Goal: Task Accomplishment & Management: Complete application form

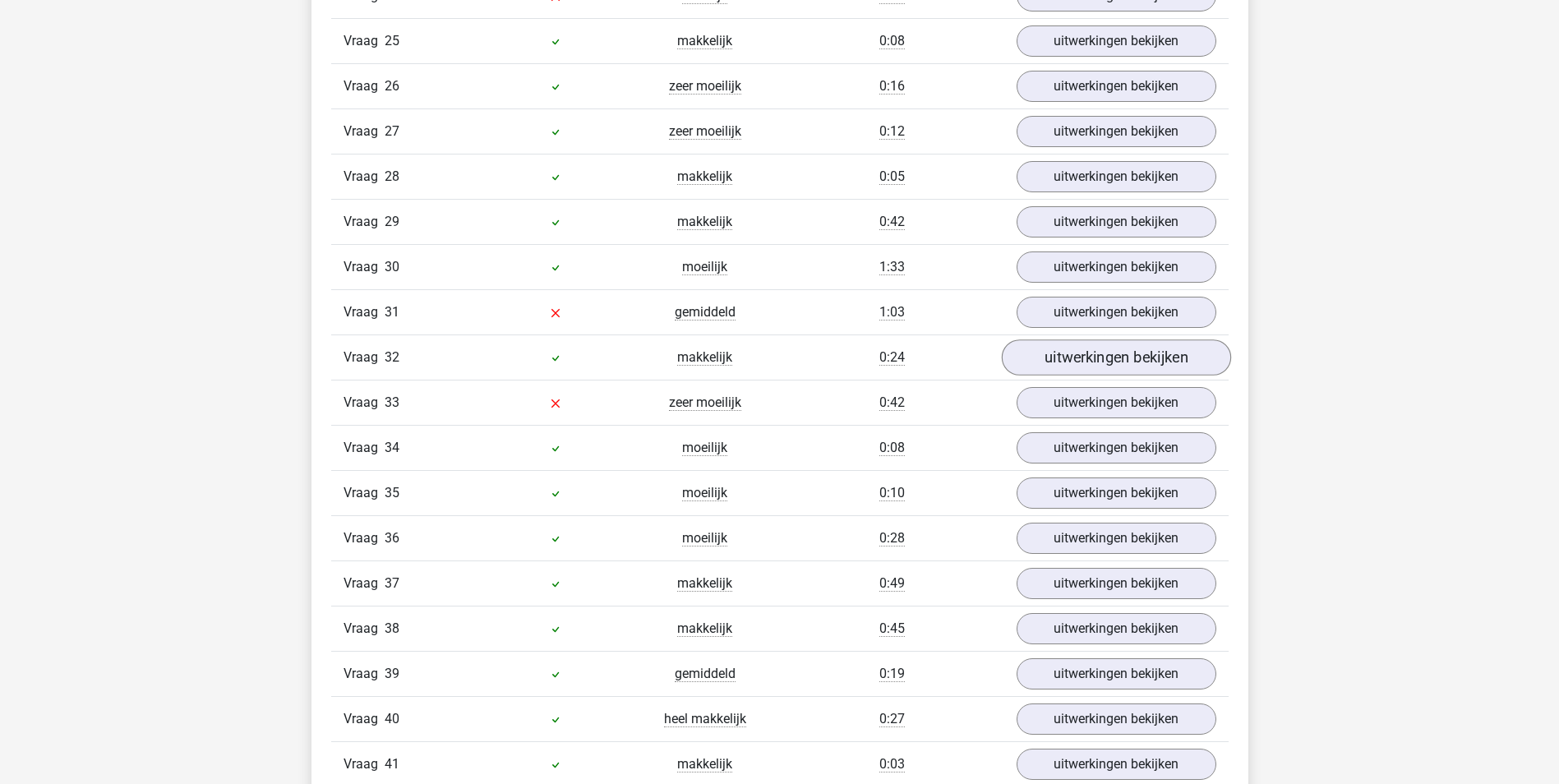
scroll to position [2711, 0]
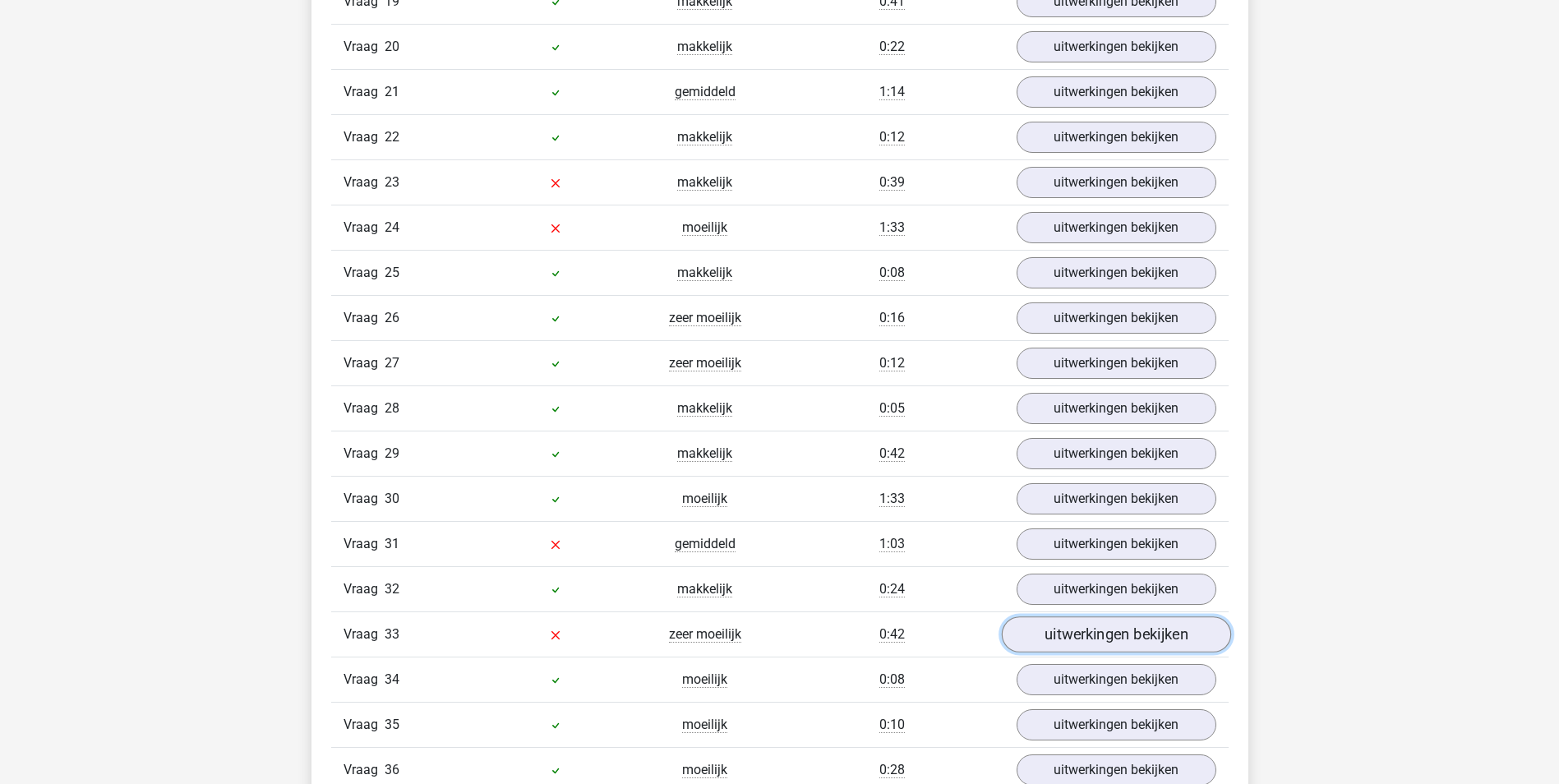
click at [1084, 631] on link "uitwerkingen bekijken" at bounding box center [1115, 635] width 229 height 36
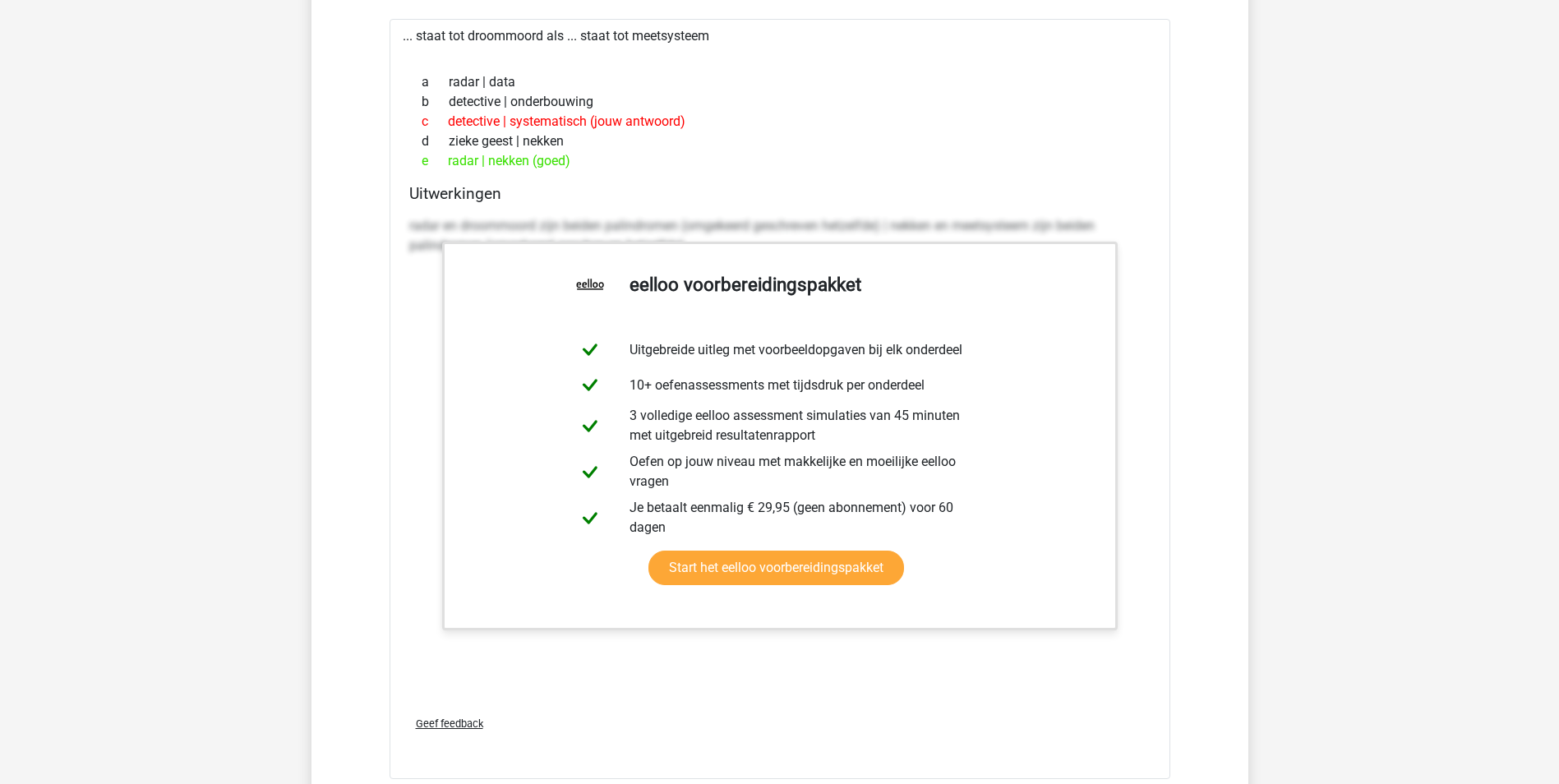
scroll to position [3040, 0]
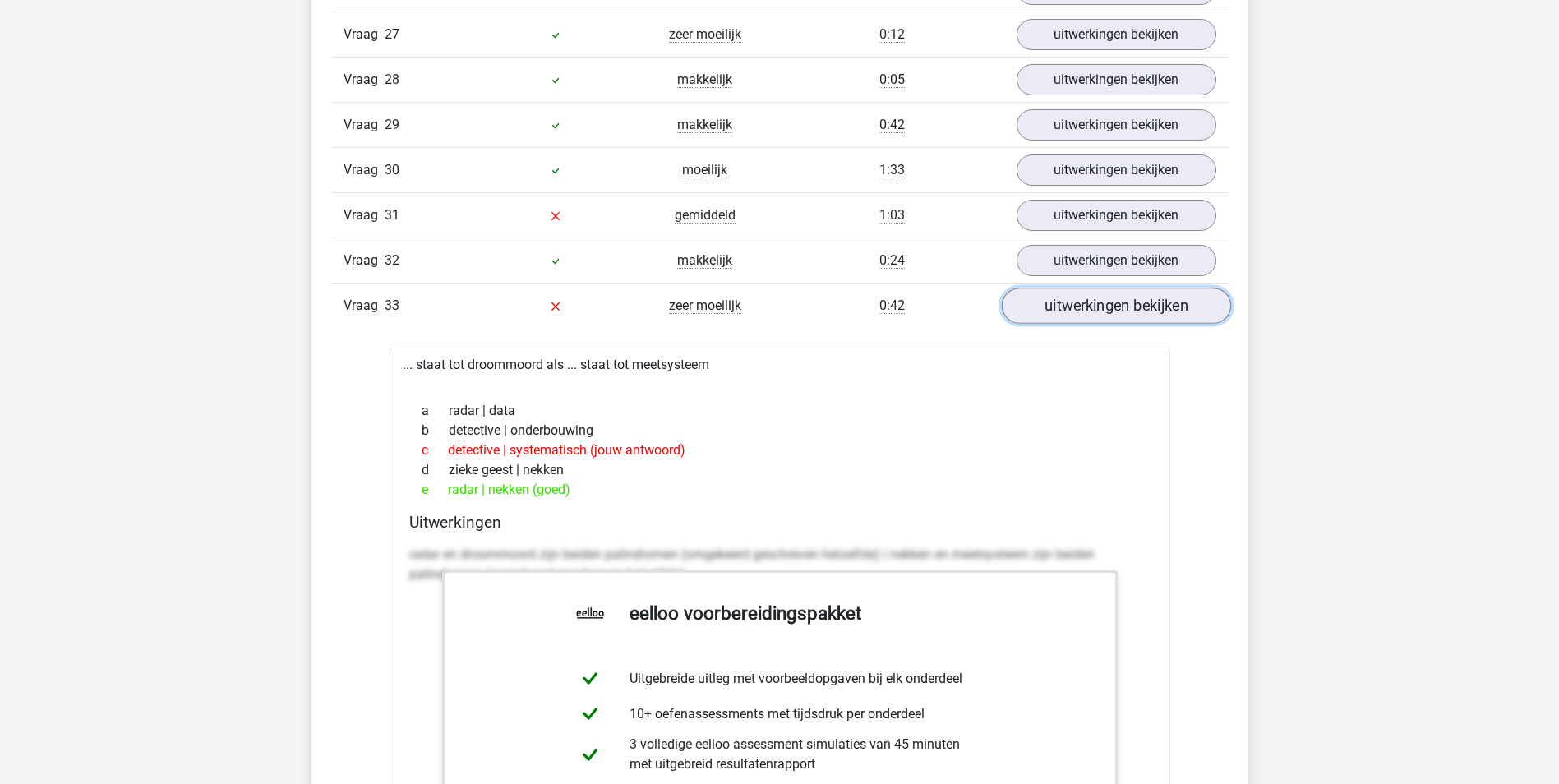
click at [1067, 307] on link "uitwerkingen bekijken" at bounding box center [1115, 306] width 229 height 36
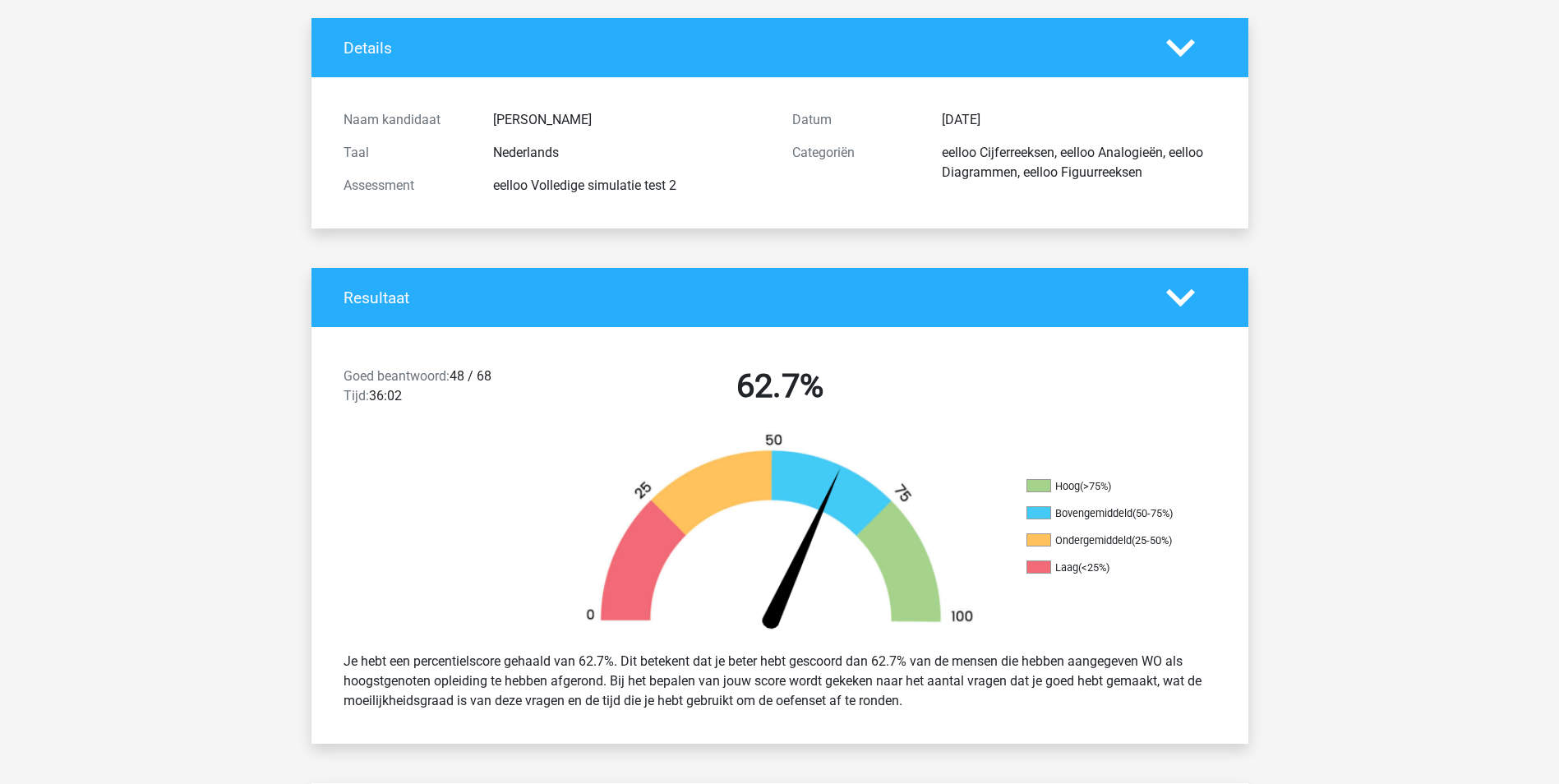
scroll to position [0, 0]
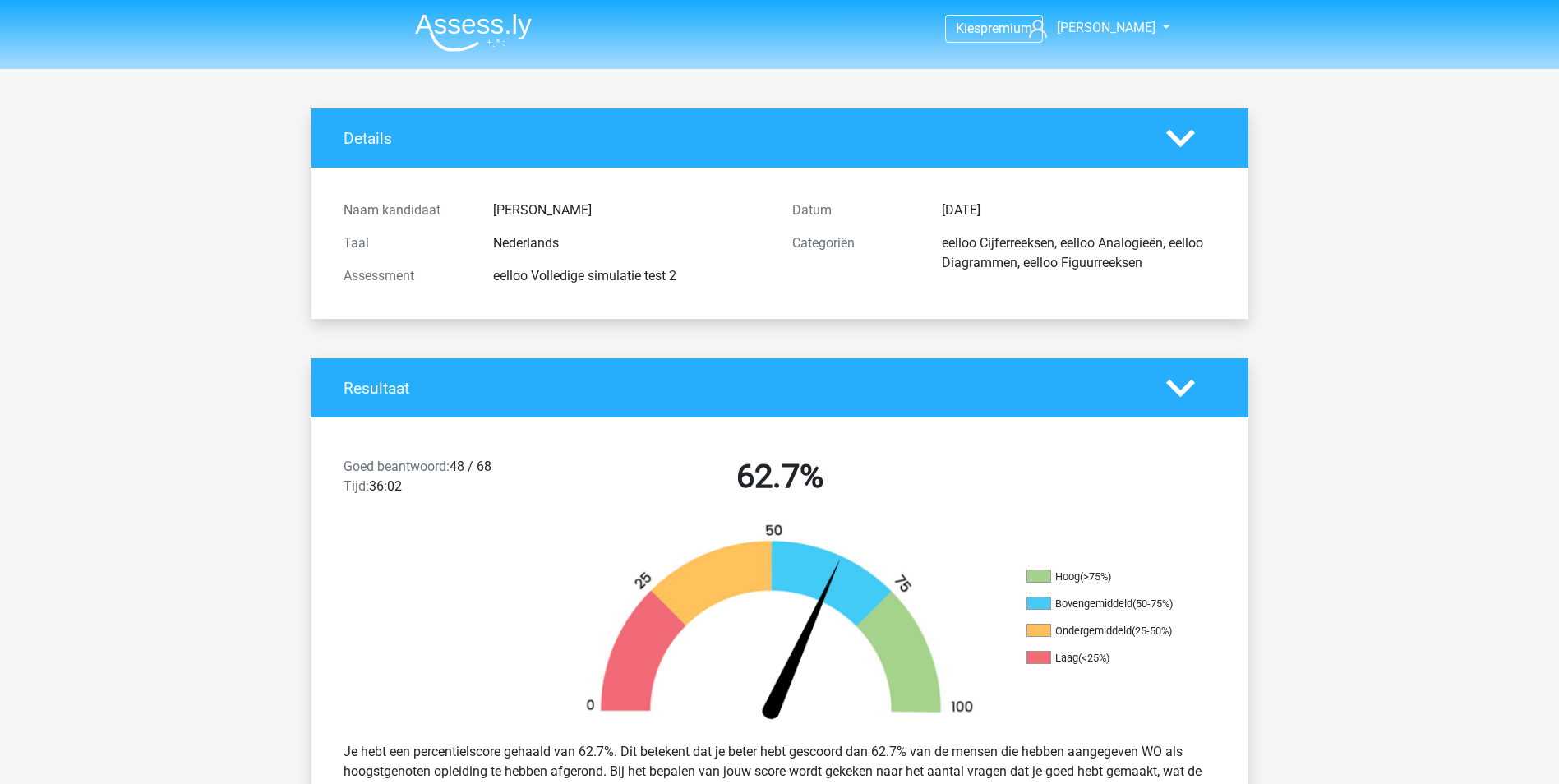
click at [498, 32] on img at bounding box center [473, 33] width 117 height 39
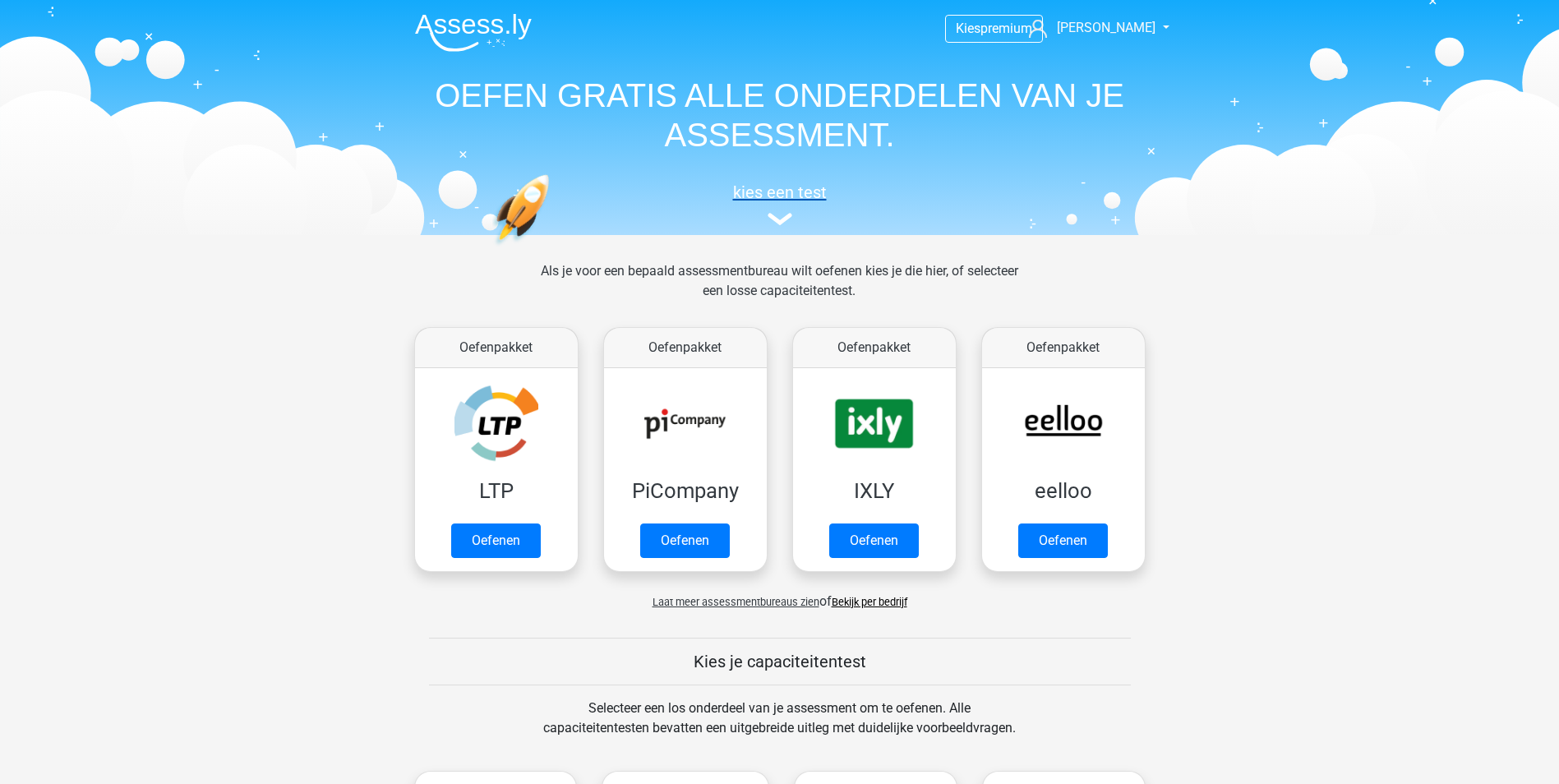
click at [786, 216] on img at bounding box center [780, 219] width 25 height 12
click at [1136, 25] on span "[PERSON_NAME]" at bounding box center [1106, 27] width 99 height 16
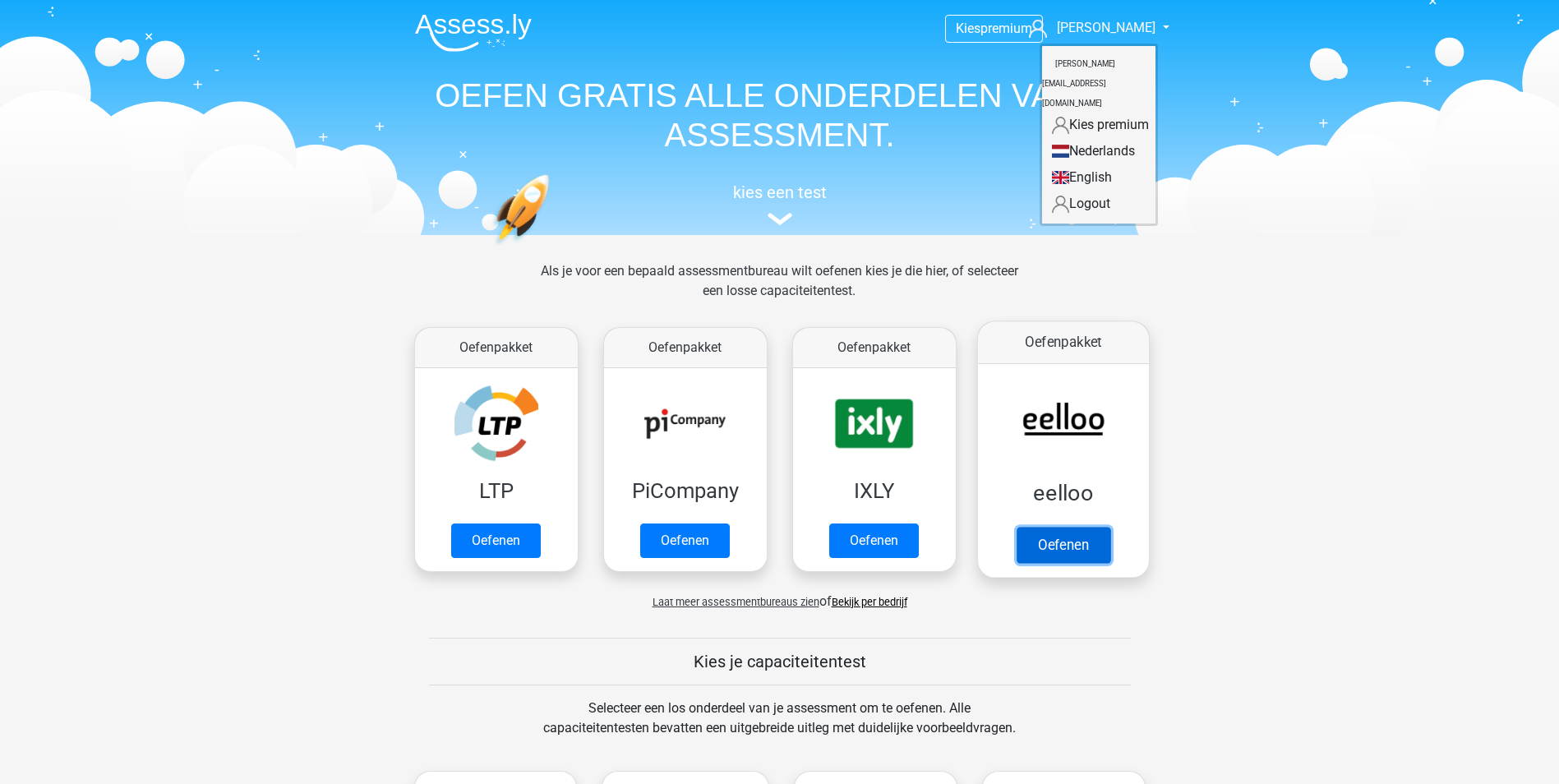
click at [1091, 527] on link "Oefenen" at bounding box center [1063, 544] width 94 height 36
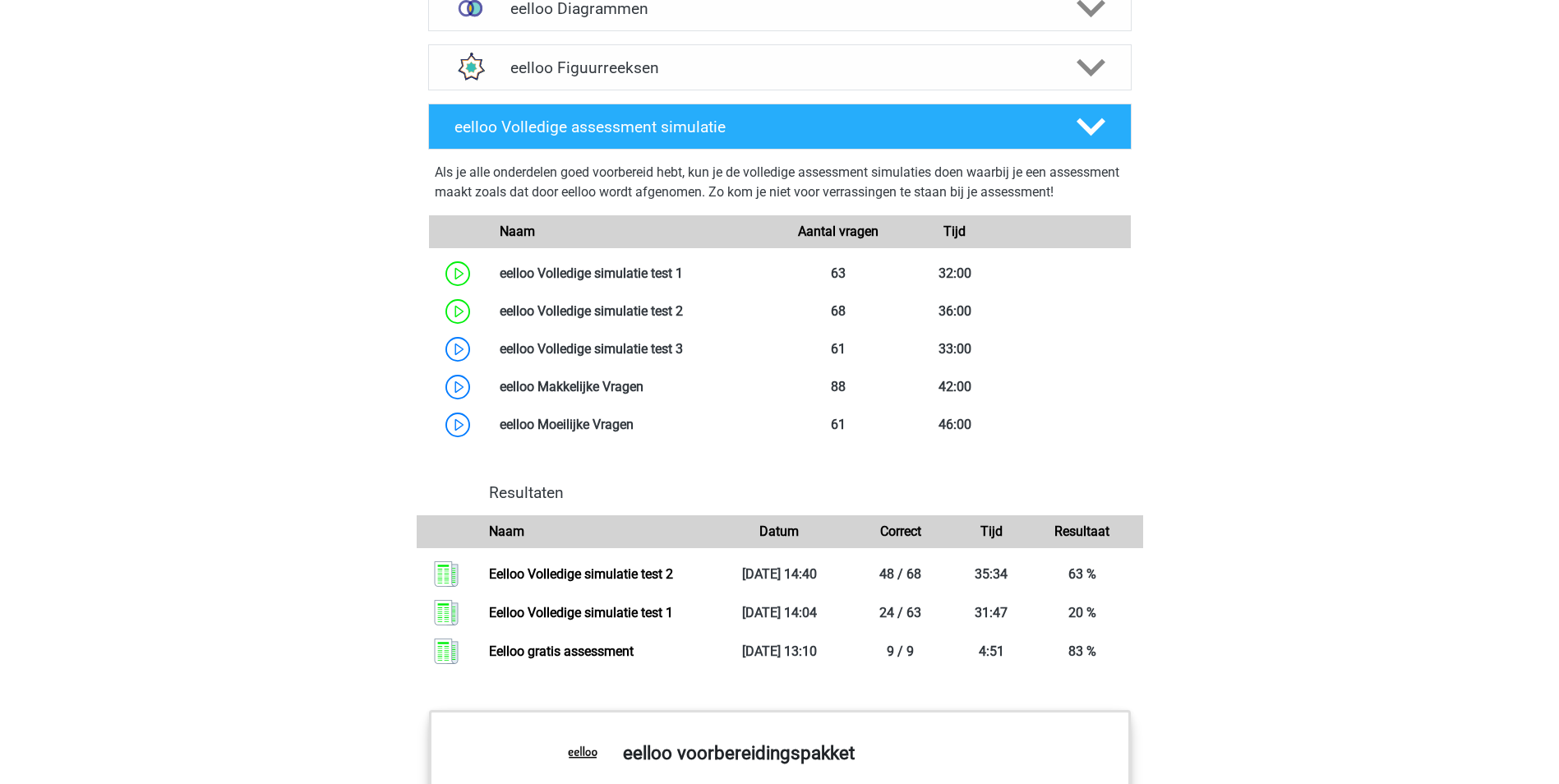
scroll to position [1397, 0]
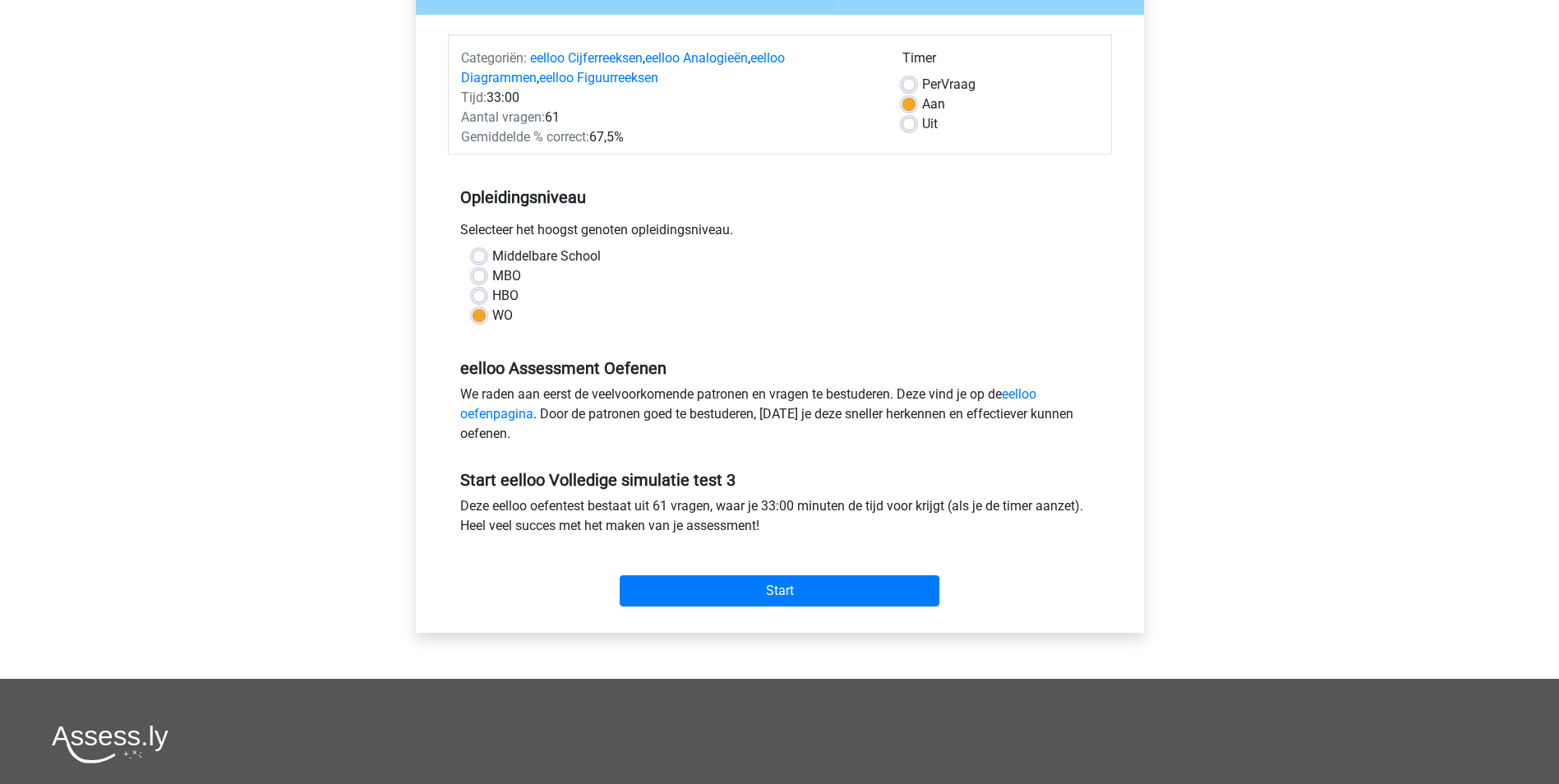
scroll to position [164, 0]
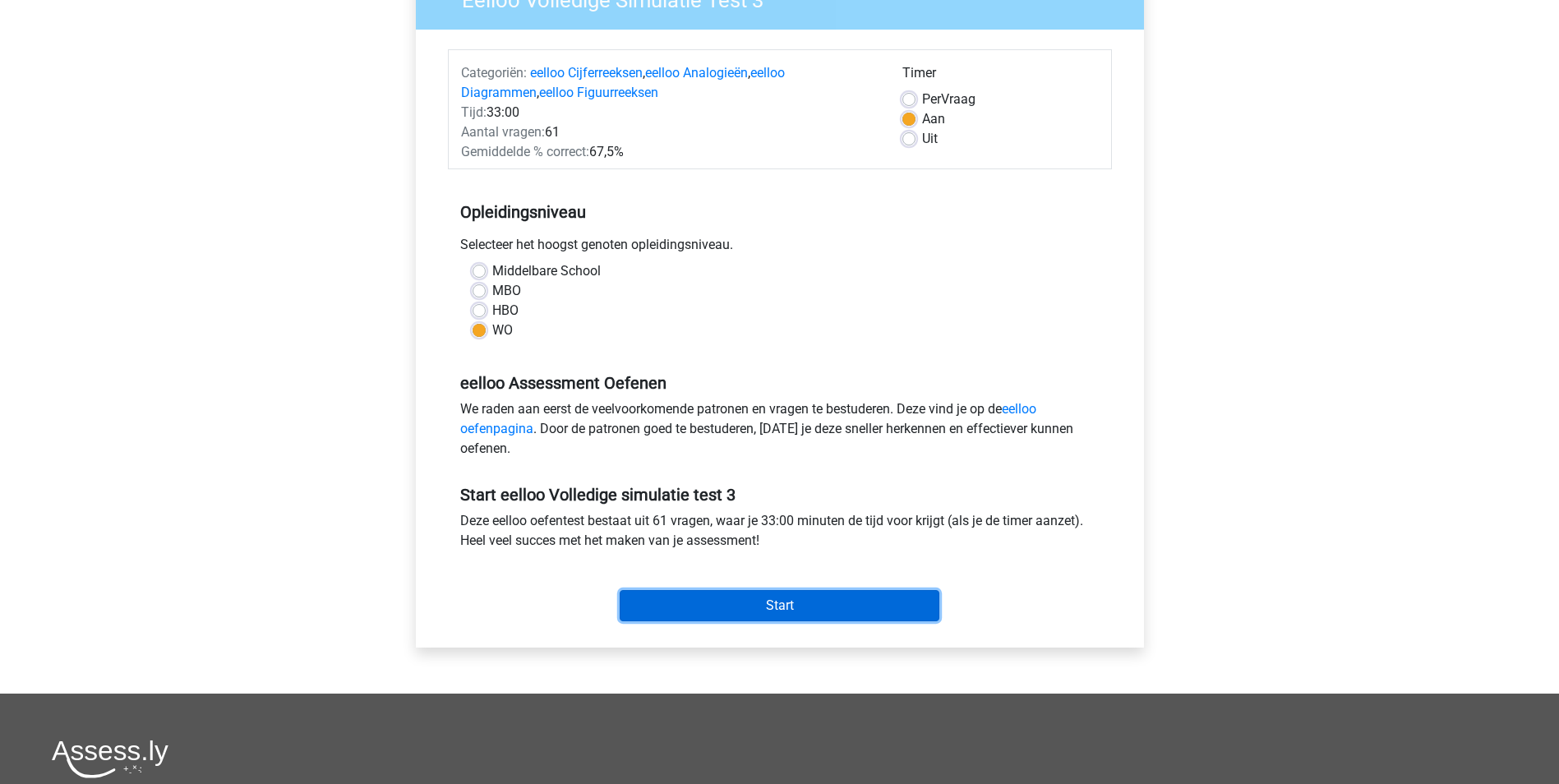
click at [807, 600] on input "Start" at bounding box center [780, 605] width 320 height 31
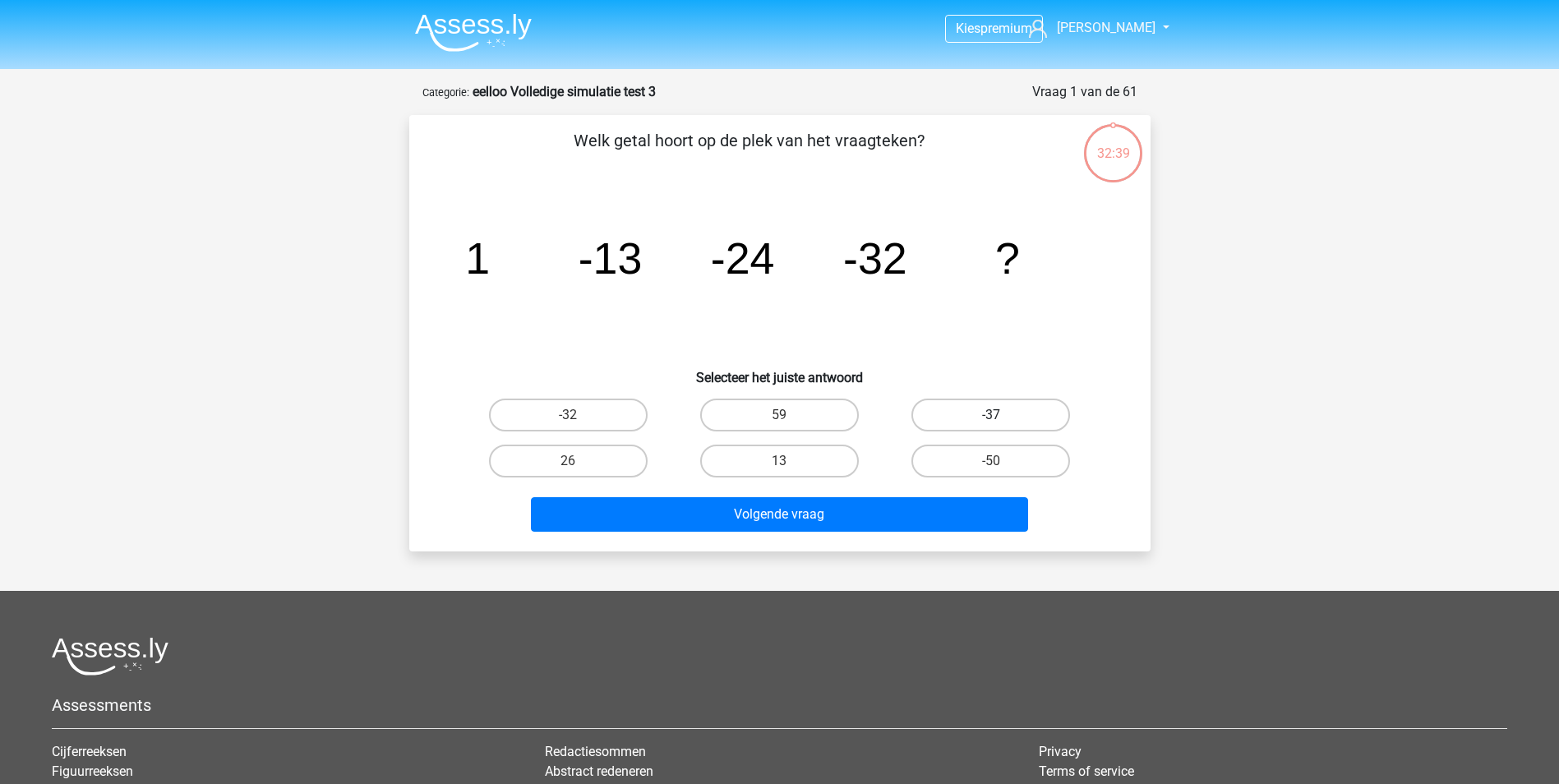
click at [992, 400] on label "-37" at bounding box center [990, 415] width 158 height 33
click at [992, 415] on input "-37" at bounding box center [997, 420] width 11 height 11
radio input "true"
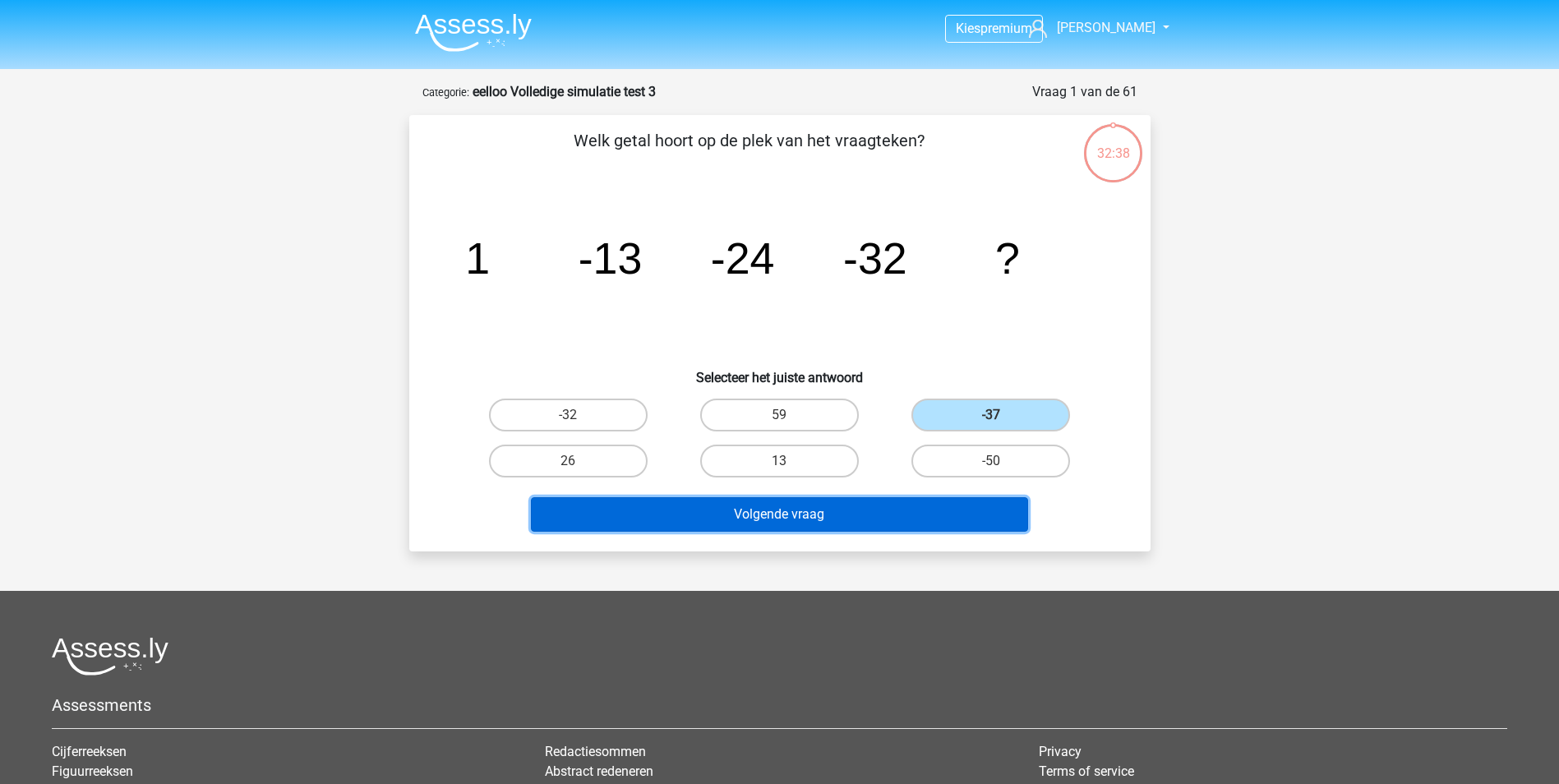
click at [846, 513] on button "Volgende vraag" at bounding box center [779, 514] width 497 height 34
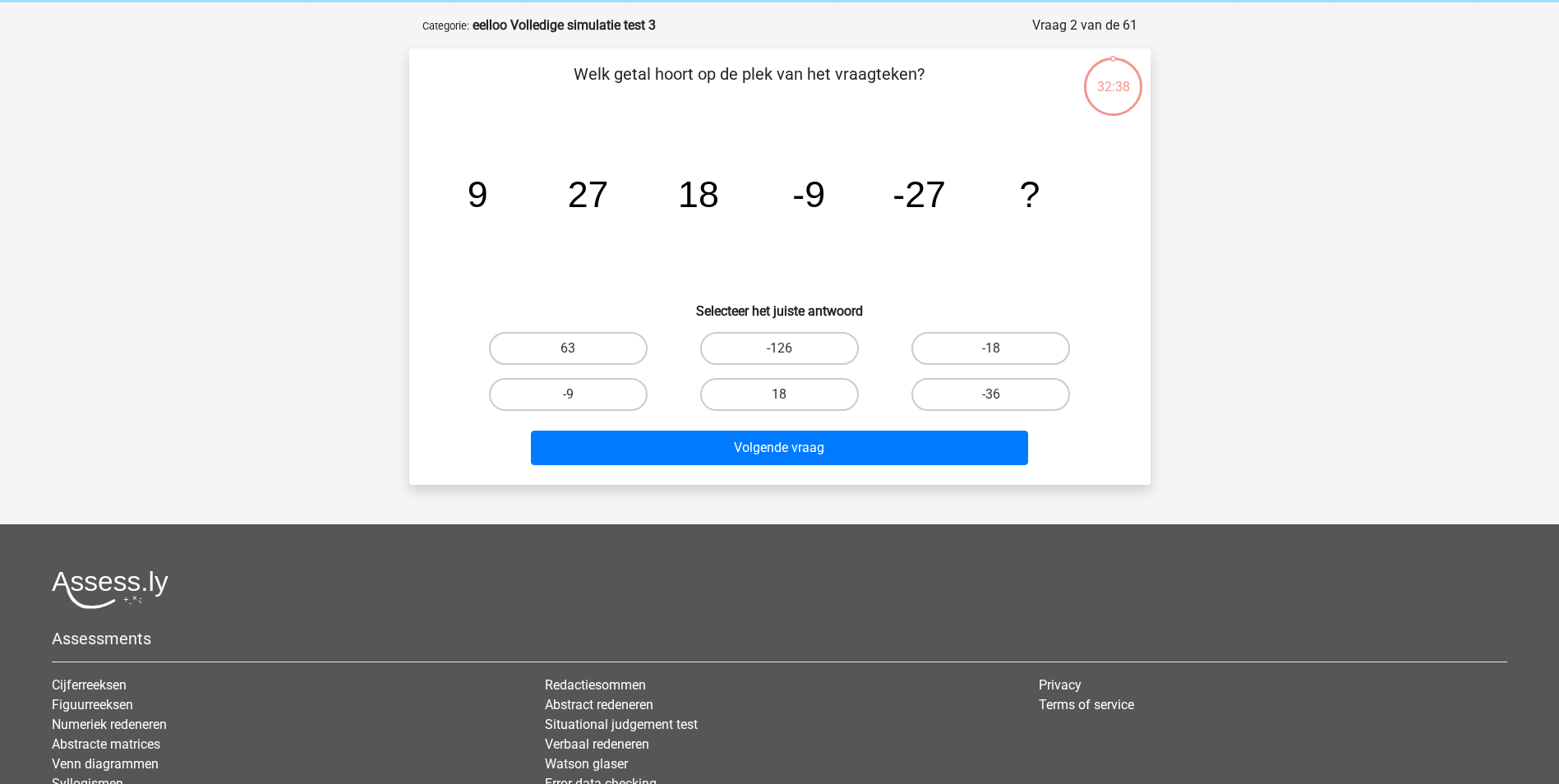
scroll to position [82, 0]
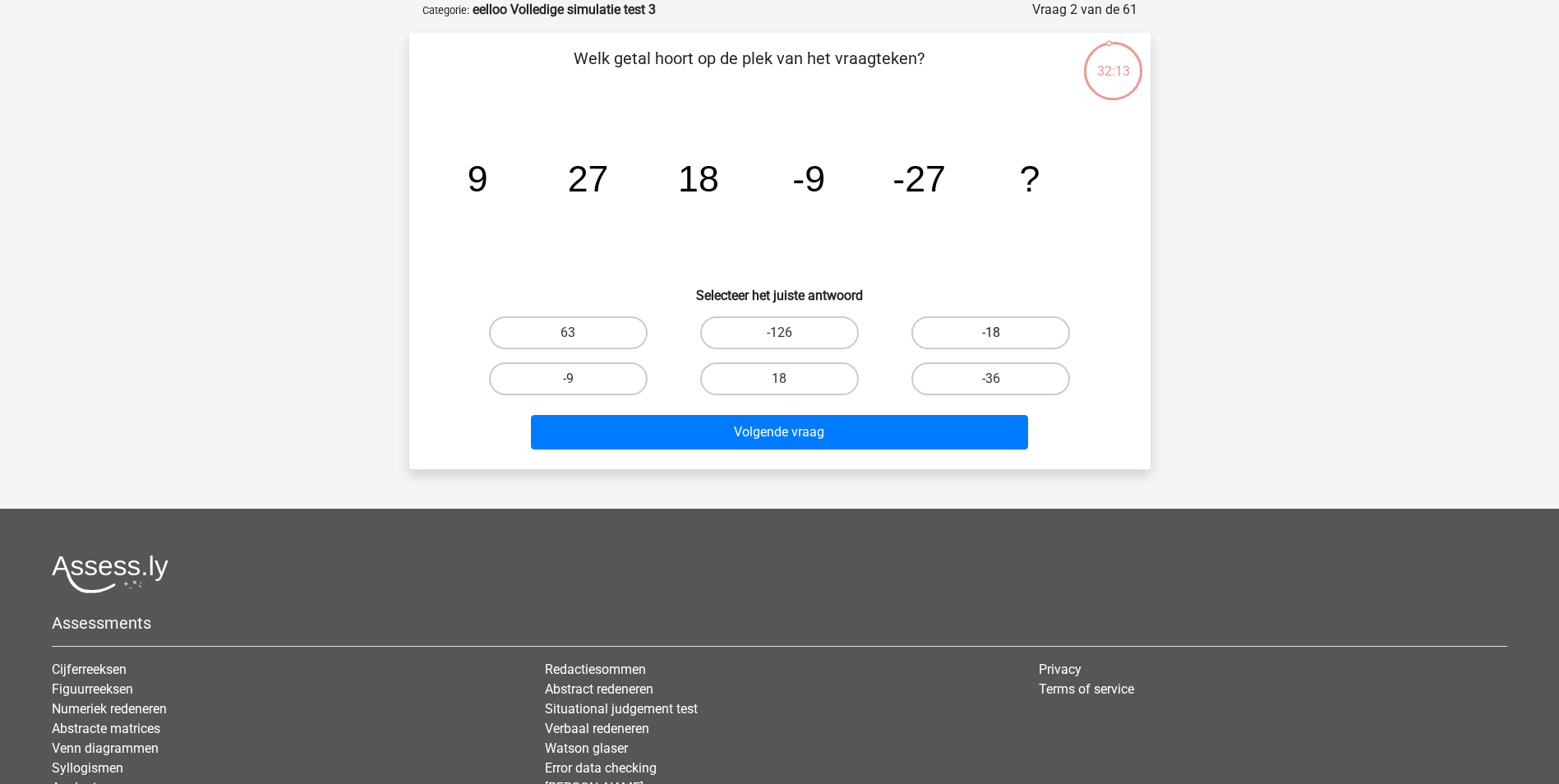
click at [1042, 342] on label "-18" at bounding box center [990, 332] width 158 height 33
click at [1002, 342] on input "-18" at bounding box center [997, 338] width 11 height 11
radio input "true"
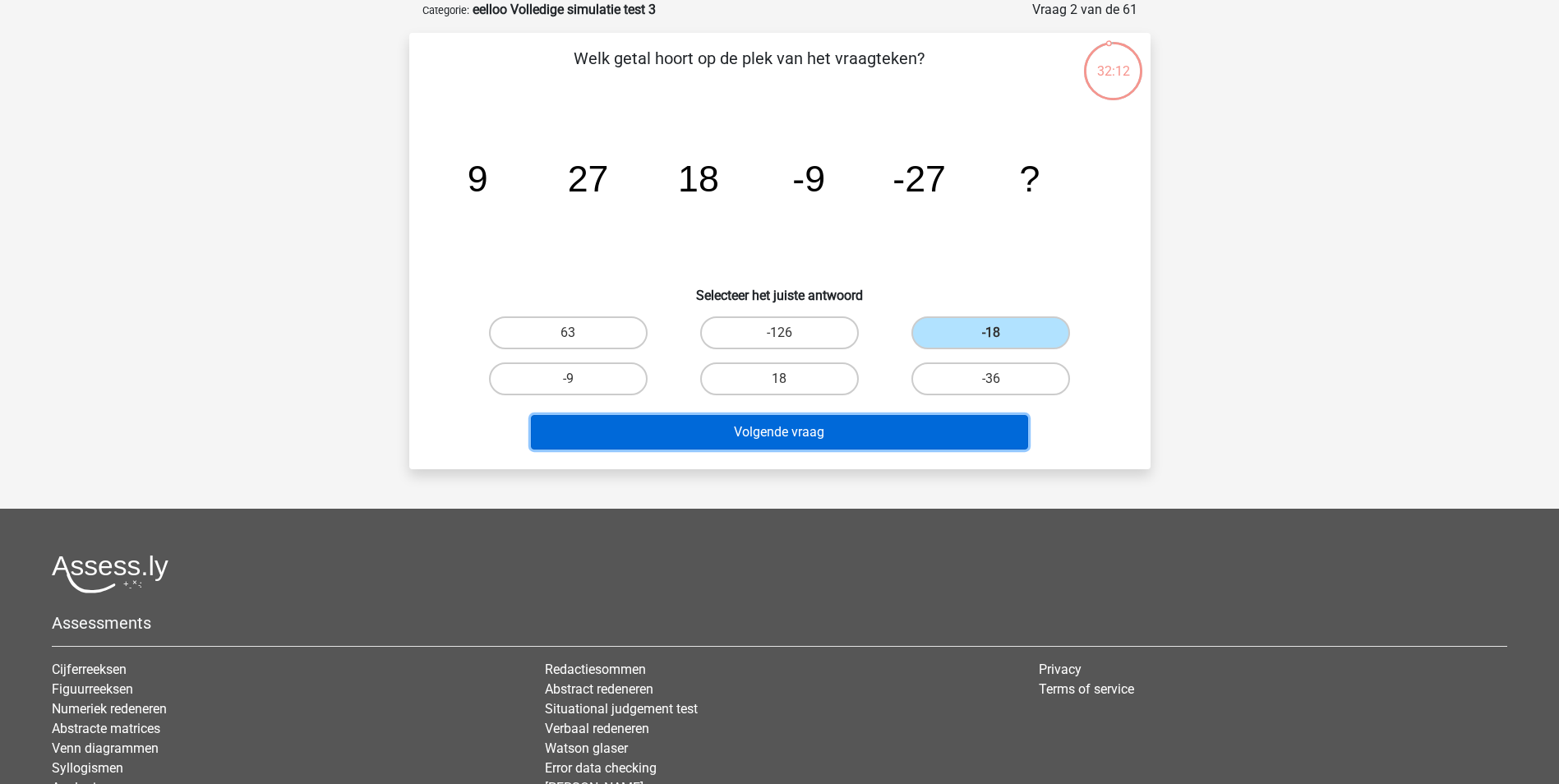
click at [901, 423] on button "Volgende vraag" at bounding box center [779, 431] width 497 height 34
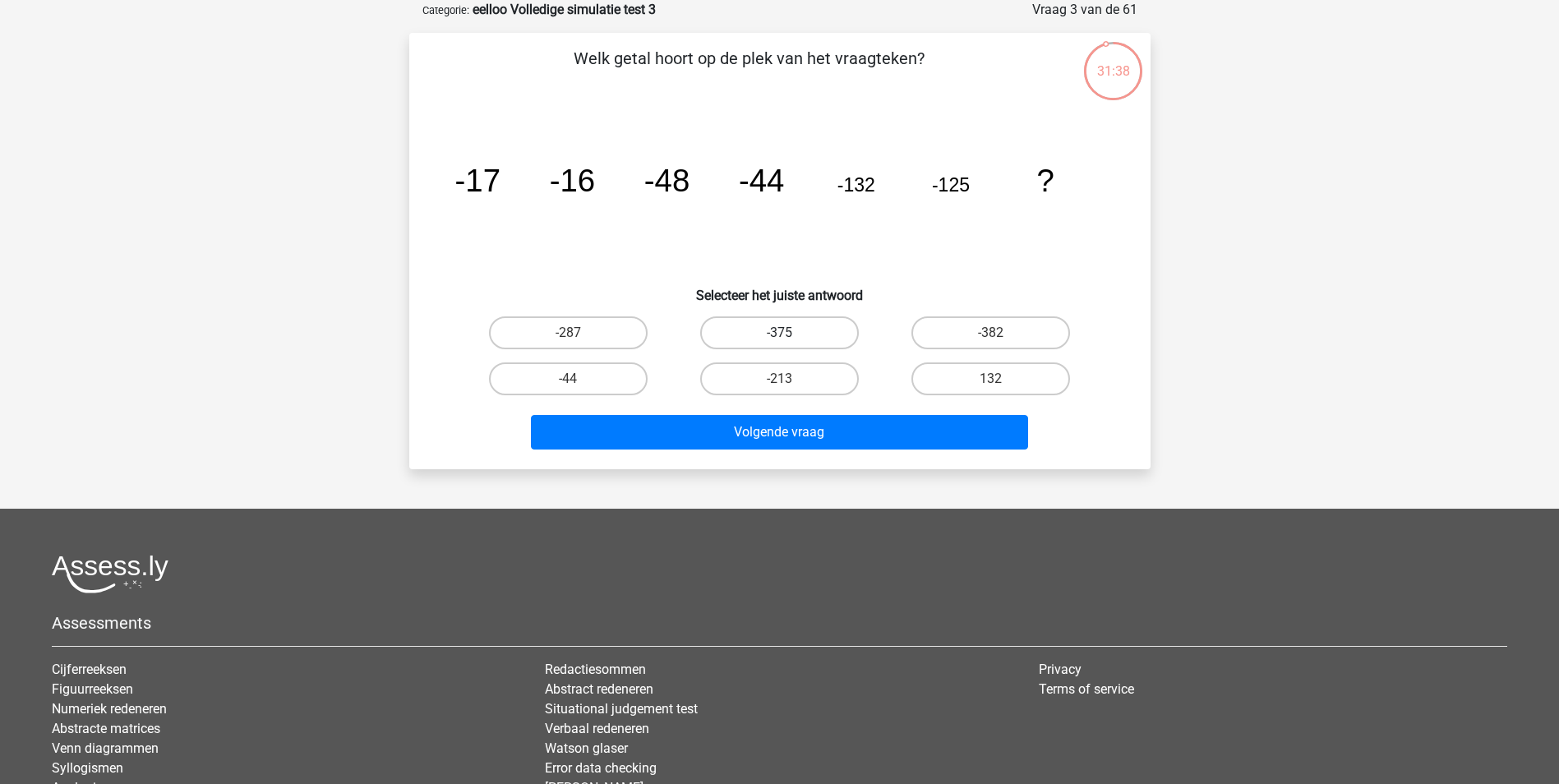
click at [819, 323] on label "-375" at bounding box center [779, 332] width 158 height 33
click at [790, 332] on input "-375" at bounding box center [784, 338] width 11 height 11
radio input "true"
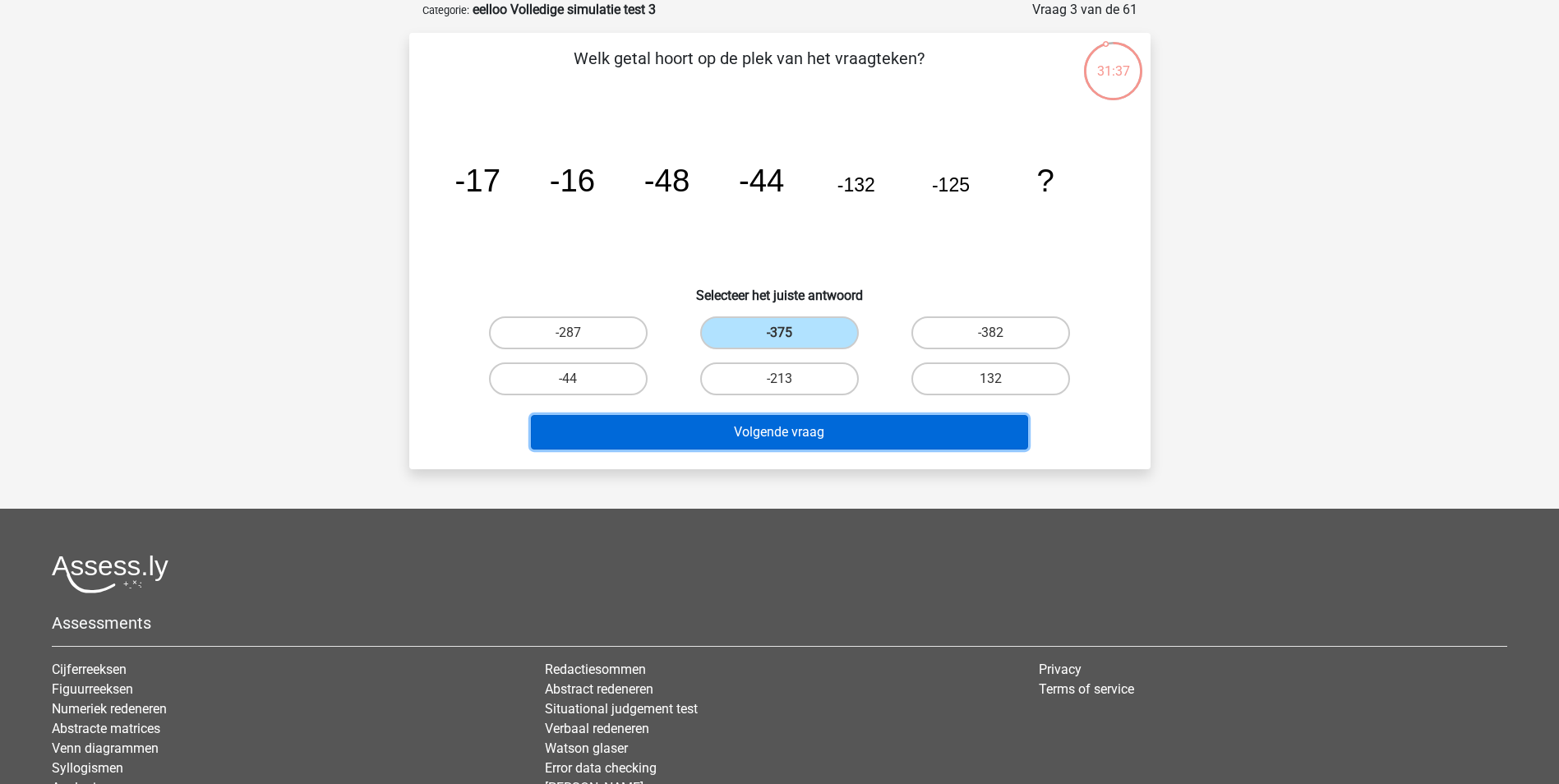
click at [805, 438] on button "Volgende vraag" at bounding box center [779, 431] width 497 height 34
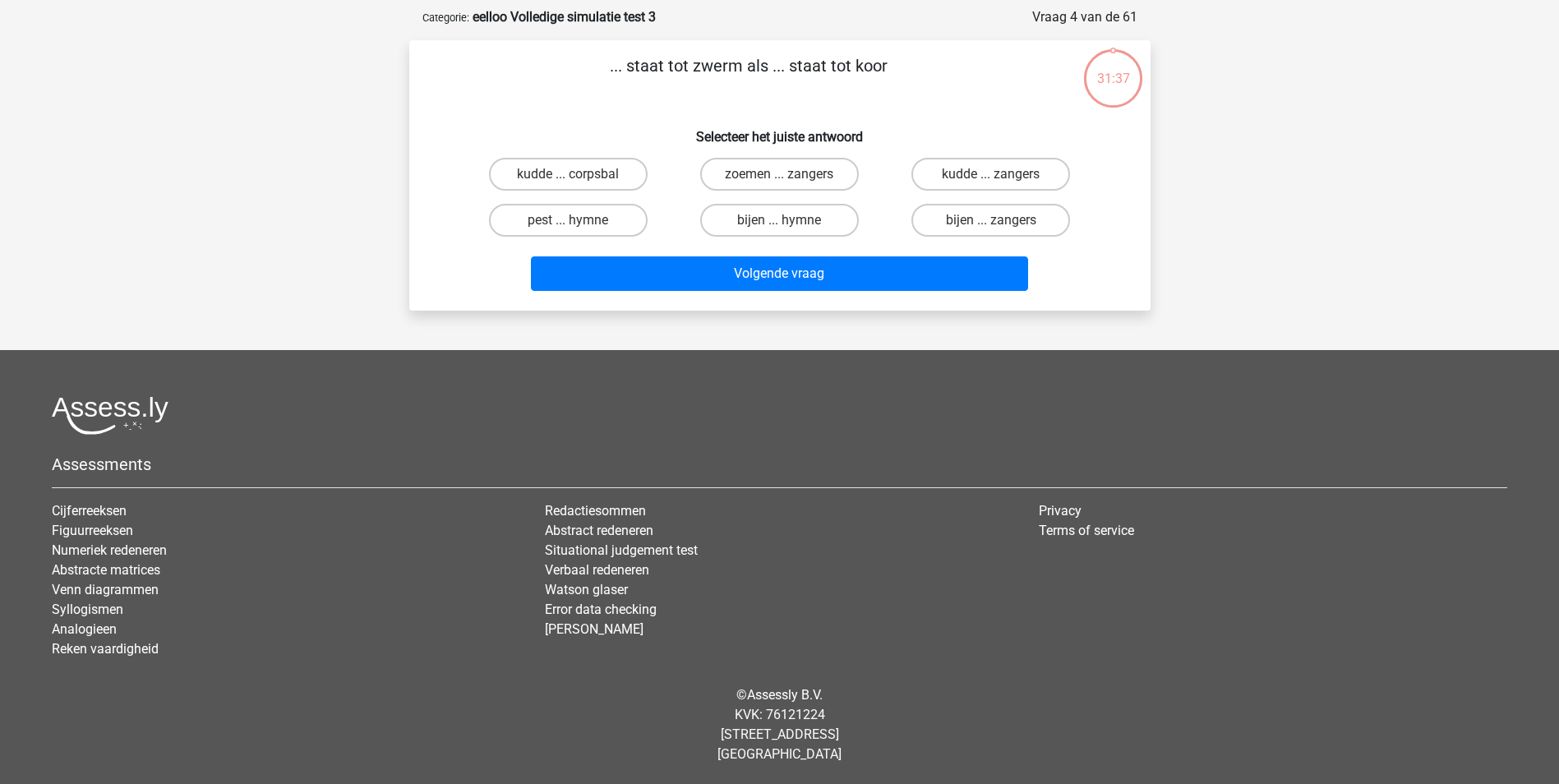
scroll to position [75, 0]
click at [989, 225] on label "bijen ... zangers" at bounding box center [990, 219] width 158 height 33
click at [991, 225] on input "bijen ... zangers" at bounding box center [997, 225] width 11 height 11
radio input "true"
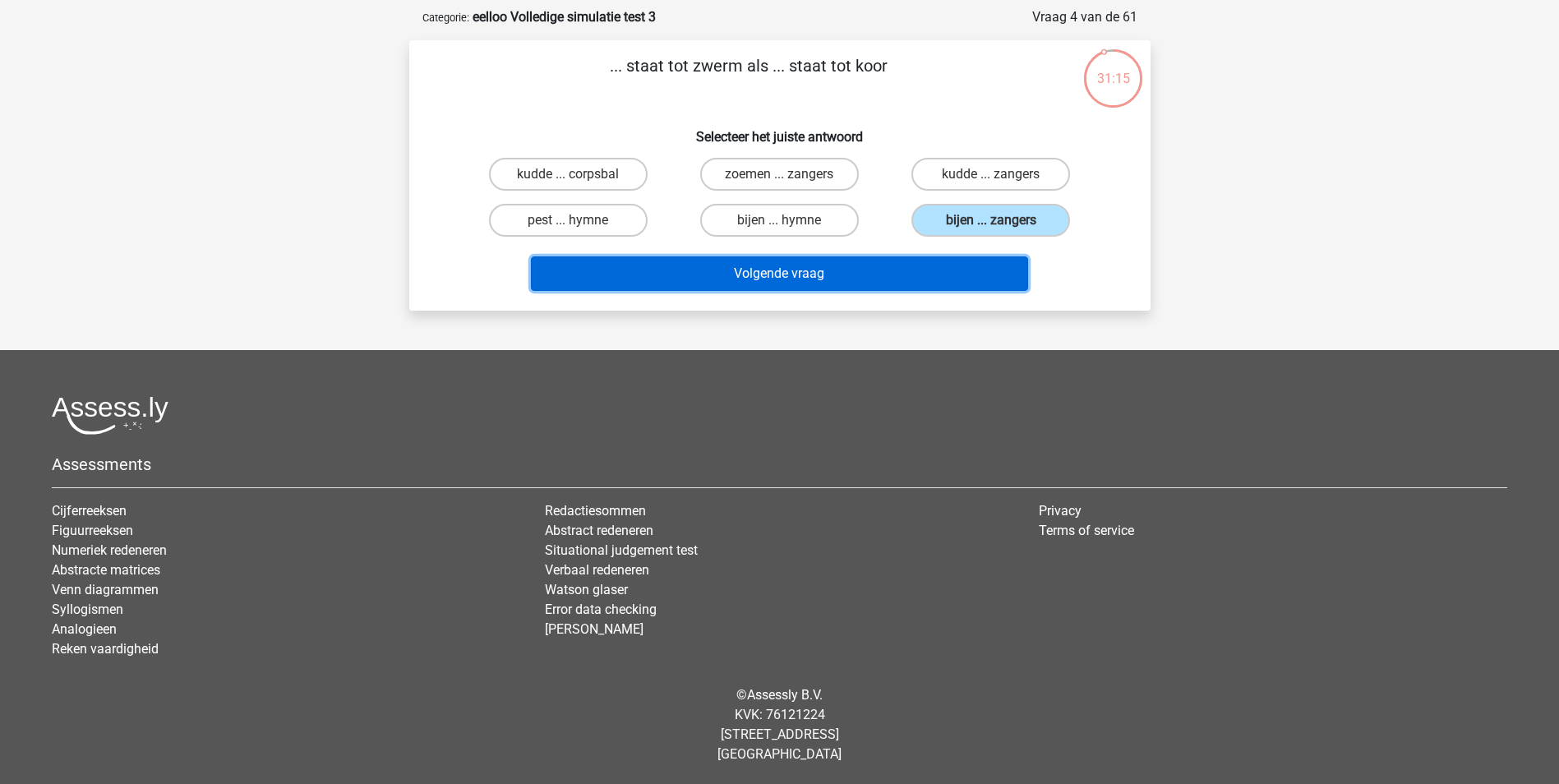
click at [964, 268] on button "Volgende vraag" at bounding box center [779, 273] width 497 height 34
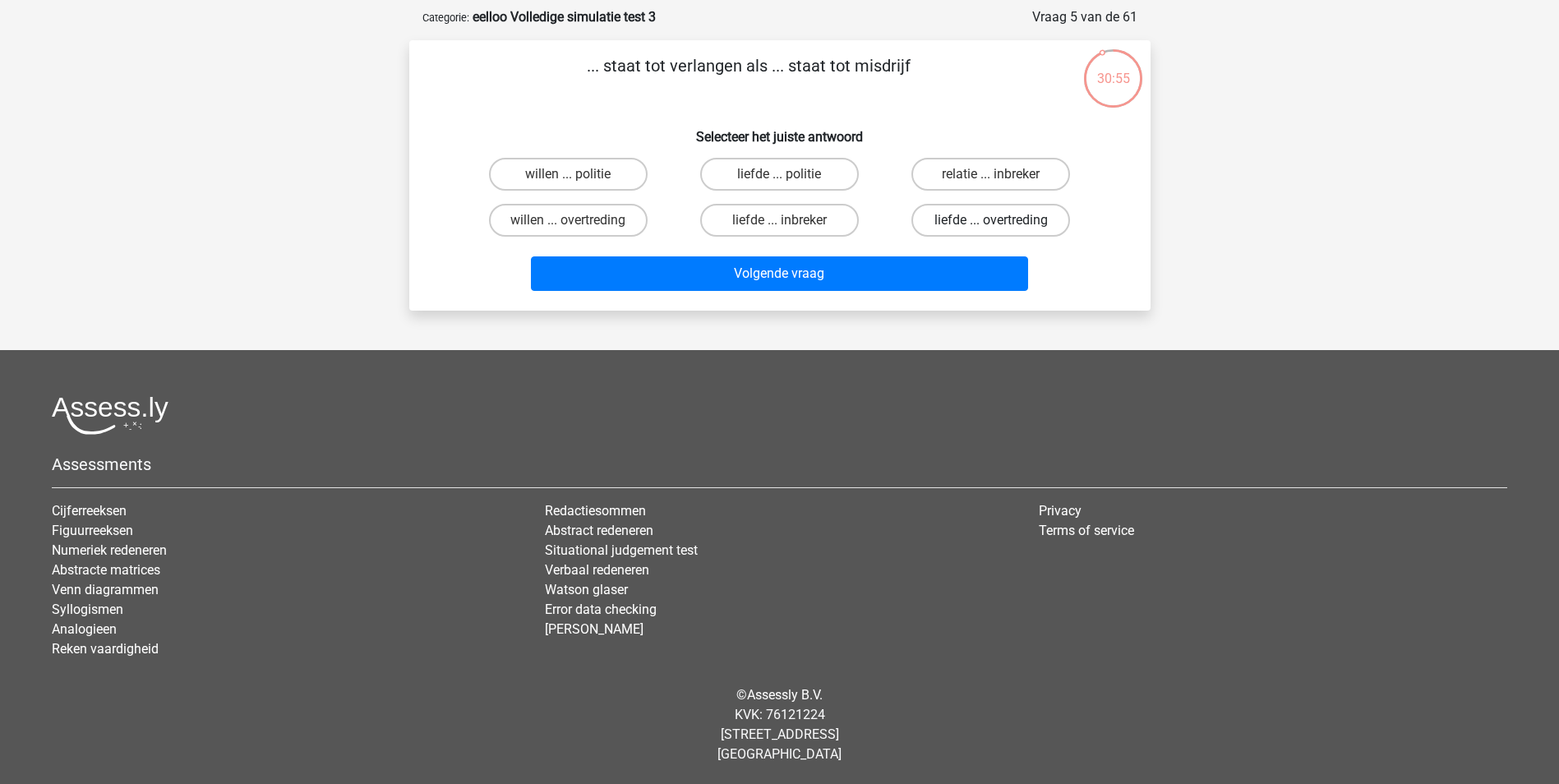
click at [981, 228] on label "liefde ... overtreding" at bounding box center [990, 219] width 158 height 33
click at [991, 228] on input "liefde ... overtreding" at bounding box center [997, 225] width 11 height 11
radio input "true"
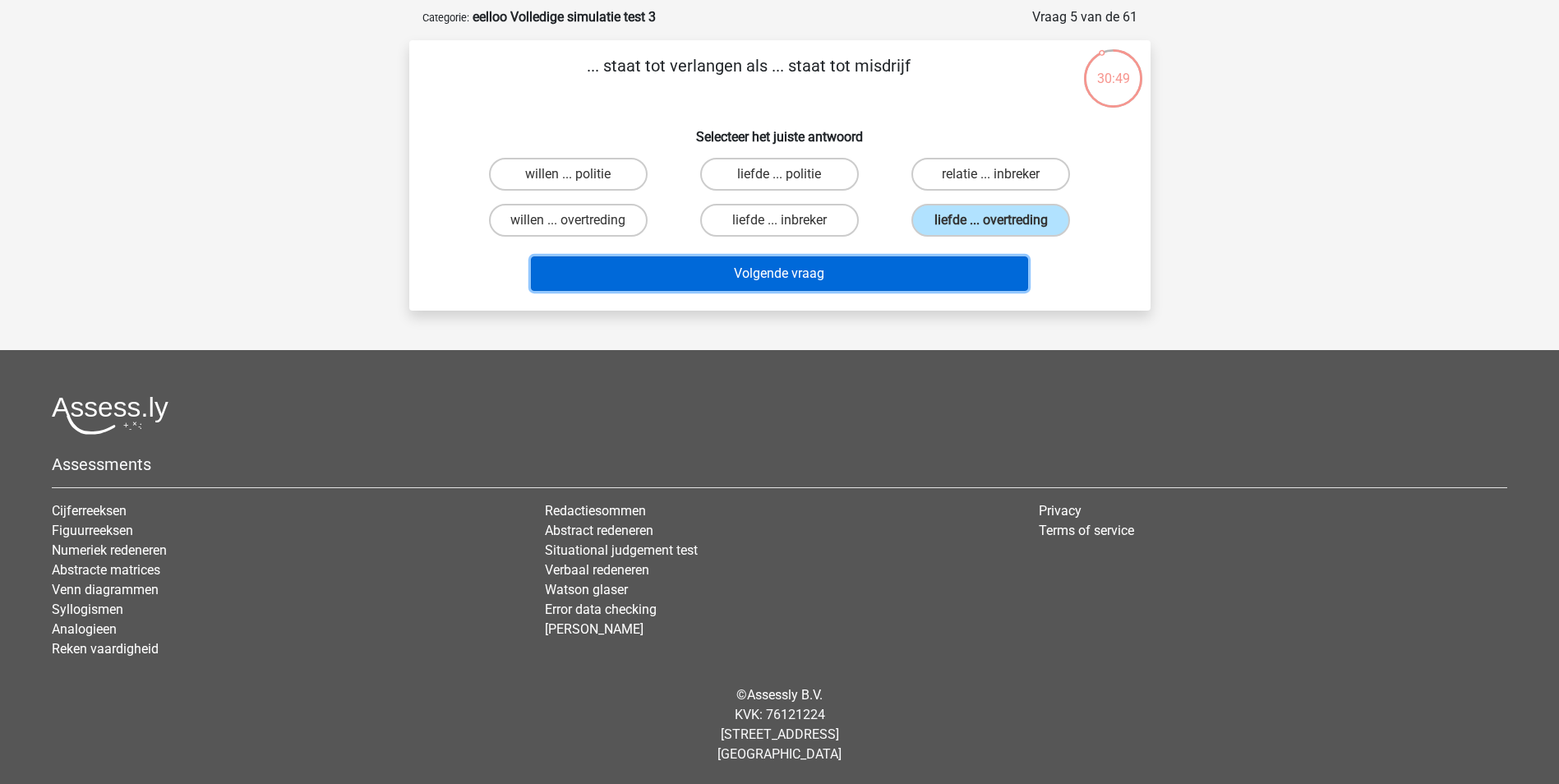
click at [968, 273] on button "Volgende vraag" at bounding box center [779, 273] width 497 height 34
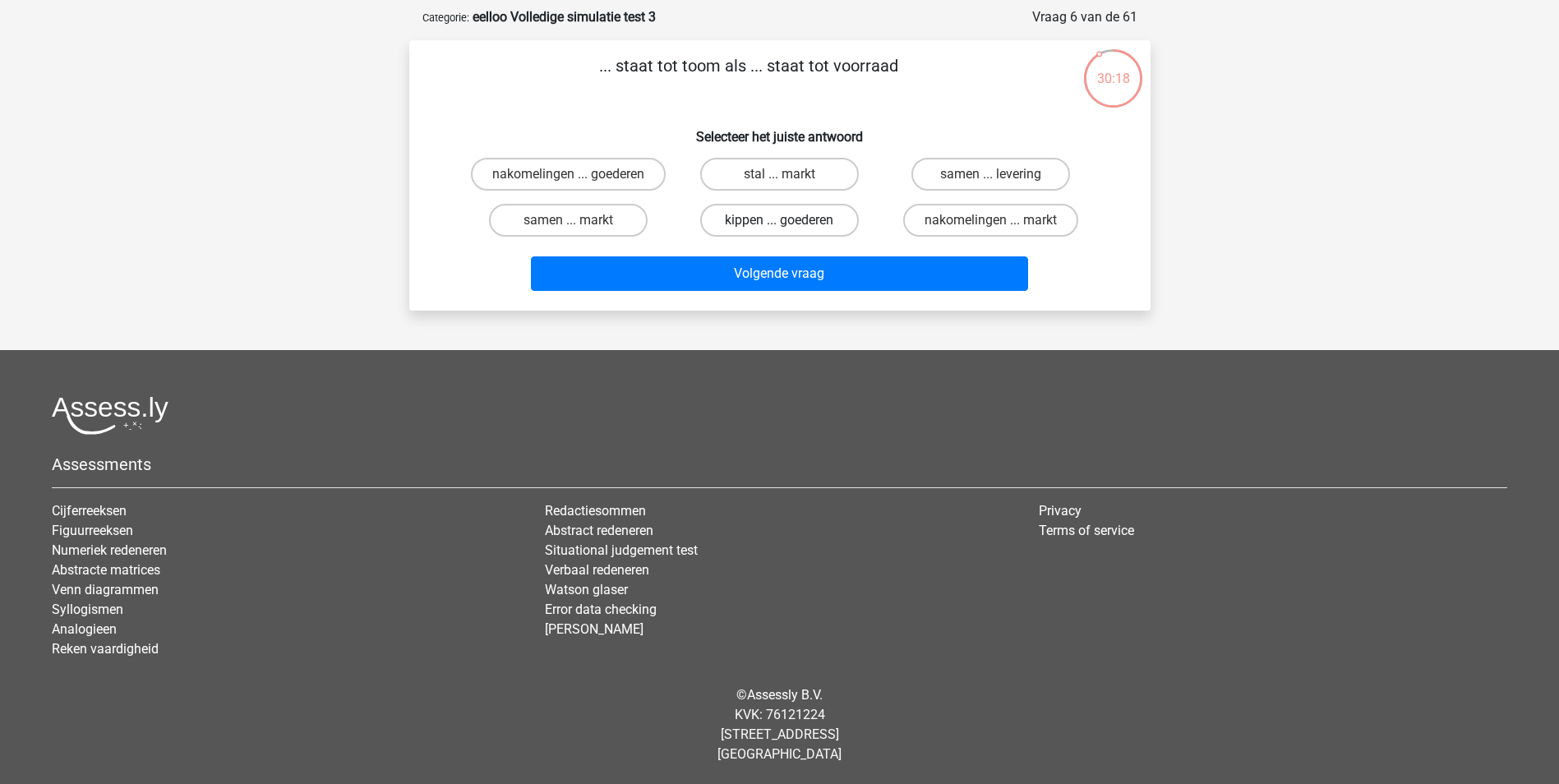
click at [803, 223] on label "kippen ... goederen" at bounding box center [779, 219] width 158 height 33
click at [790, 223] on input "kippen ... goederen" at bounding box center [784, 225] width 11 height 11
radio input "true"
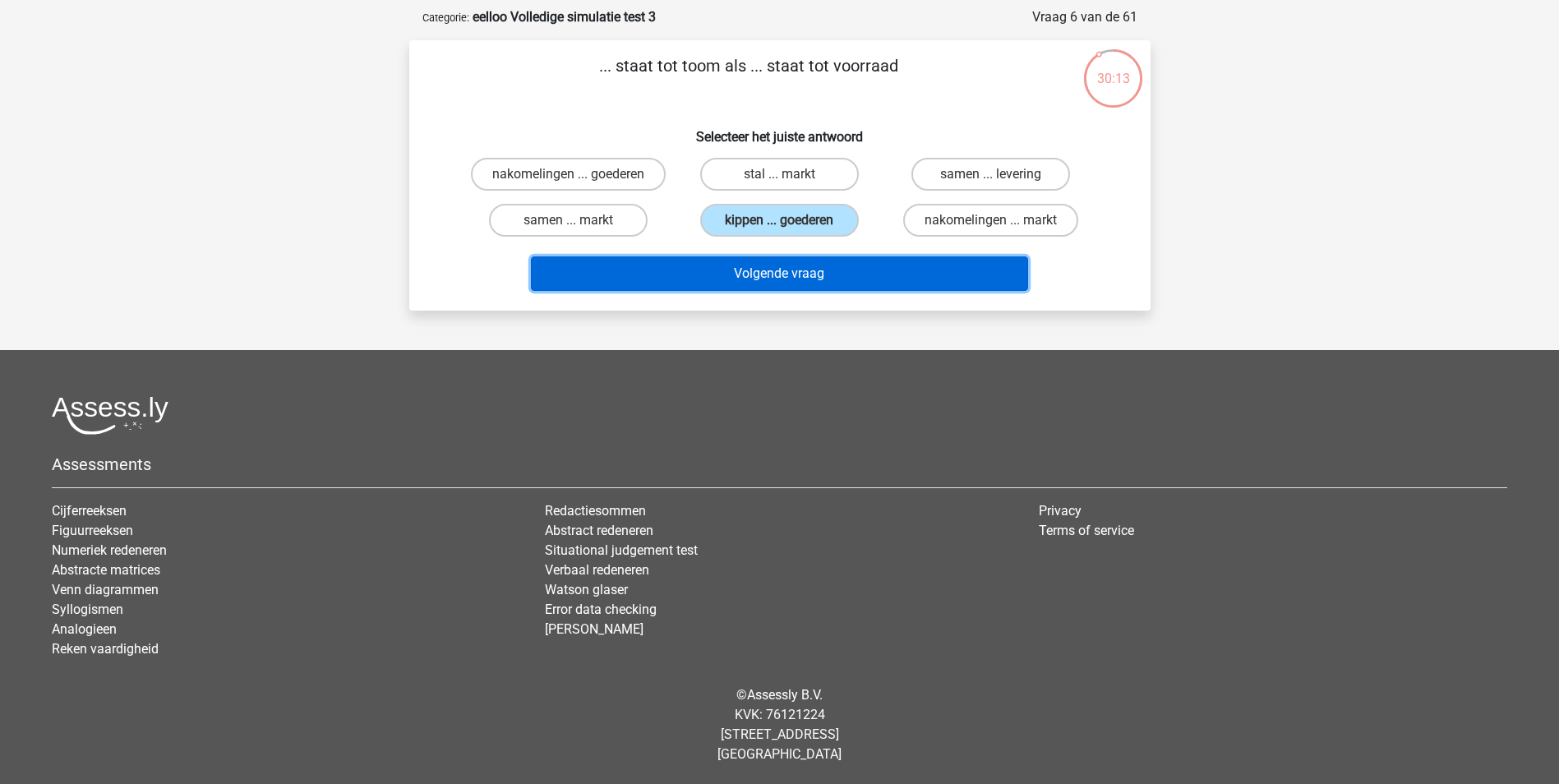
click at [802, 273] on button "Volgende vraag" at bounding box center [779, 273] width 497 height 34
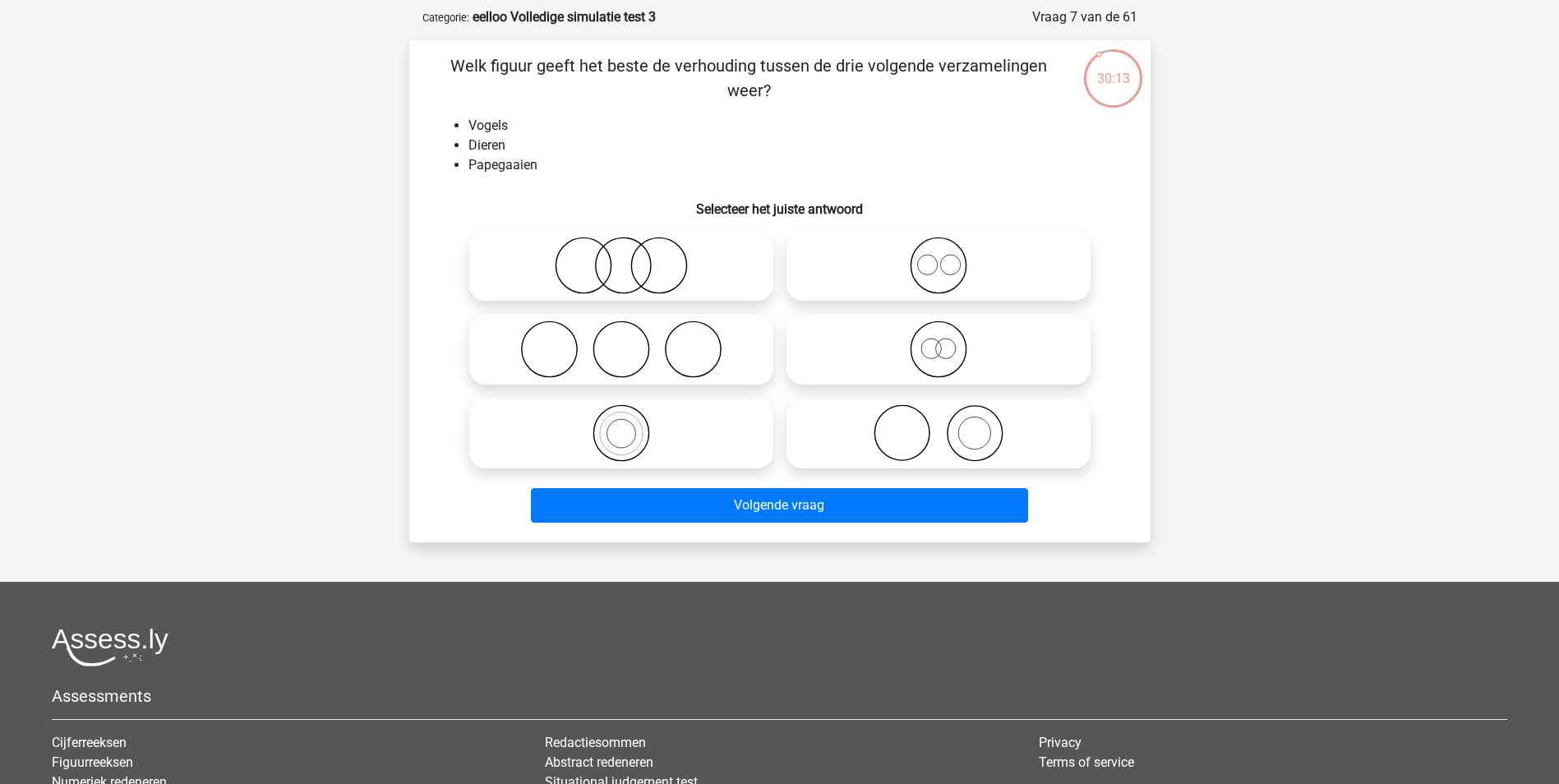
scroll to position [82, 0]
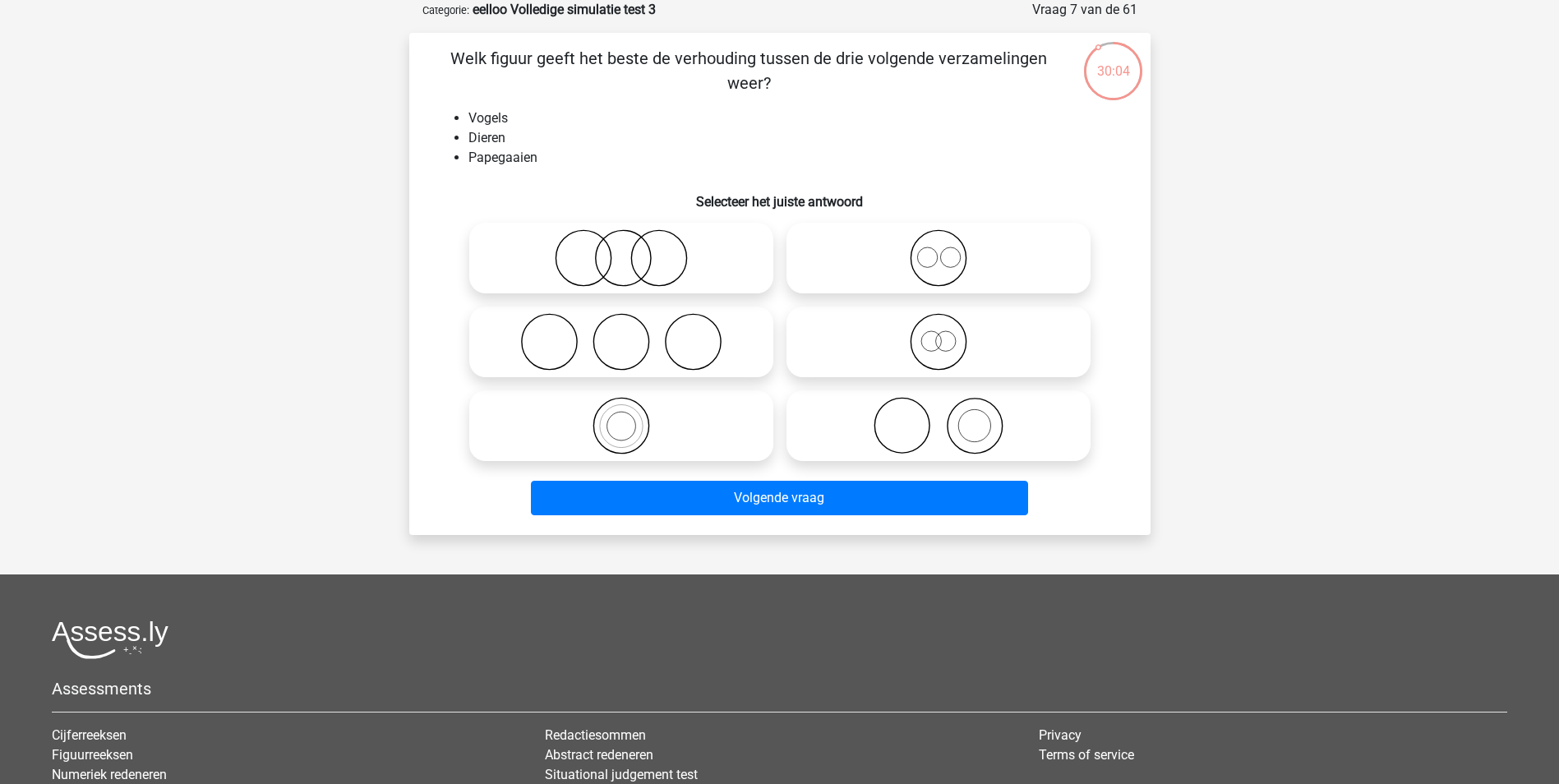
click at [683, 441] on icon at bounding box center [621, 425] width 291 height 57
click at [632, 417] on input "radio" at bounding box center [627, 412] width 11 height 11
radio input "true"
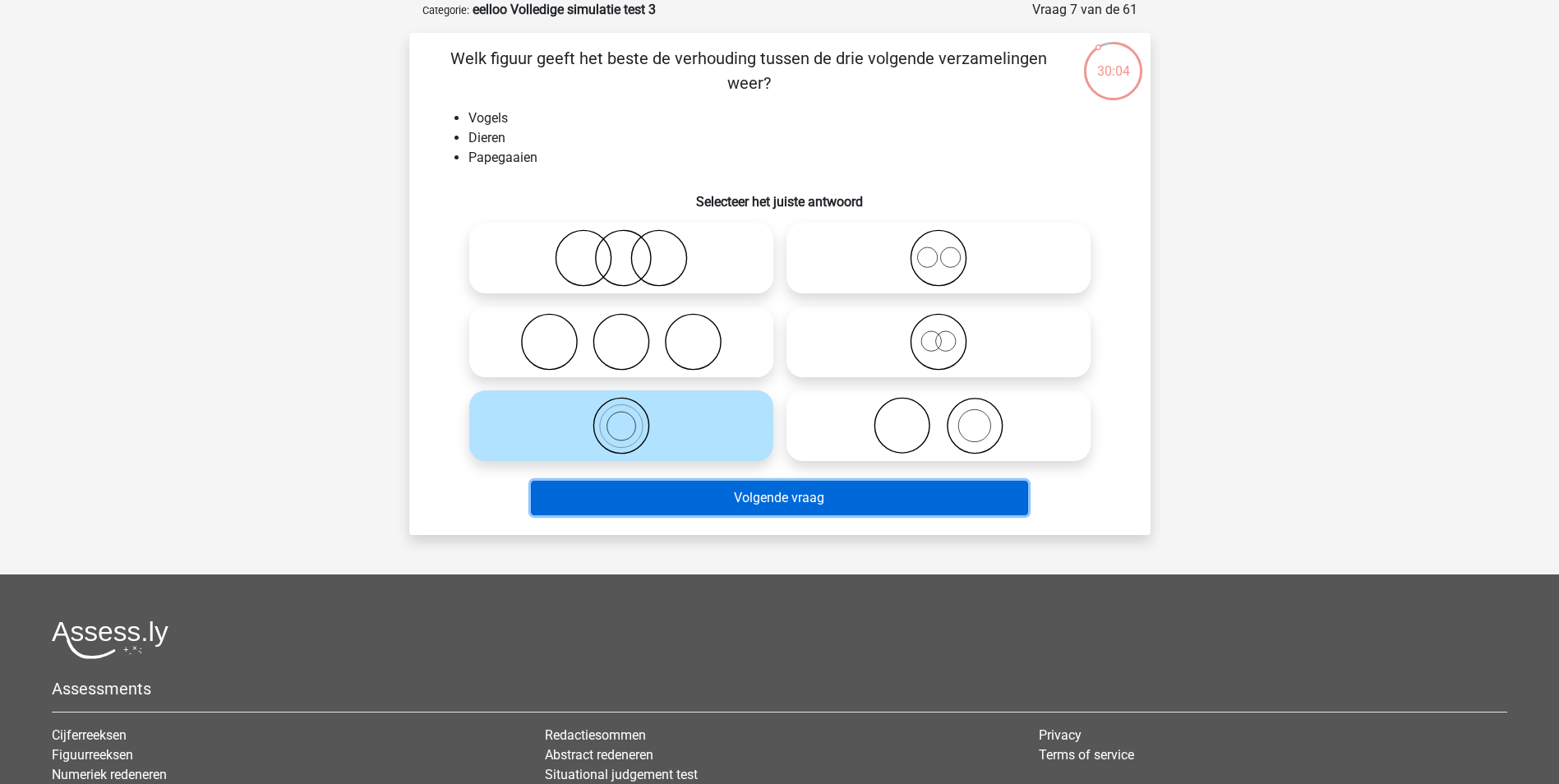
click at [684, 501] on button "Volgende vraag" at bounding box center [779, 498] width 497 height 34
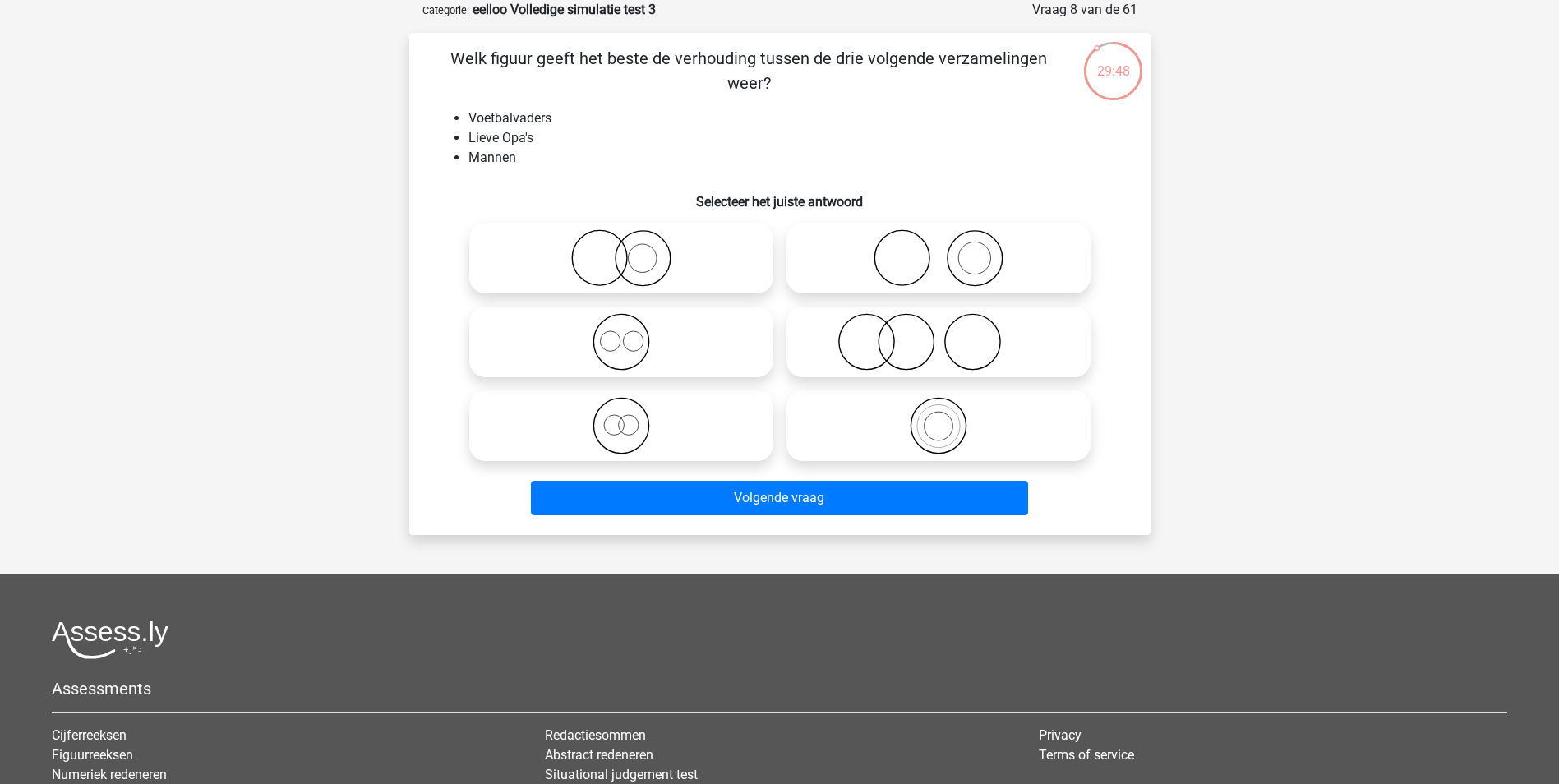
click at [658, 428] on icon at bounding box center [621, 425] width 291 height 57
click at [632, 417] on input "radio" at bounding box center [627, 412] width 11 height 11
radio input "true"
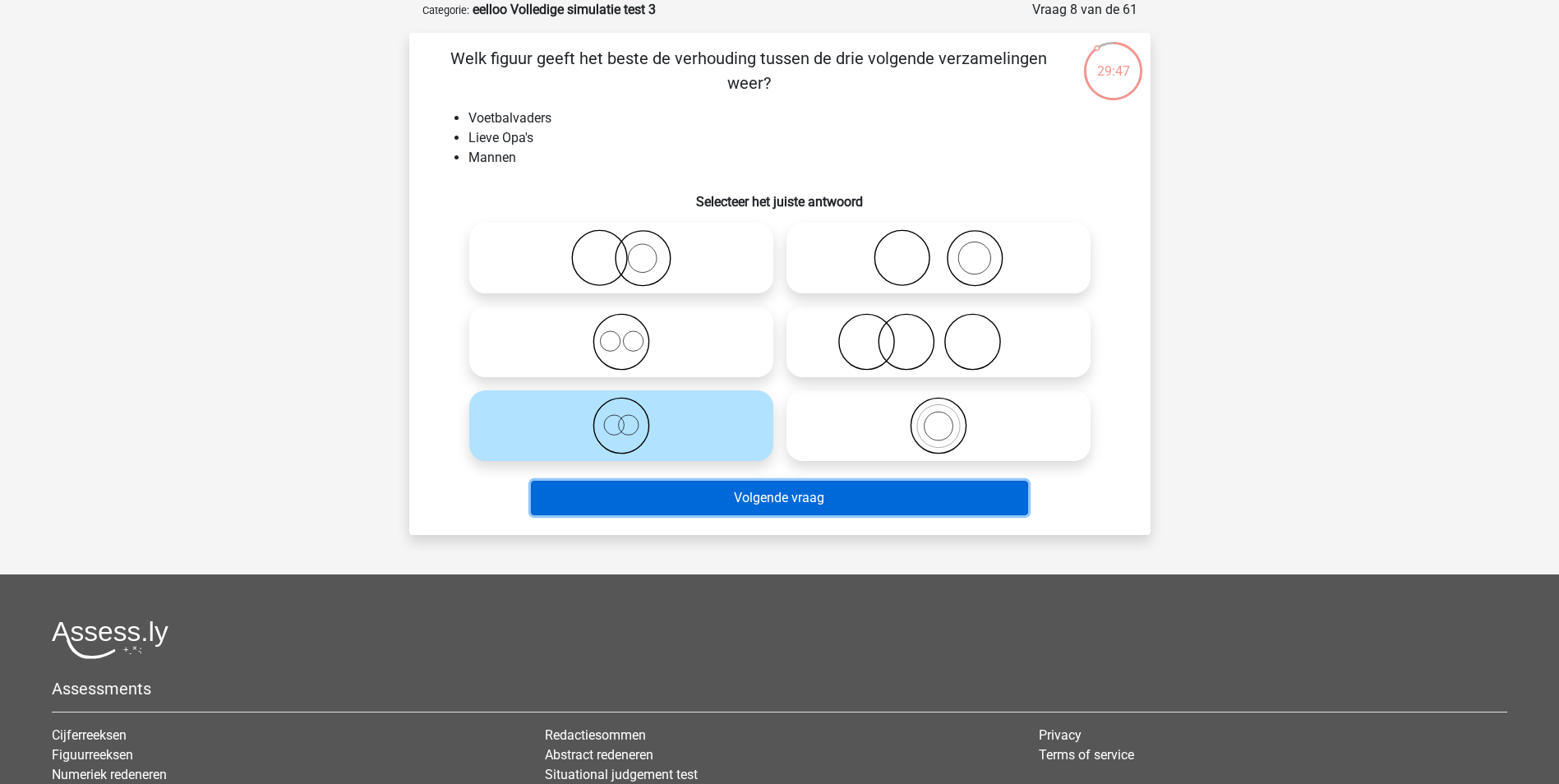
click at [674, 494] on button "Volgende vraag" at bounding box center [779, 498] width 497 height 34
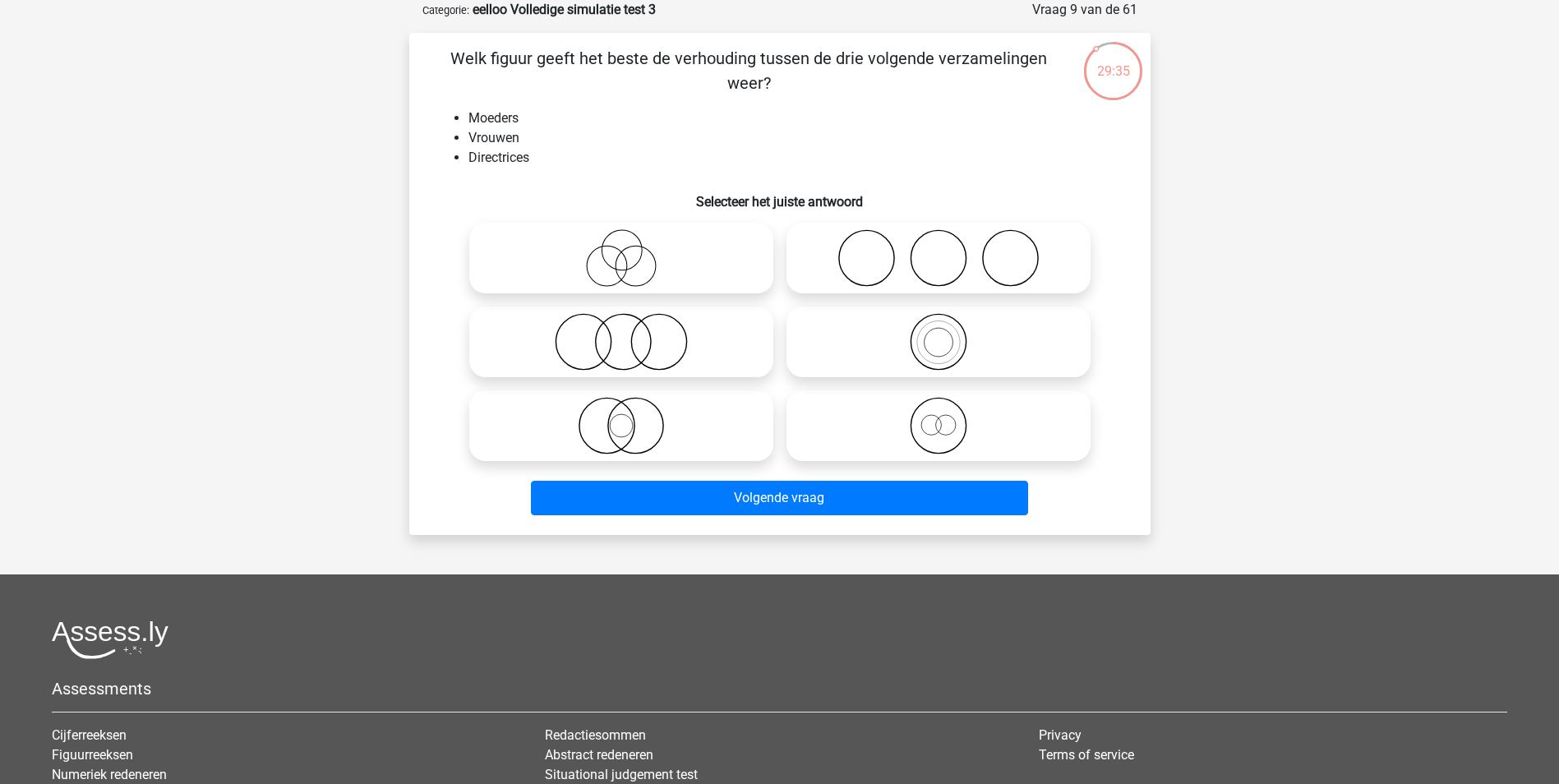
click at [969, 430] on icon at bounding box center [938, 425] width 291 height 57
click at [949, 417] on input "radio" at bounding box center [944, 412] width 11 height 11
radio input "true"
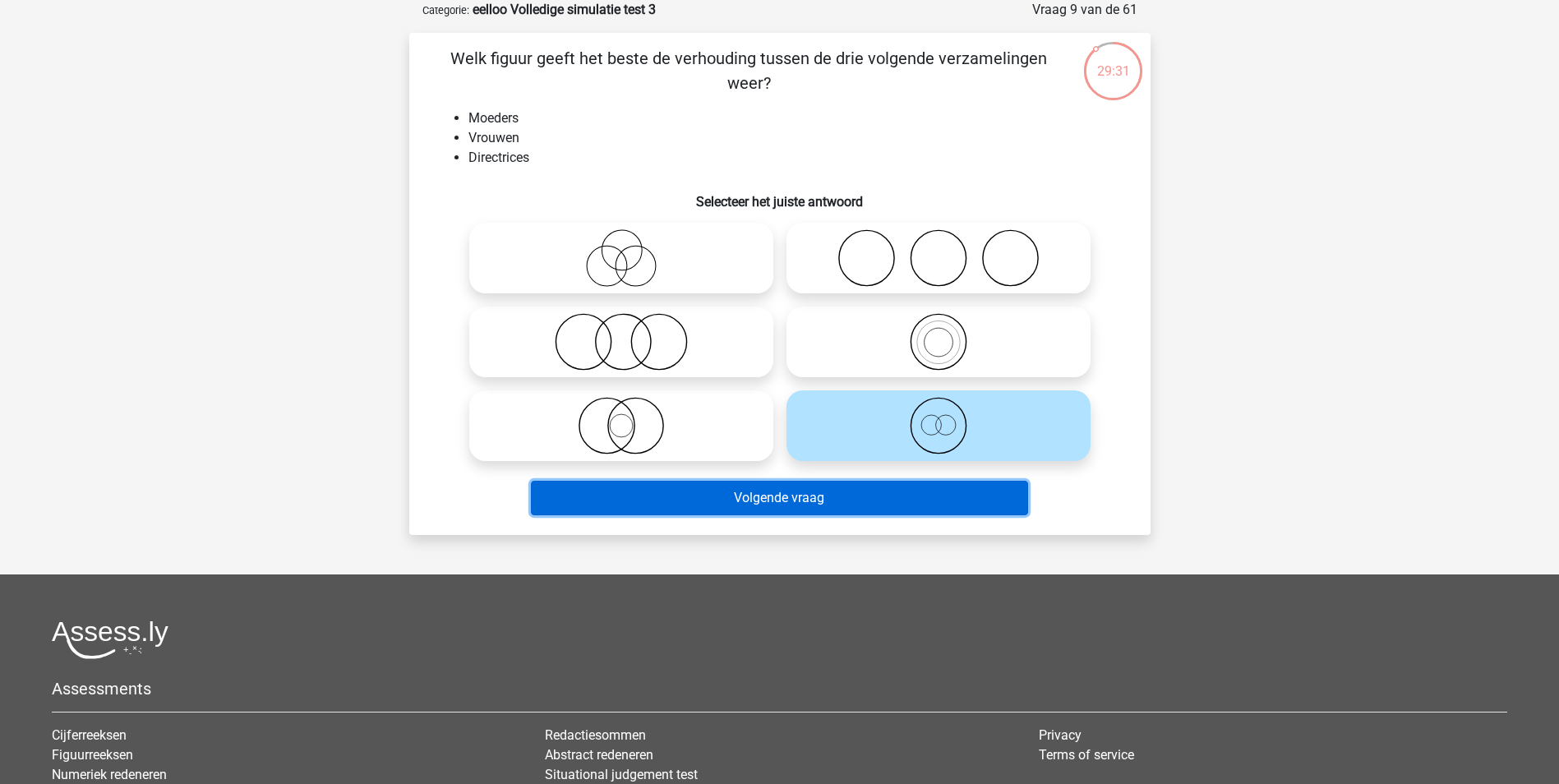
click at [876, 501] on button "Volgende vraag" at bounding box center [779, 498] width 497 height 34
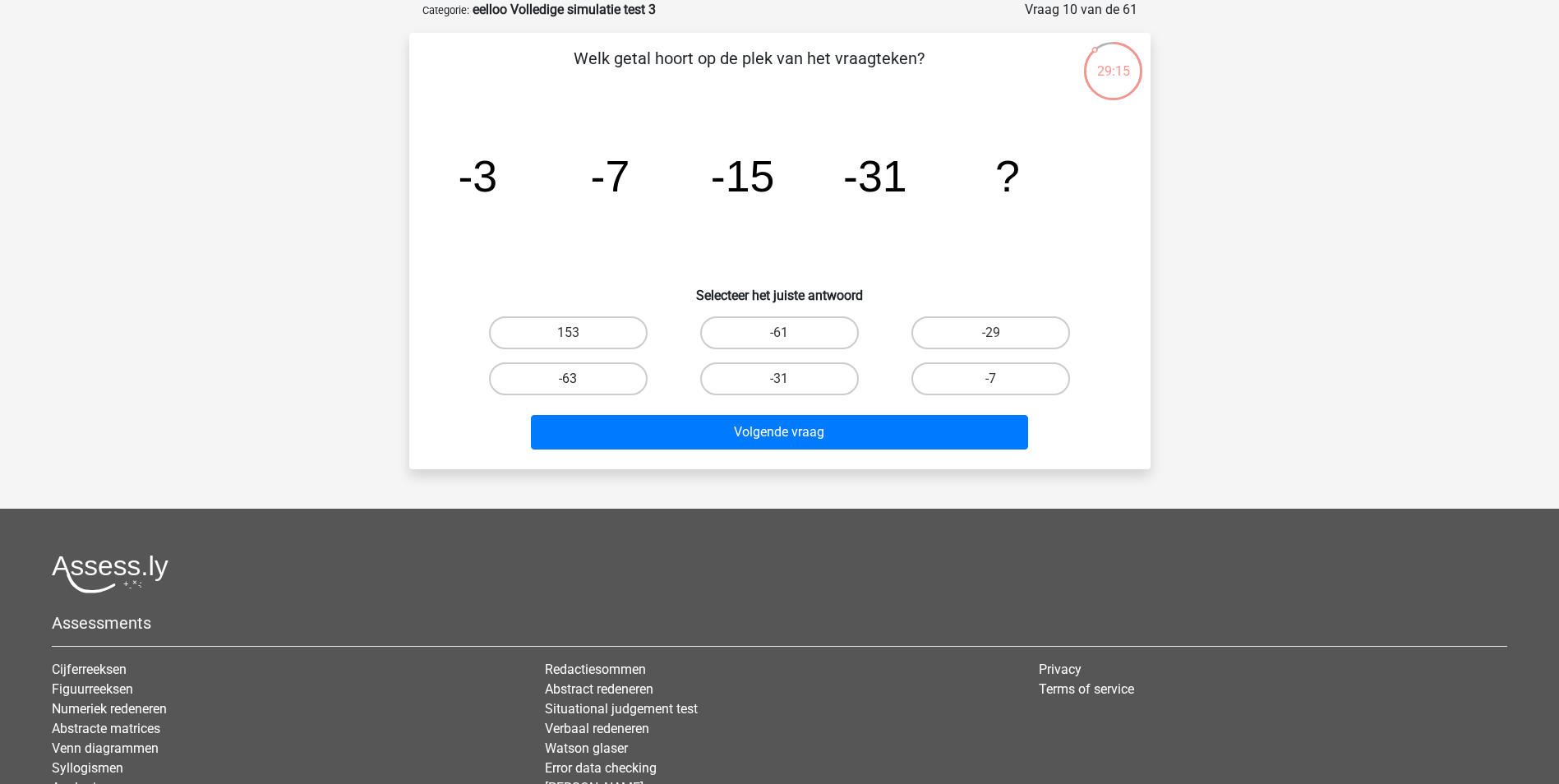
click at [610, 377] on label "-63" at bounding box center [568, 378] width 158 height 33
click at [578, 378] on input "-63" at bounding box center [573, 384] width 11 height 11
radio input "true"
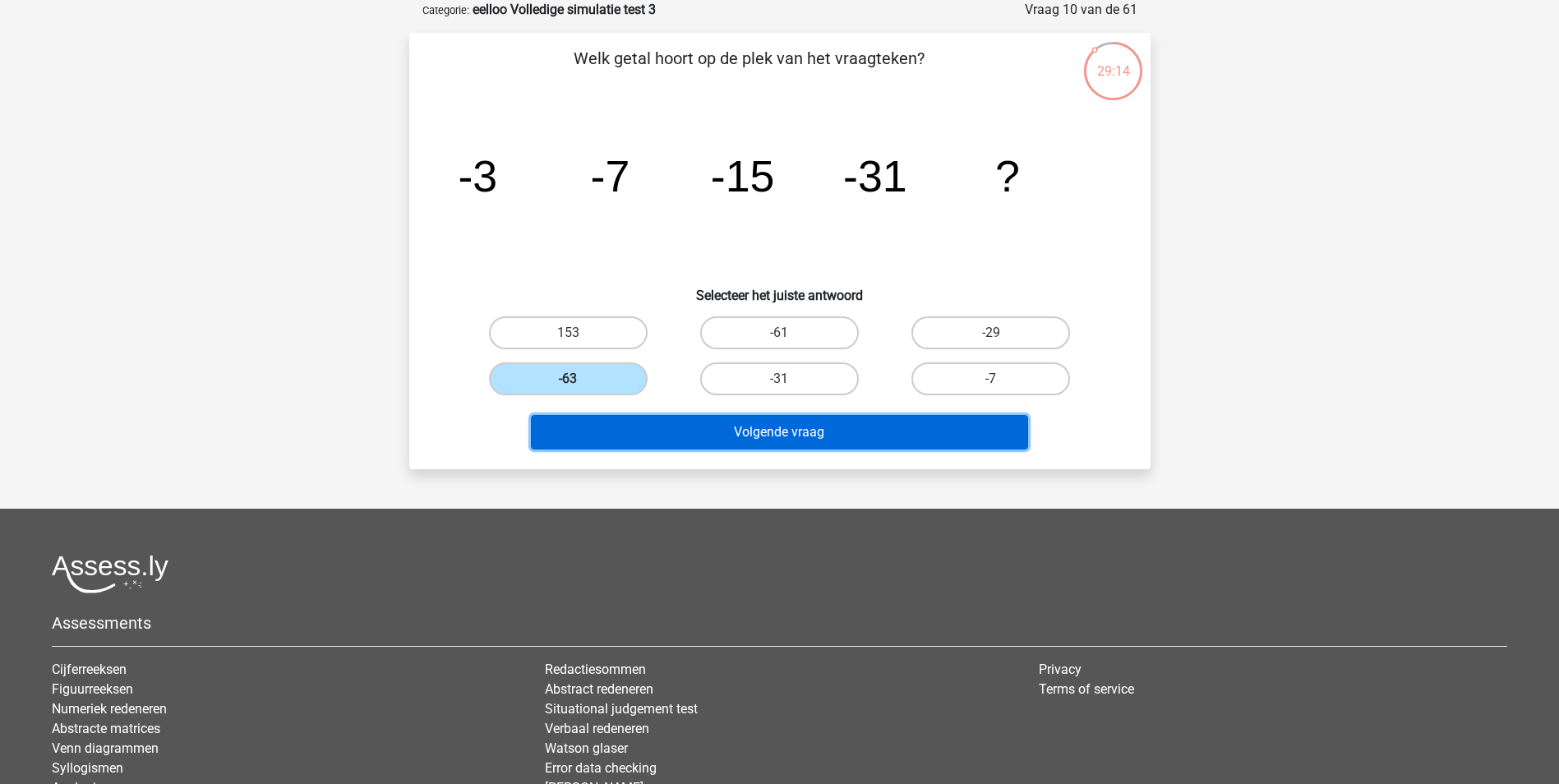
click at [751, 438] on button "Volgende vraag" at bounding box center [779, 431] width 497 height 34
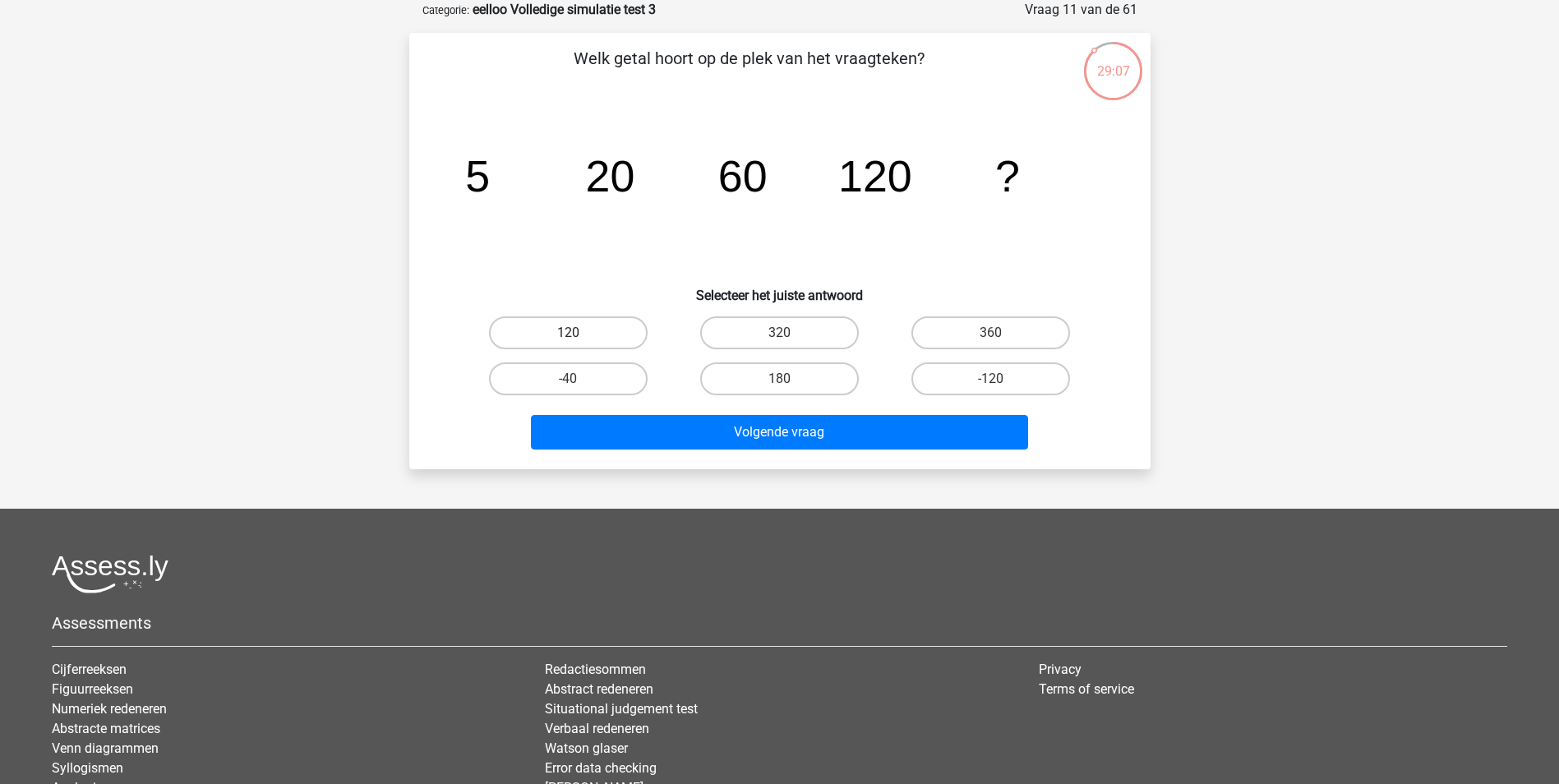
click at [590, 337] on label "120" at bounding box center [568, 332] width 158 height 33
click at [578, 337] on input "120" at bounding box center [573, 338] width 11 height 11
radio input "true"
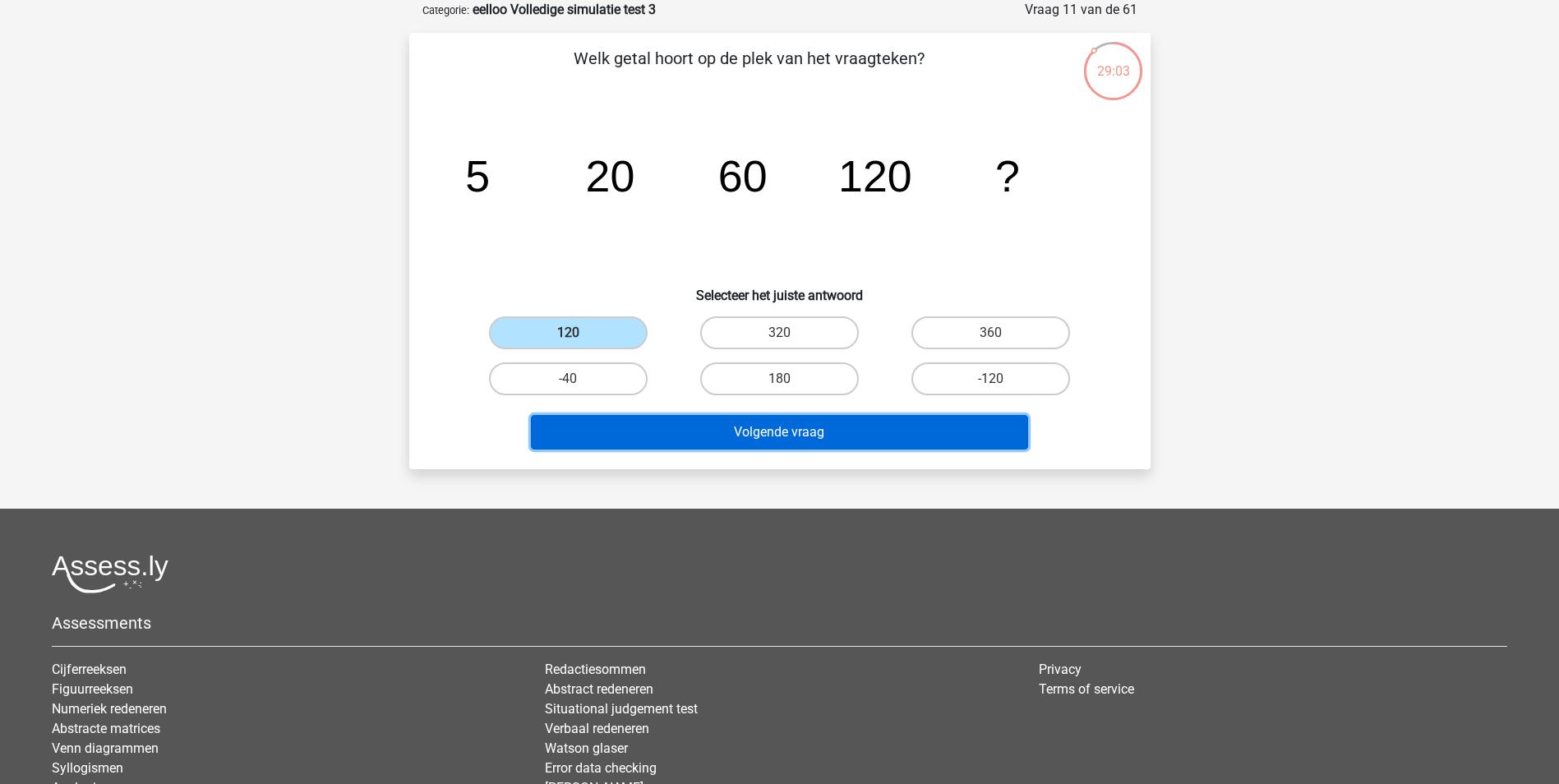
click at [820, 425] on button "Volgende vraag" at bounding box center [779, 431] width 497 height 34
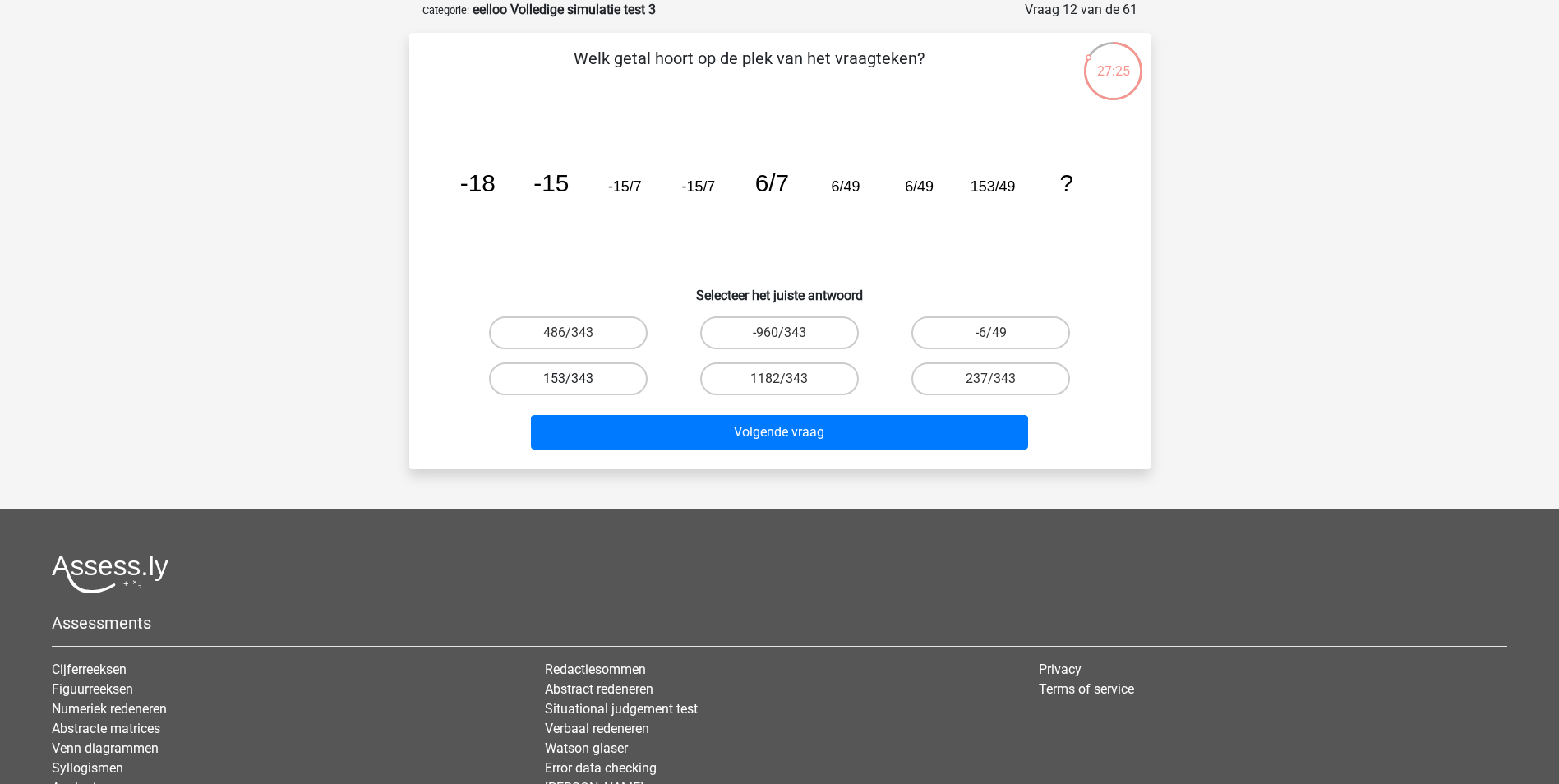
click at [597, 380] on label "153/343" at bounding box center [568, 378] width 158 height 33
click at [578, 380] on input "153/343" at bounding box center [573, 384] width 11 height 11
radio input "true"
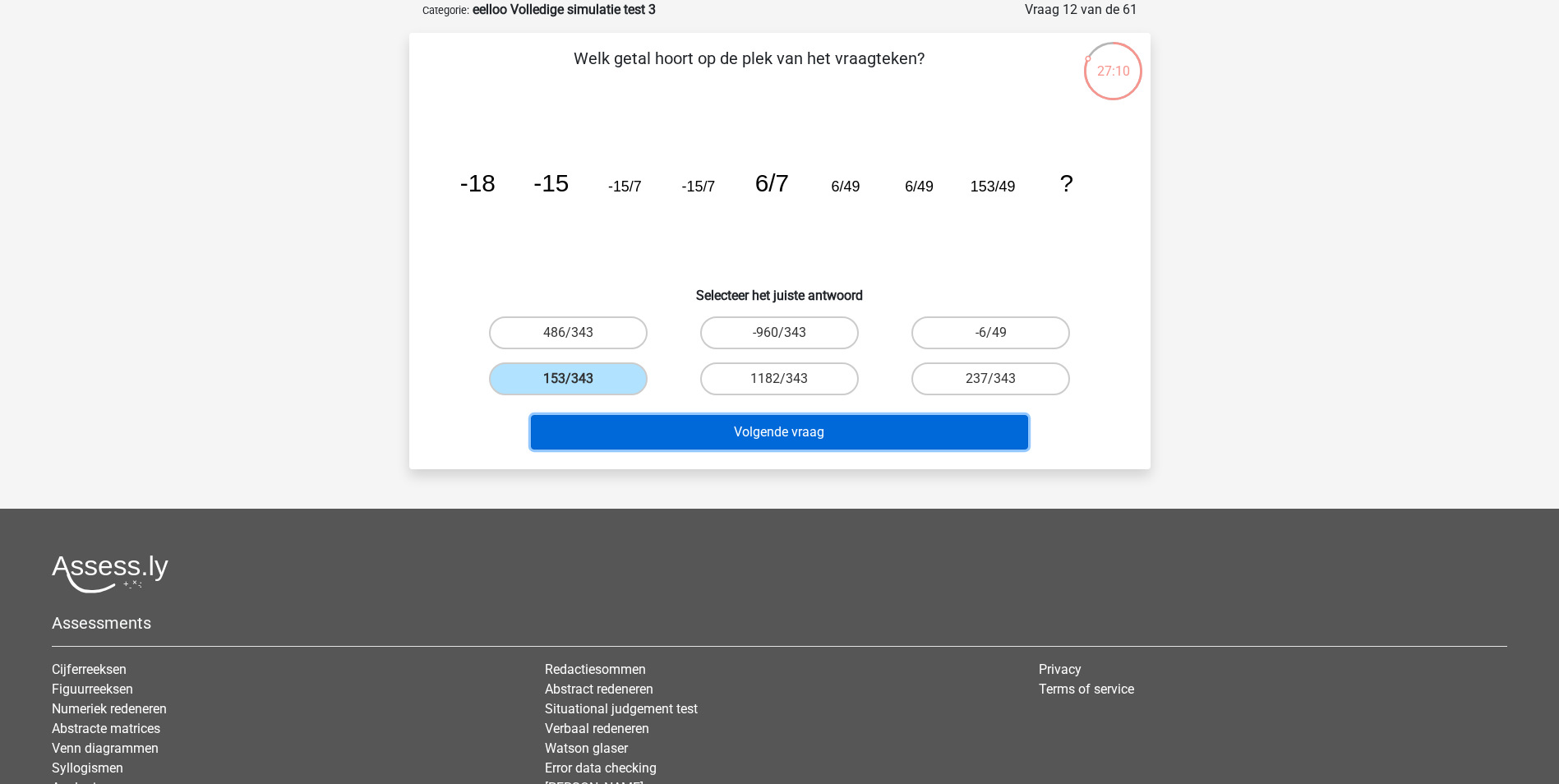
click at [737, 436] on button "Volgende vraag" at bounding box center [779, 431] width 497 height 34
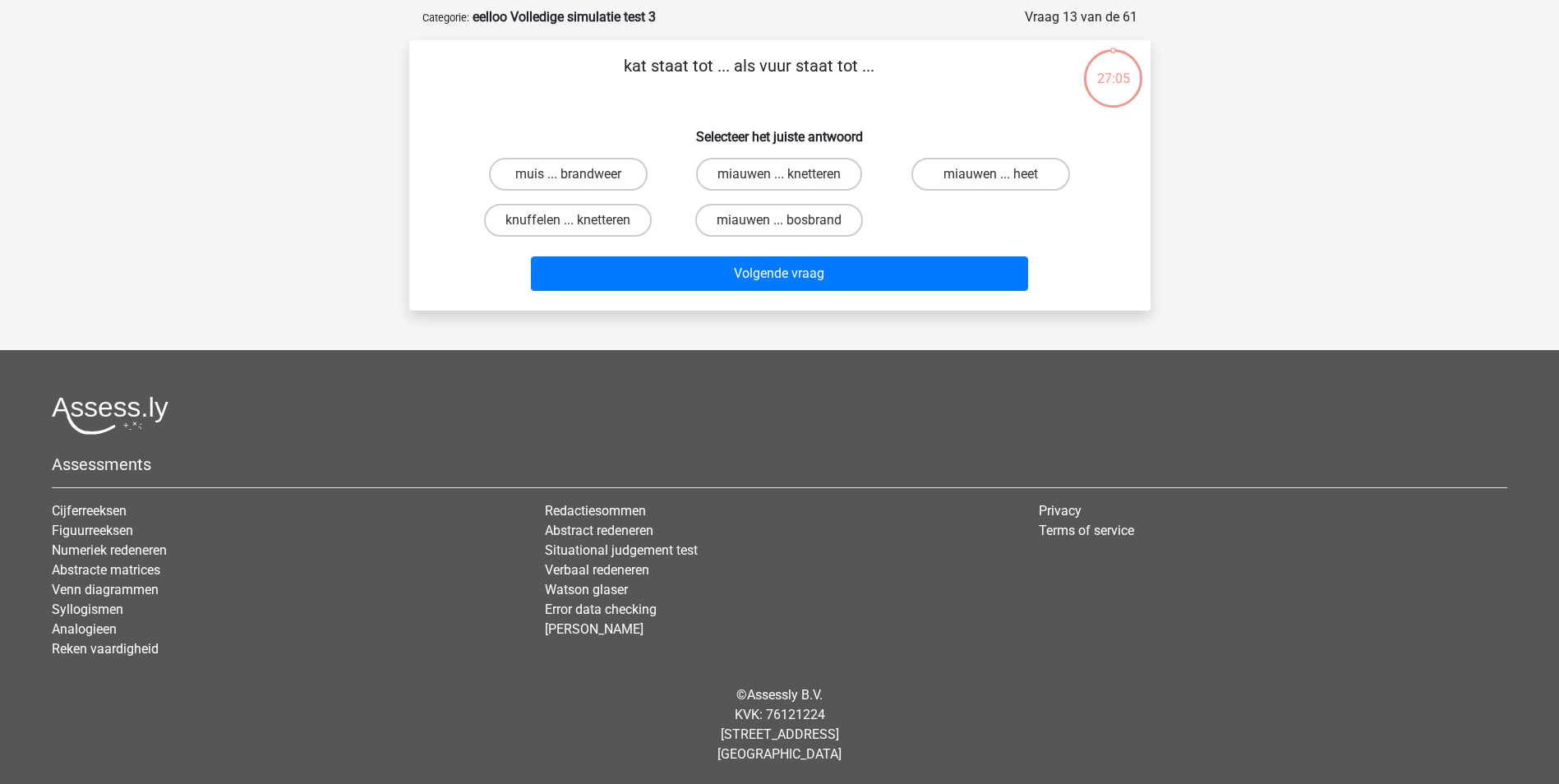
scroll to position [75, 0]
click at [735, 177] on label "miauwen ... knetteren" at bounding box center [779, 173] width 166 height 33
click at [779, 177] on input "miauwen ... knetteren" at bounding box center [784, 179] width 11 height 11
radio input "true"
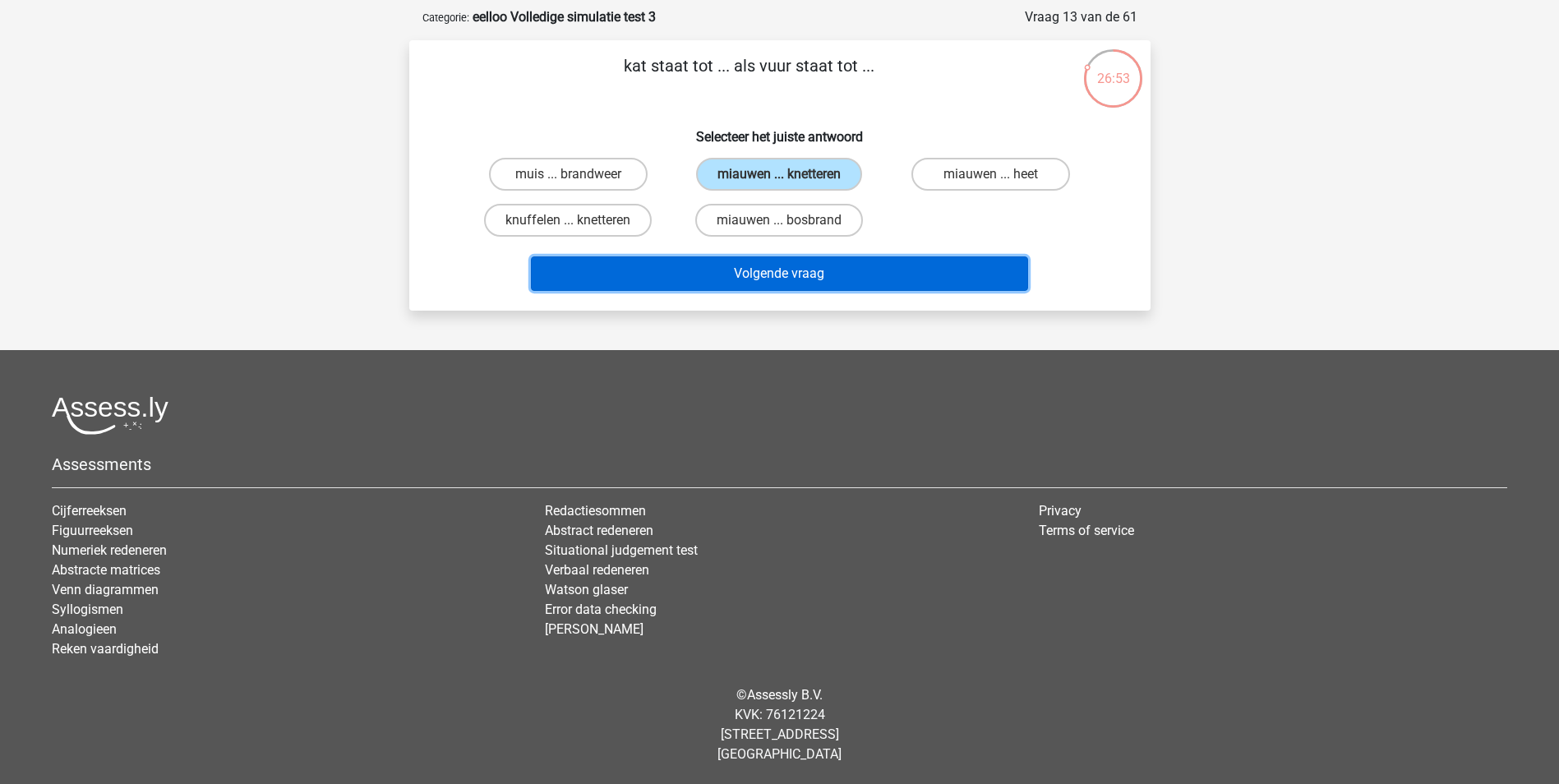
click at [752, 273] on button "Volgende vraag" at bounding box center [779, 273] width 497 height 34
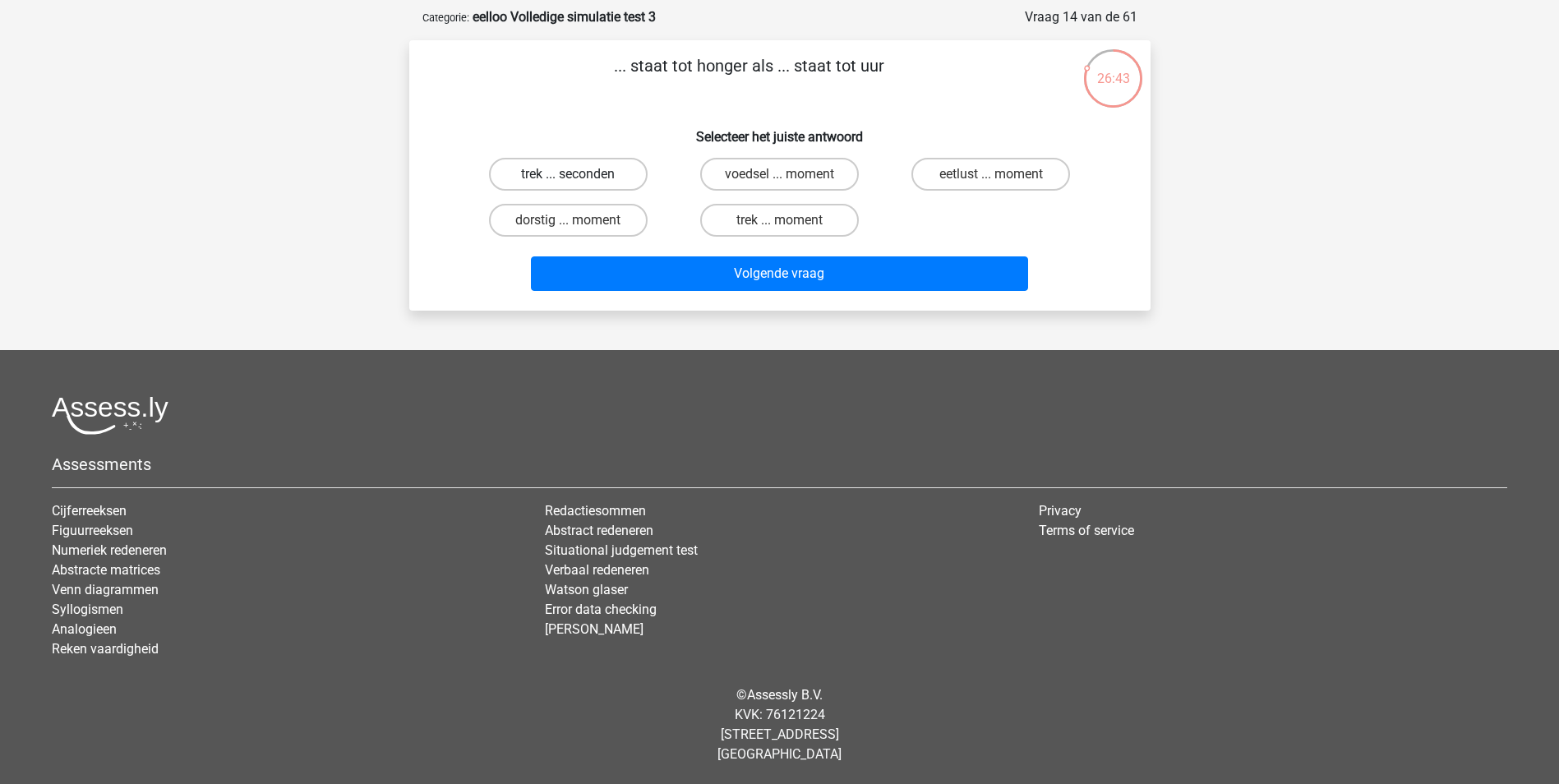
click at [602, 179] on label "trek ... seconden" at bounding box center [568, 173] width 158 height 33
click at [578, 179] on input "trek ... seconden" at bounding box center [573, 179] width 11 height 11
radio input "true"
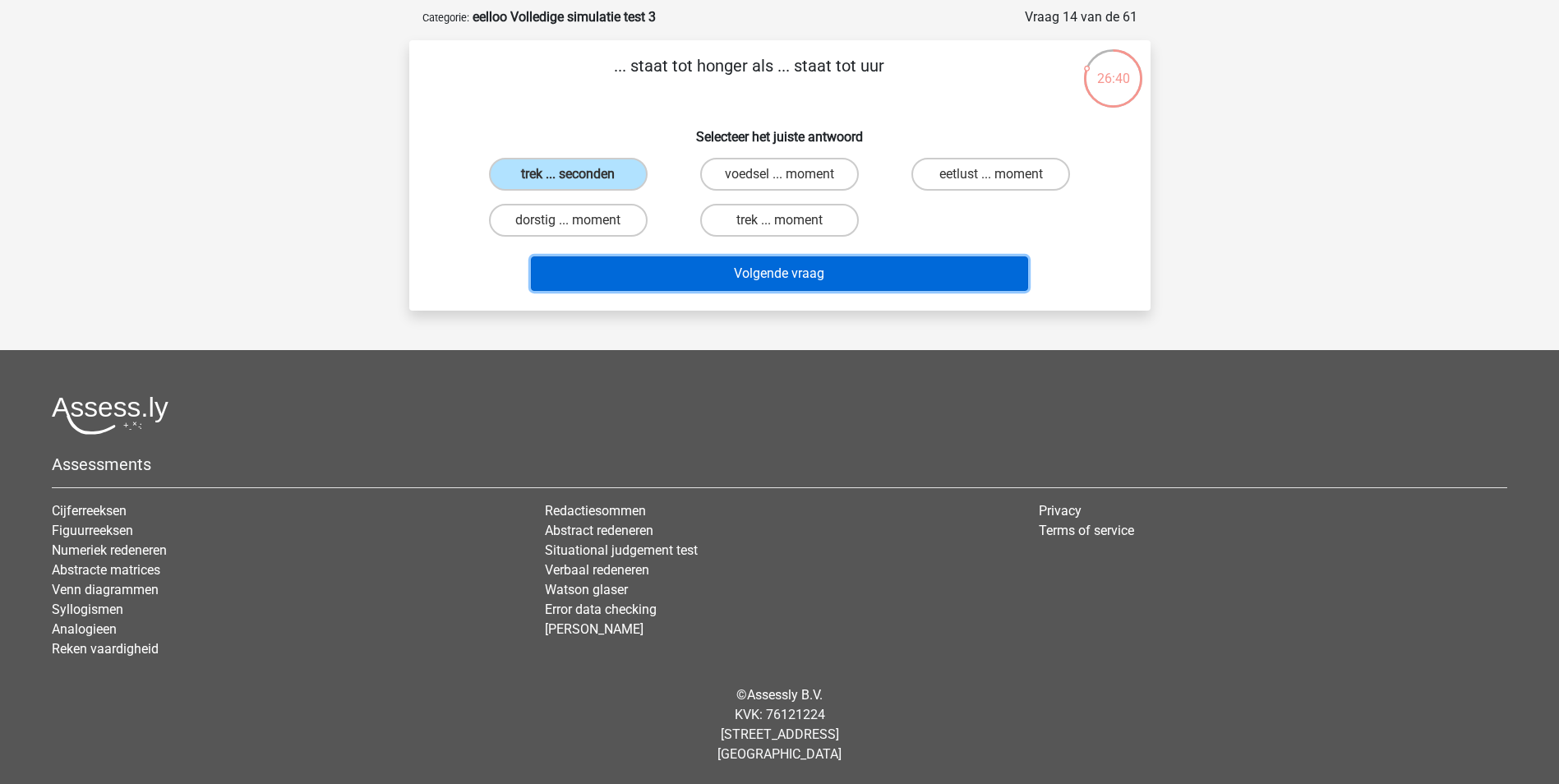
click at [837, 273] on button "Volgende vraag" at bounding box center [779, 273] width 497 height 34
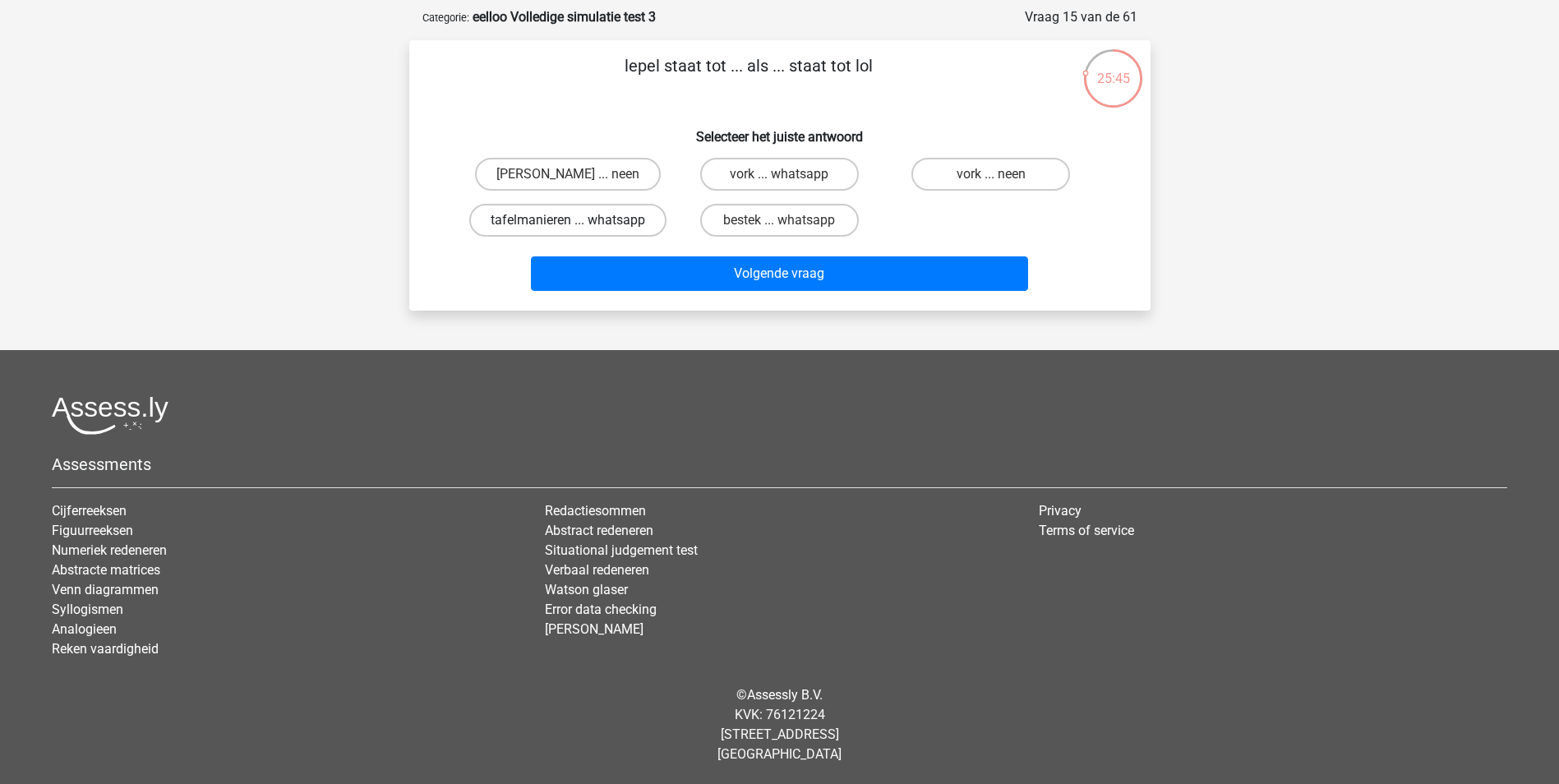
click at [641, 228] on label "tafelmanieren ... whatsapp" at bounding box center [568, 219] width 197 height 33
click at [578, 228] on input "tafelmanieren ... whatsapp" at bounding box center [573, 225] width 11 height 11
radio input "true"
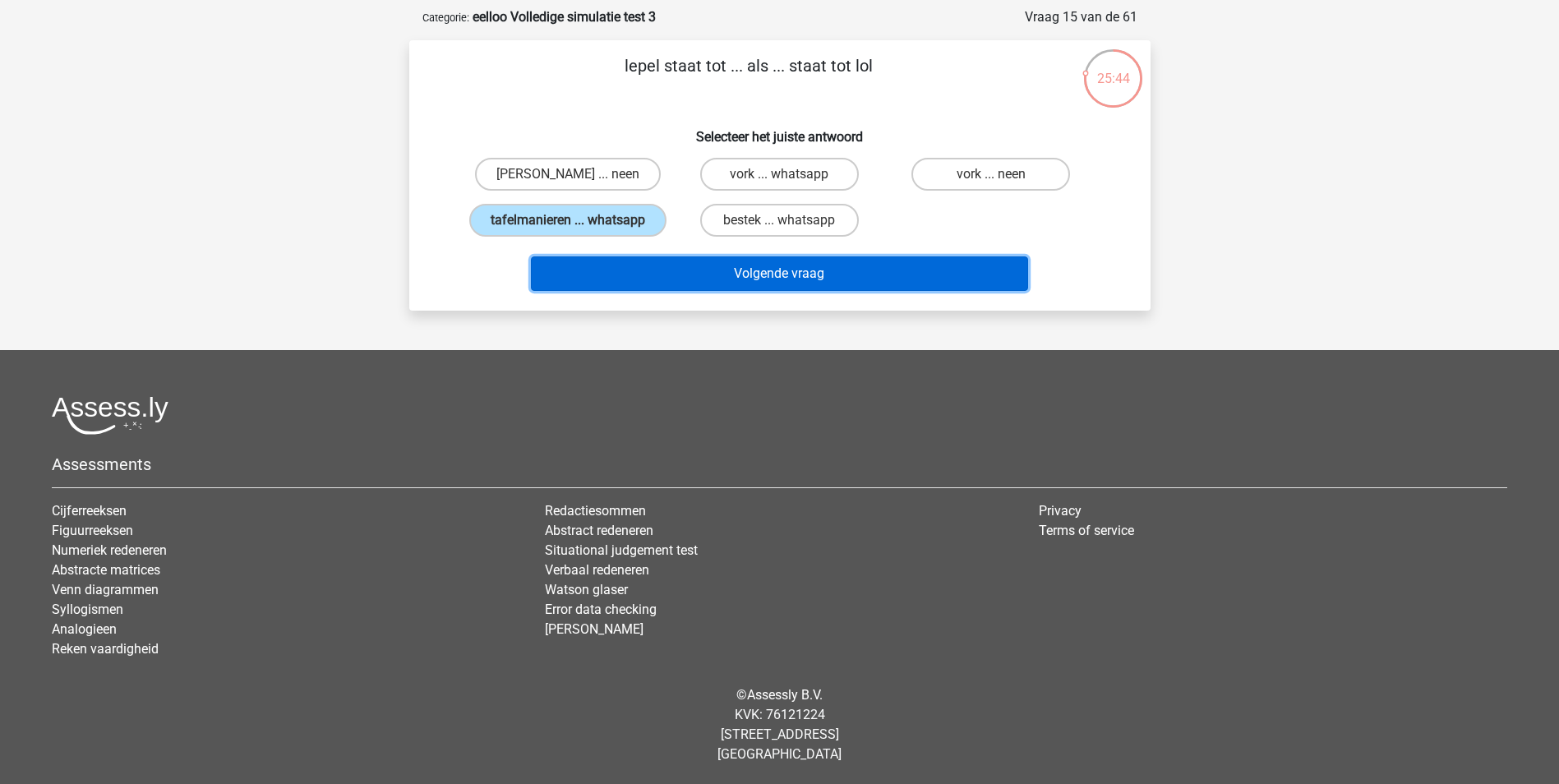
click at [770, 261] on button "Volgende vraag" at bounding box center [779, 273] width 497 height 34
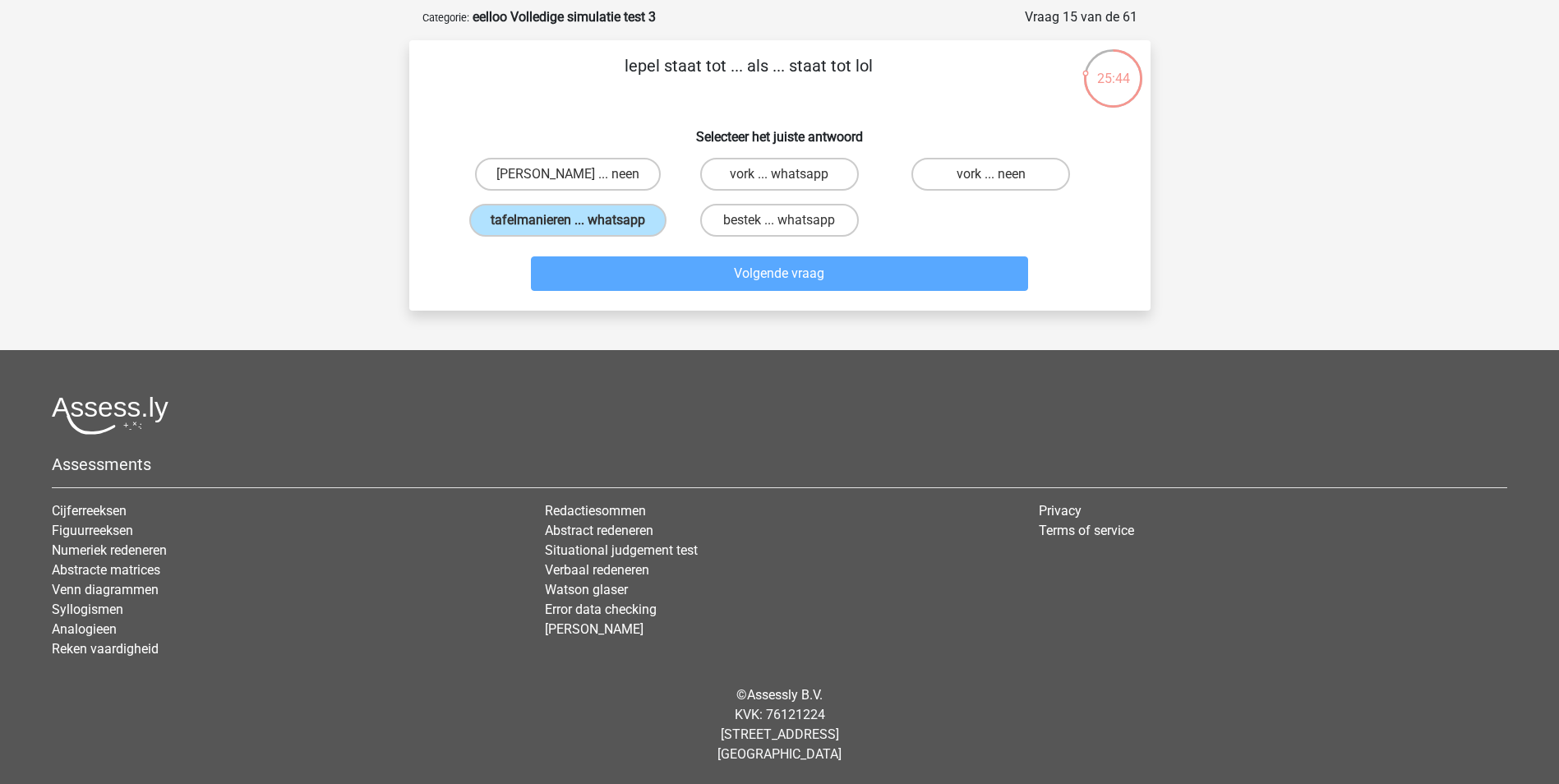
scroll to position [82, 0]
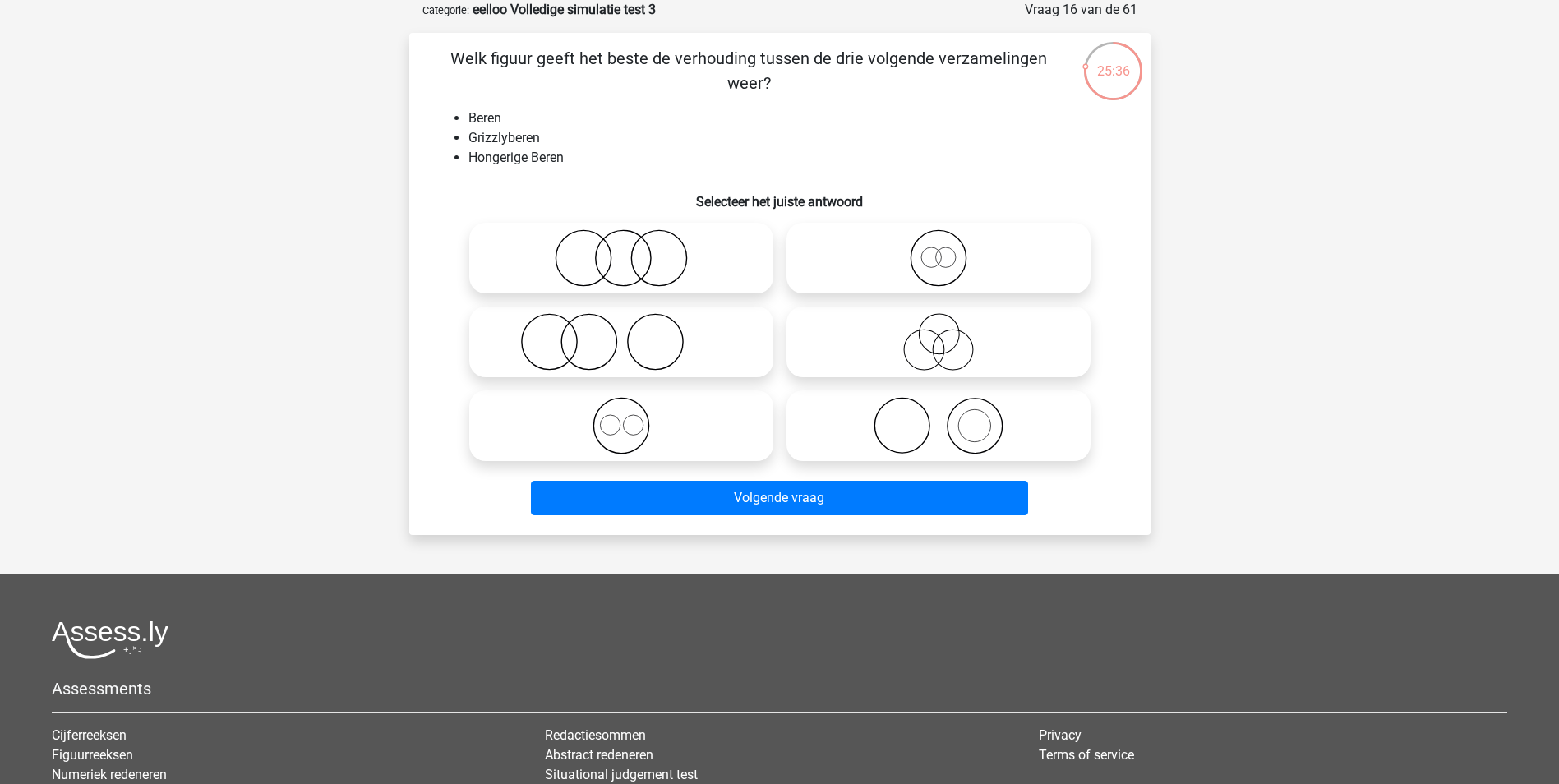
click at [969, 257] on icon at bounding box center [938, 257] width 291 height 57
click at [949, 250] on input "radio" at bounding box center [944, 244] width 11 height 11
radio input "true"
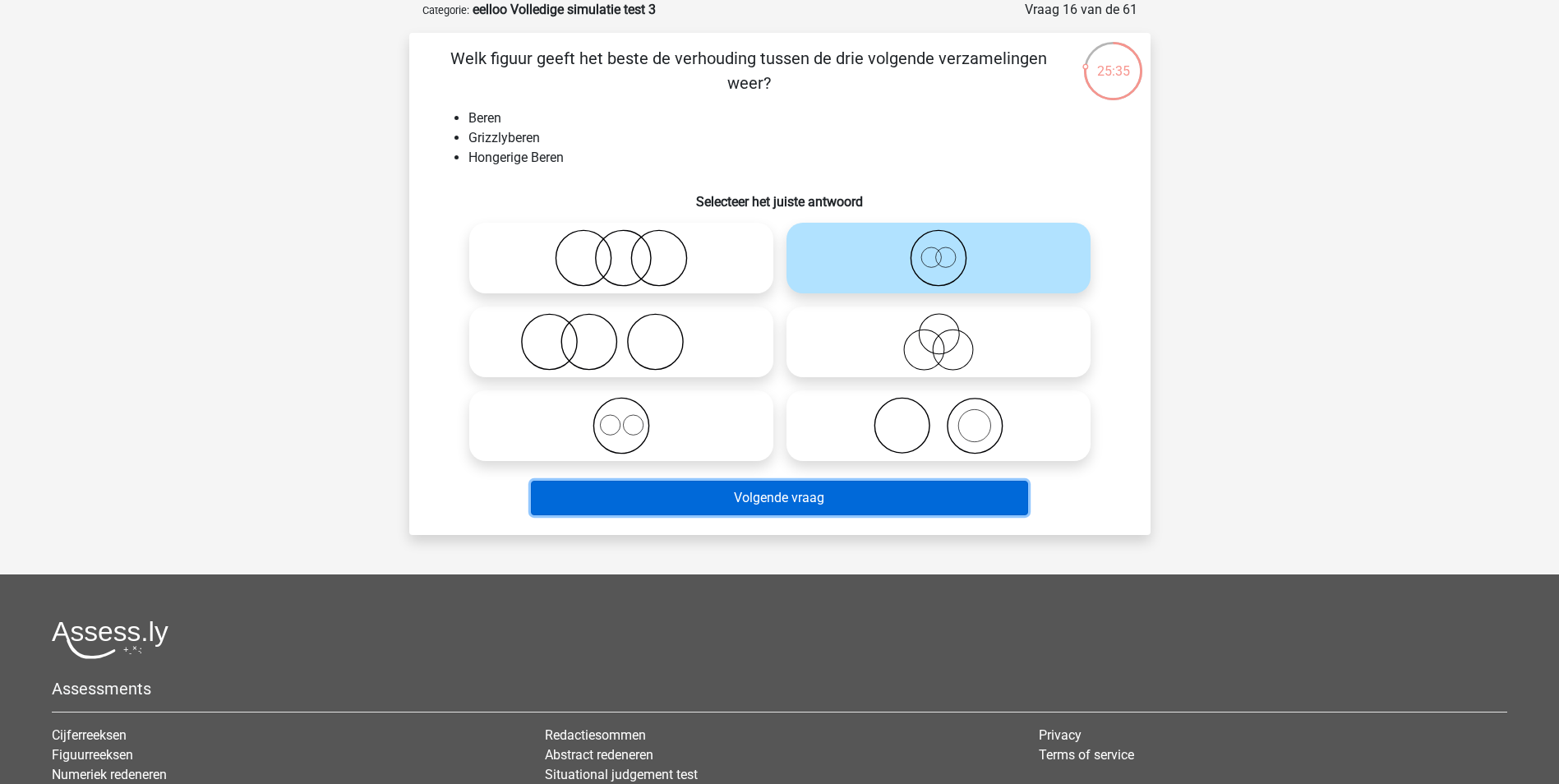
click at [801, 487] on button "Volgende vraag" at bounding box center [779, 498] width 497 height 34
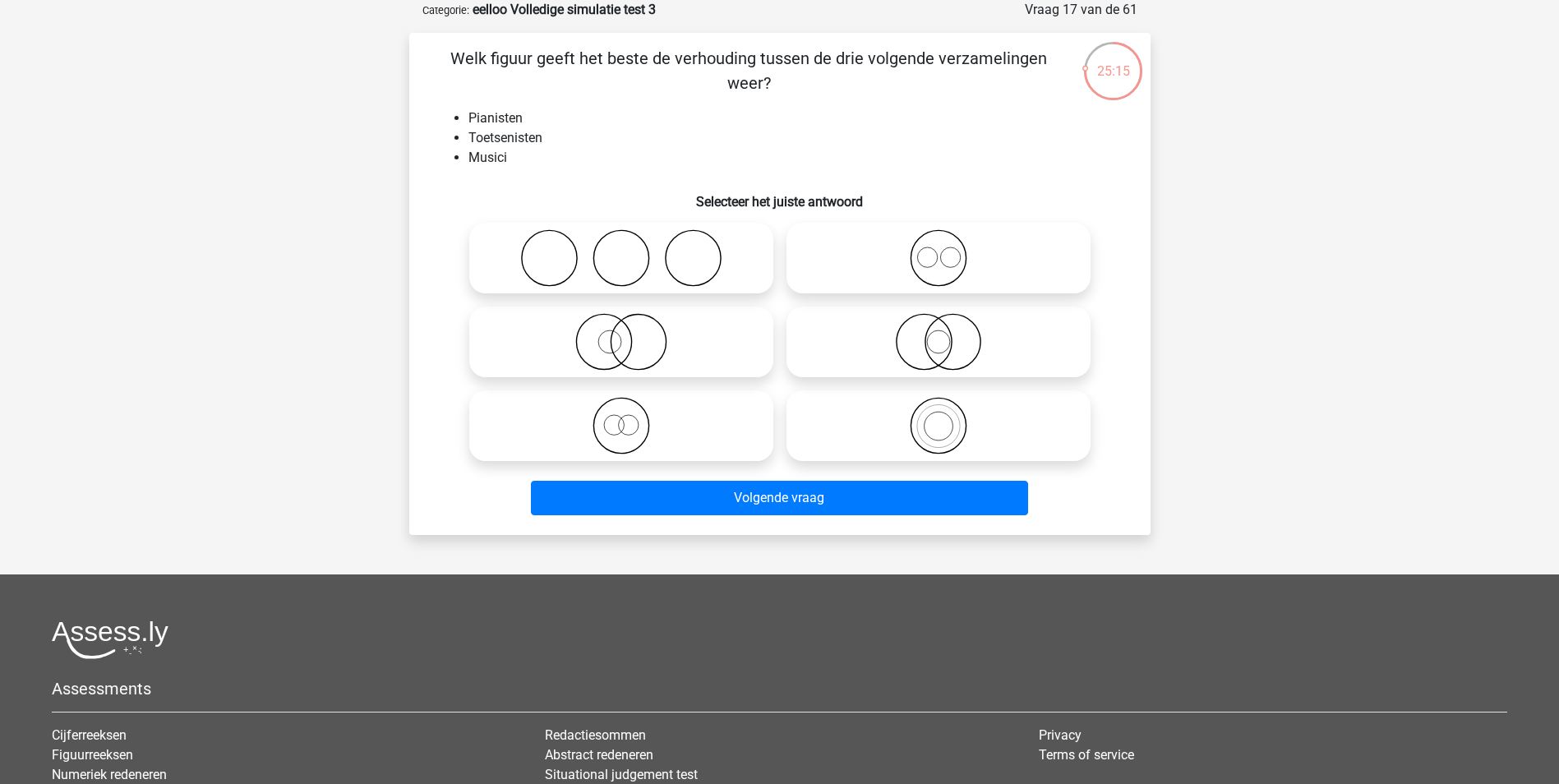
click at [974, 433] on icon at bounding box center [938, 425] width 291 height 57
click at [949, 417] on input "radio" at bounding box center [944, 412] width 11 height 11
radio input "true"
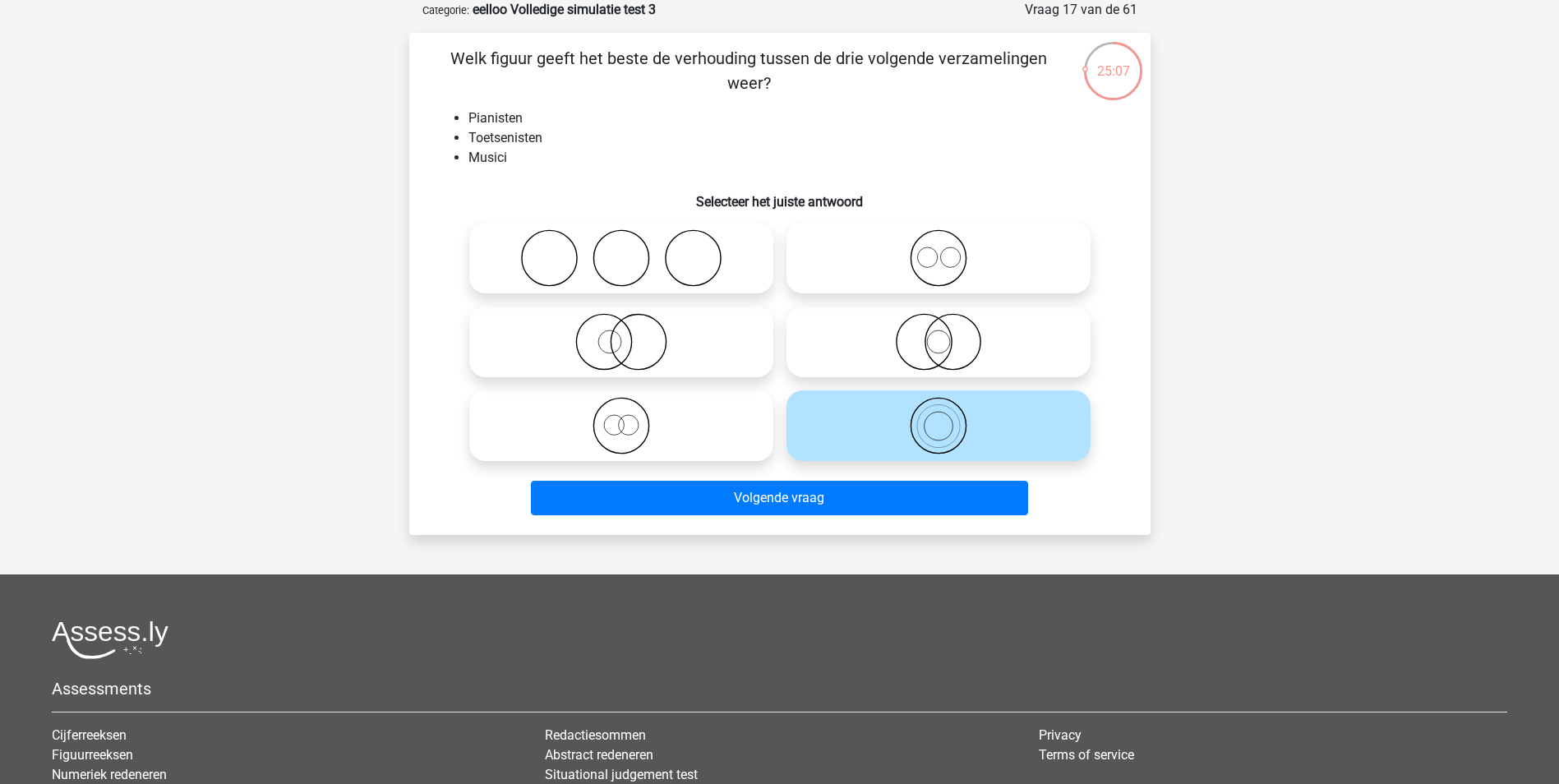
click at [937, 262] on icon at bounding box center [938, 257] width 291 height 57
click at [938, 250] on input "radio" at bounding box center [944, 244] width 11 height 11
radio input "true"
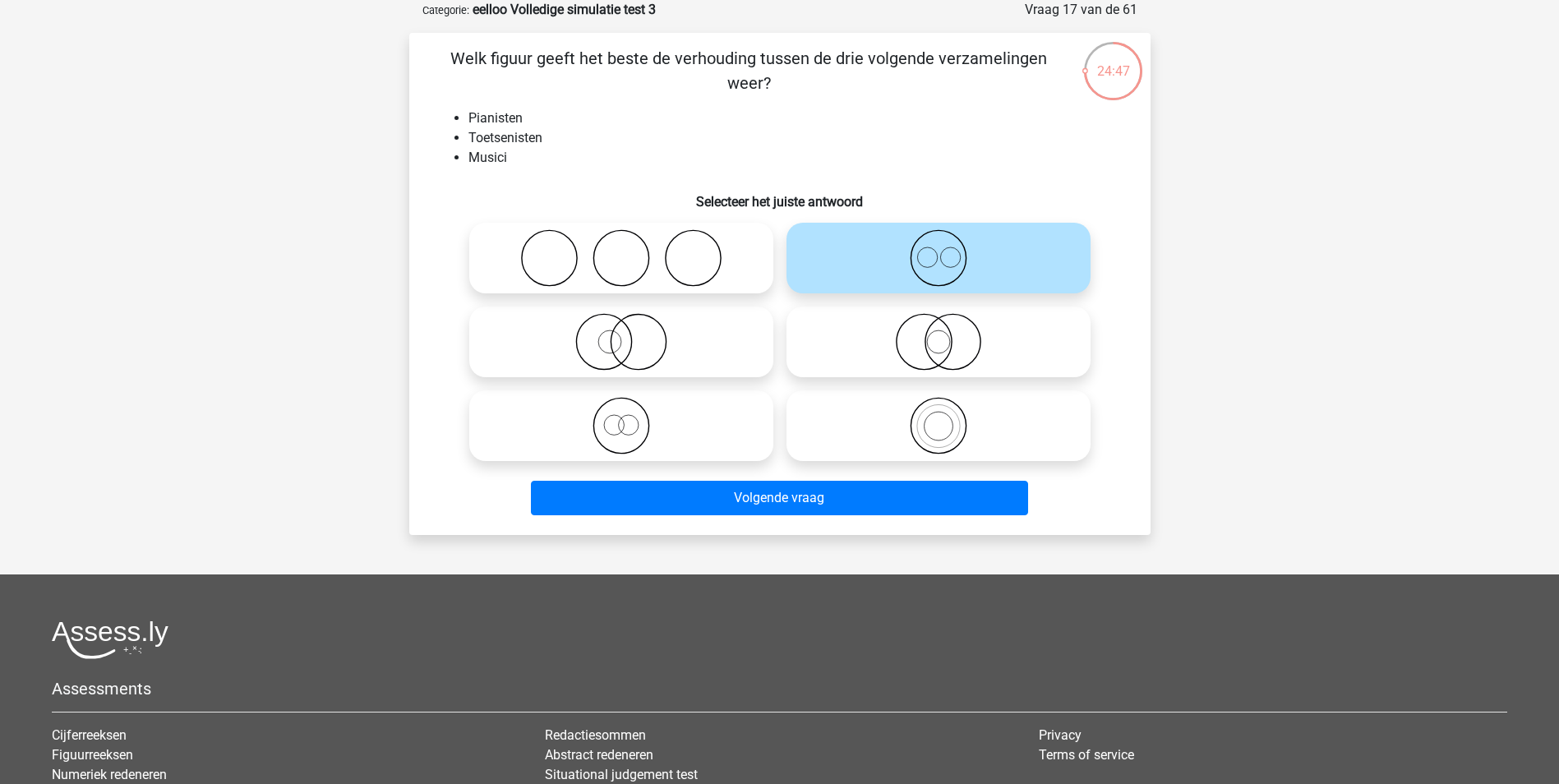
click at [974, 403] on icon at bounding box center [938, 425] width 291 height 57
click at [949, 407] on input "radio" at bounding box center [944, 412] width 11 height 11
radio input "true"
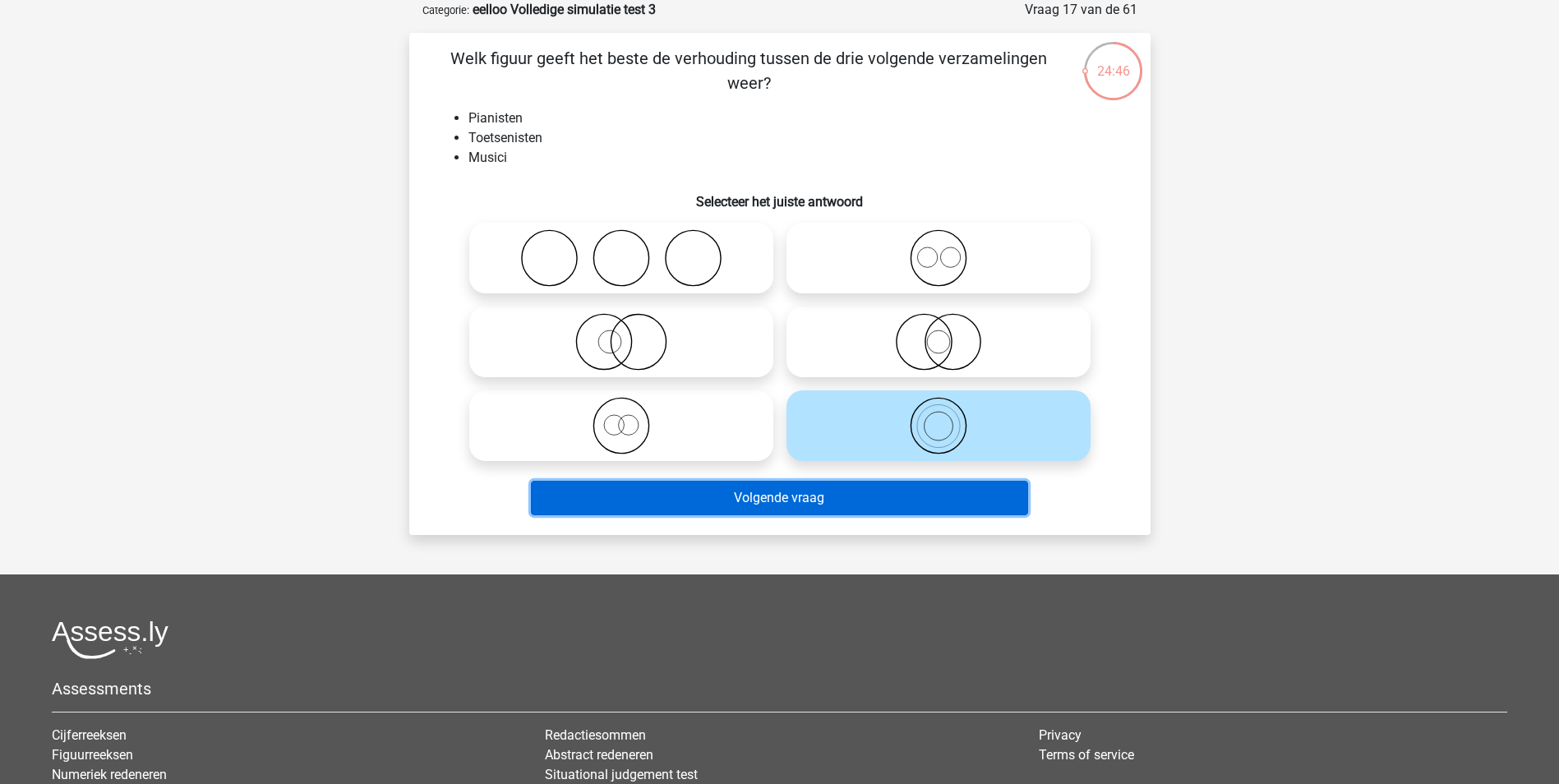
click at [899, 494] on button "Volgende vraag" at bounding box center [779, 498] width 497 height 34
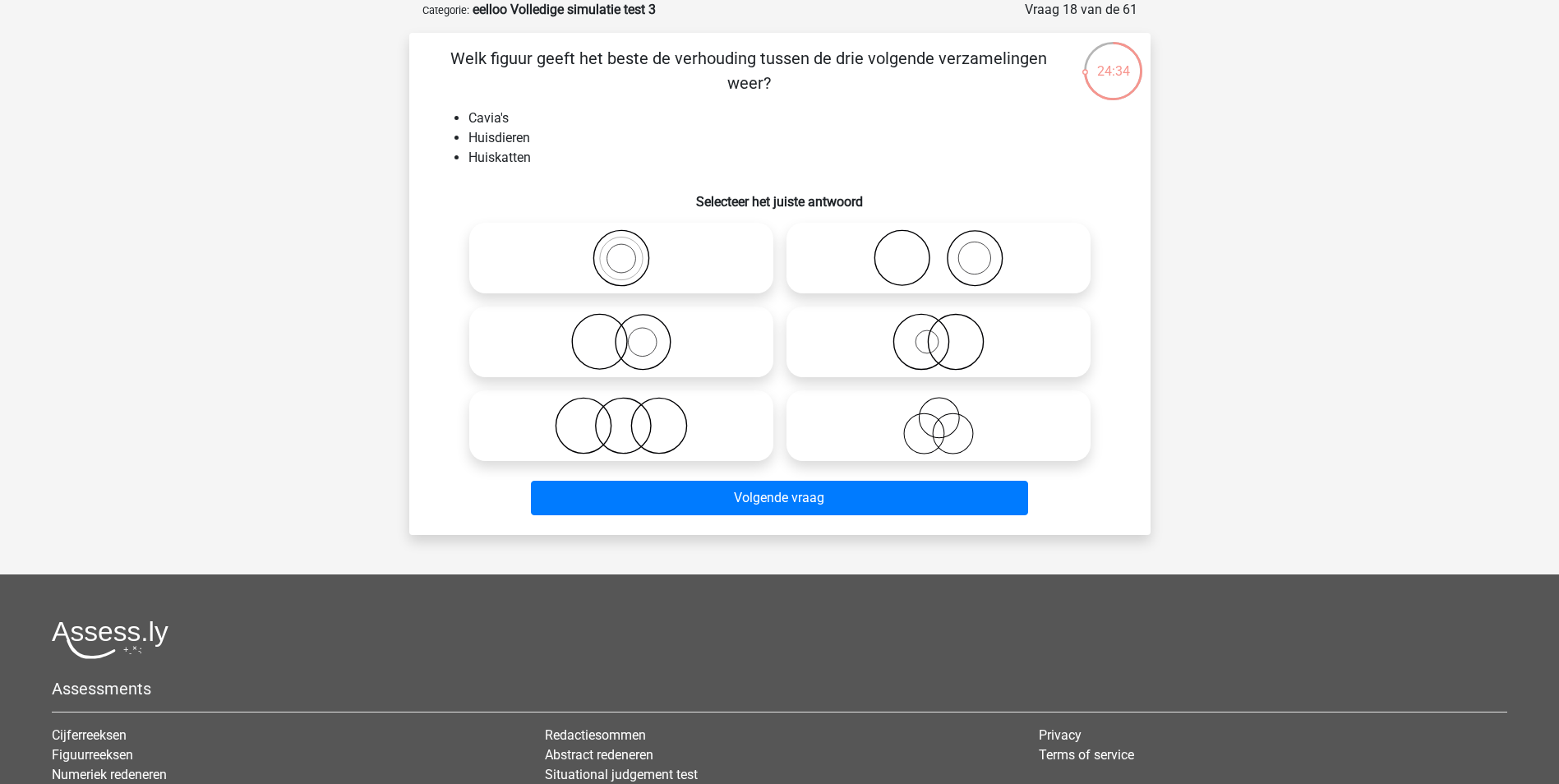
click at [672, 419] on icon at bounding box center [621, 425] width 291 height 57
click at [632, 417] on input "radio" at bounding box center [627, 412] width 11 height 11
radio input "true"
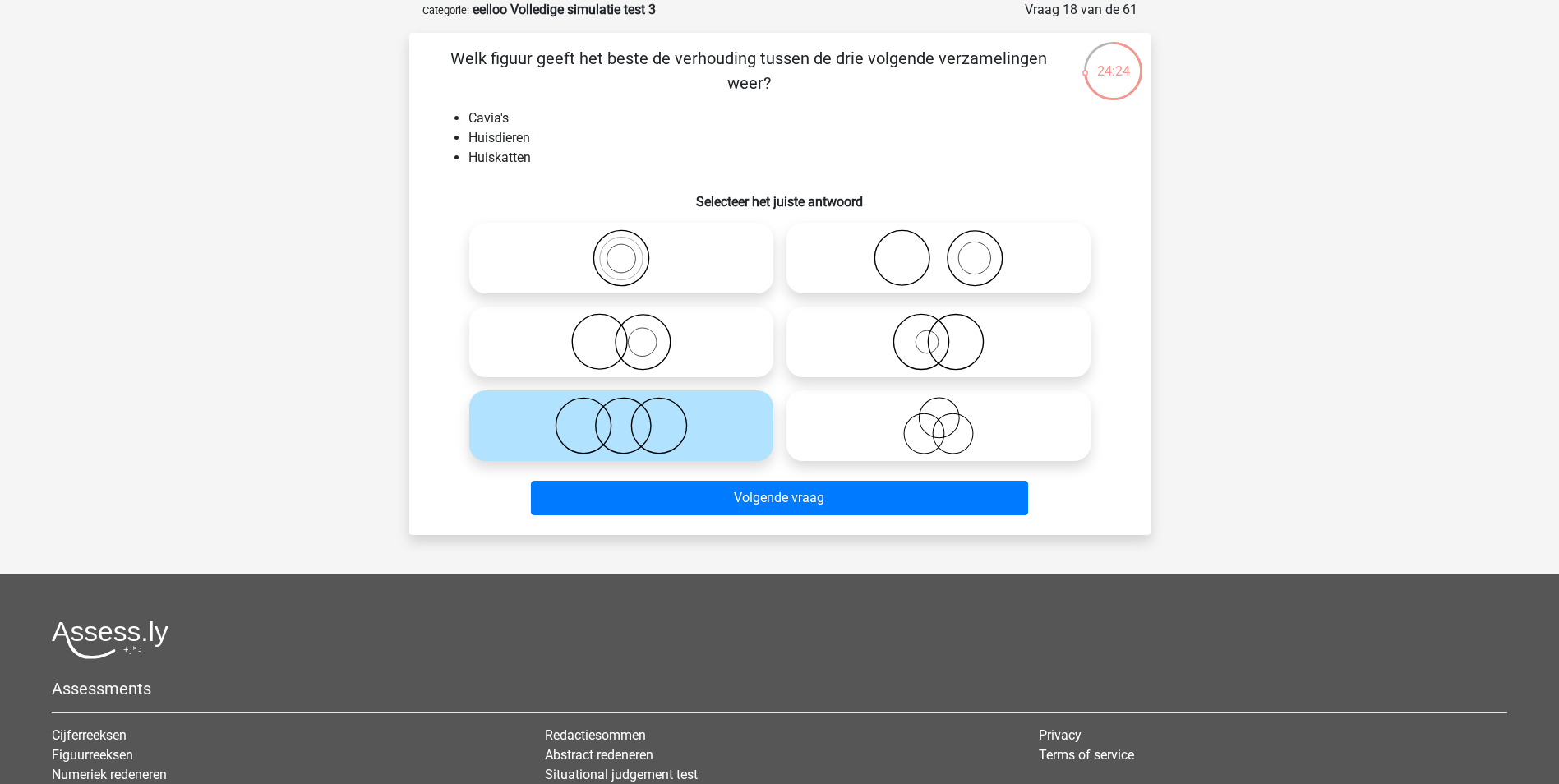
click at [674, 338] on icon at bounding box center [621, 341] width 291 height 57
click at [632, 333] on input "radio" at bounding box center [627, 328] width 11 height 11
radio input "true"
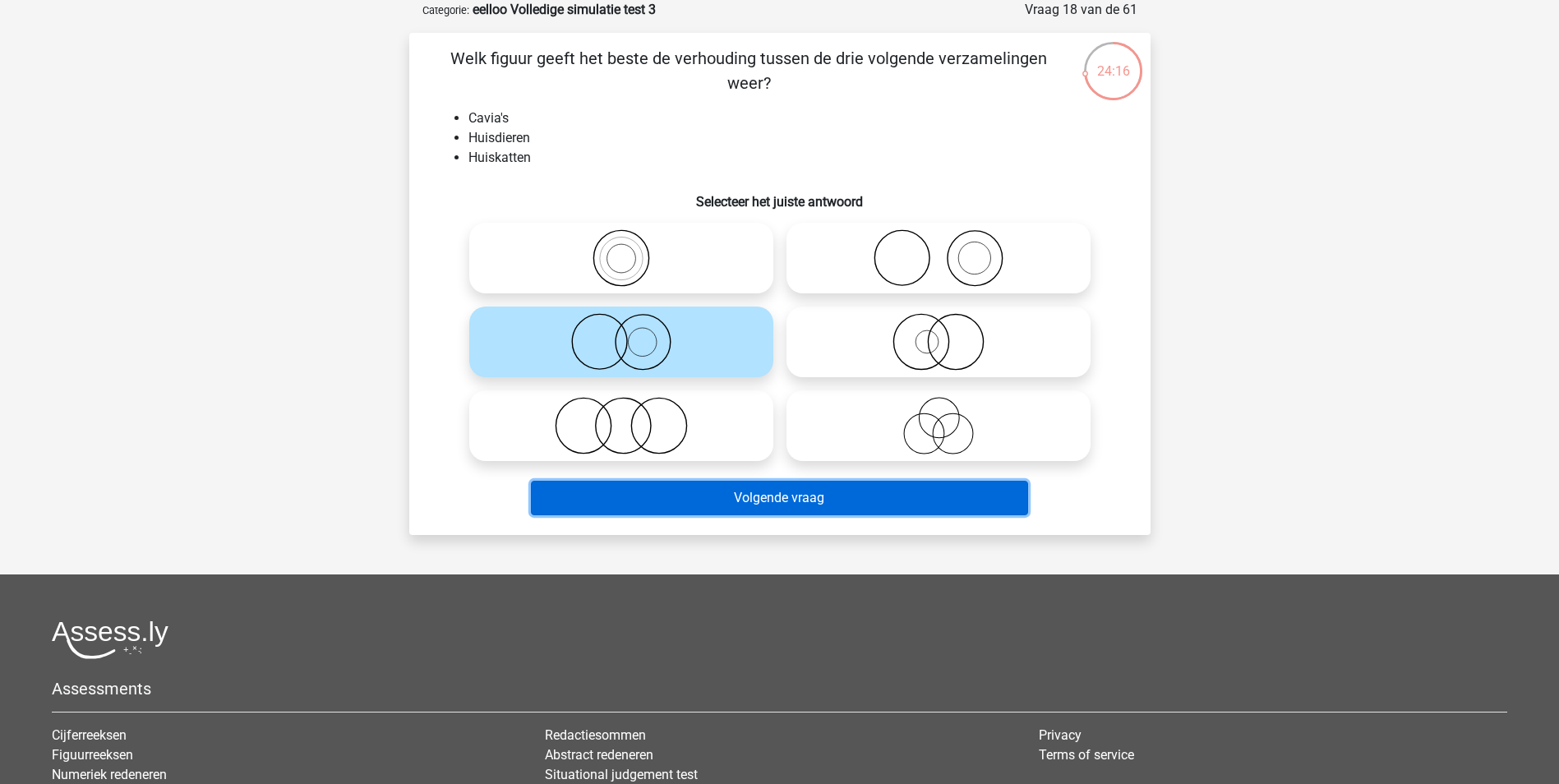
click at [814, 508] on button "Volgende vraag" at bounding box center [779, 498] width 497 height 34
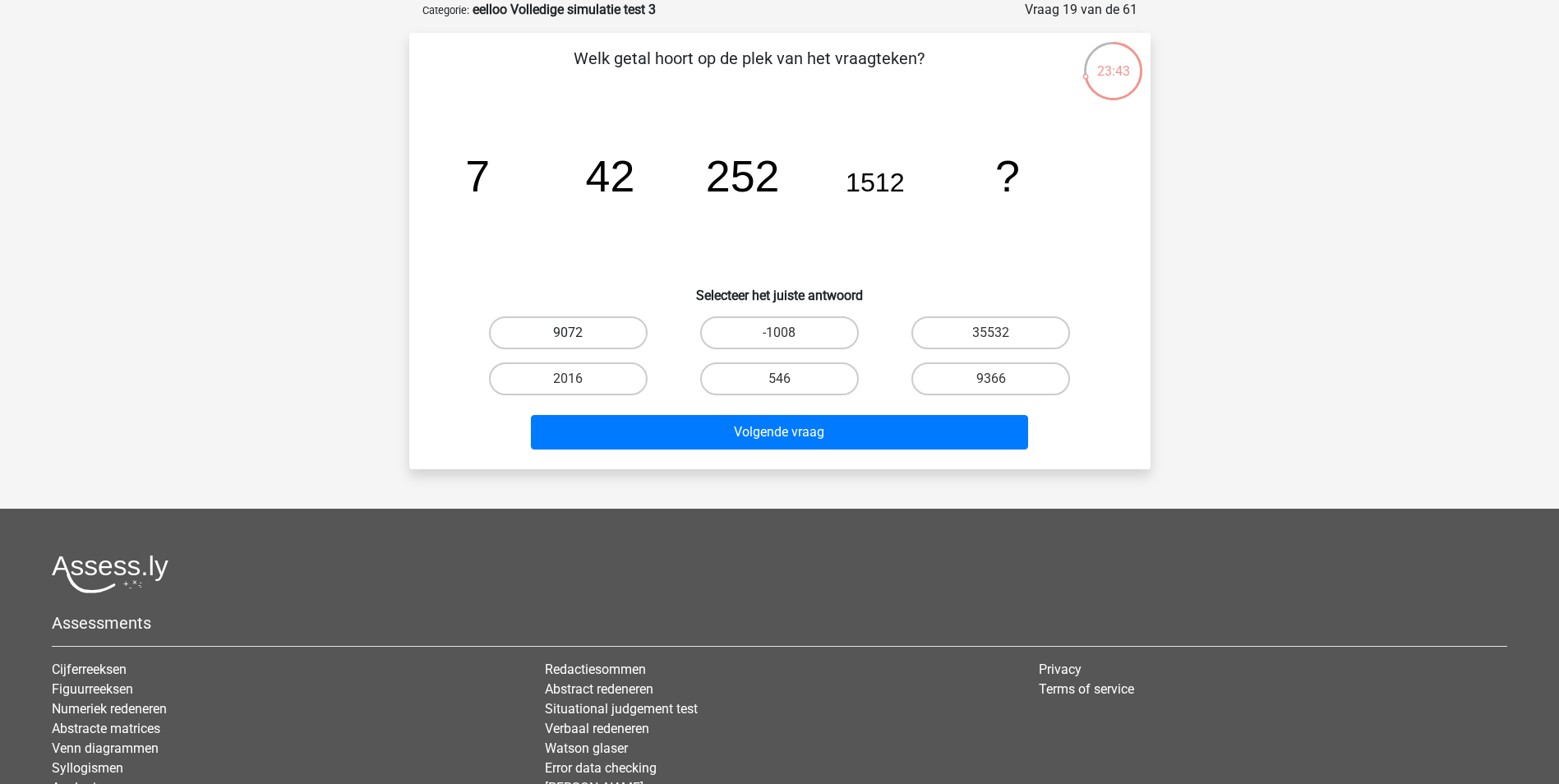
click at [623, 324] on label "9072" at bounding box center [568, 332] width 158 height 33
click at [578, 332] on input "9072" at bounding box center [573, 338] width 11 height 11
radio input "true"
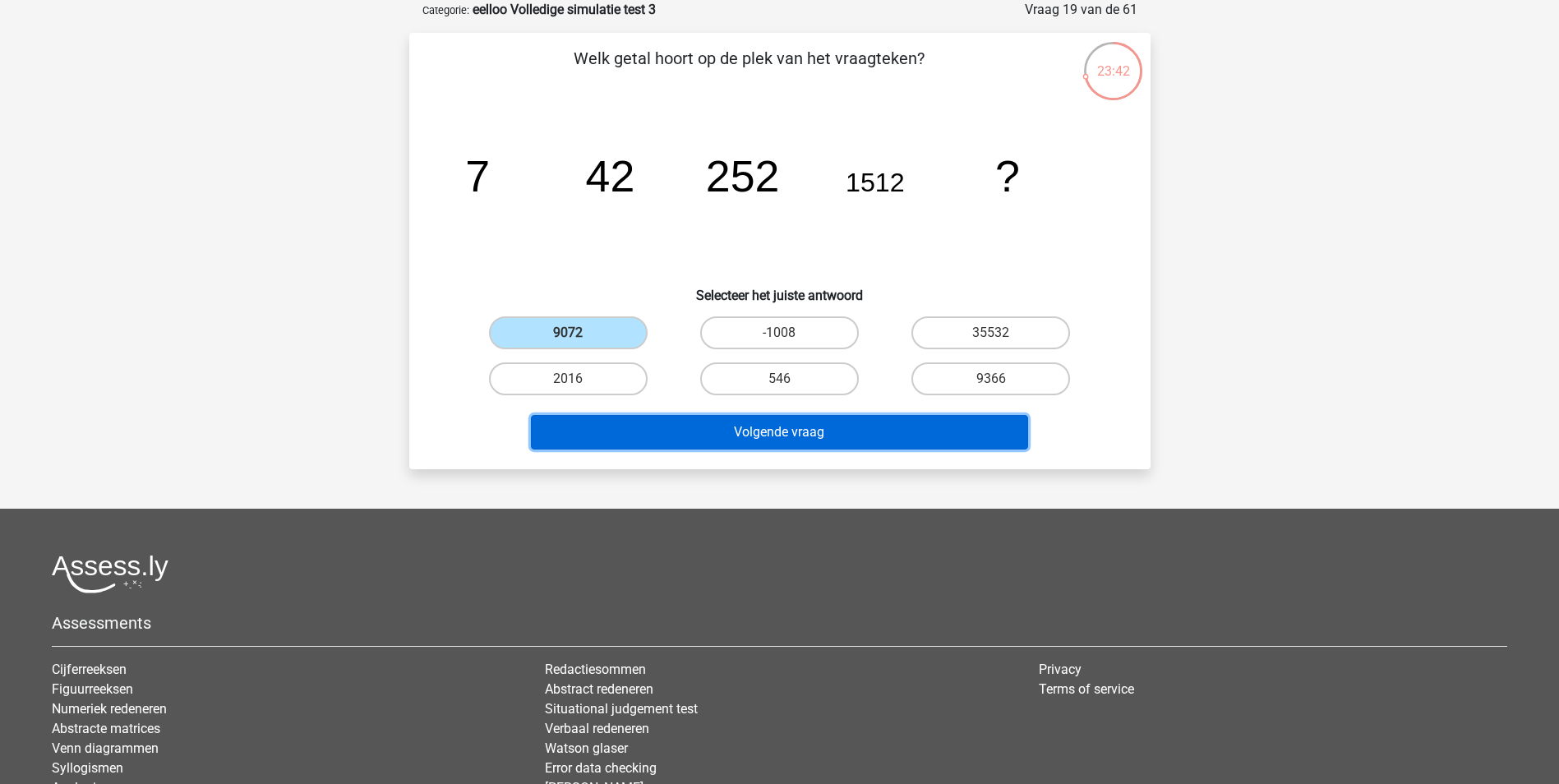
click at [717, 441] on button "Volgende vraag" at bounding box center [779, 431] width 497 height 34
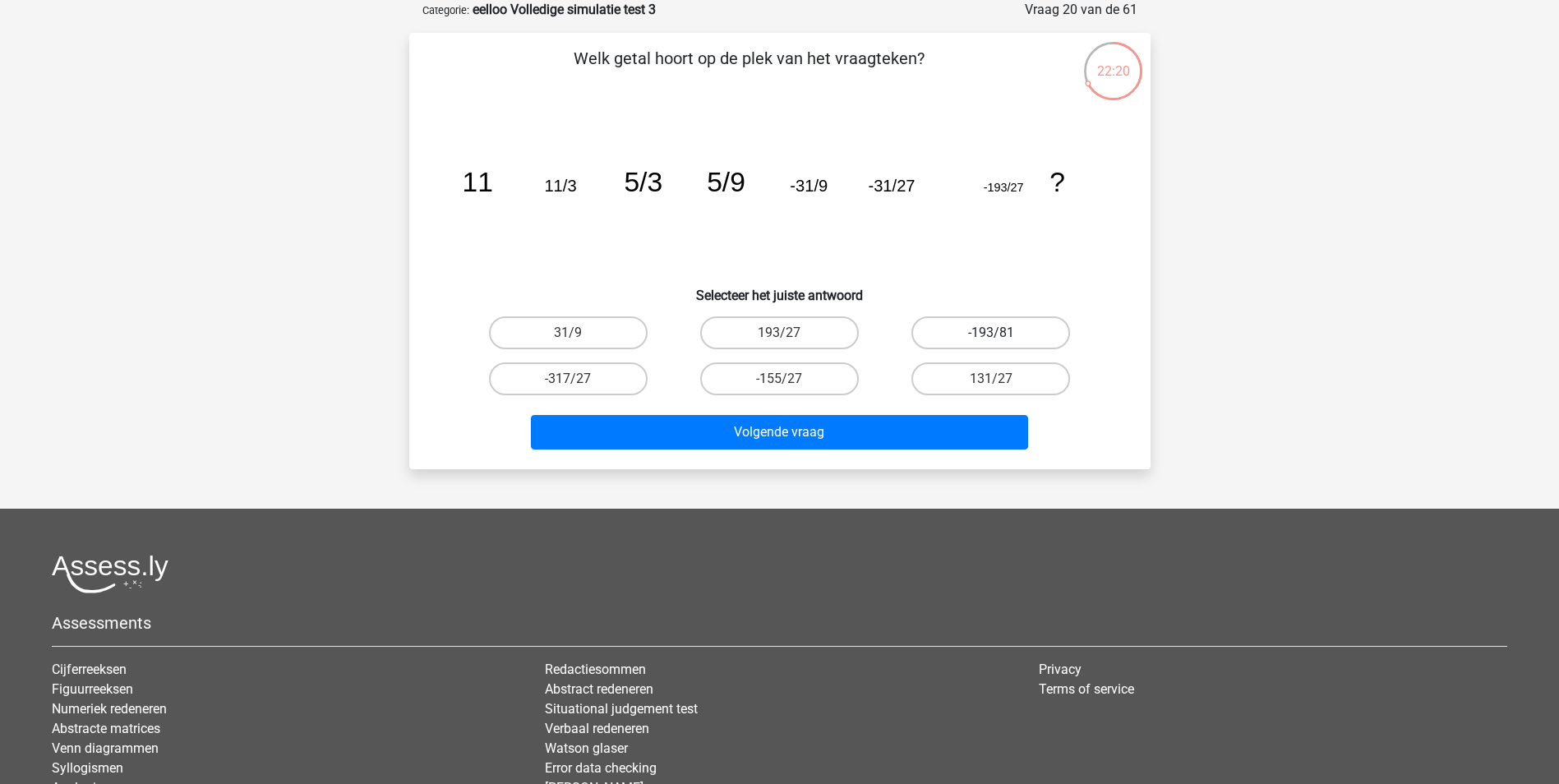
click at [1011, 323] on label "-193/81" at bounding box center [990, 332] width 158 height 33
click at [1002, 332] on input "-193/81" at bounding box center [997, 338] width 11 height 11
radio input "true"
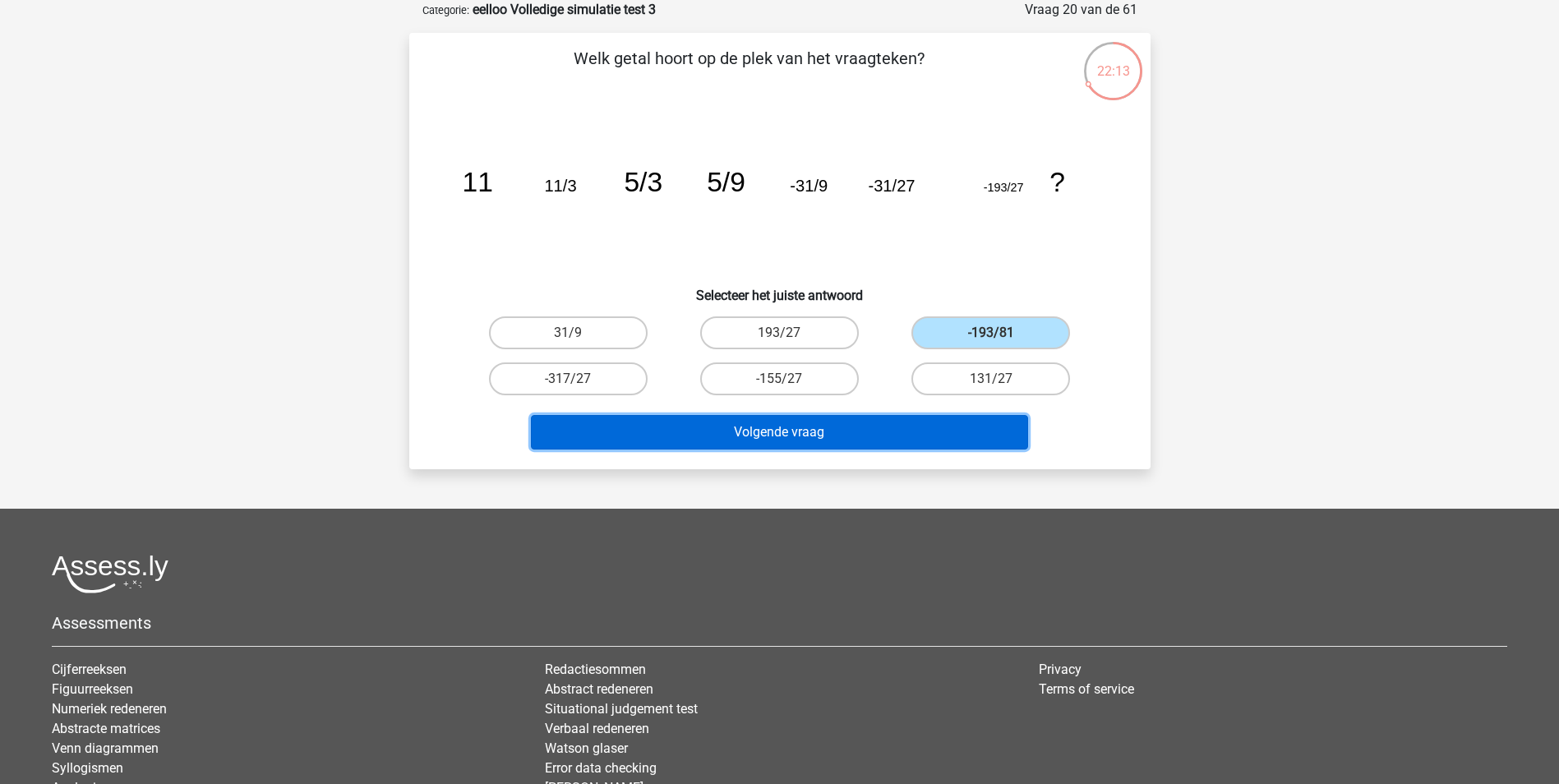
click at [959, 437] on button "Volgende vraag" at bounding box center [779, 431] width 497 height 34
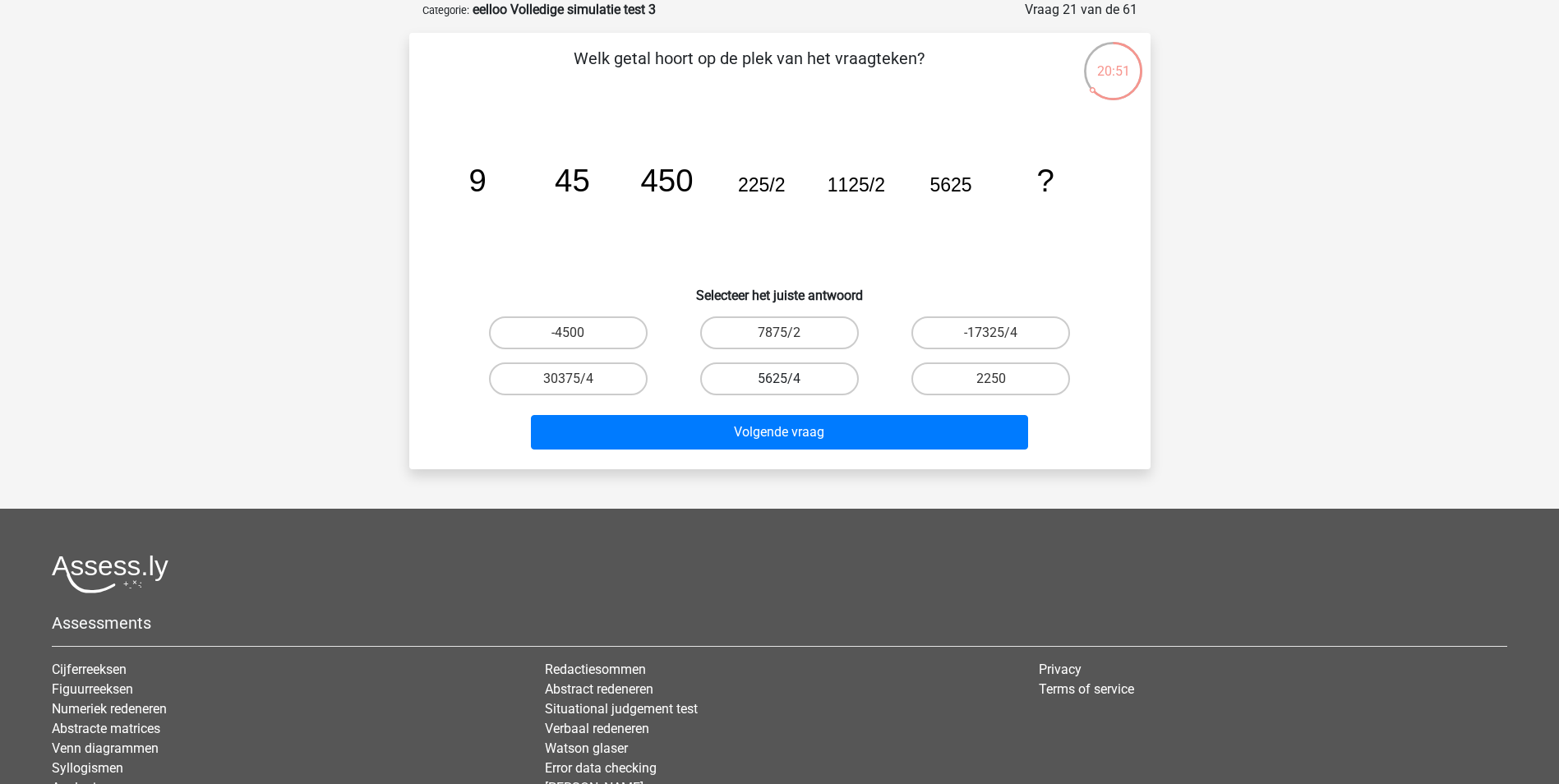
click at [808, 373] on label "5625/4" at bounding box center [779, 378] width 158 height 33
click at [790, 378] on input "5625/4" at bounding box center [784, 384] width 11 height 11
radio input "true"
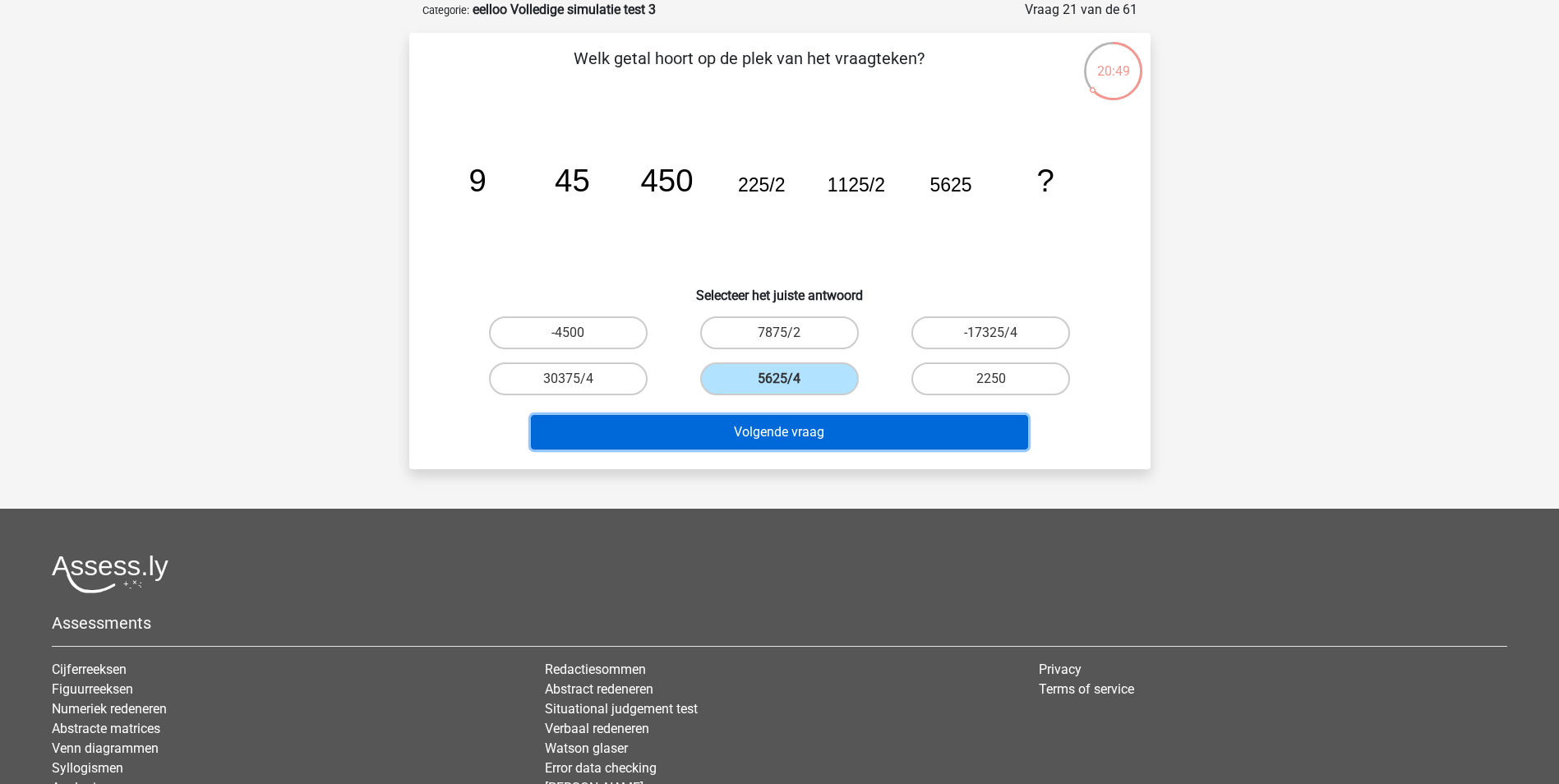
click at [814, 434] on button "Volgende vraag" at bounding box center [779, 431] width 497 height 34
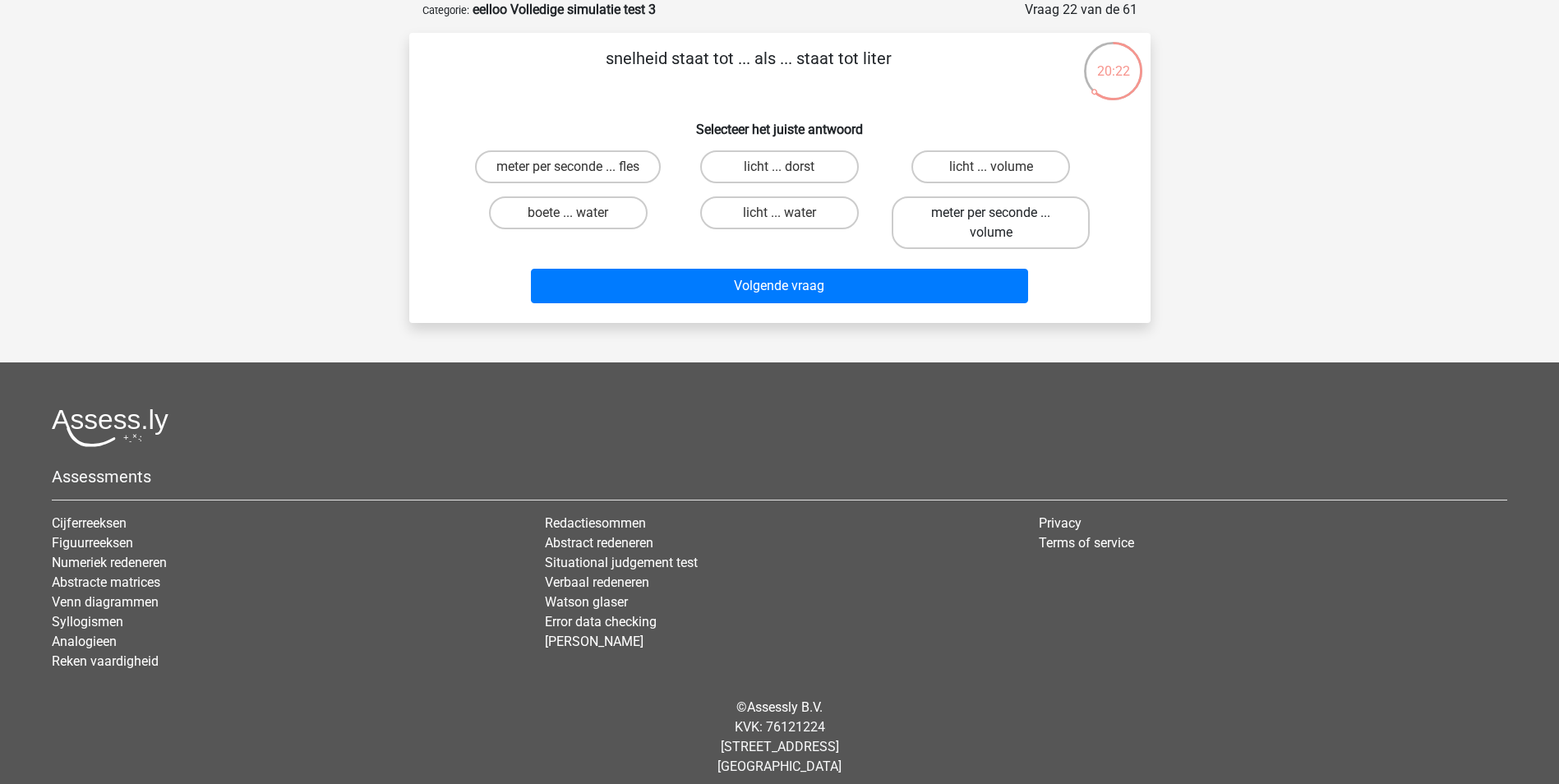
click at [1006, 220] on label "meter per seconde ... volume" at bounding box center [990, 222] width 198 height 52
click at [1002, 220] on input "meter per seconde ... volume" at bounding box center [997, 218] width 11 height 11
radio input "true"
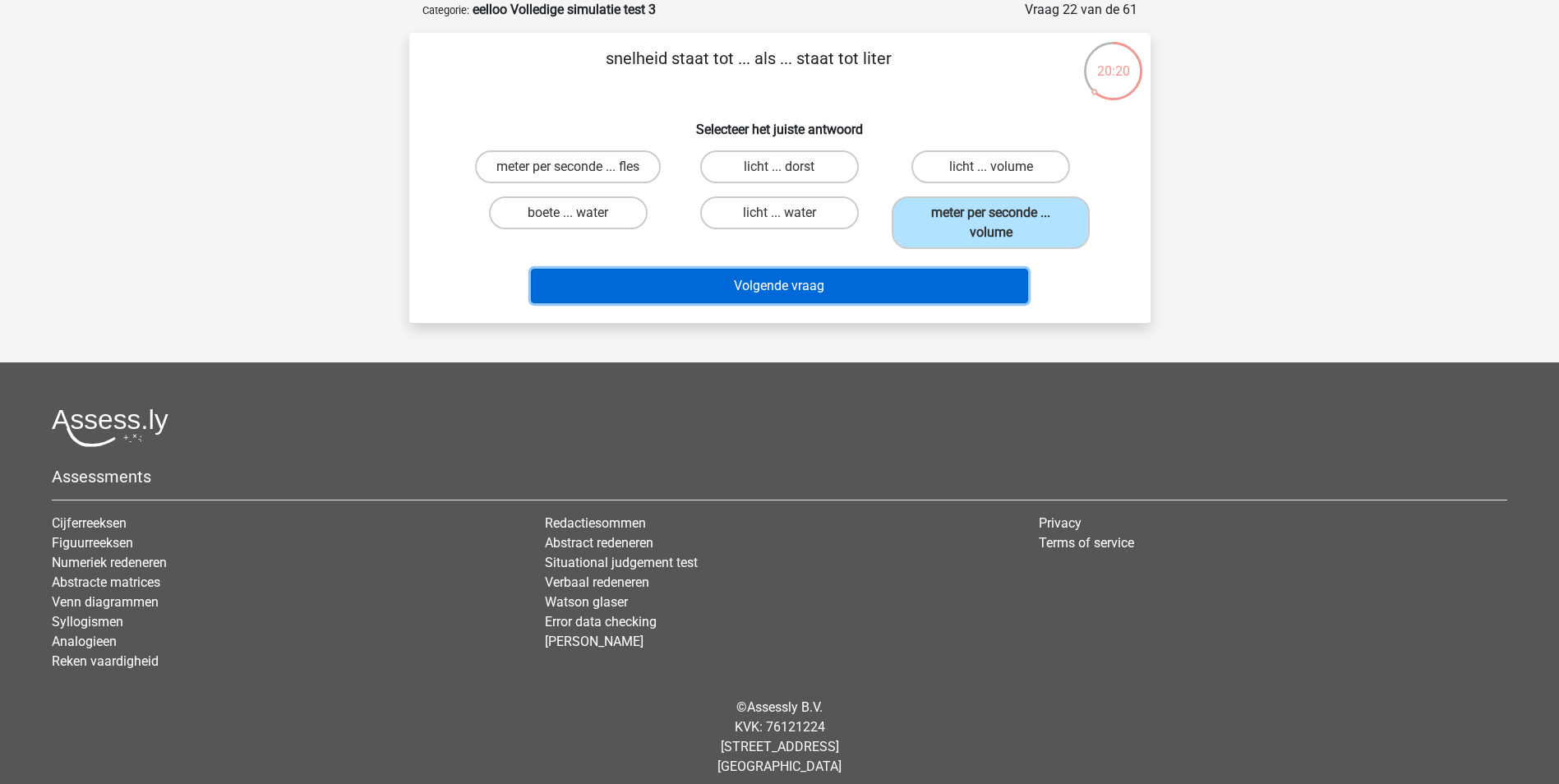
click at [913, 274] on button "Volgende vraag" at bounding box center [779, 285] width 497 height 34
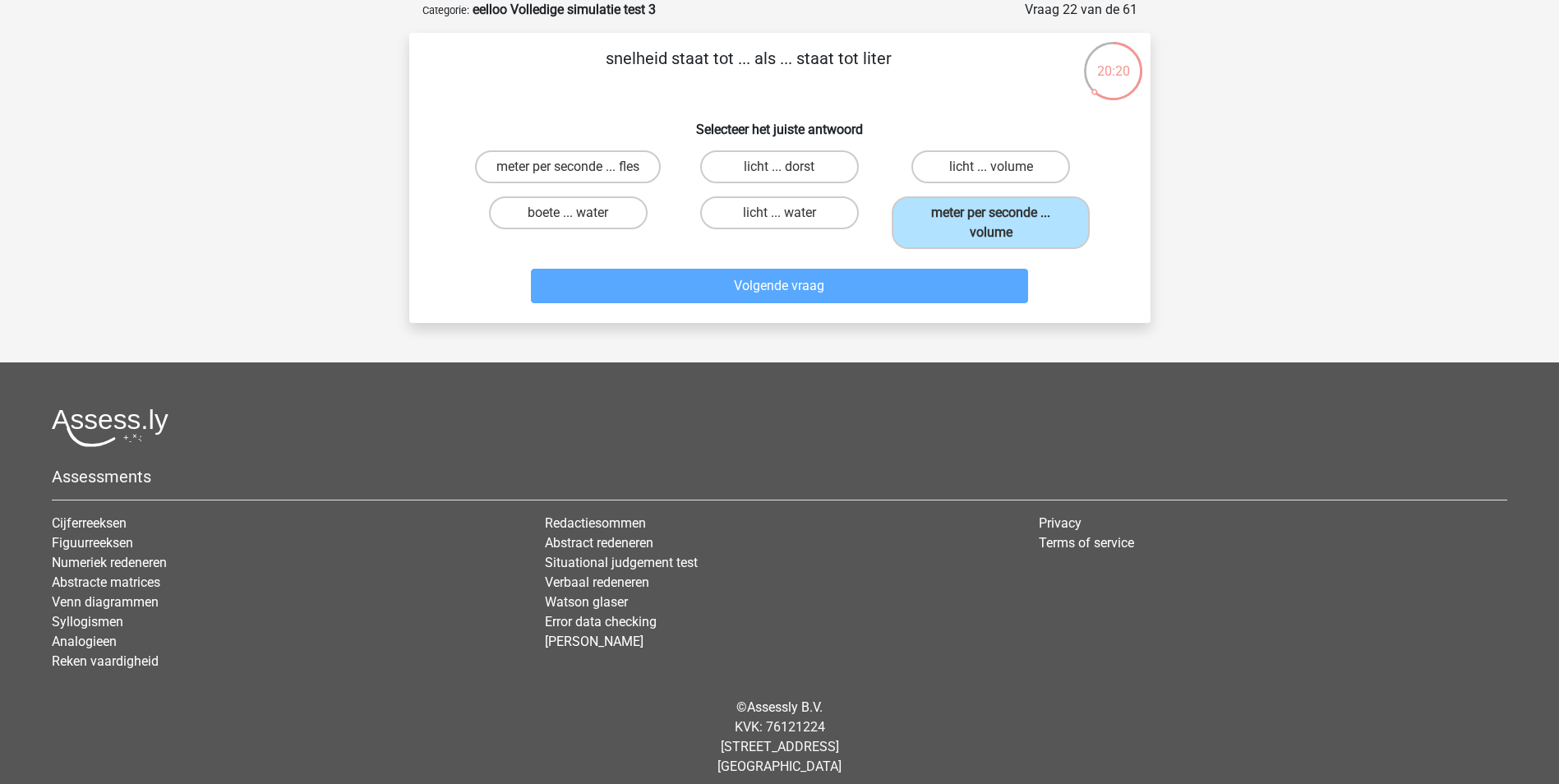
scroll to position [75, 0]
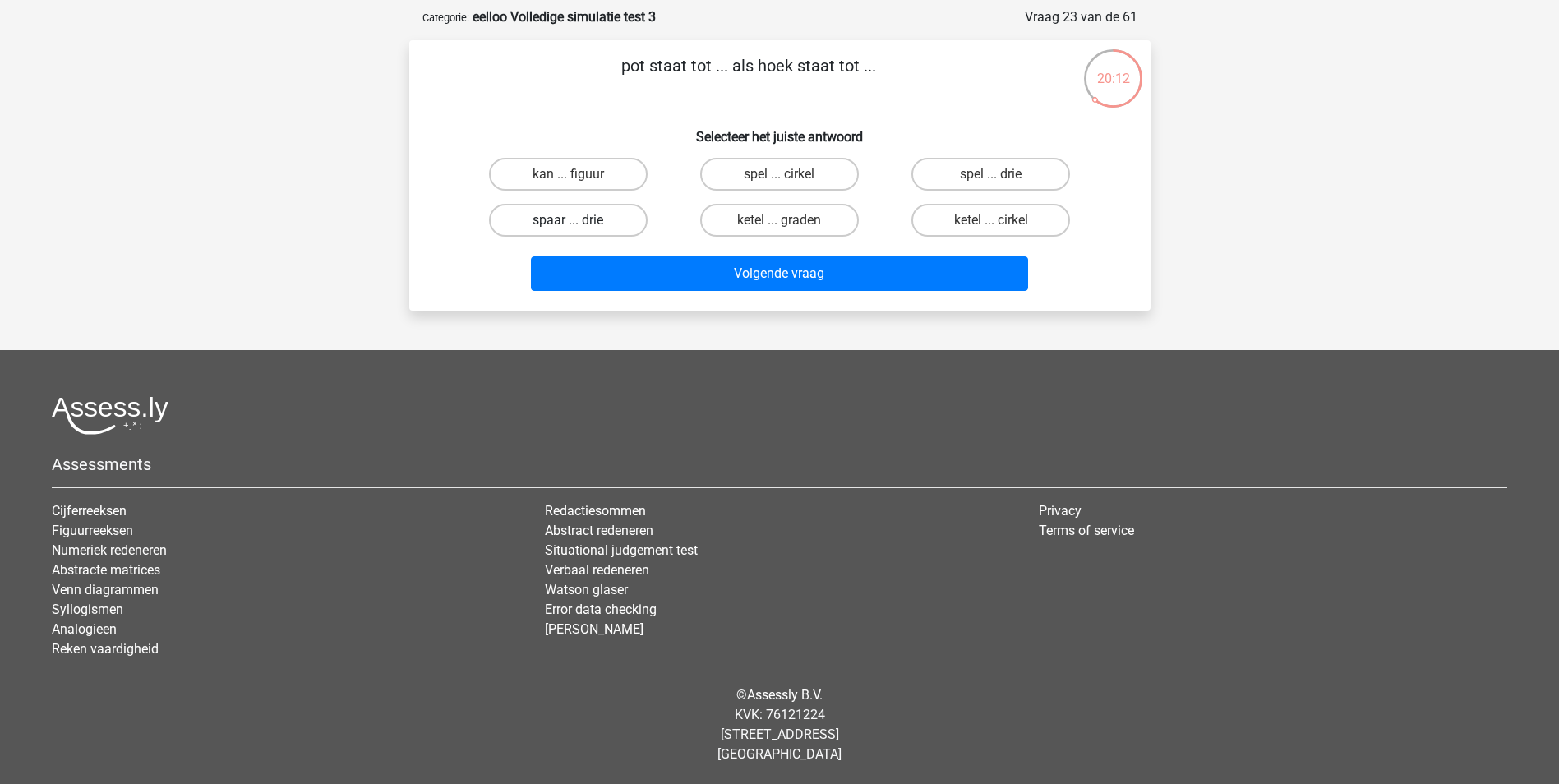
click at [613, 217] on label "spaar ... drie" at bounding box center [568, 219] width 158 height 33
click at [578, 220] on input "spaar ... drie" at bounding box center [573, 225] width 11 height 11
radio input "true"
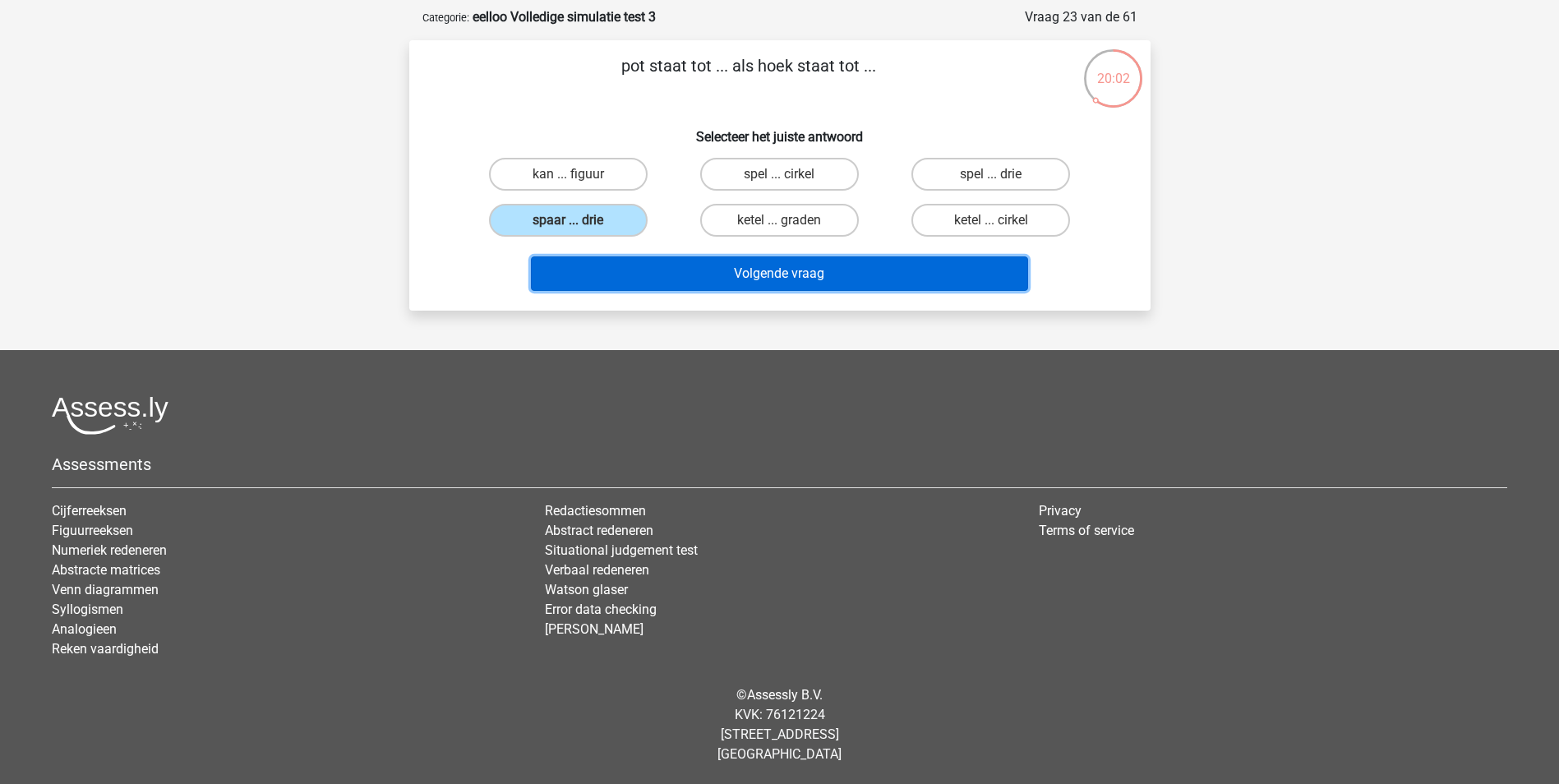
click at [620, 270] on button "Volgende vraag" at bounding box center [779, 273] width 497 height 34
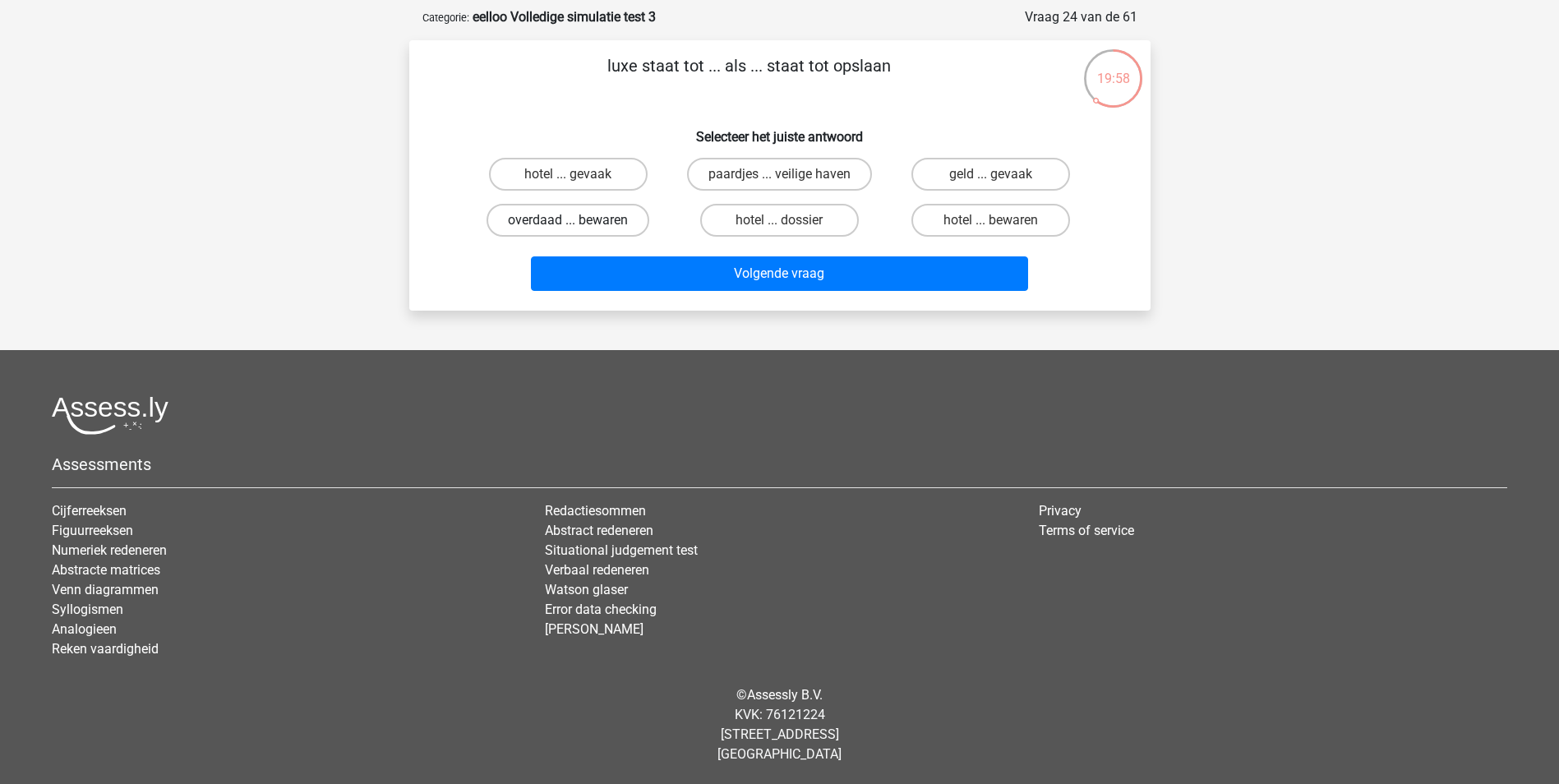
click at [623, 225] on label "overdaad ... bewaren" at bounding box center [568, 219] width 163 height 33
click at [578, 225] on input "overdaad ... bewaren" at bounding box center [573, 225] width 11 height 11
radio input "true"
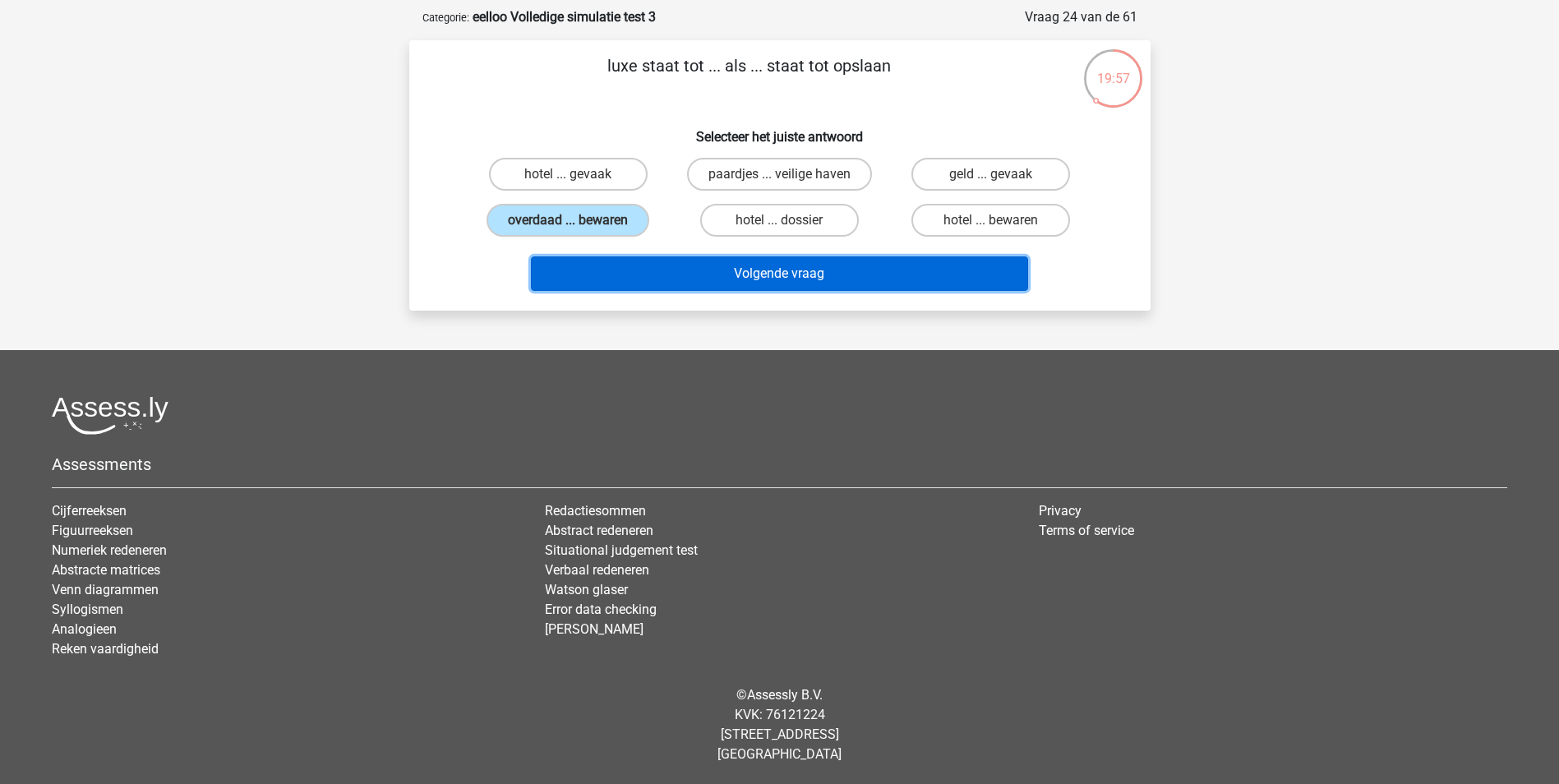
click at [623, 263] on button "Volgende vraag" at bounding box center [779, 273] width 497 height 34
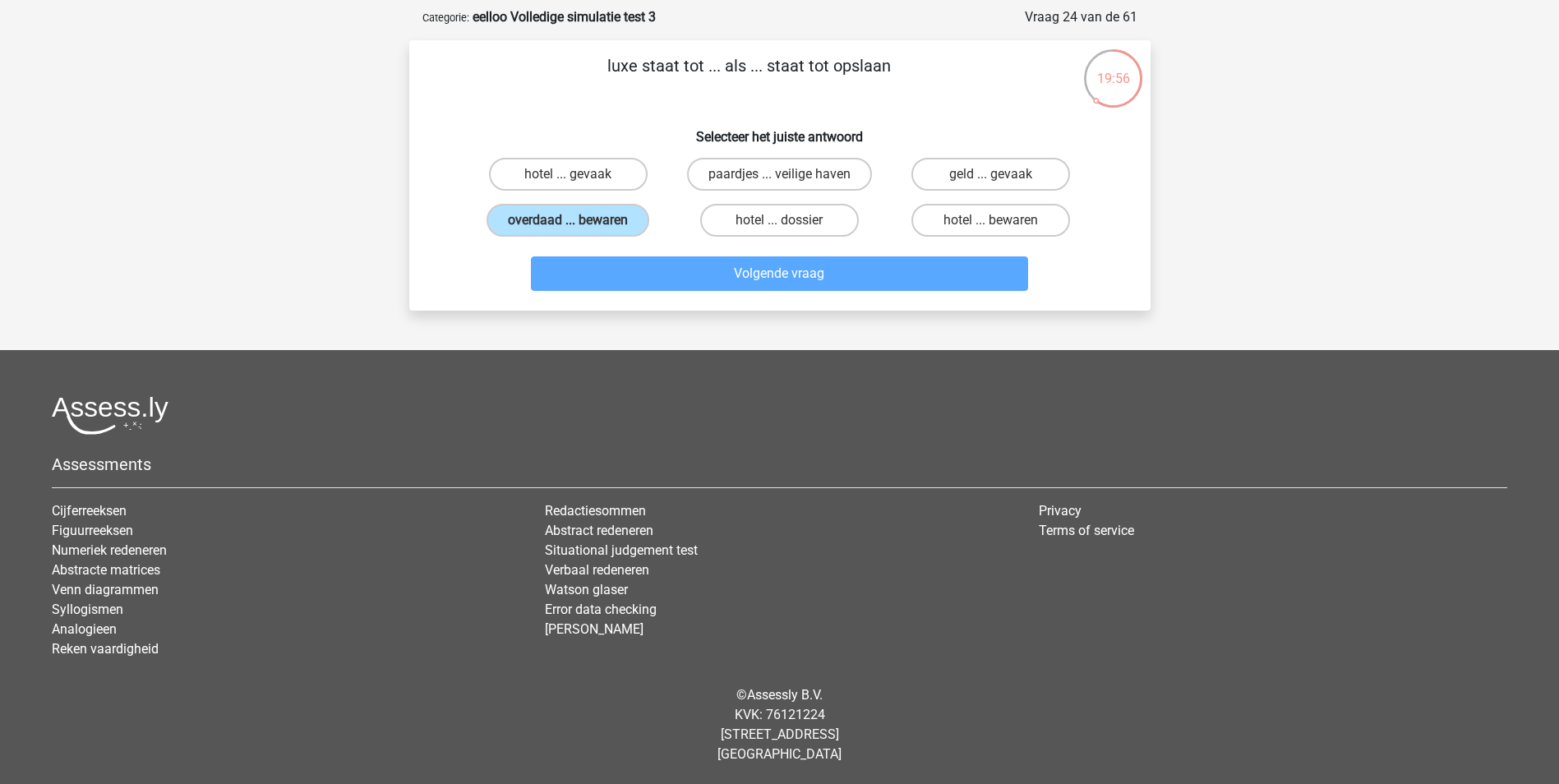
scroll to position [82, 0]
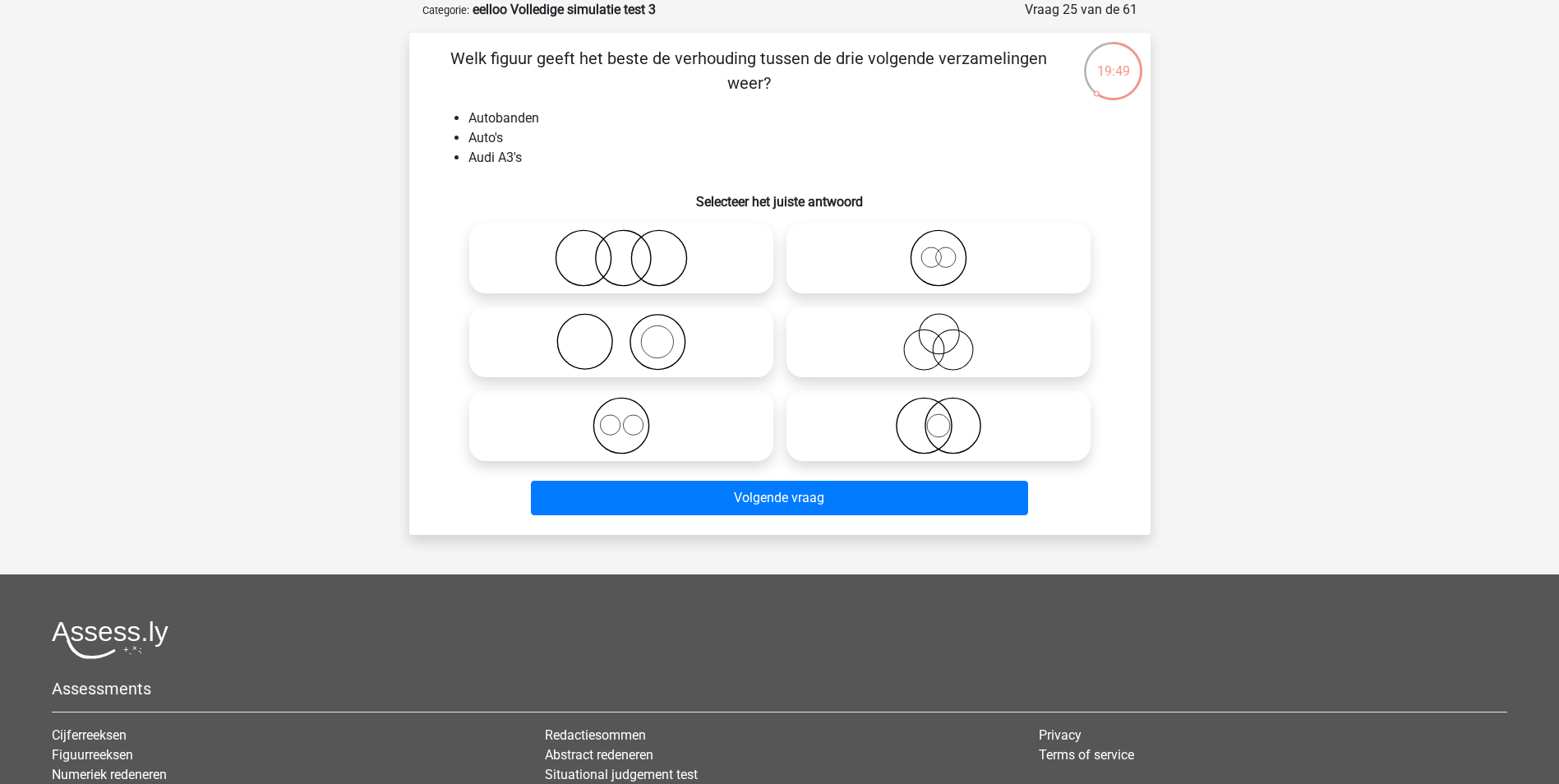
click at [665, 342] on icon at bounding box center [621, 341] width 291 height 57
click at [632, 333] on input "radio" at bounding box center [627, 328] width 11 height 11
radio input "true"
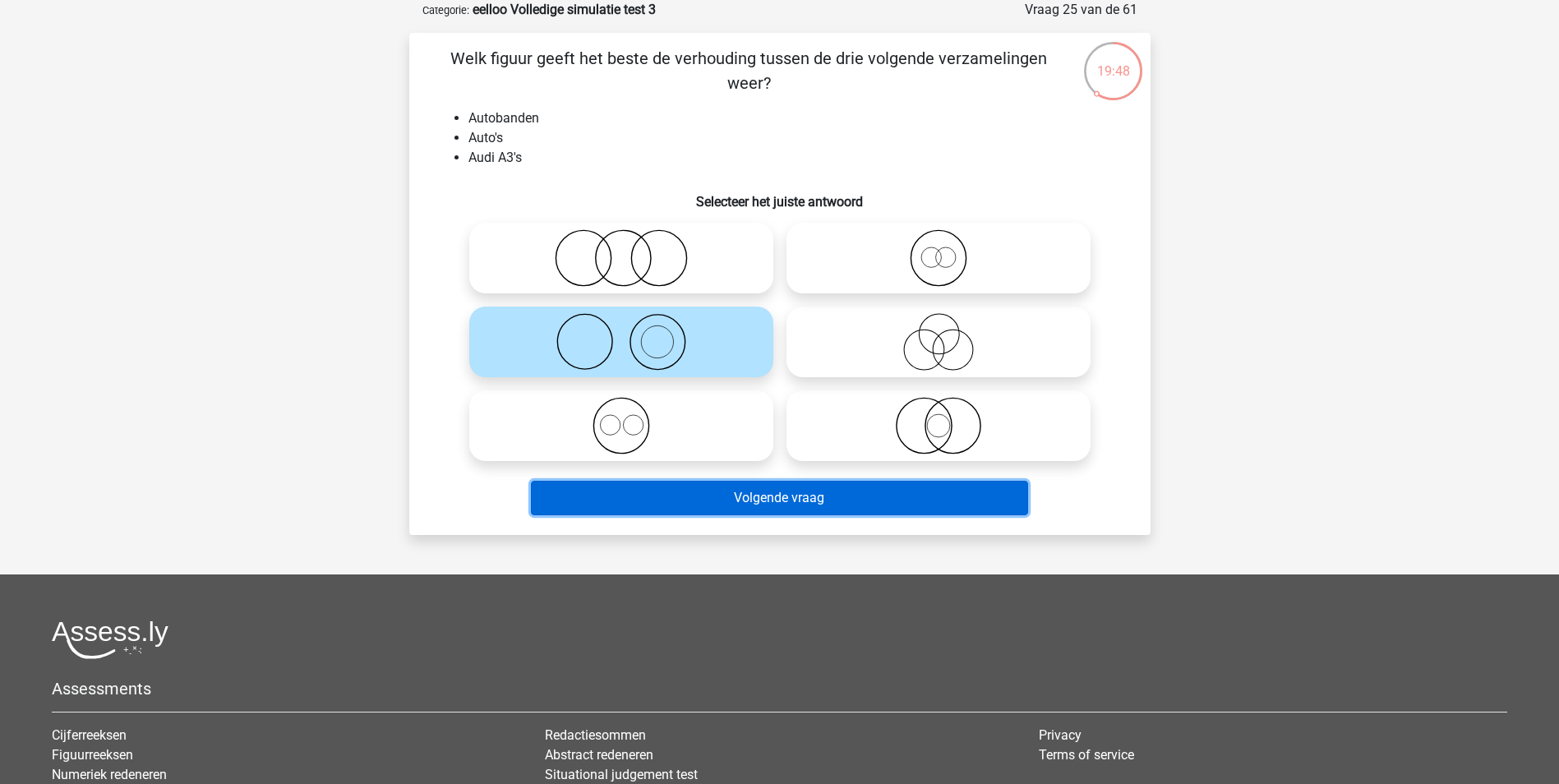
click at [820, 508] on button "Volgende vraag" at bounding box center [779, 498] width 497 height 34
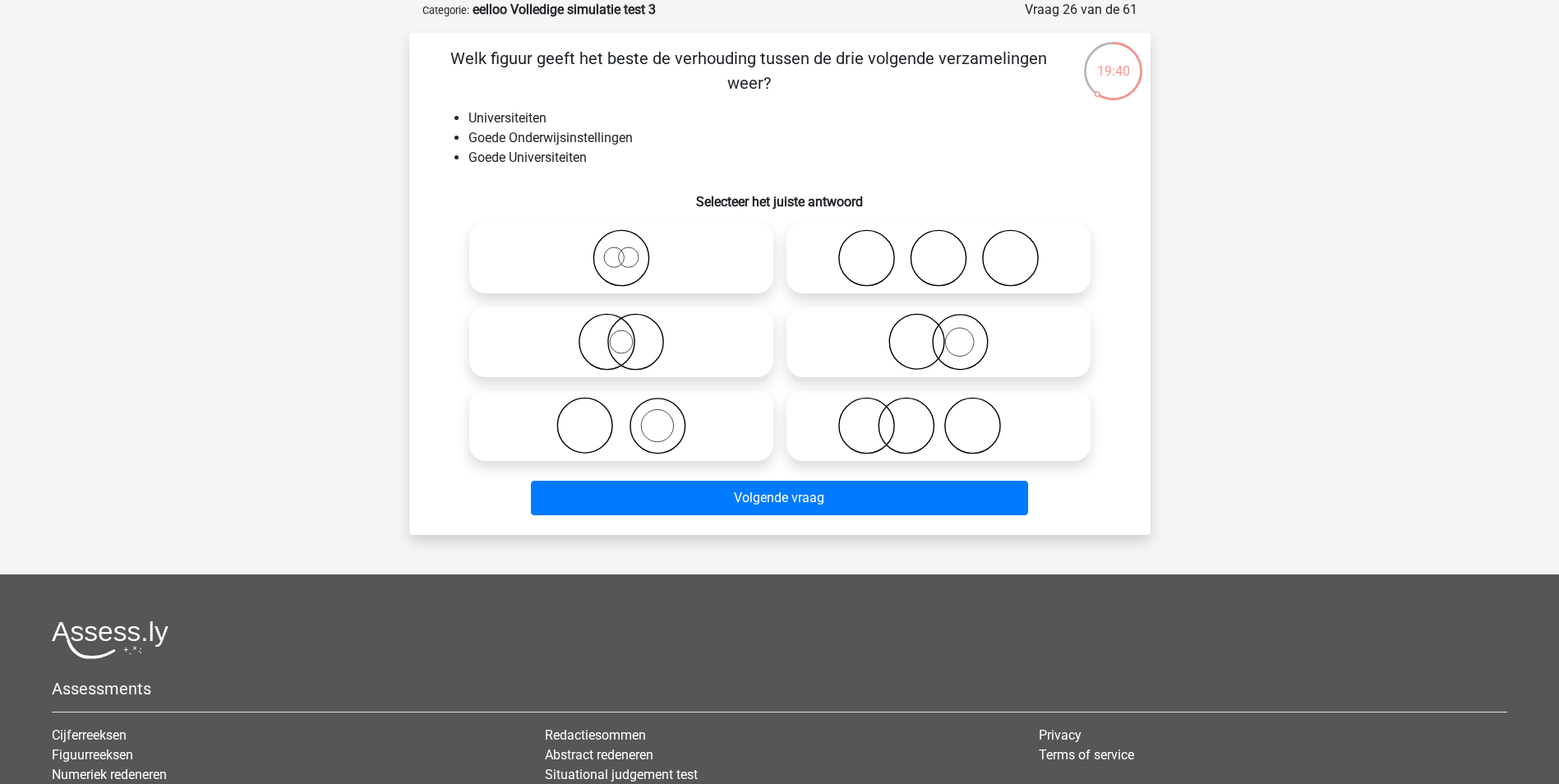
click at [715, 329] on icon at bounding box center [621, 341] width 291 height 57
click at [632, 329] on input "radio" at bounding box center [627, 328] width 11 height 11
radio input "true"
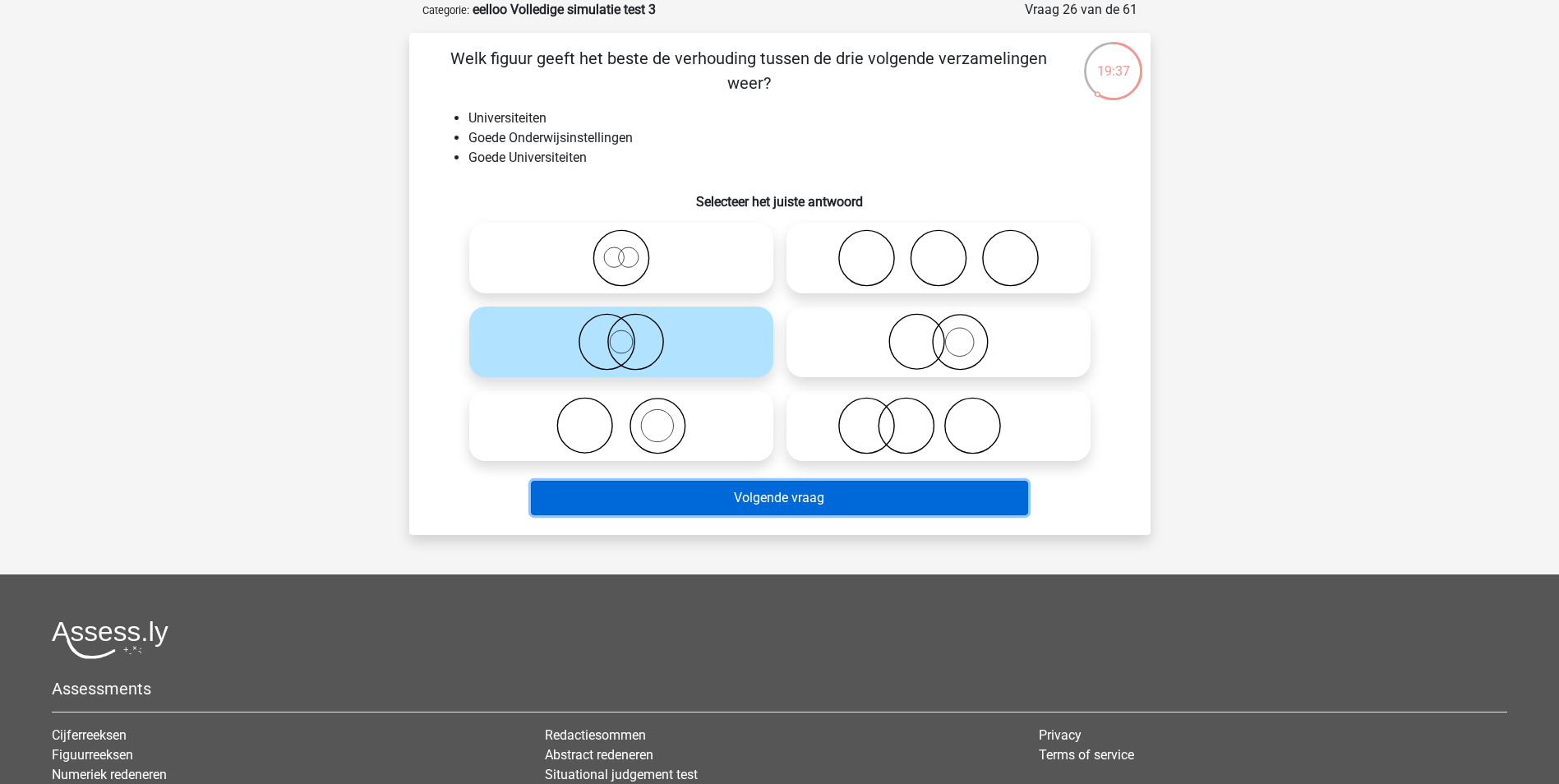
click at [829, 496] on button "Volgende vraag" at bounding box center [779, 498] width 497 height 34
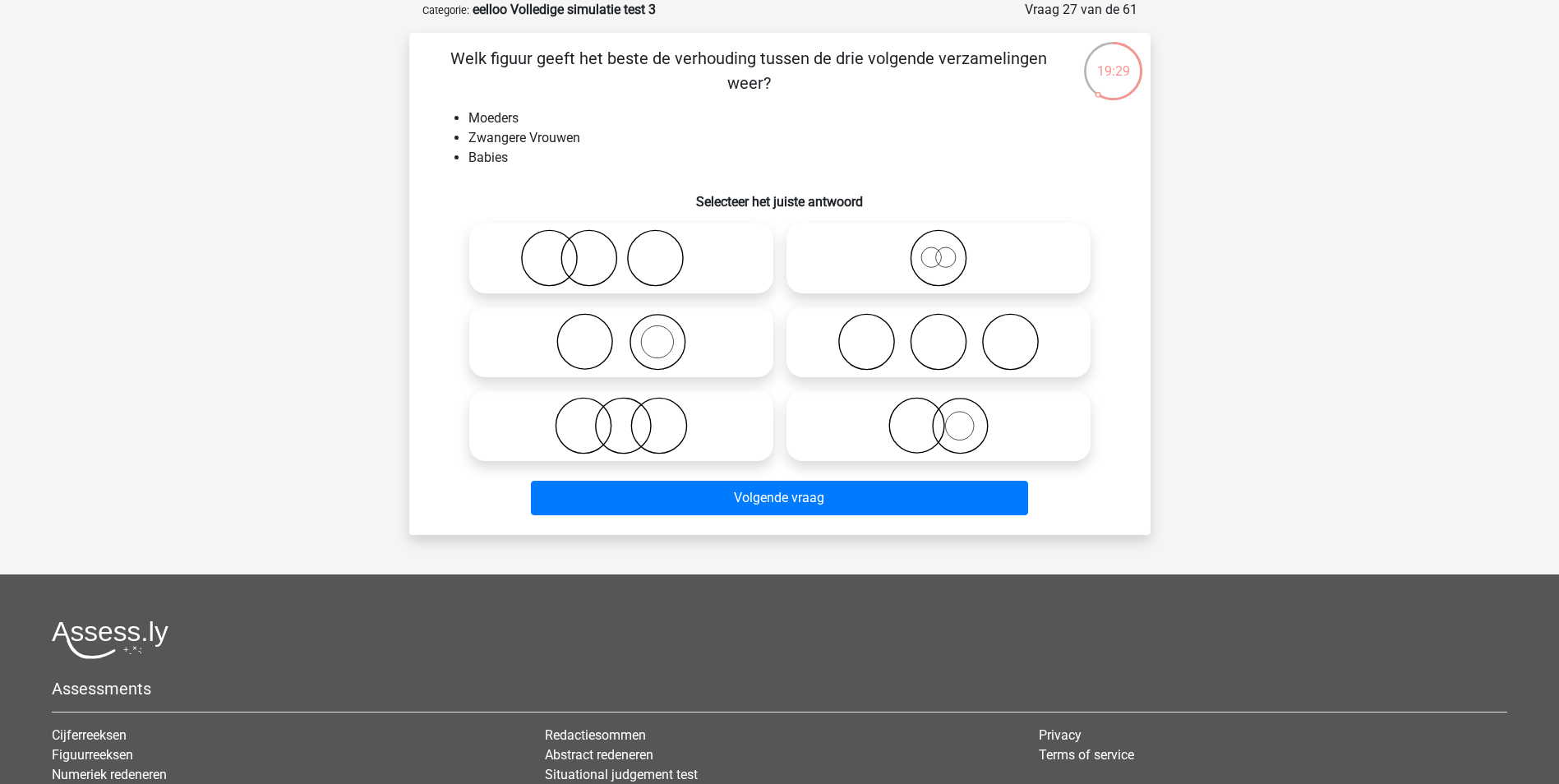
click at [909, 342] on icon at bounding box center [938, 341] width 291 height 57
click at [938, 333] on input "radio" at bounding box center [944, 328] width 11 height 11
radio input "true"
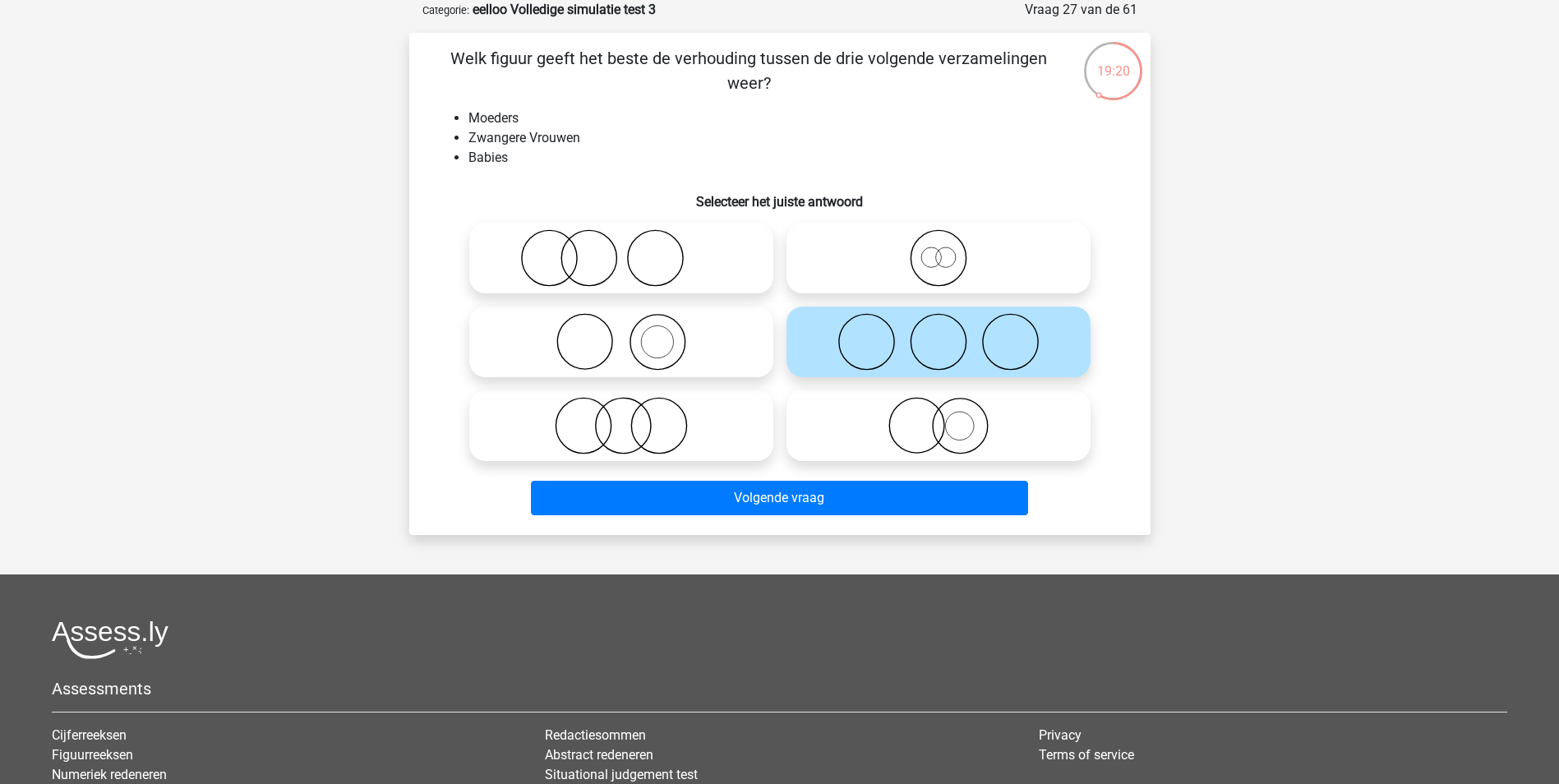
click at [727, 343] on icon at bounding box center [621, 341] width 291 height 57
click at [632, 333] on input "radio" at bounding box center [627, 328] width 11 height 11
radio input "true"
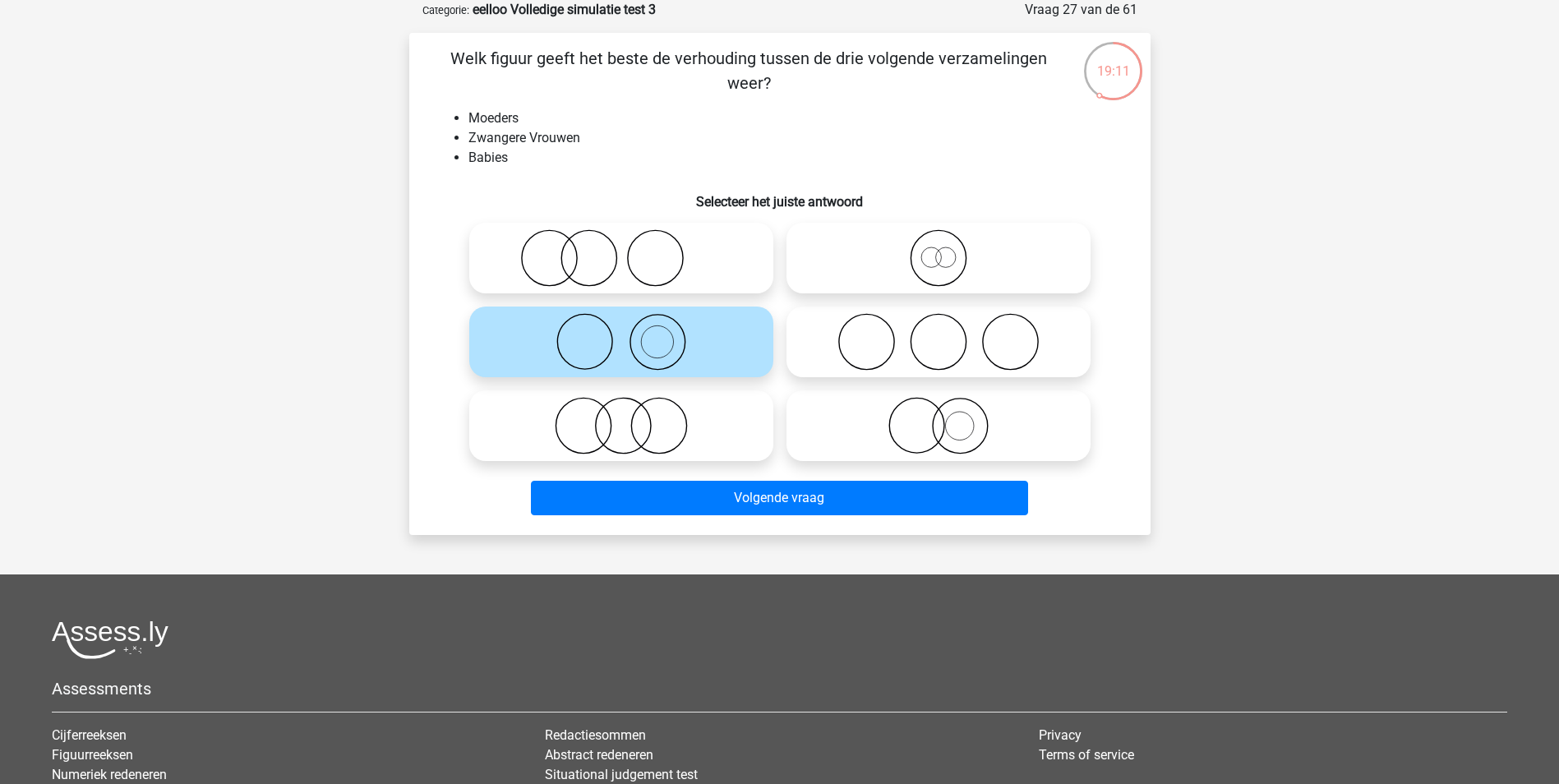
click at [707, 242] on icon at bounding box center [621, 257] width 291 height 57
click at [632, 242] on input "radio" at bounding box center [627, 244] width 11 height 11
radio input "true"
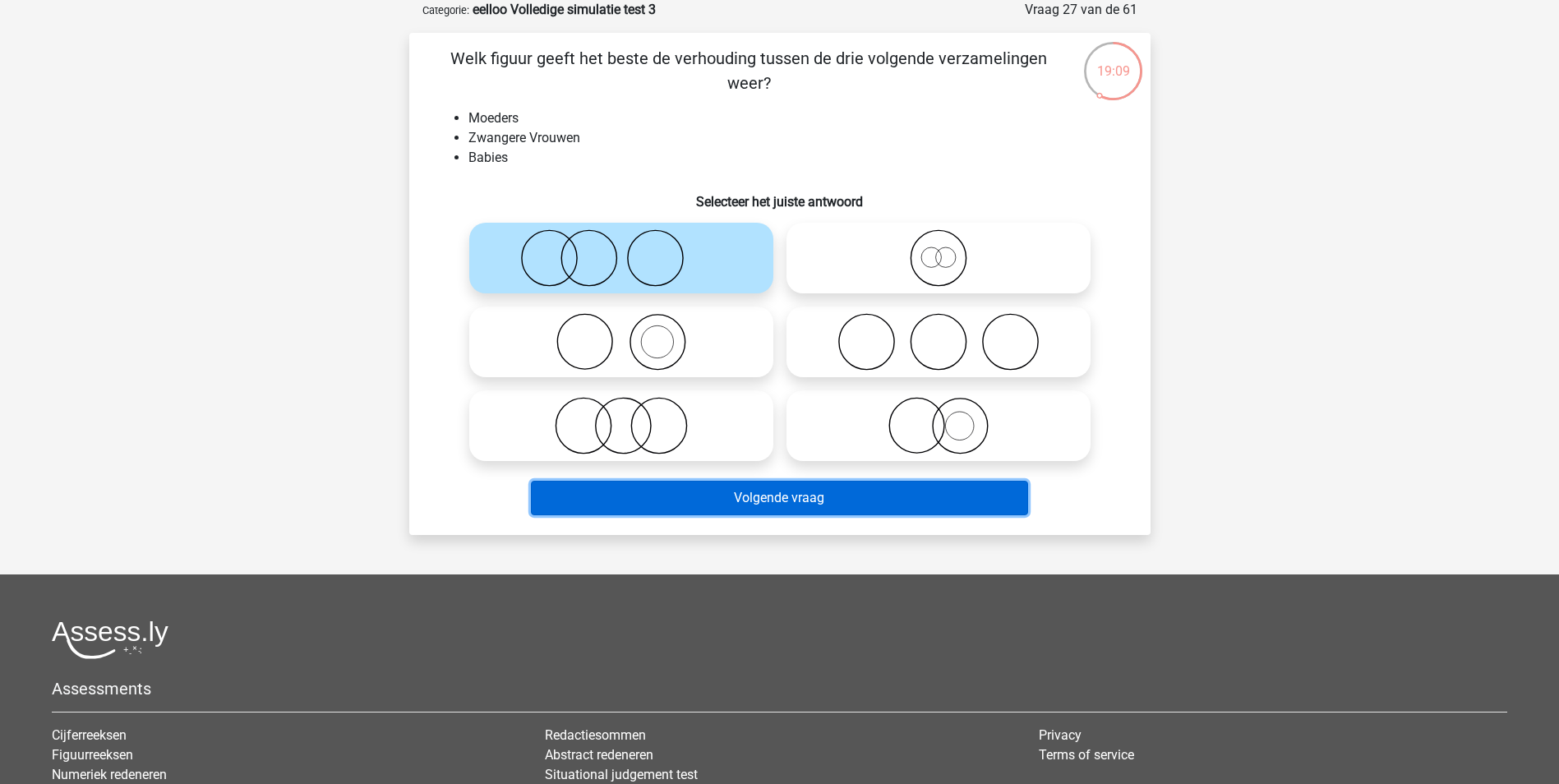
click at [796, 495] on button "Volgende vraag" at bounding box center [779, 498] width 497 height 34
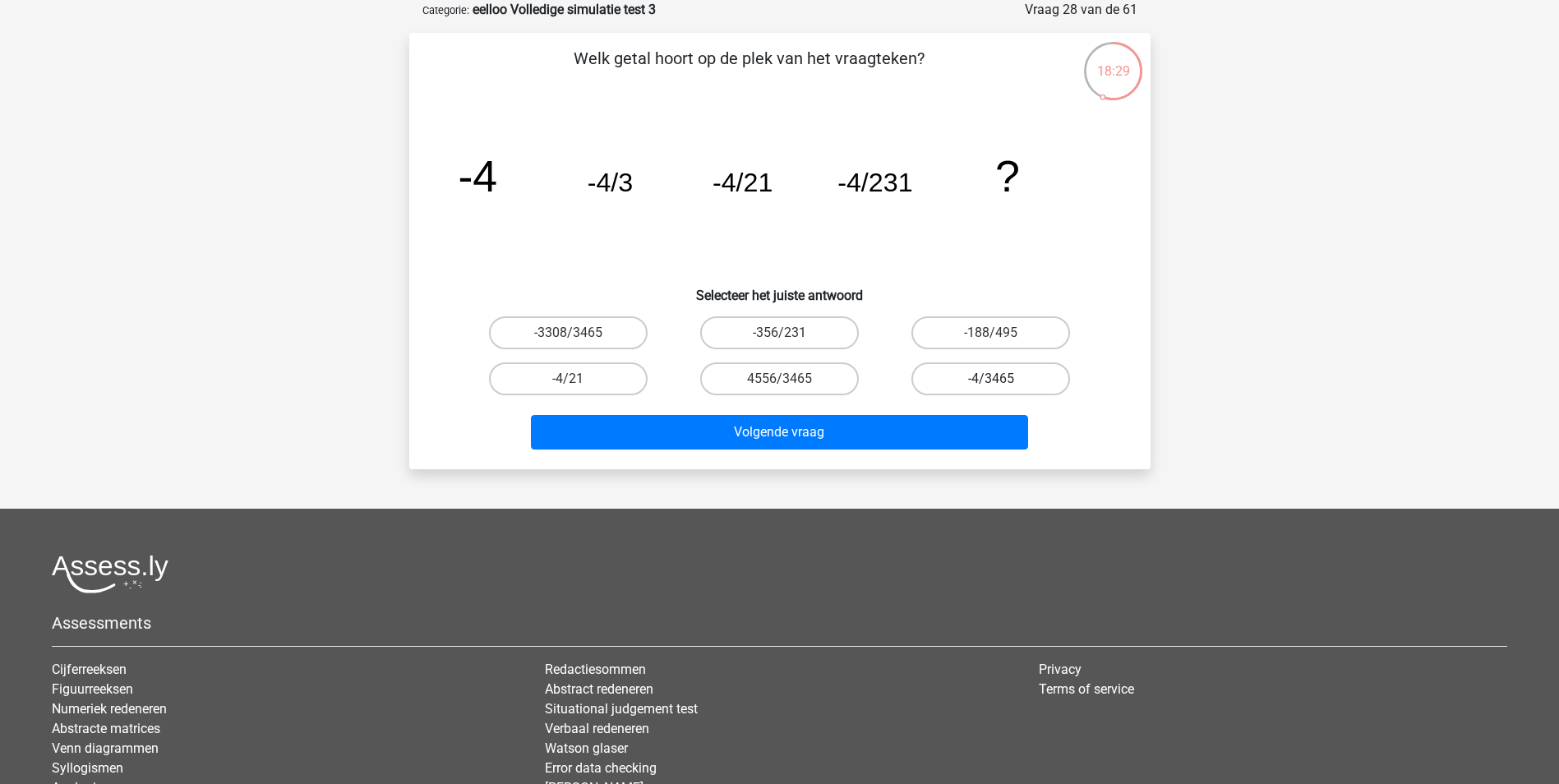
click at [1043, 377] on label "-4/3465" at bounding box center [990, 378] width 158 height 33
click at [1002, 378] on input "-4/3465" at bounding box center [997, 384] width 11 height 11
radio input "true"
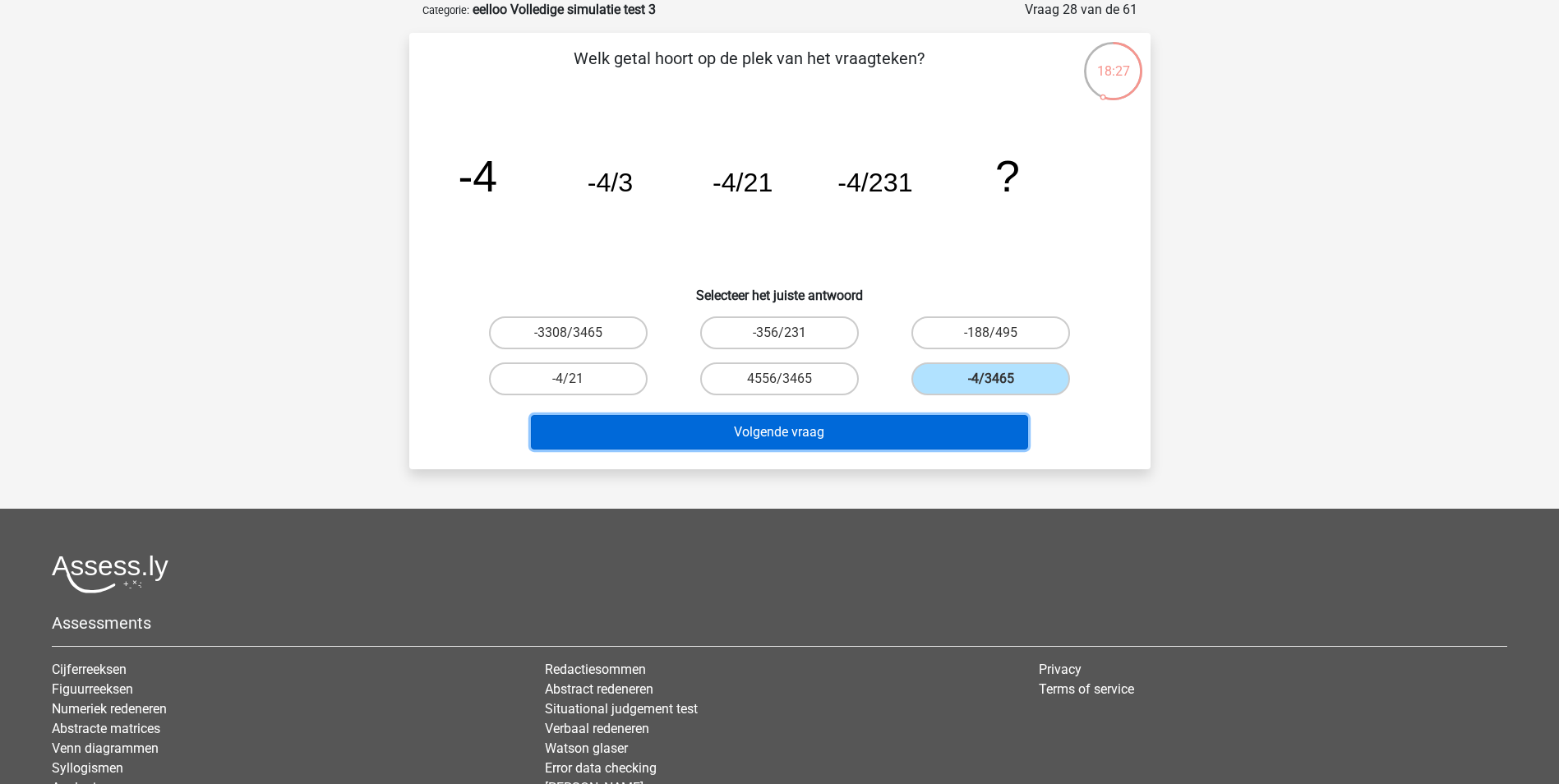
click at [985, 441] on button "Volgende vraag" at bounding box center [779, 431] width 497 height 34
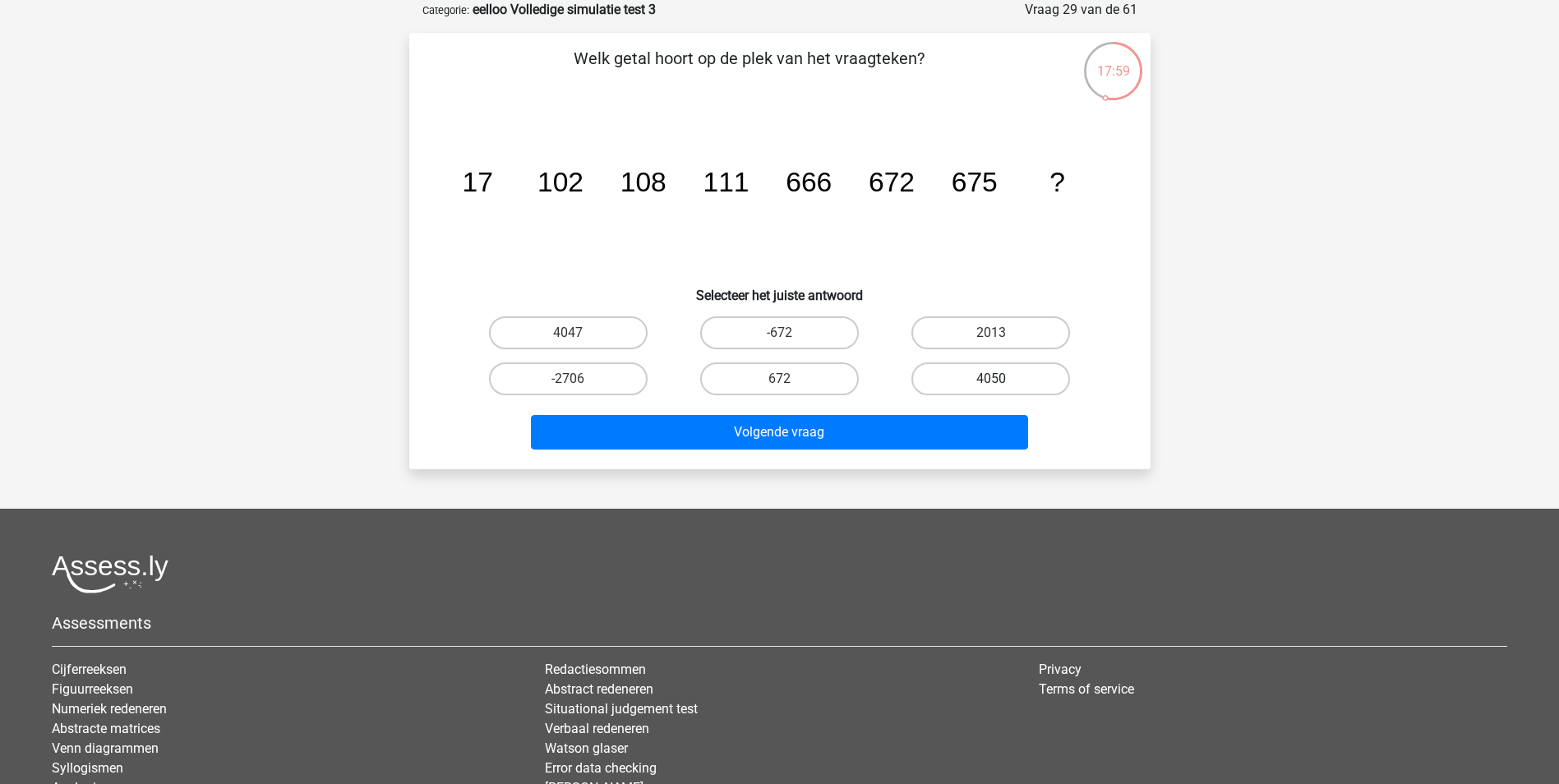
click at [983, 378] on label "4050" at bounding box center [990, 378] width 158 height 33
click at [991, 378] on input "4050" at bounding box center [997, 384] width 11 height 11
radio input "true"
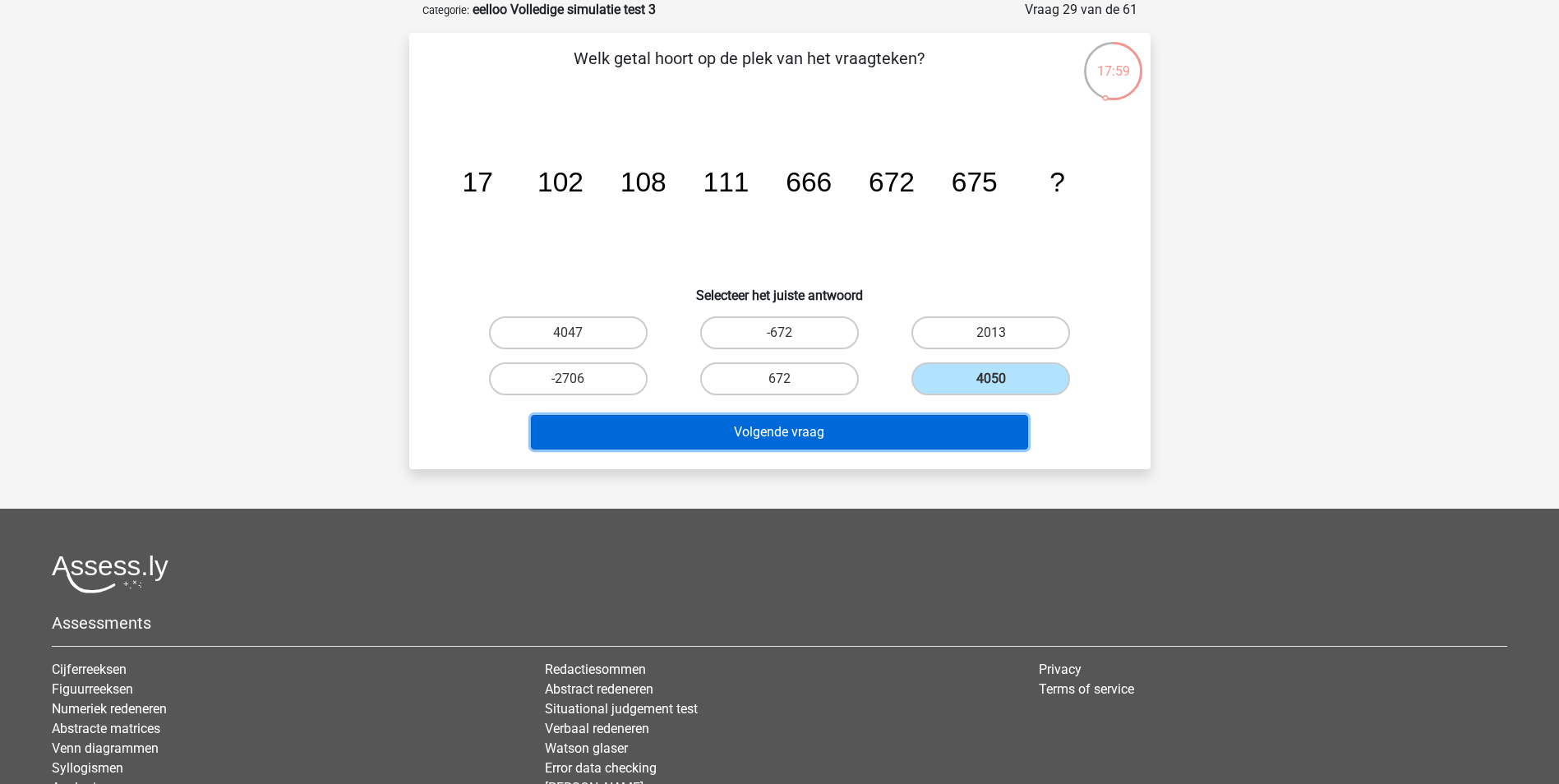
click at [930, 426] on button "Volgende vraag" at bounding box center [779, 431] width 497 height 34
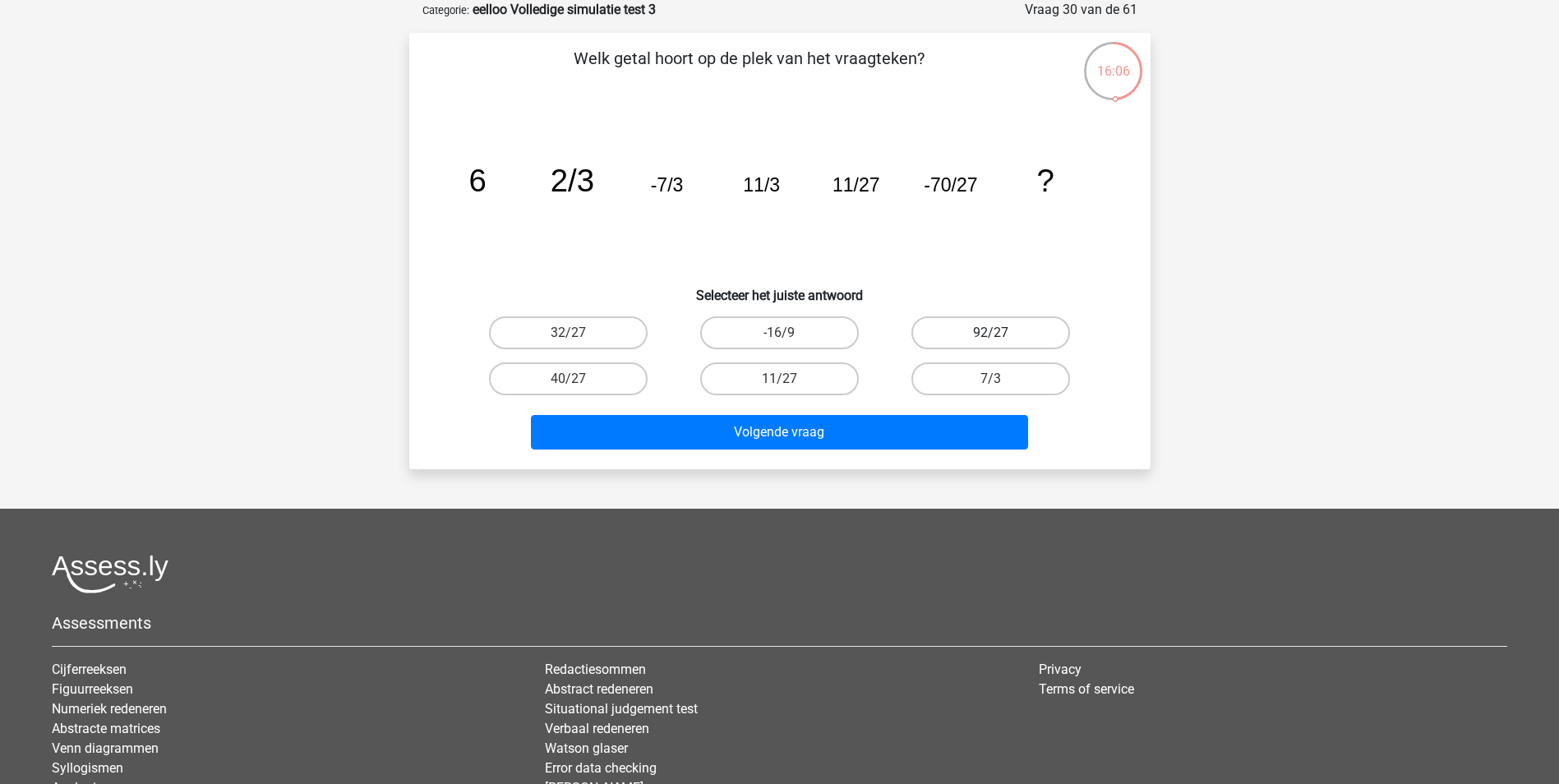
click at [939, 323] on label "92/27" at bounding box center [990, 332] width 158 height 33
click at [991, 332] on input "92/27" at bounding box center [997, 338] width 11 height 11
radio input "true"
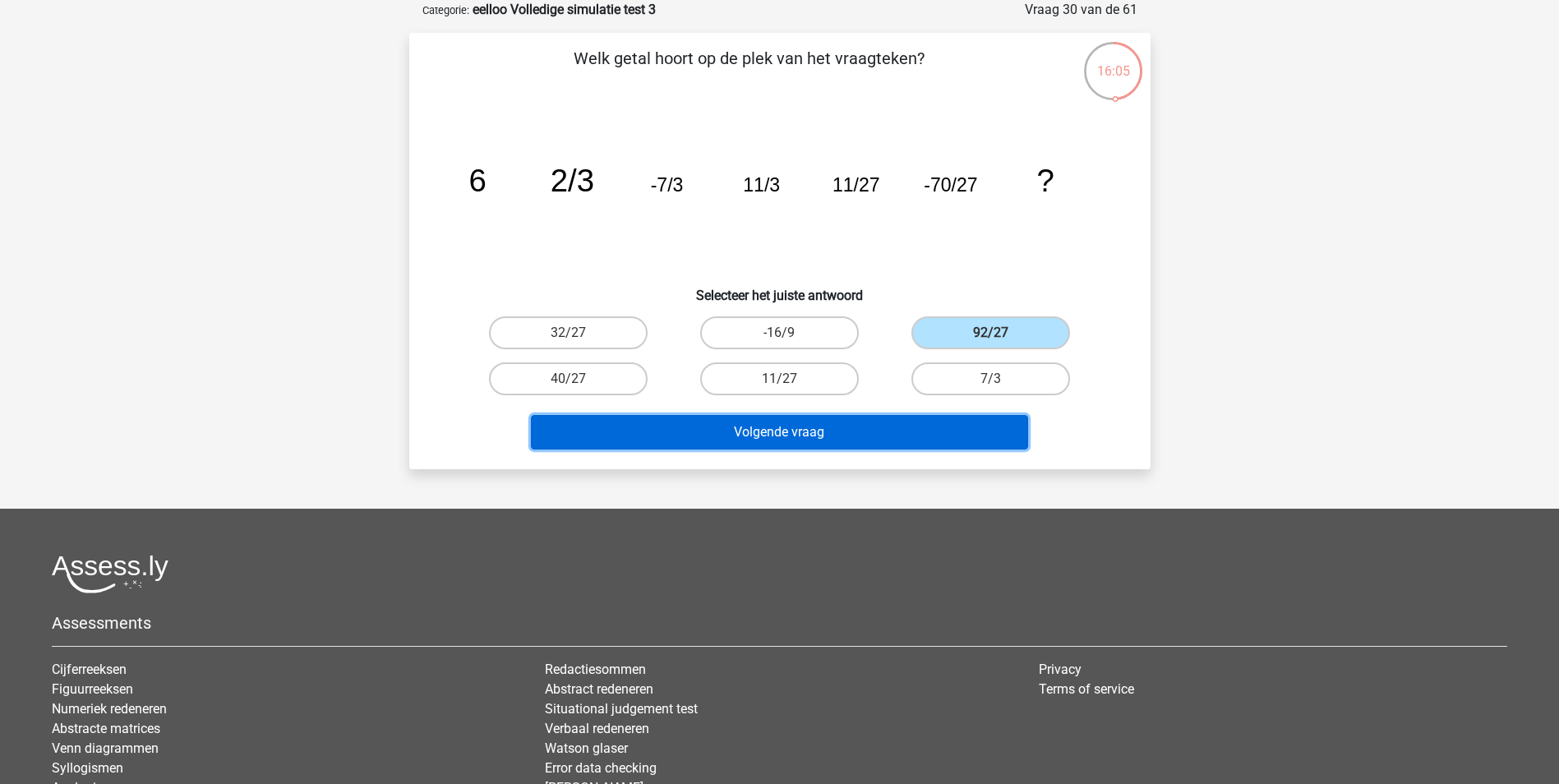
click at [888, 428] on button "Volgende vraag" at bounding box center [779, 431] width 497 height 34
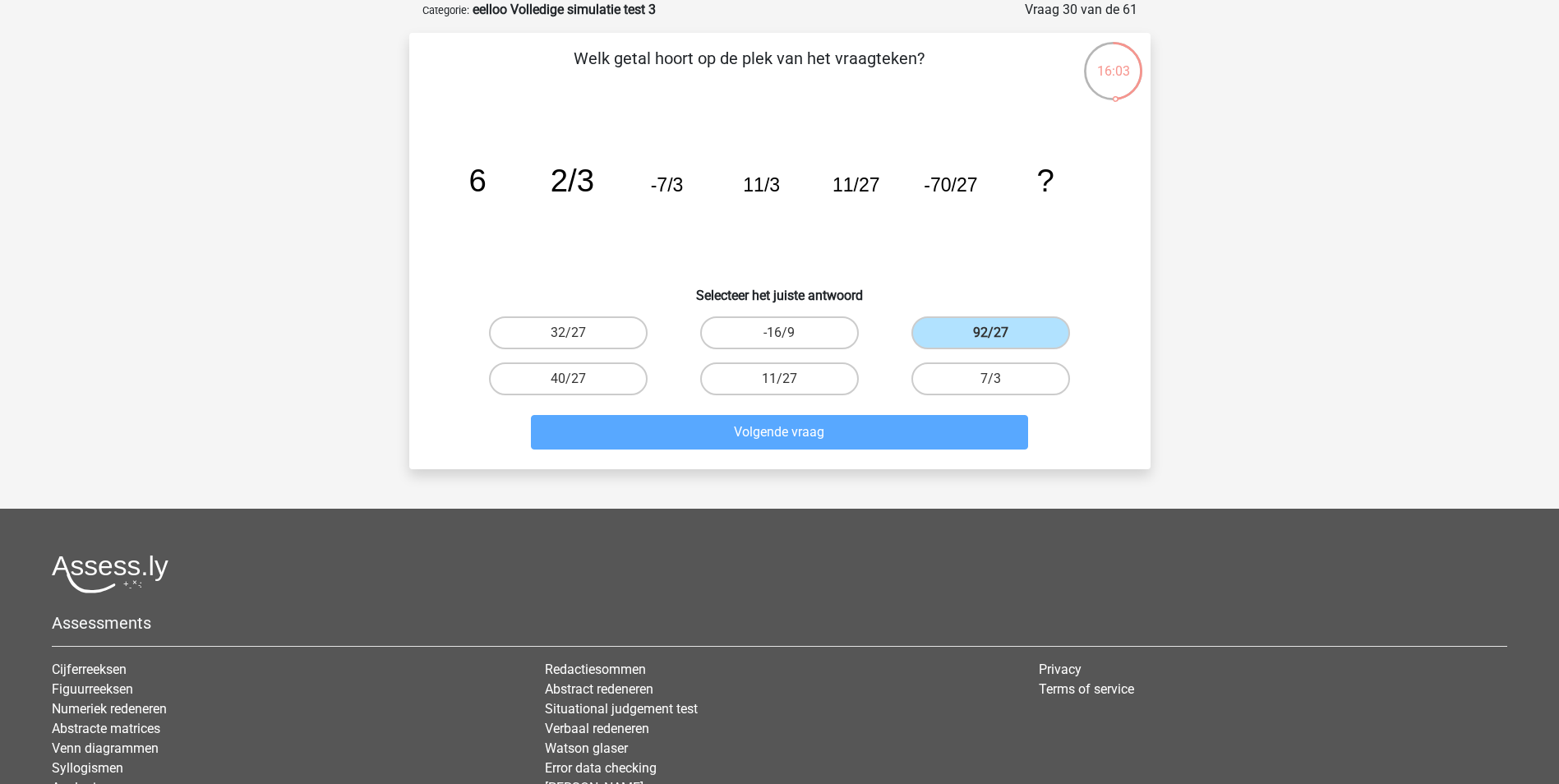
scroll to position [75, 0]
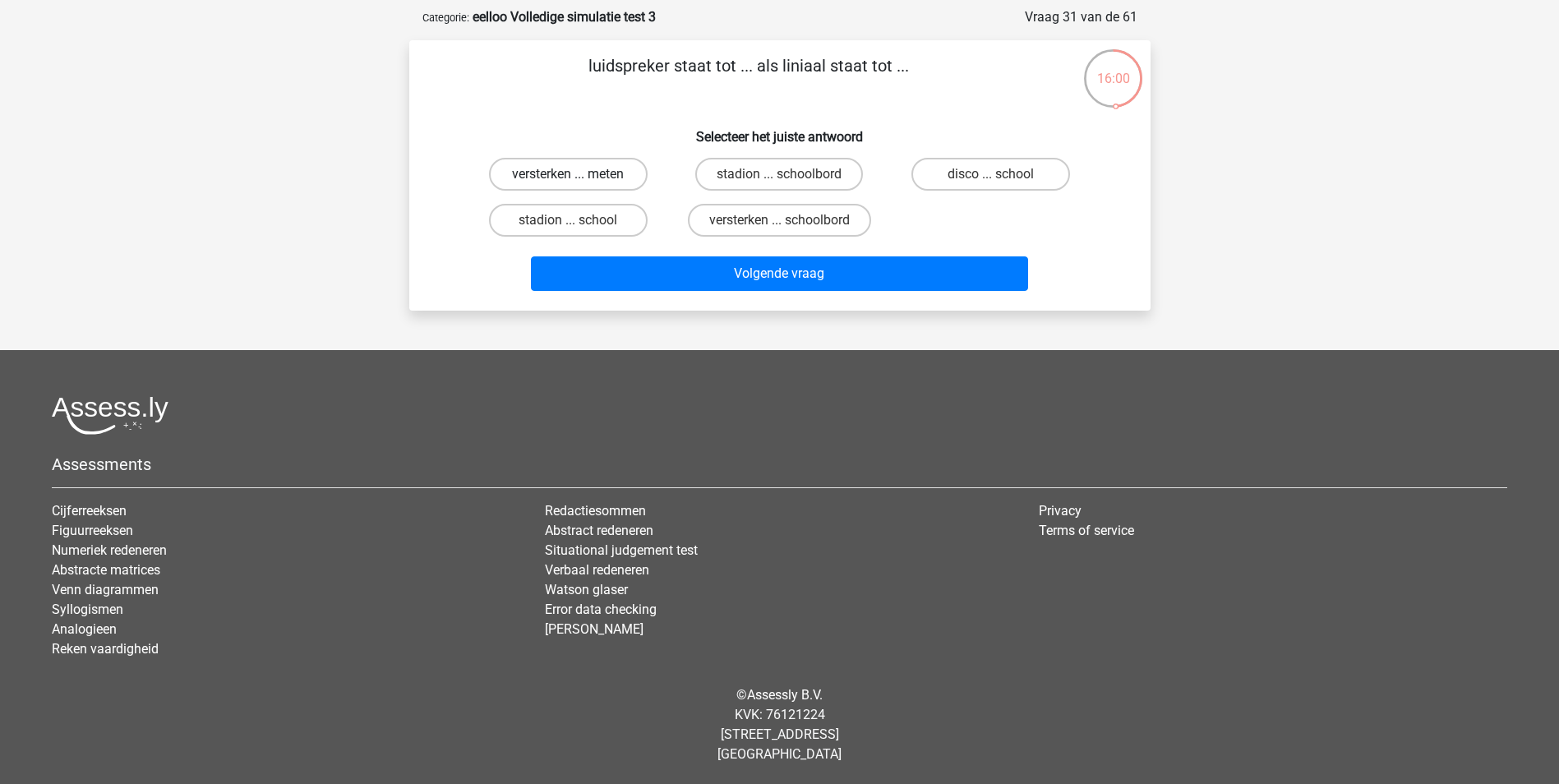
click at [611, 183] on label "versterken ... meten" at bounding box center [568, 173] width 158 height 33
click at [578, 183] on input "versterken ... meten" at bounding box center [573, 179] width 11 height 11
radio input "true"
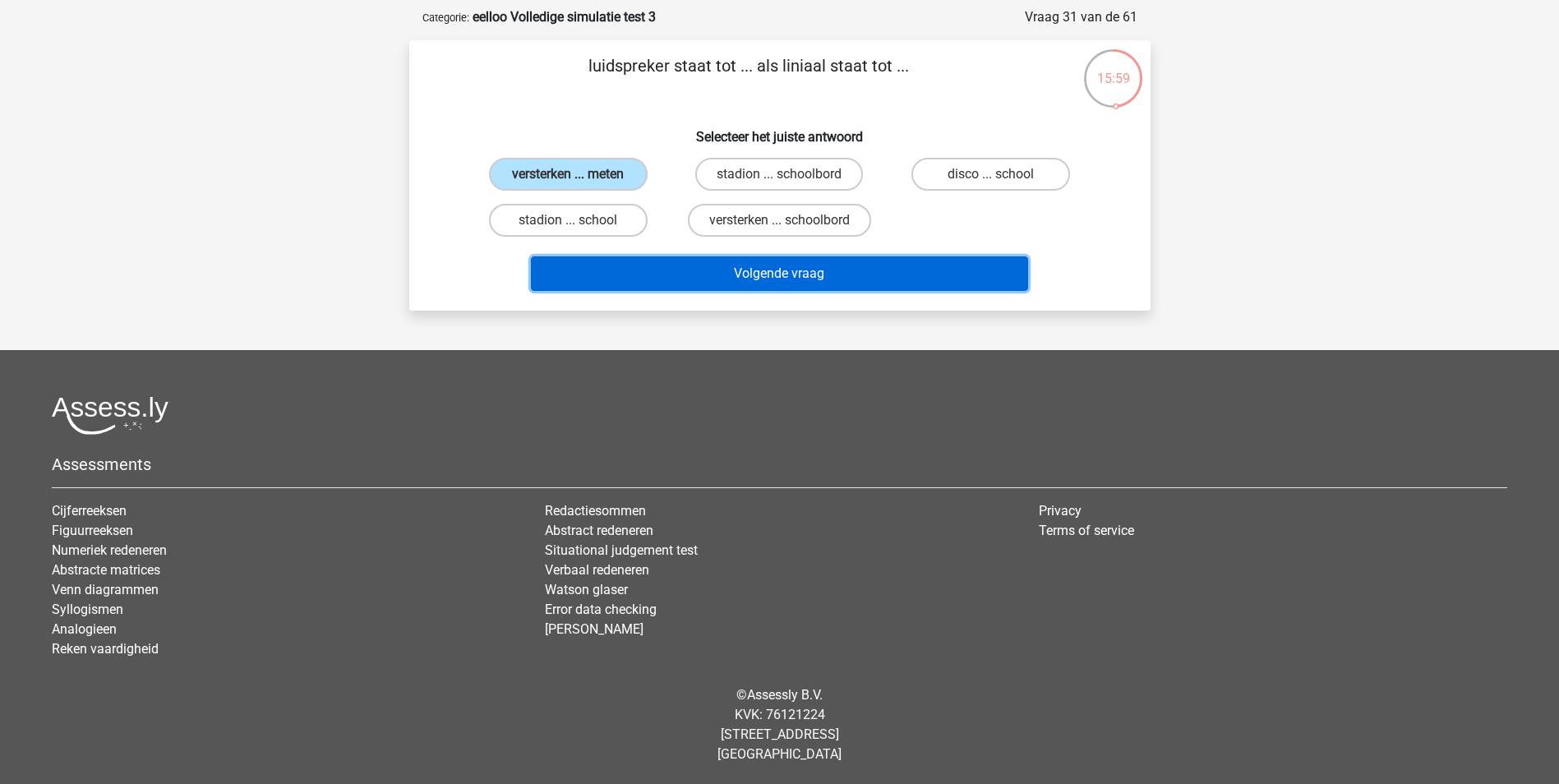
click at [844, 274] on button "Volgende vraag" at bounding box center [779, 273] width 497 height 34
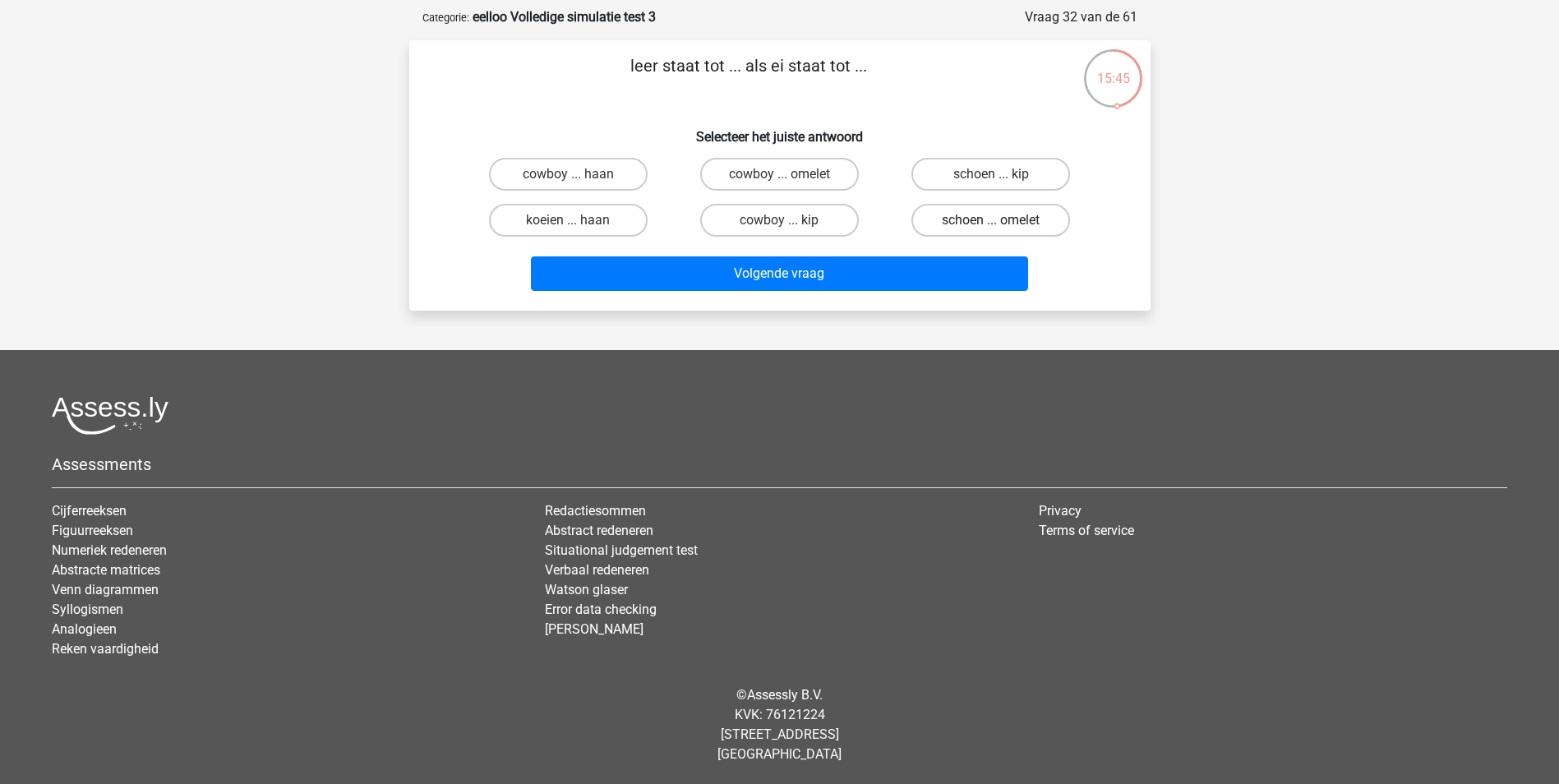
click at [1020, 224] on label "schoen ... omelet" at bounding box center [990, 219] width 158 height 33
click at [1002, 224] on input "schoen ... omelet" at bounding box center [997, 225] width 11 height 11
radio input "true"
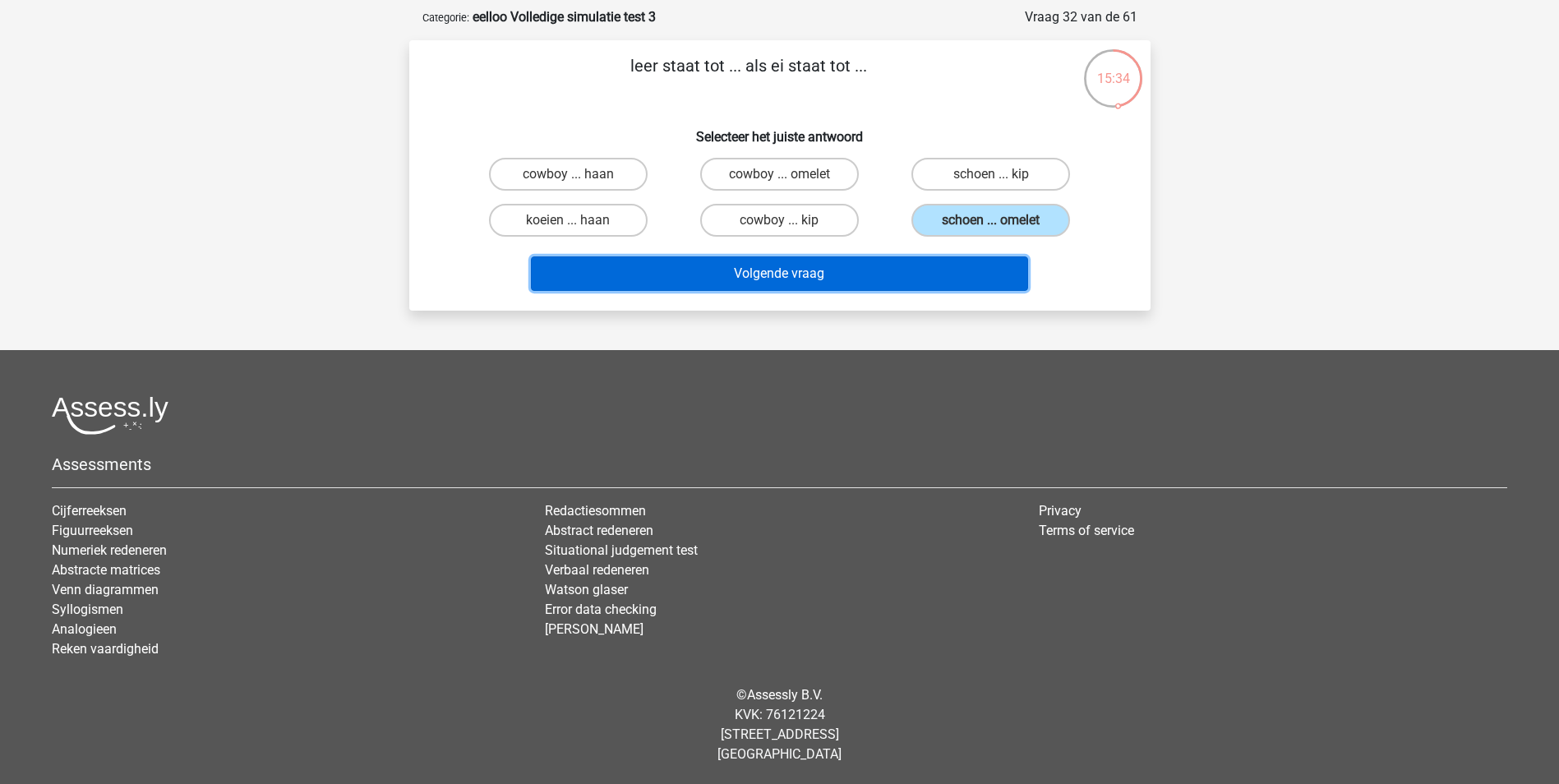
click at [971, 278] on button "Volgende vraag" at bounding box center [779, 273] width 497 height 34
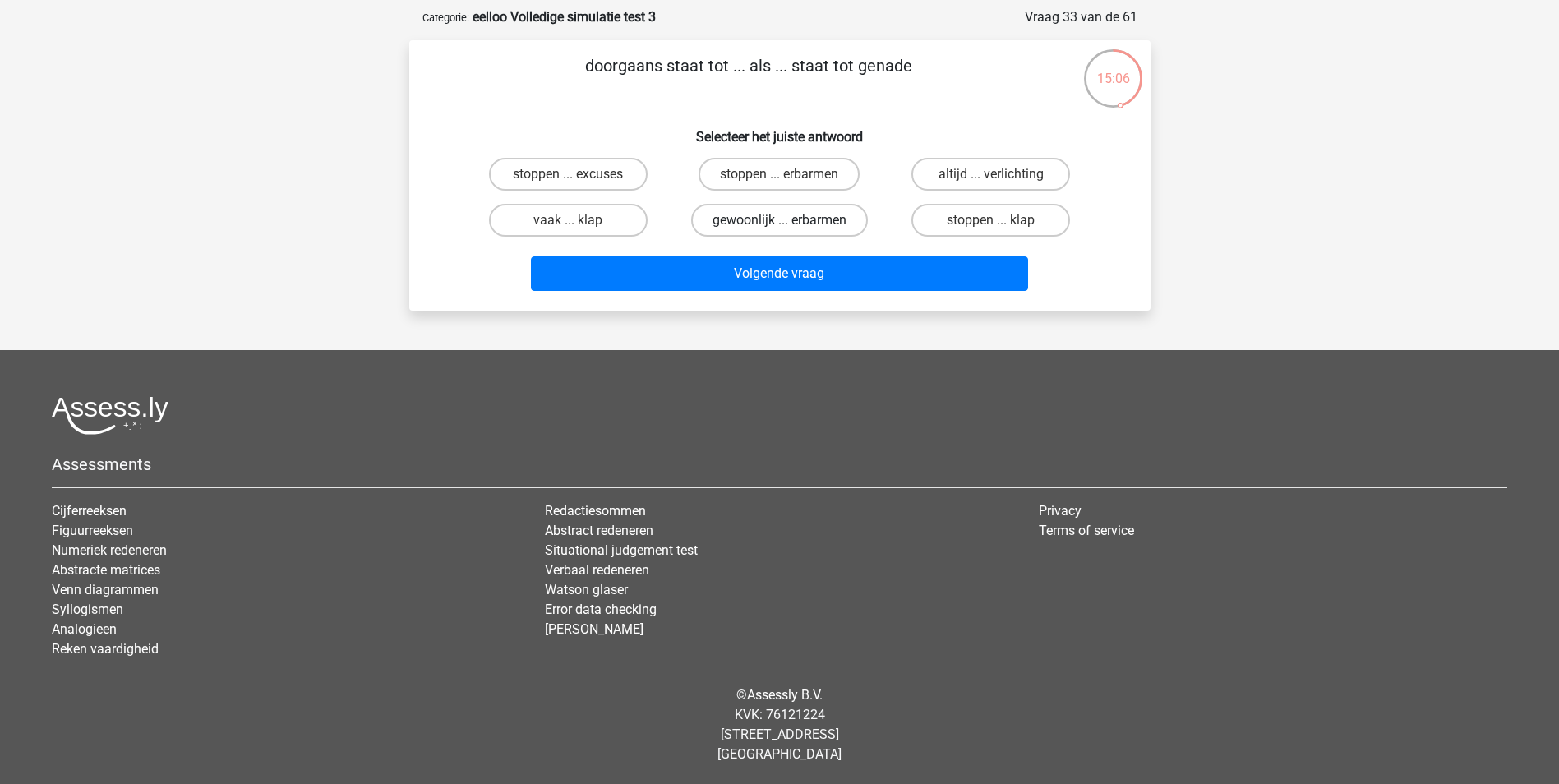
drag, startPoint x: 763, startPoint y: 214, endPoint x: 763, endPoint y: 226, distance: 12.0
click at [763, 214] on label "gewoonlijk ... erbarmen" at bounding box center [780, 219] width 177 height 33
click at [779, 220] on input "gewoonlijk ... erbarmen" at bounding box center [784, 225] width 11 height 11
radio input "true"
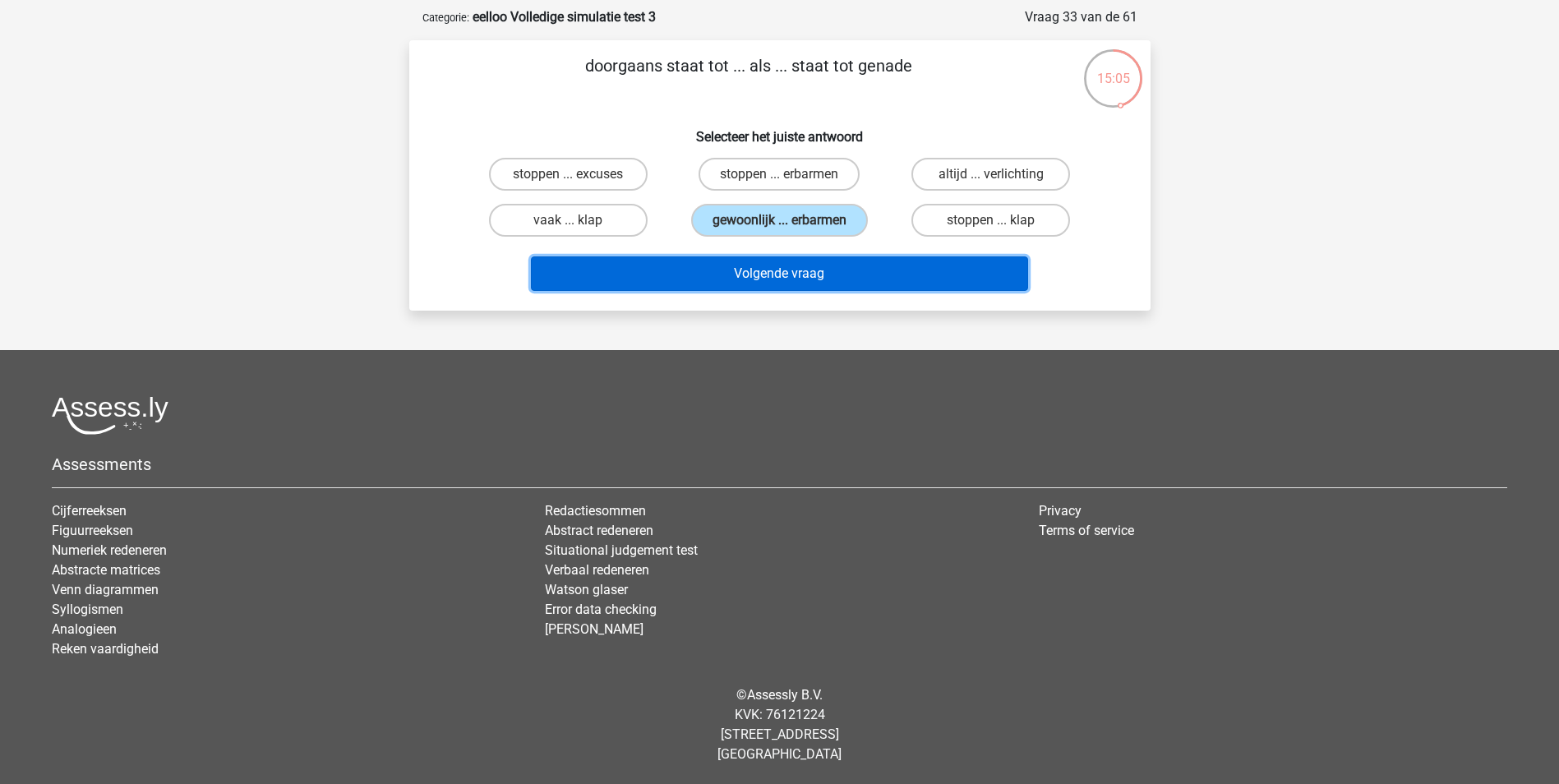
click at [769, 276] on button "Volgende vraag" at bounding box center [779, 273] width 497 height 34
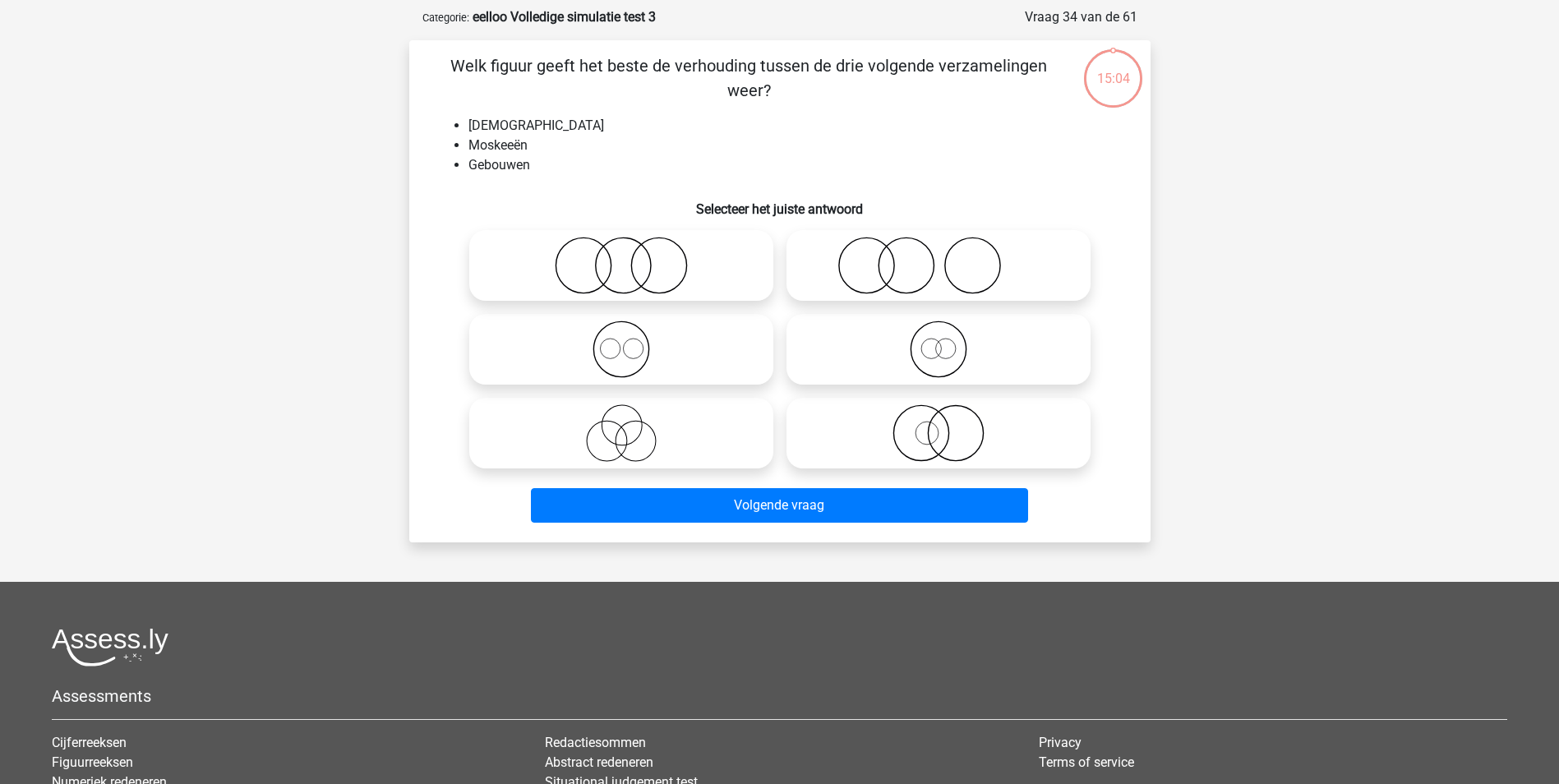
scroll to position [82, 0]
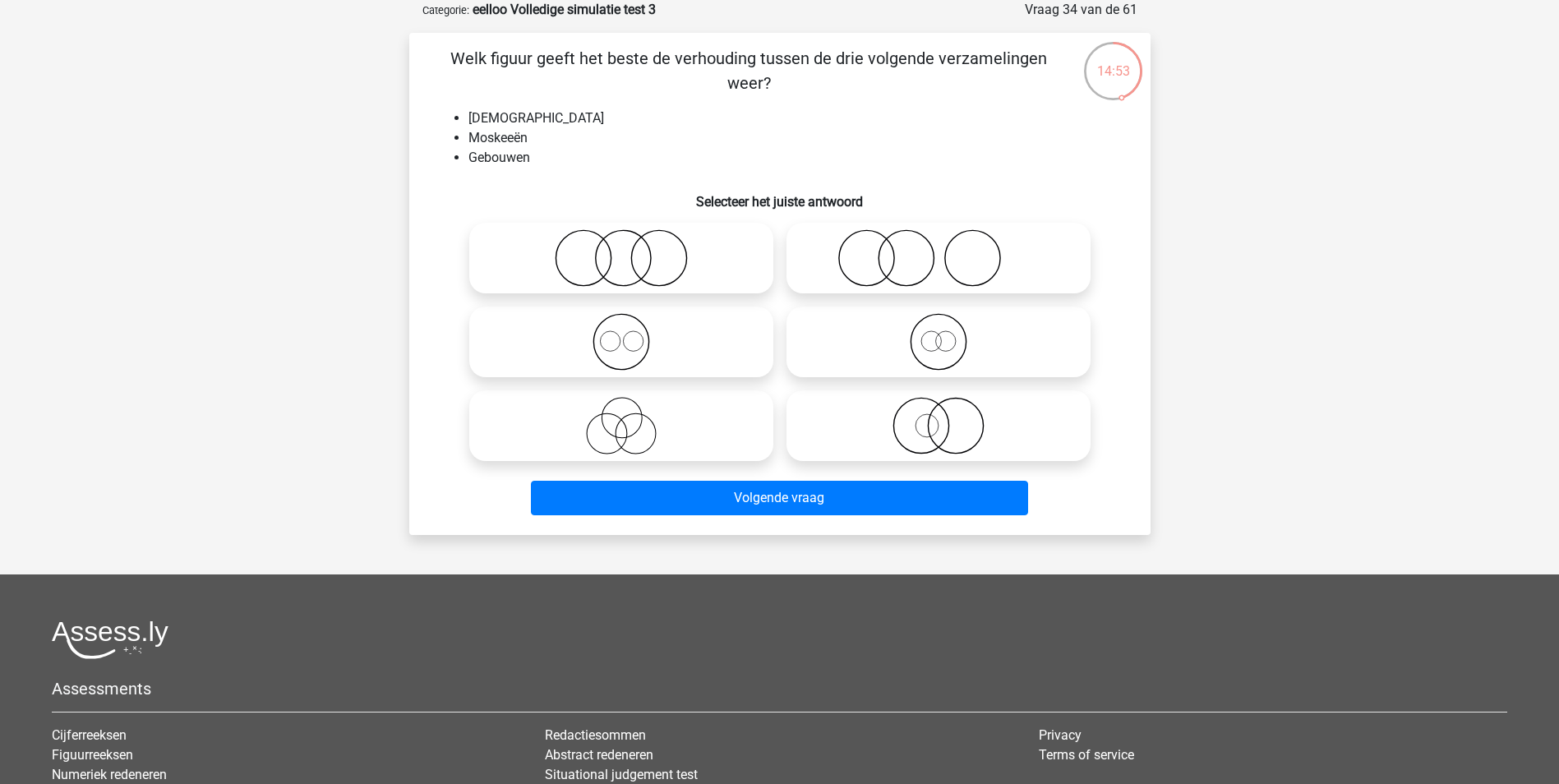
click at [616, 353] on icon at bounding box center [621, 341] width 291 height 57
click at [622, 333] on input "radio" at bounding box center [627, 328] width 11 height 11
radio input "true"
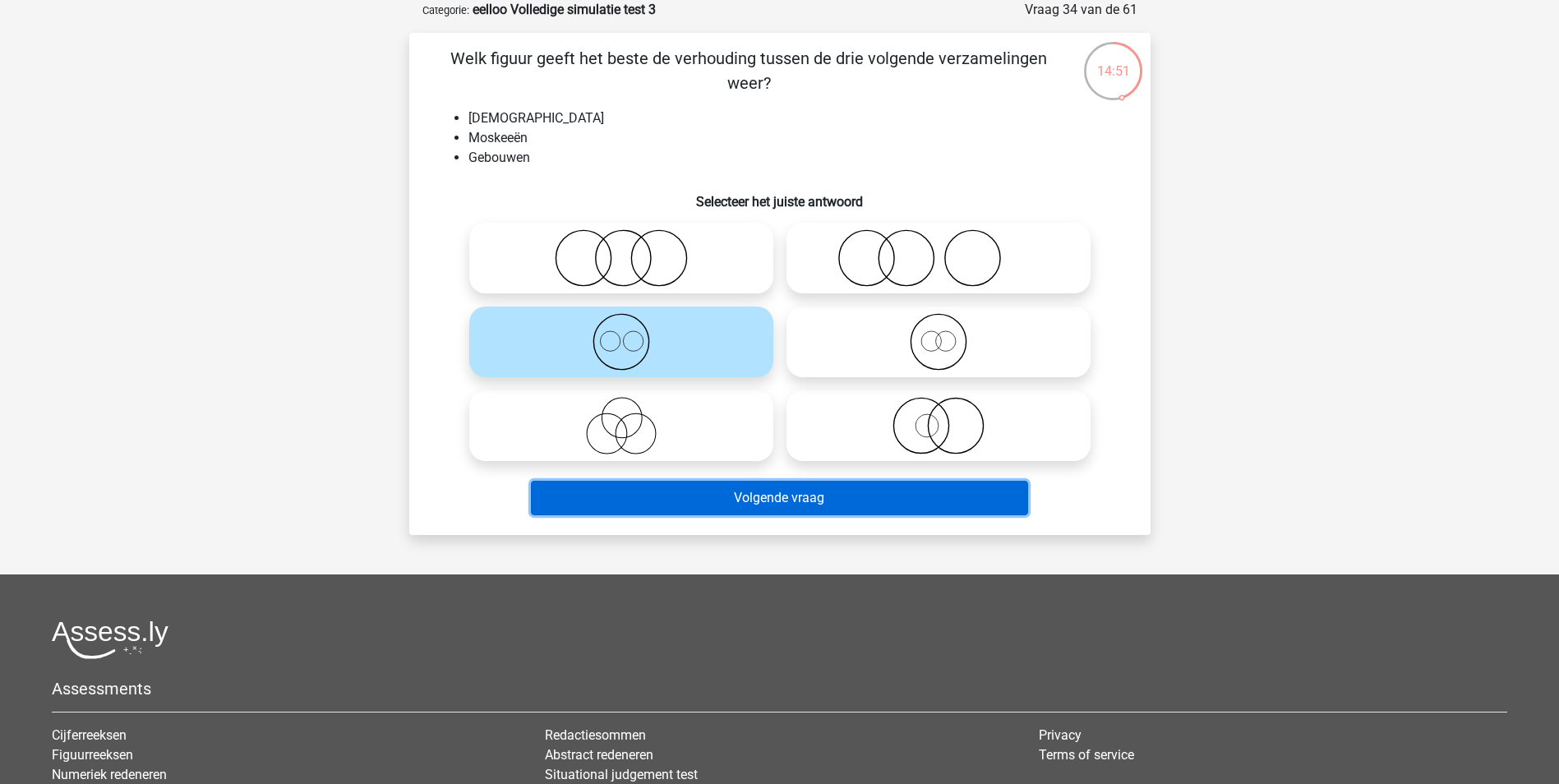
click at [788, 510] on button "Volgende vraag" at bounding box center [779, 498] width 497 height 34
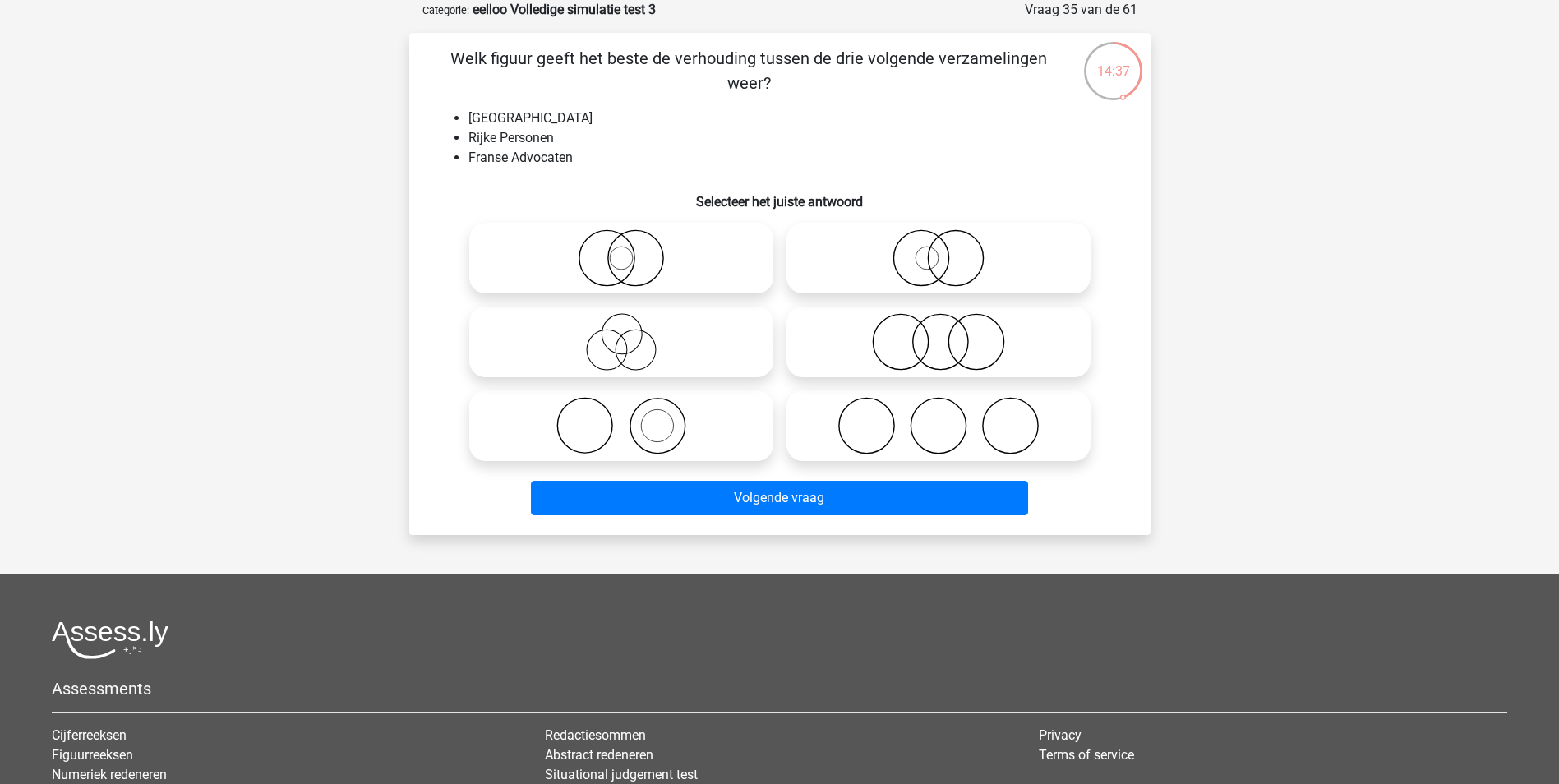
click at [973, 354] on icon at bounding box center [938, 341] width 291 height 57
click at [949, 333] on input "radio" at bounding box center [944, 328] width 11 height 11
radio input "true"
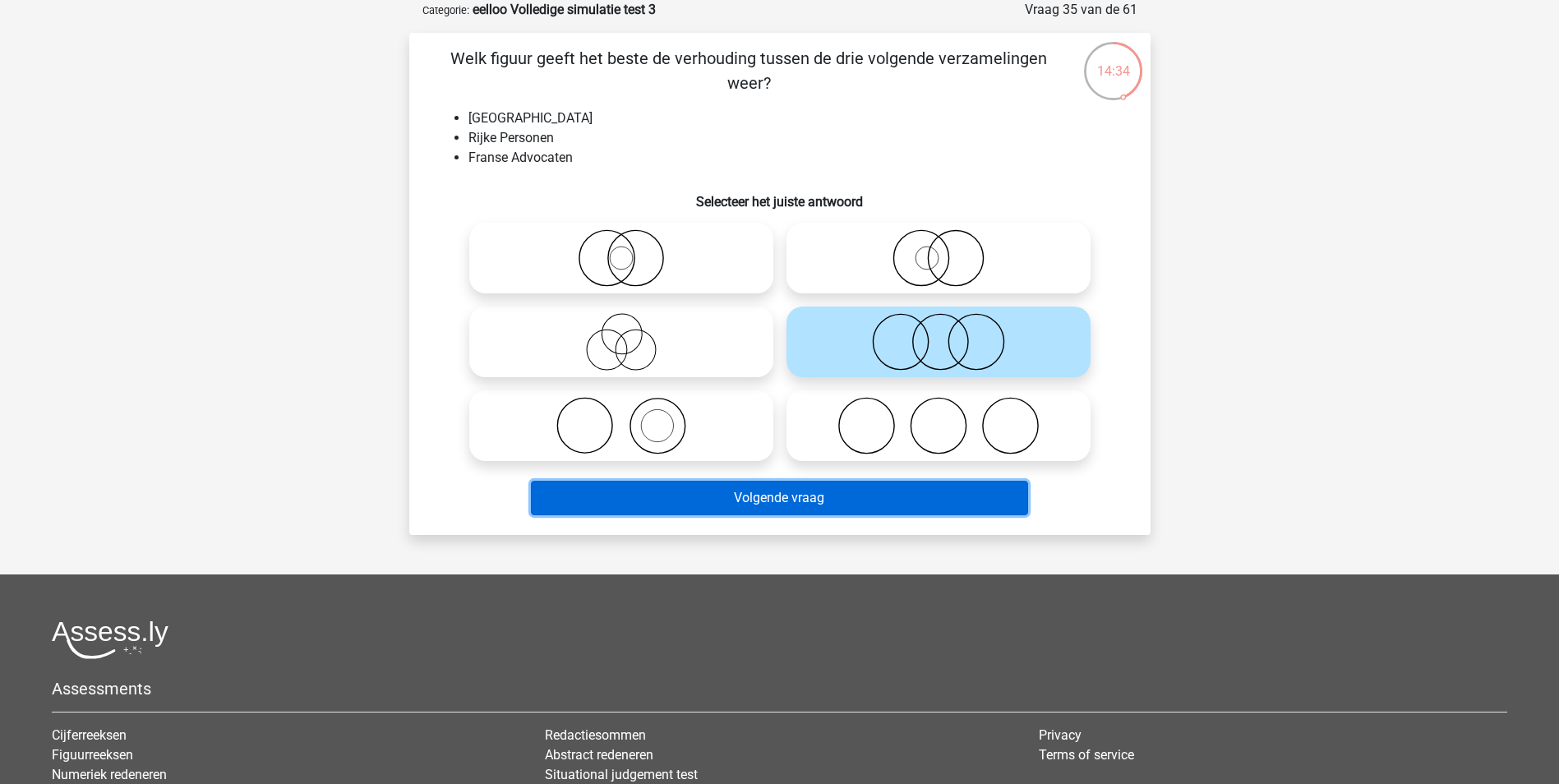
click at [914, 501] on button "Volgende vraag" at bounding box center [779, 498] width 497 height 34
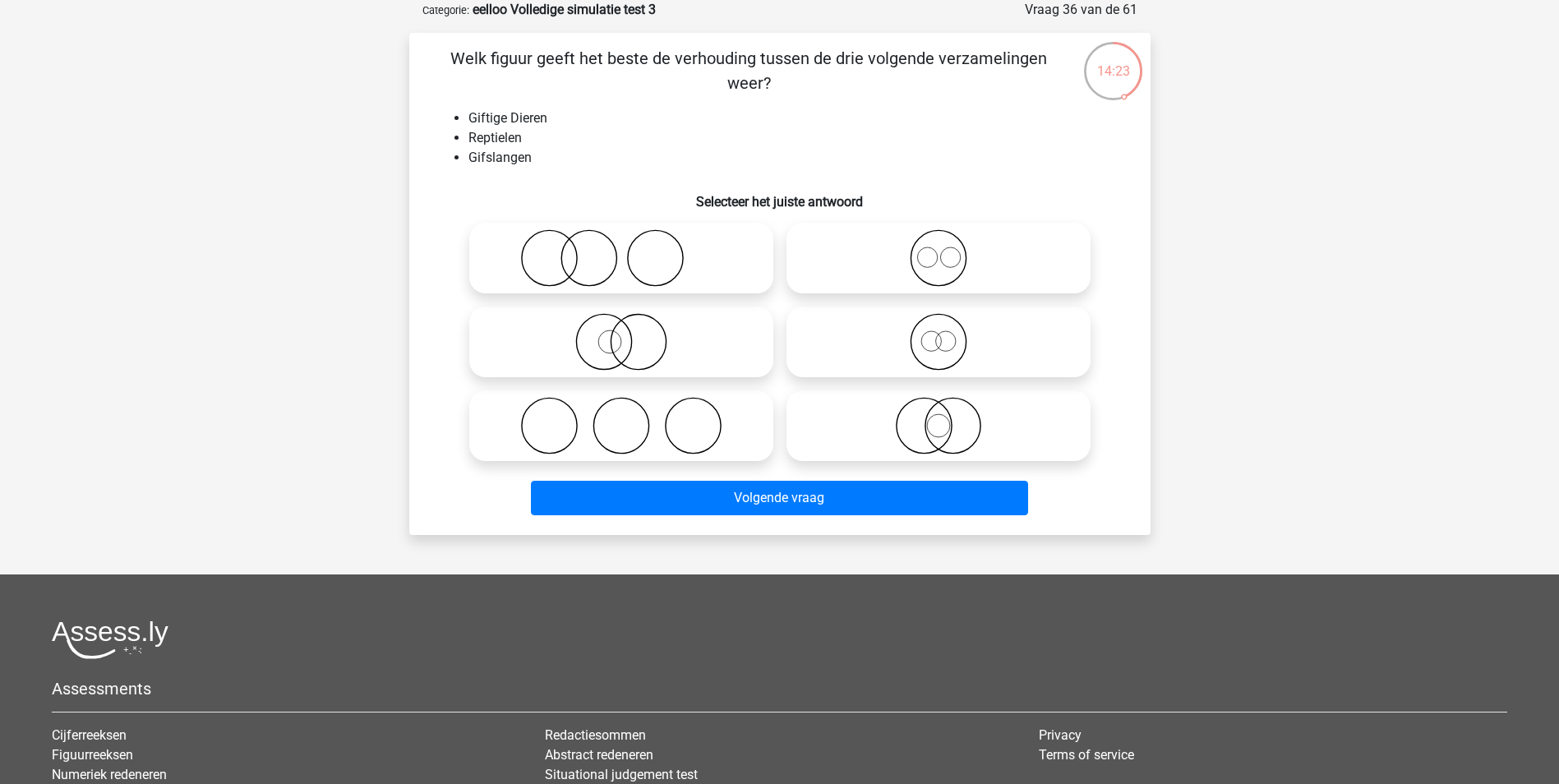
click at [680, 335] on icon at bounding box center [621, 341] width 291 height 57
click at [632, 333] on input "radio" at bounding box center [627, 328] width 11 height 11
radio input "true"
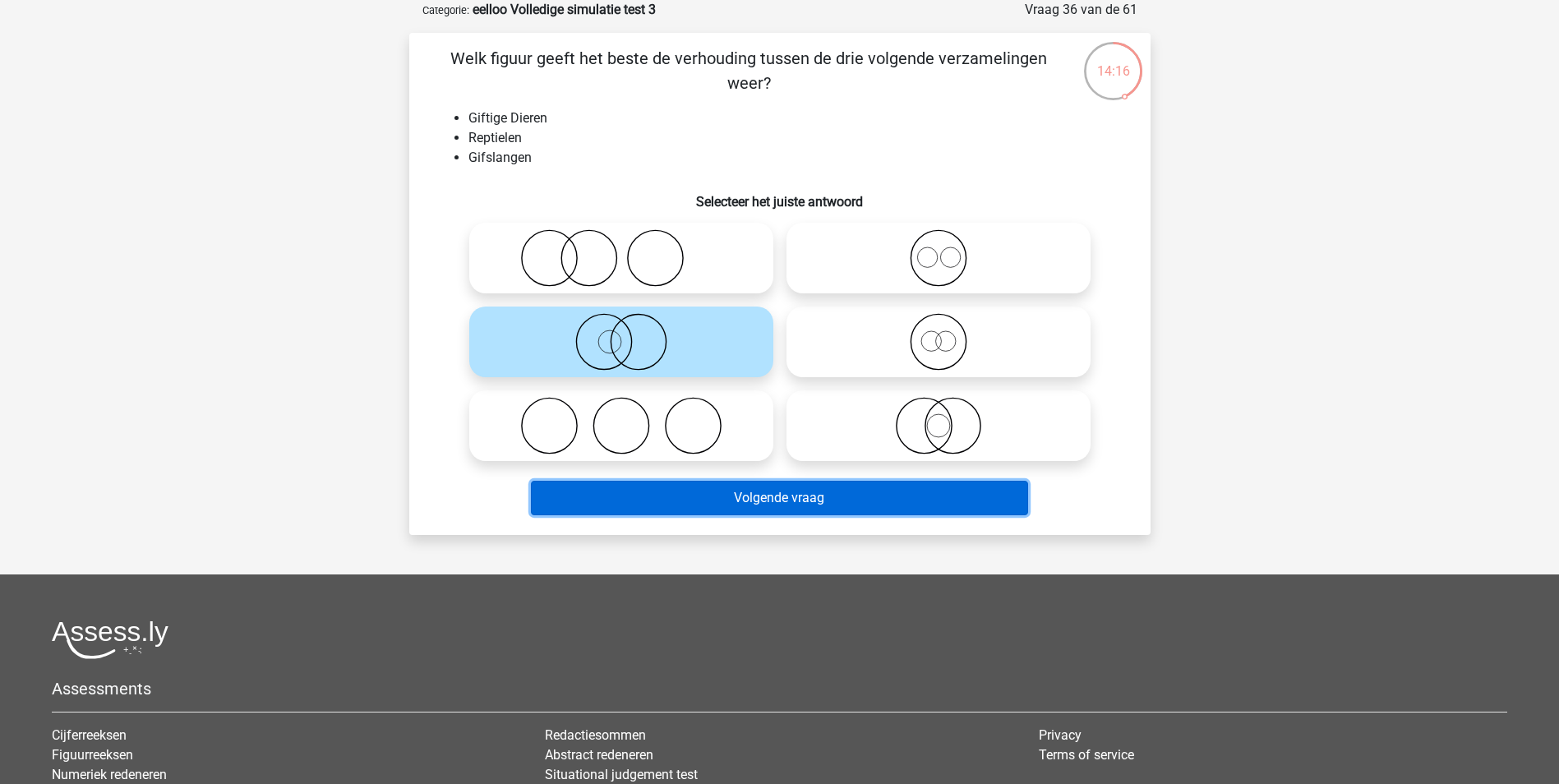
click at [753, 502] on button "Volgende vraag" at bounding box center [779, 498] width 497 height 34
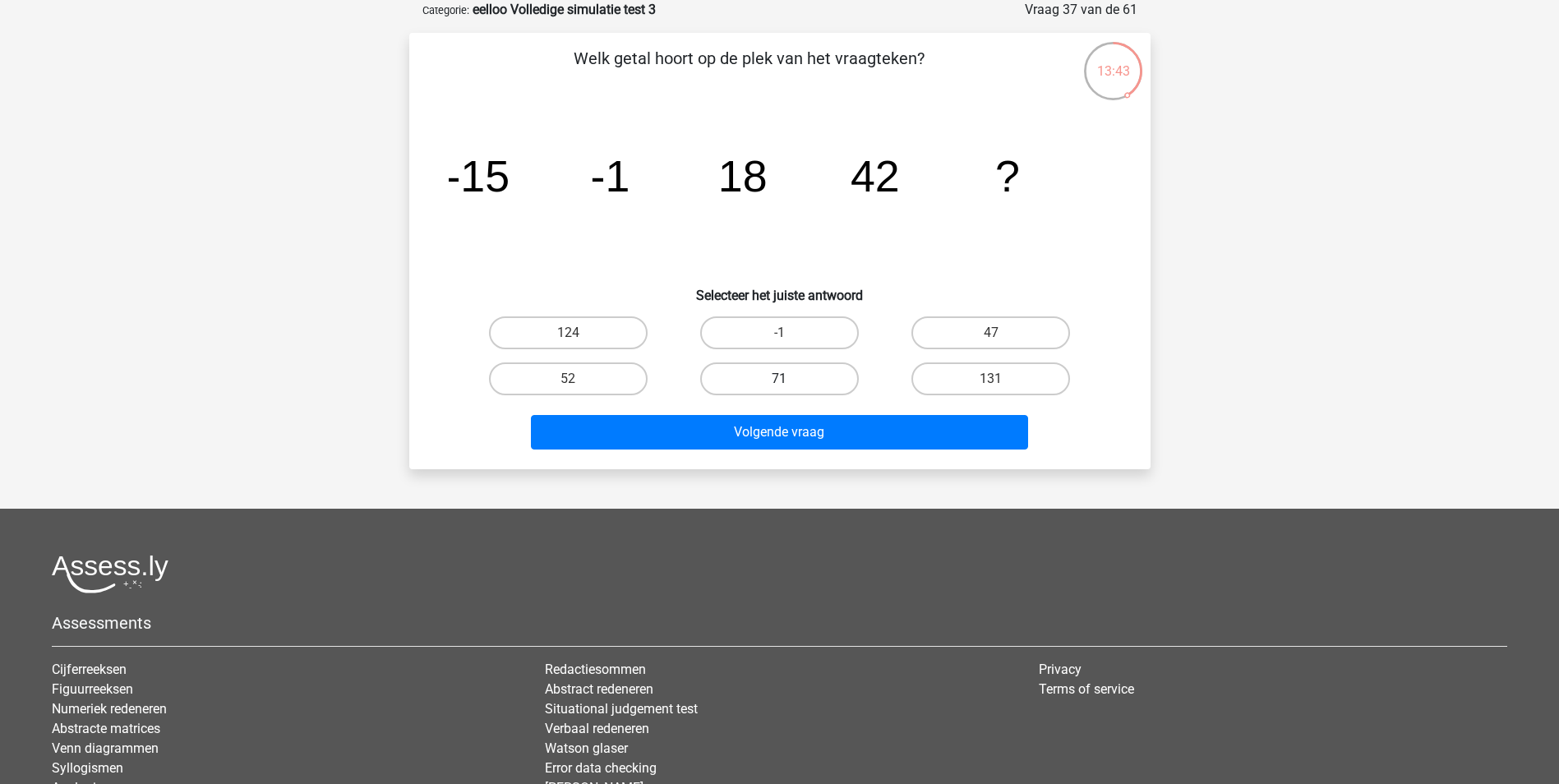
click at [834, 373] on label "71" at bounding box center [779, 378] width 158 height 33
click at [790, 378] on input "71" at bounding box center [784, 384] width 11 height 11
radio input "true"
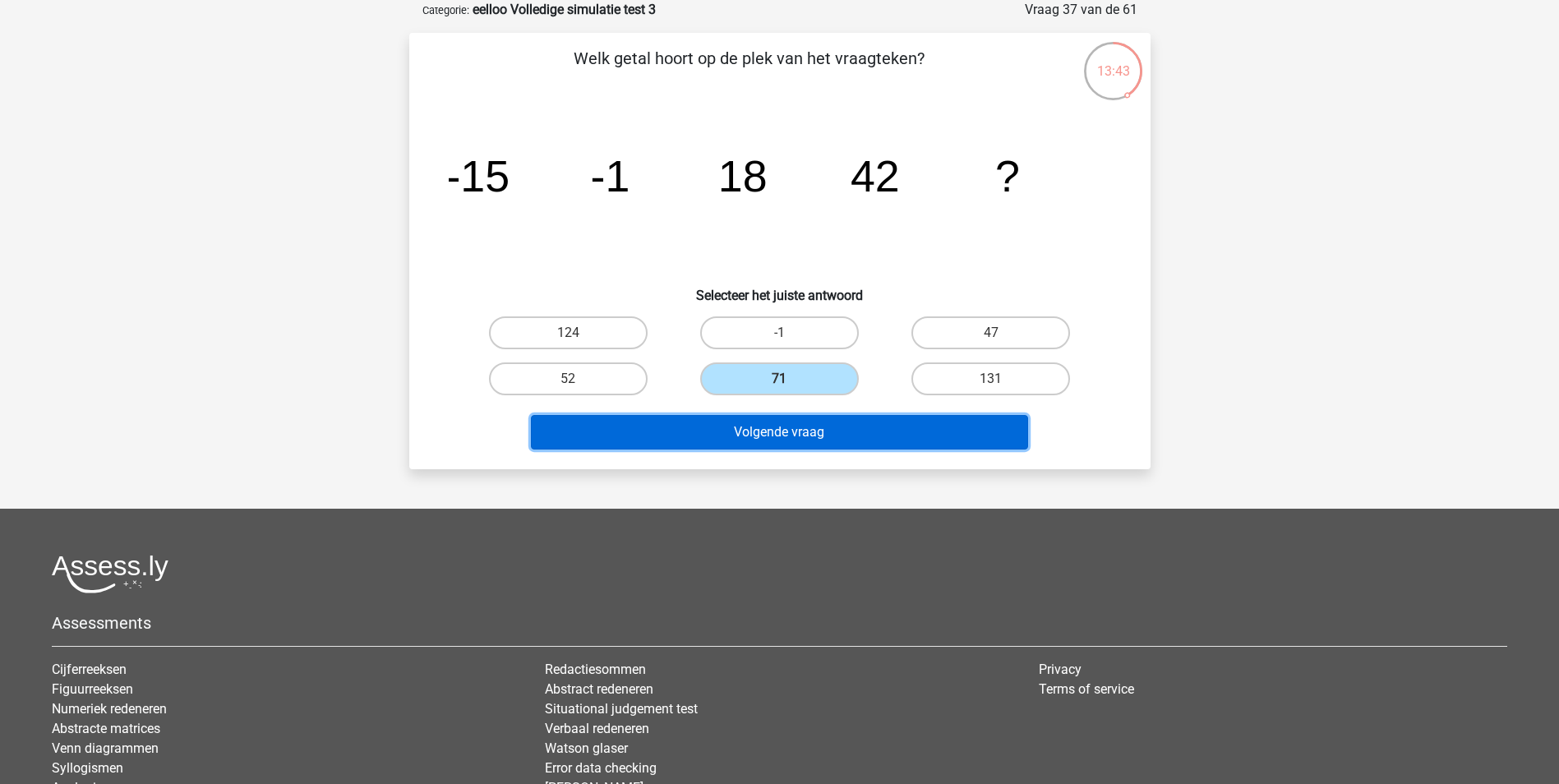
click at [844, 438] on button "Volgende vraag" at bounding box center [779, 431] width 497 height 34
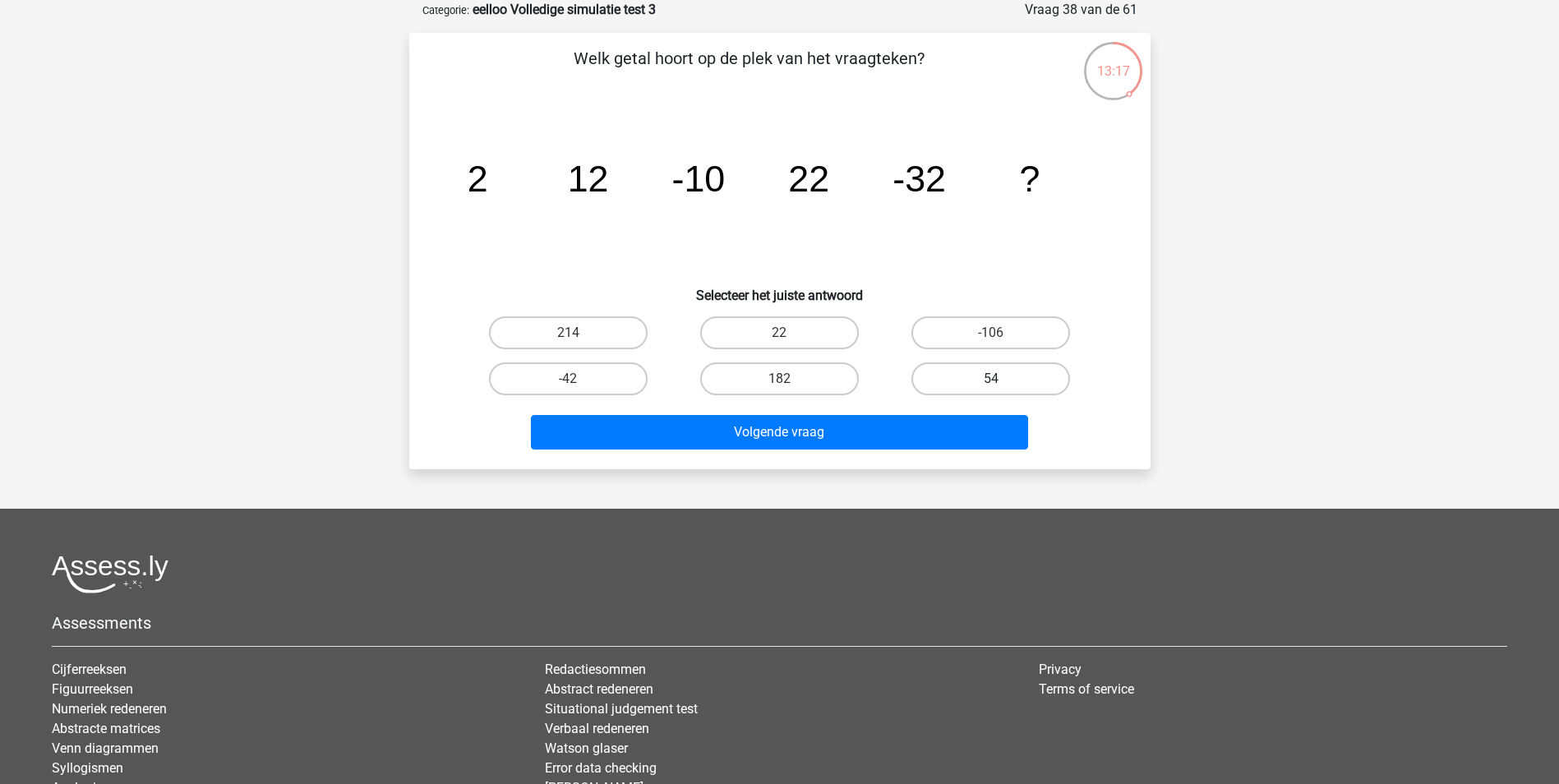
click at [1036, 383] on label "54" at bounding box center [990, 378] width 158 height 33
click at [1002, 383] on input "54" at bounding box center [997, 384] width 11 height 11
radio input "true"
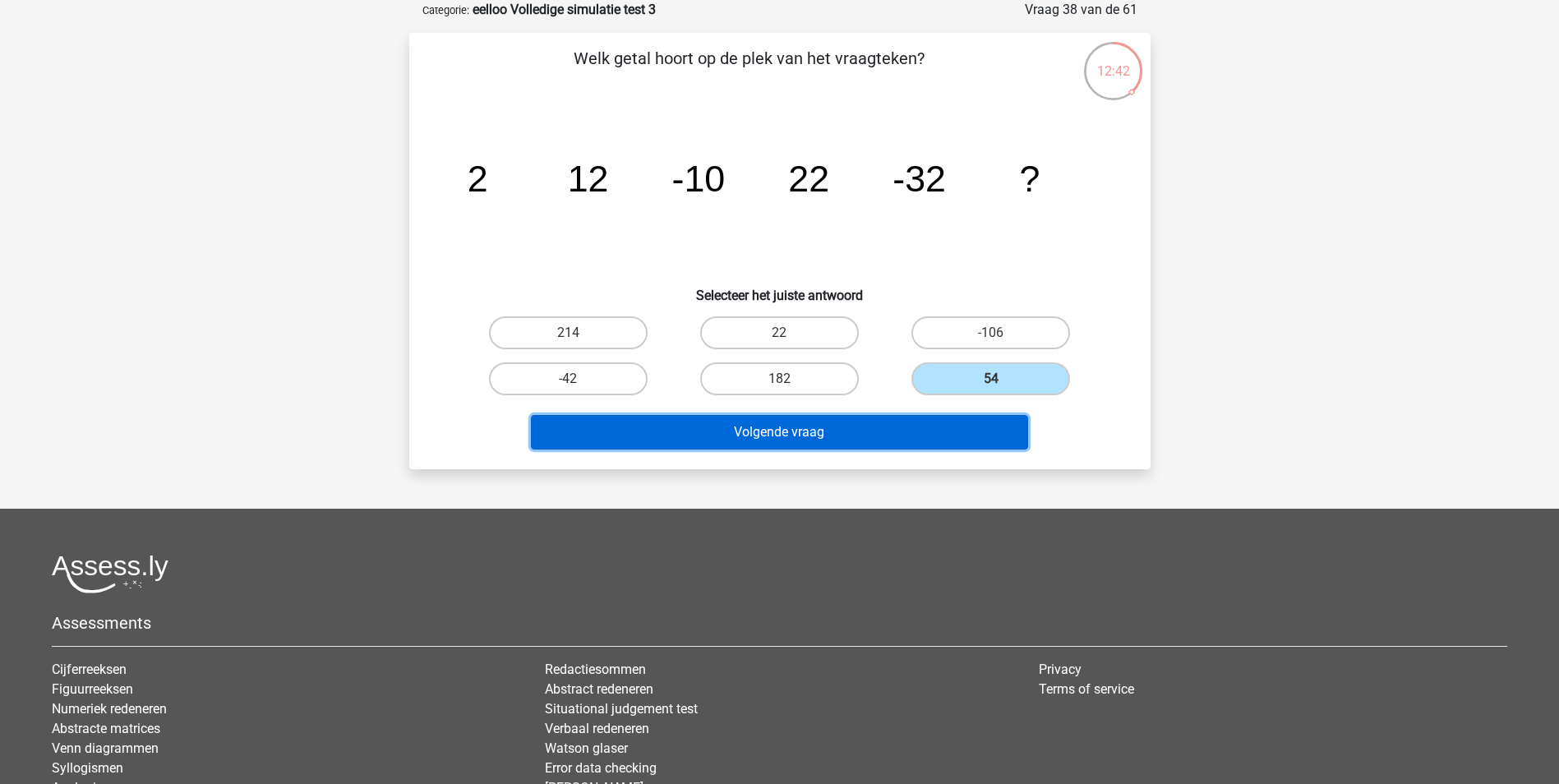
click at [953, 437] on button "Volgende vraag" at bounding box center [779, 431] width 497 height 34
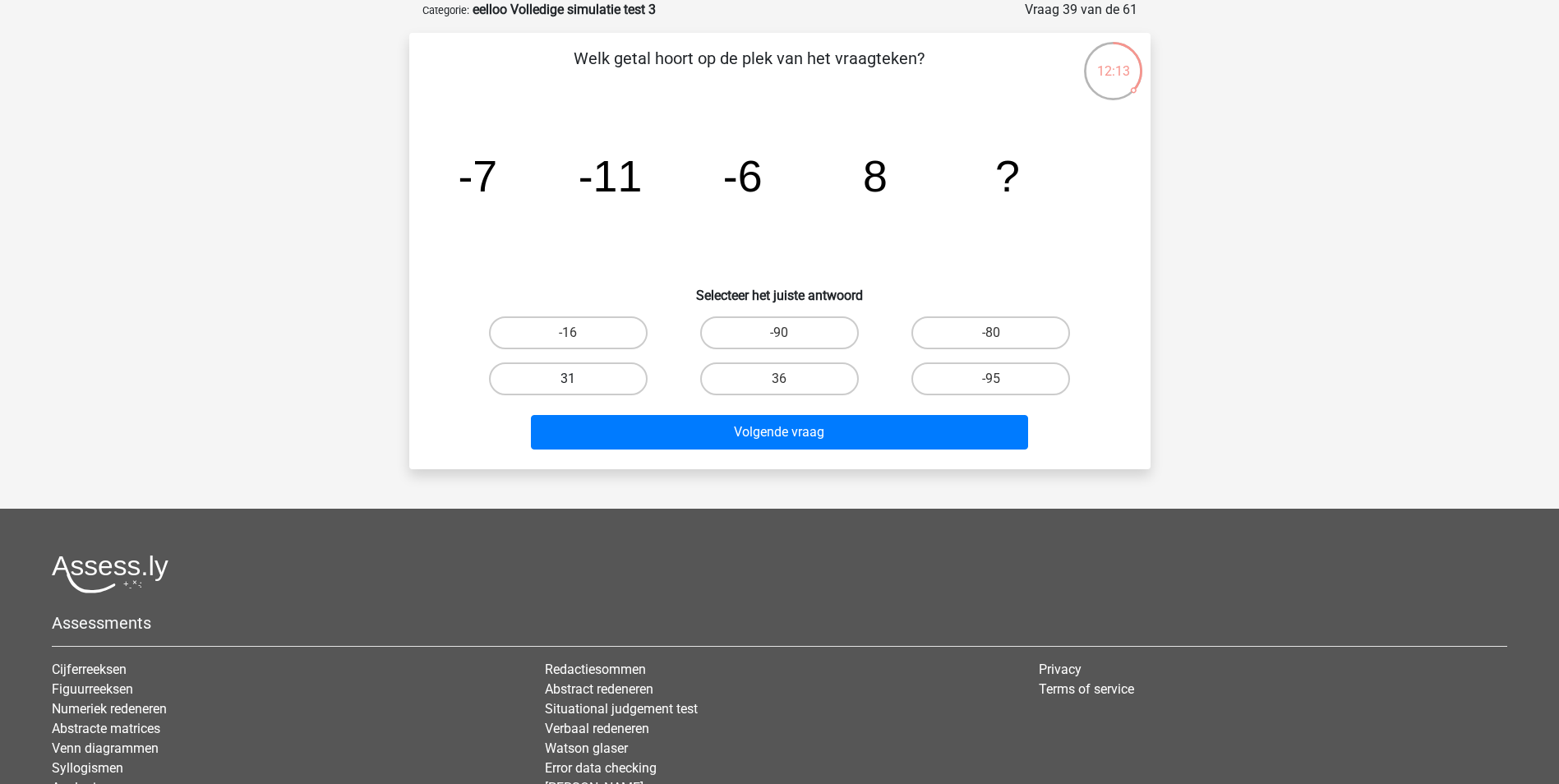
click at [597, 384] on label "31" at bounding box center [568, 378] width 158 height 33
click at [578, 384] on input "31" at bounding box center [573, 384] width 11 height 11
radio input "true"
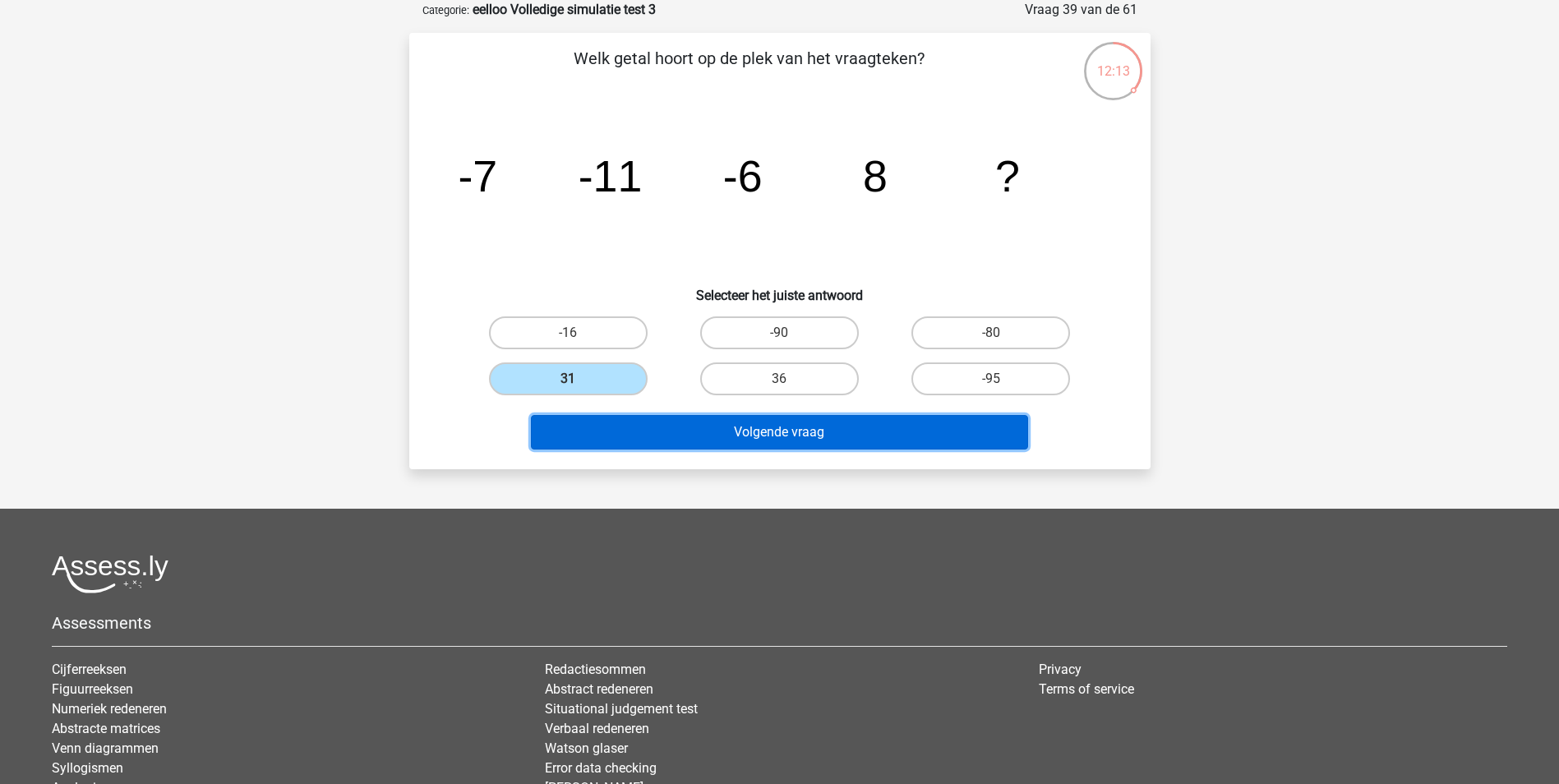
click at [732, 438] on button "Volgende vraag" at bounding box center [779, 431] width 497 height 34
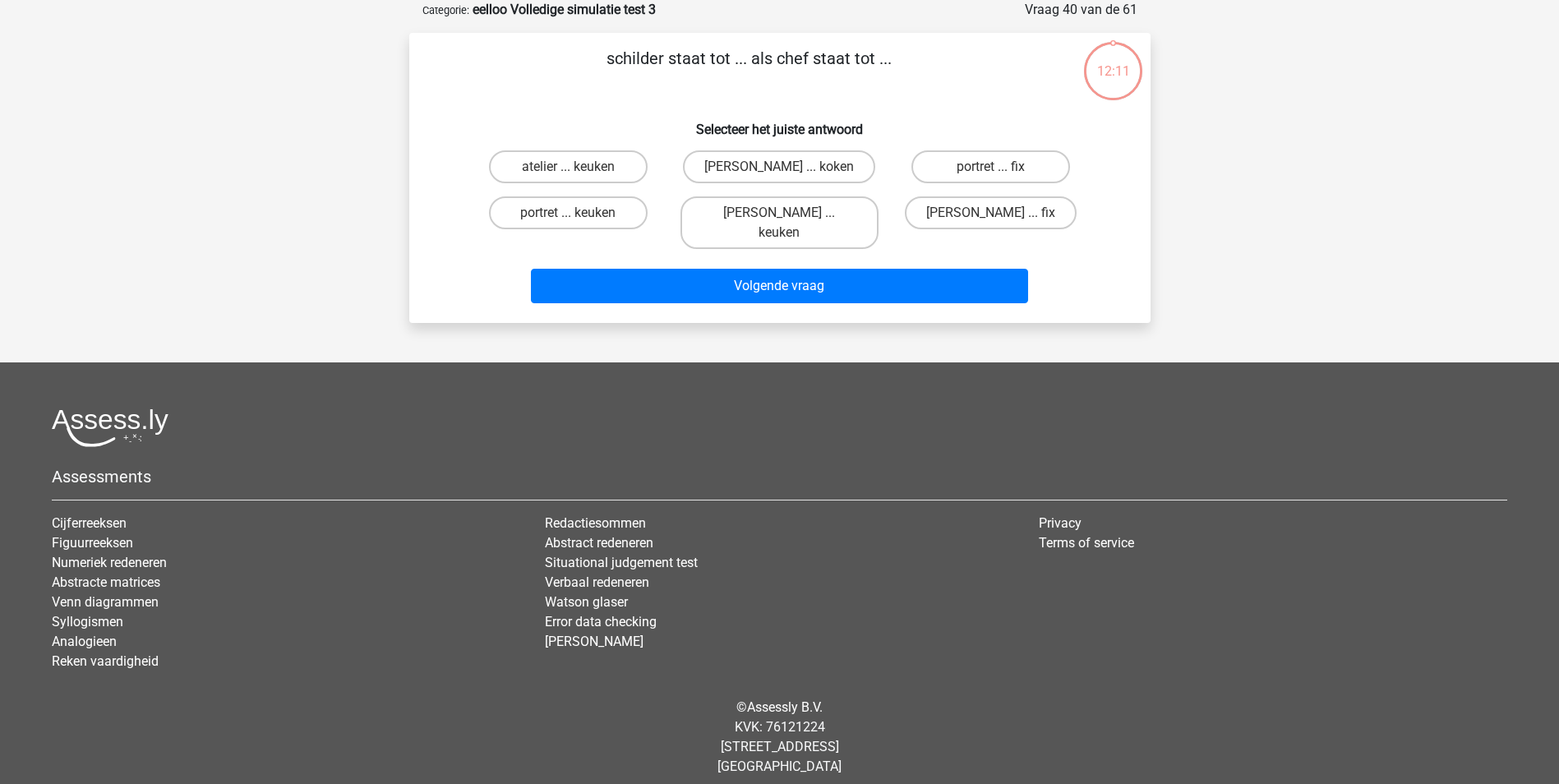
scroll to position [75, 0]
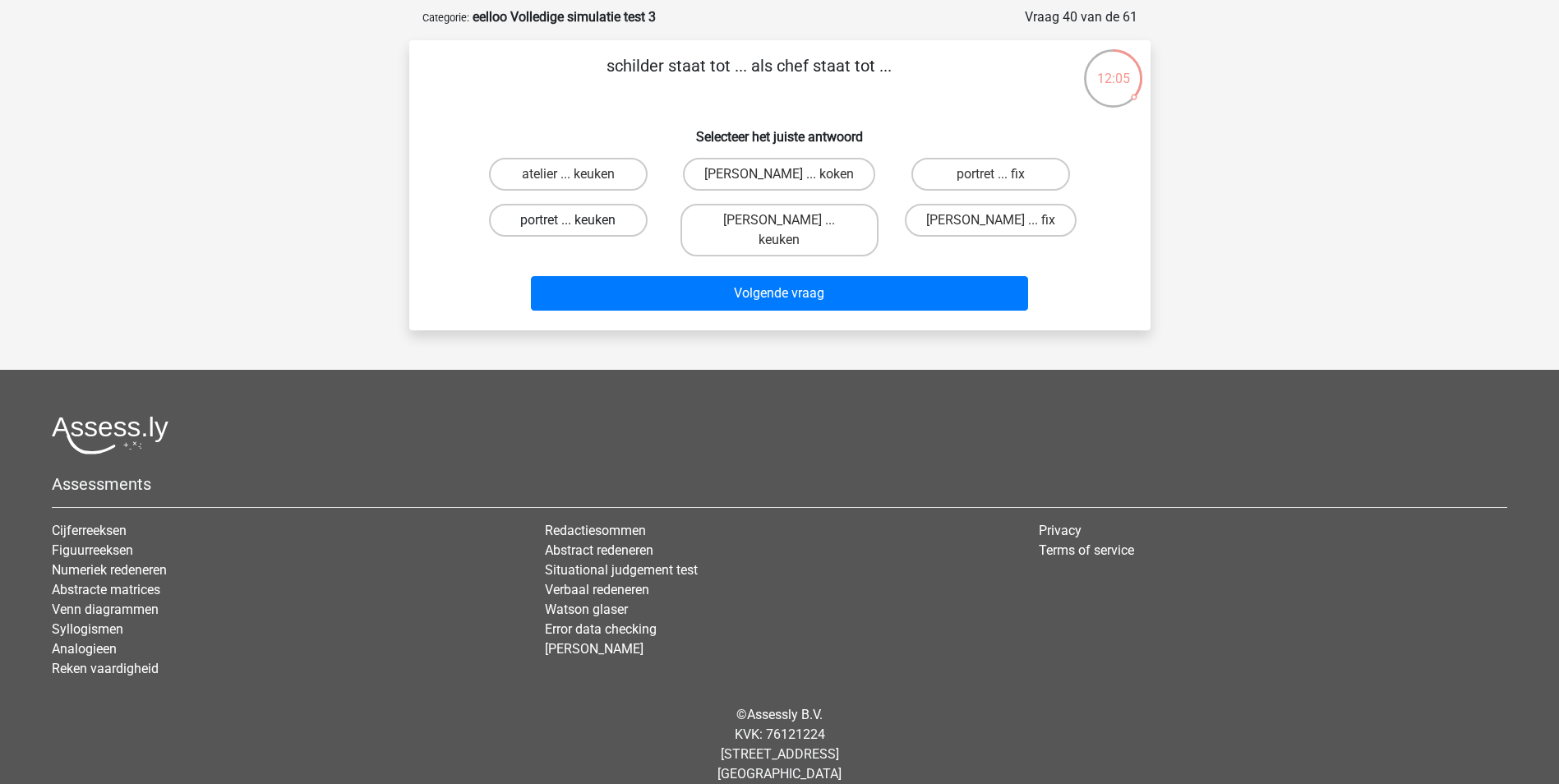
click at [591, 225] on label "portret ... keuken" at bounding box center [568, 219] width 158 height 33
click at [578, 225] on input "portret ... keuken" at bounding box center [573, 225] width 11 height 11
radio input "true"
click at [630, 178] on label "atelier ... keuken" at bounding box center [568, 173] width 158 height 33
click at [578, 178] on input "atelier ... keuken" at bounding box center [573, 179] width 11 height 11
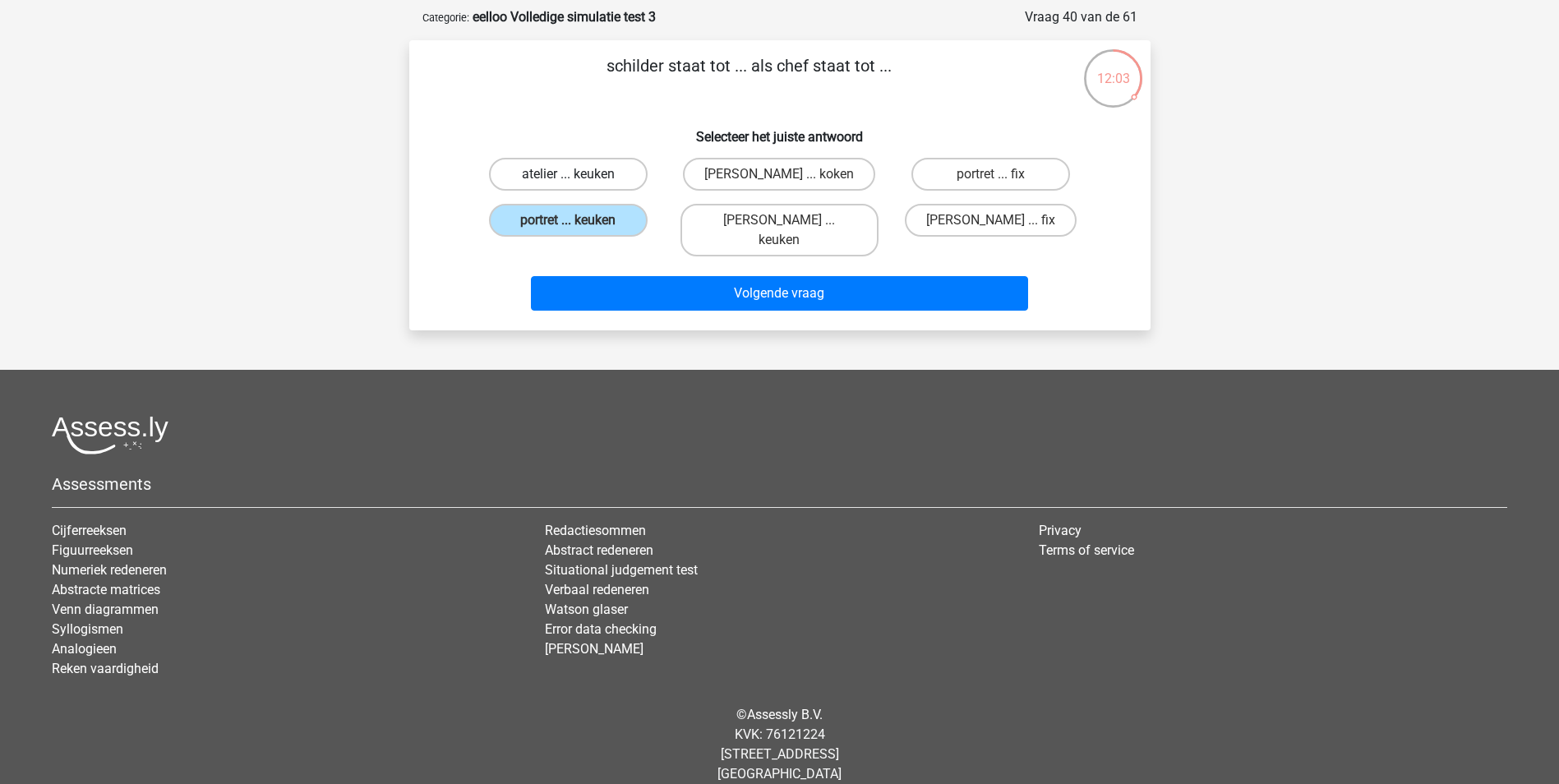
radio input "true"
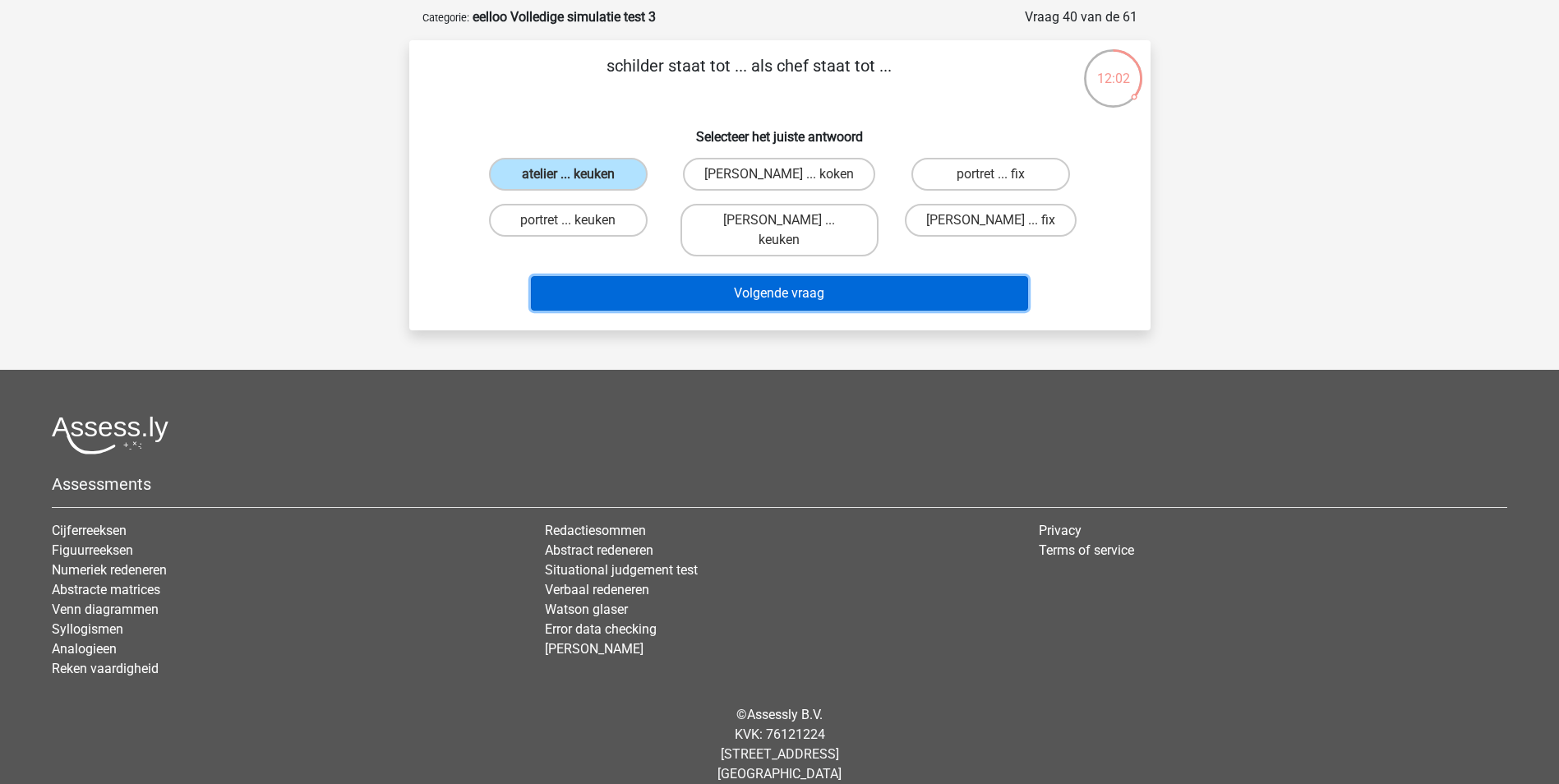
click at [755, 276] on button "Volgende vraag" at bounding box center [779, 293] width 497 height 34
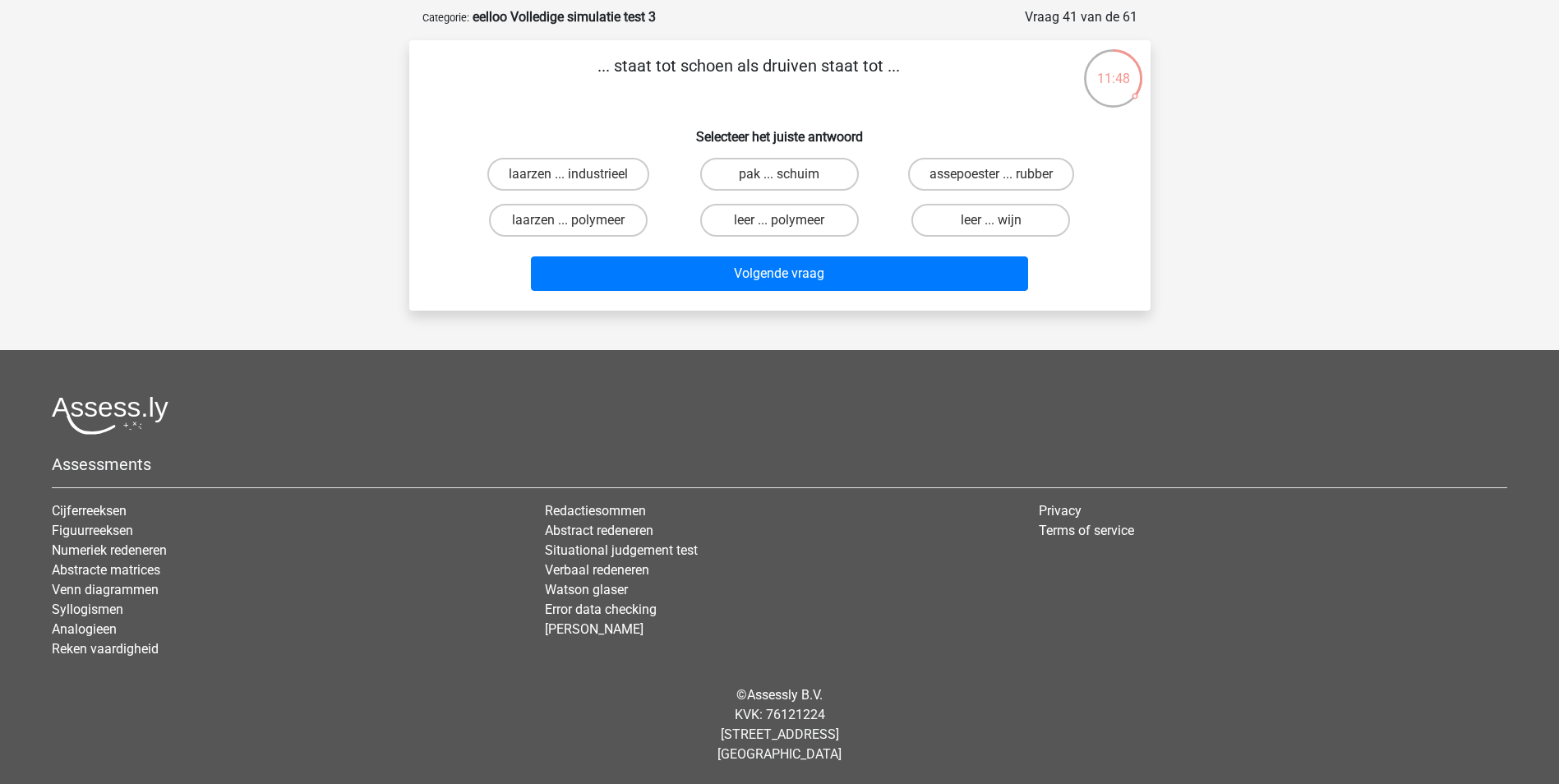
click at [997, 226] on input "leer ... wijn" at bounding box center [997, 225] width 11 height 11
radio input "true"
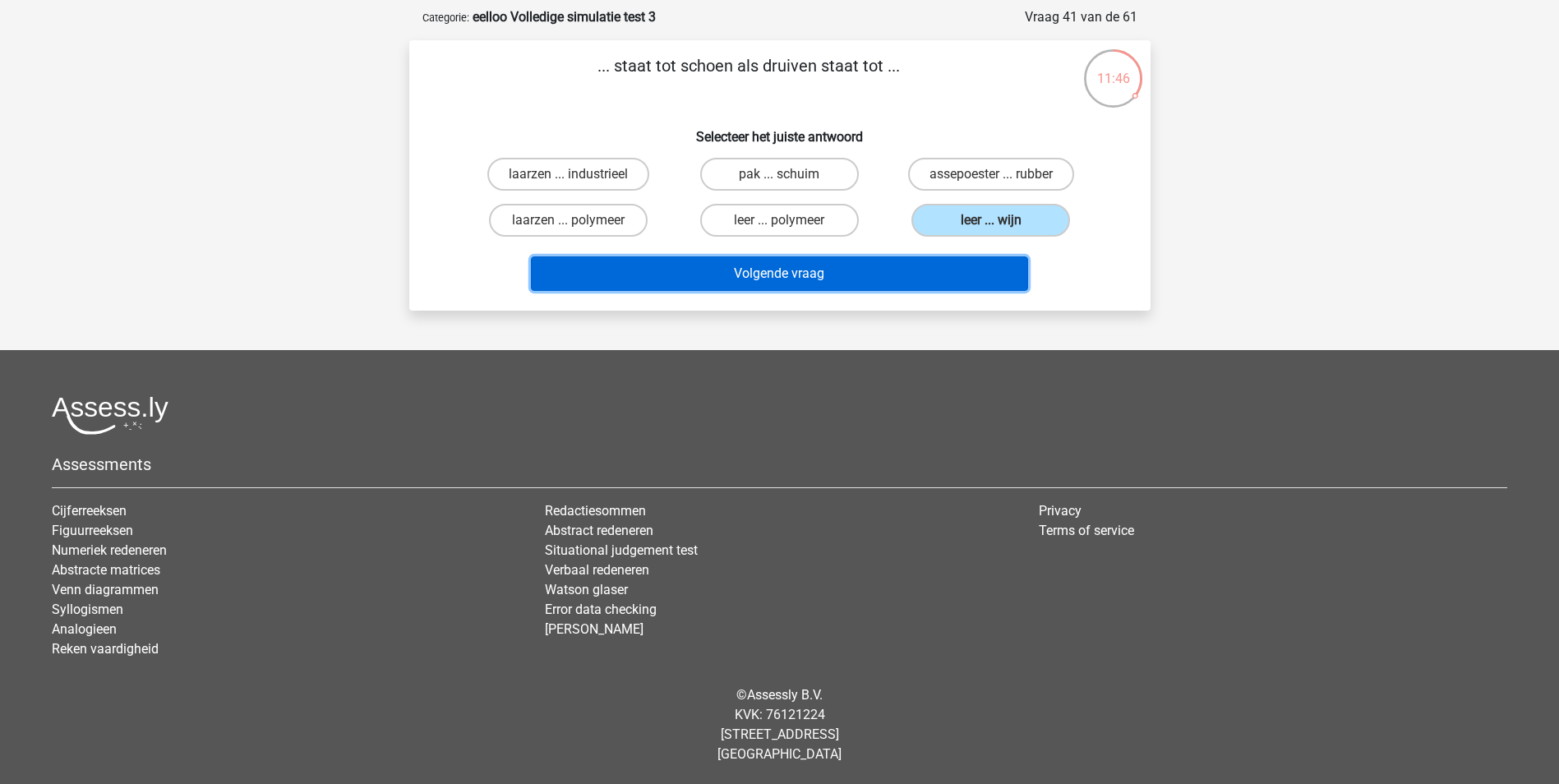
click at [921, 269] on button "Volgende vraag" at bounding box center [779, 273] width 497 height 34
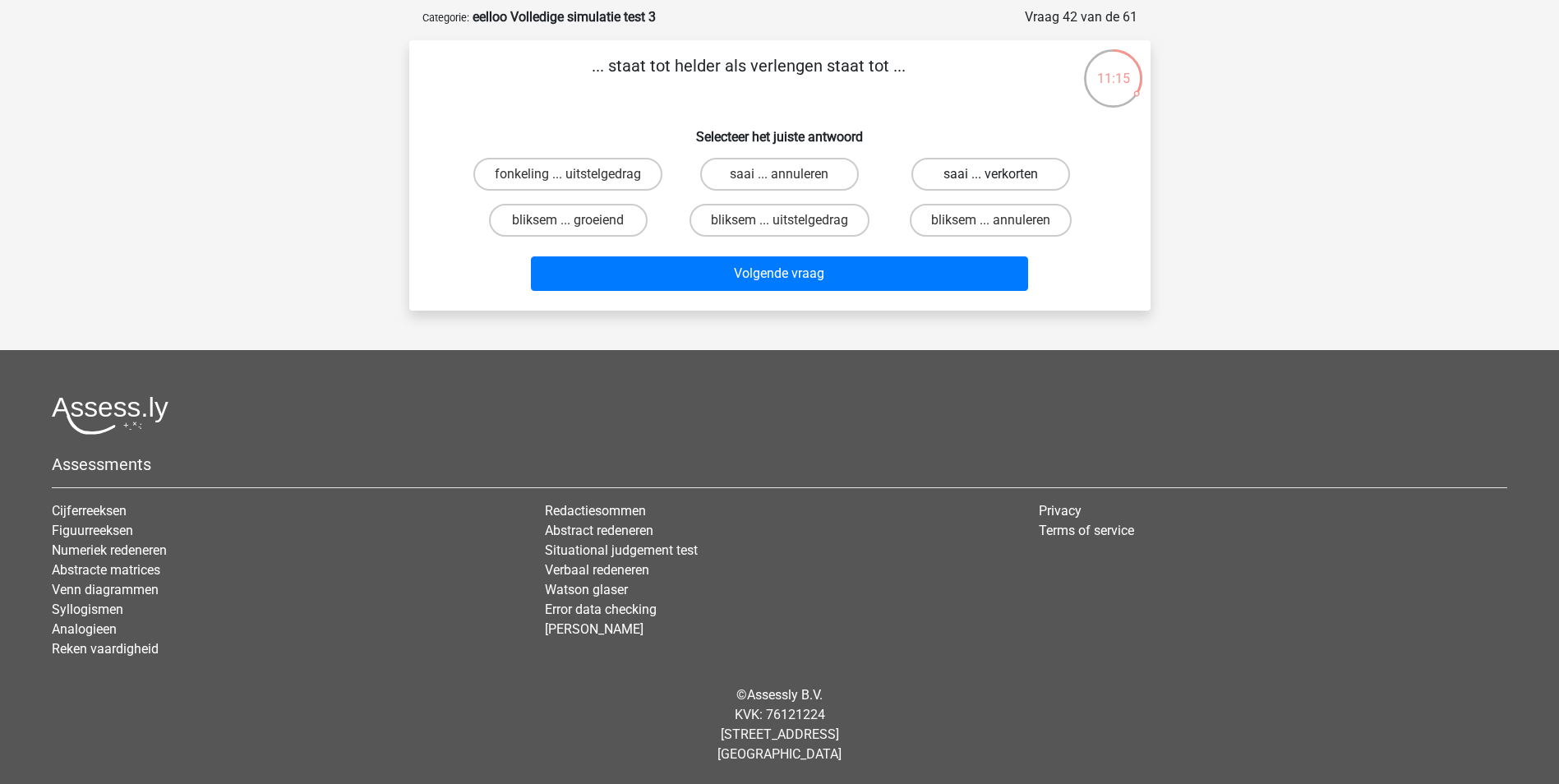
click at [964, 179] on label "saai ... verkorten" at bounding box center [990, 173] width 158 height 33
click at [991, 179] on input "saai ... verkorten" at bounding box center [997, 179] width 11 height 11
radio input "true"
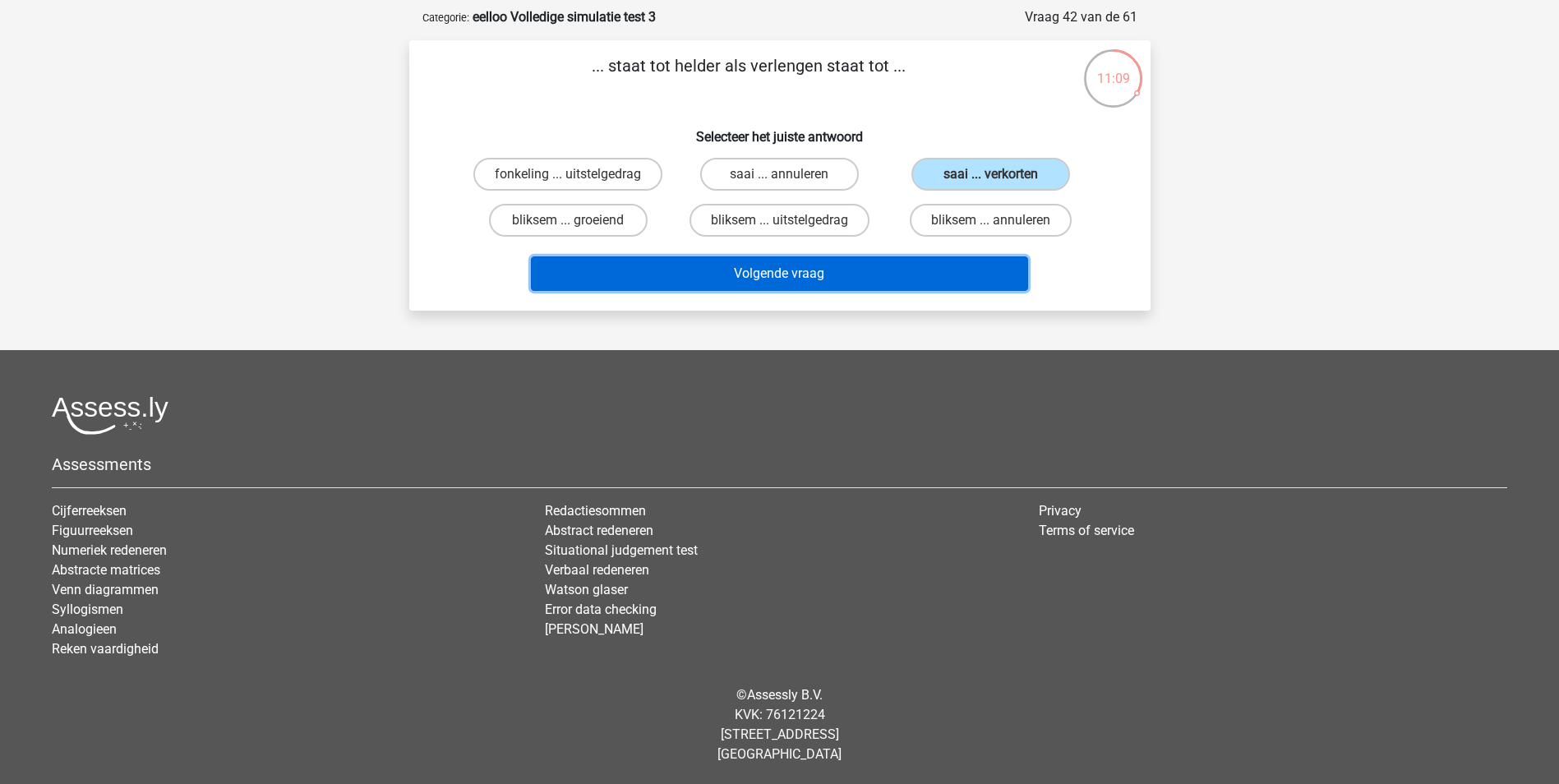
click at [831, 273] on button "Volgende vraag" at bounding box center [779, 273] width 497 height 34
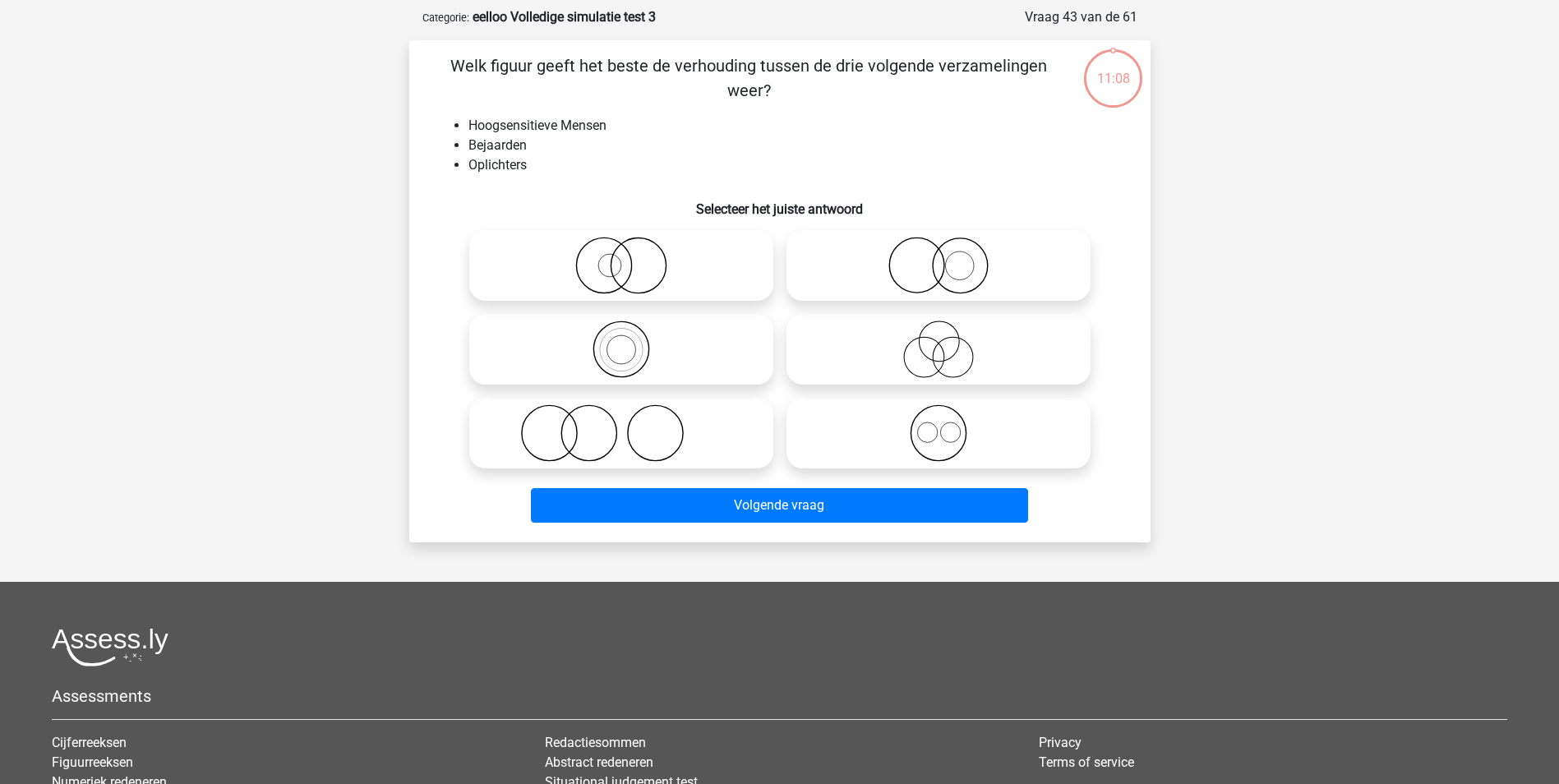
scroll to position [82, 0]
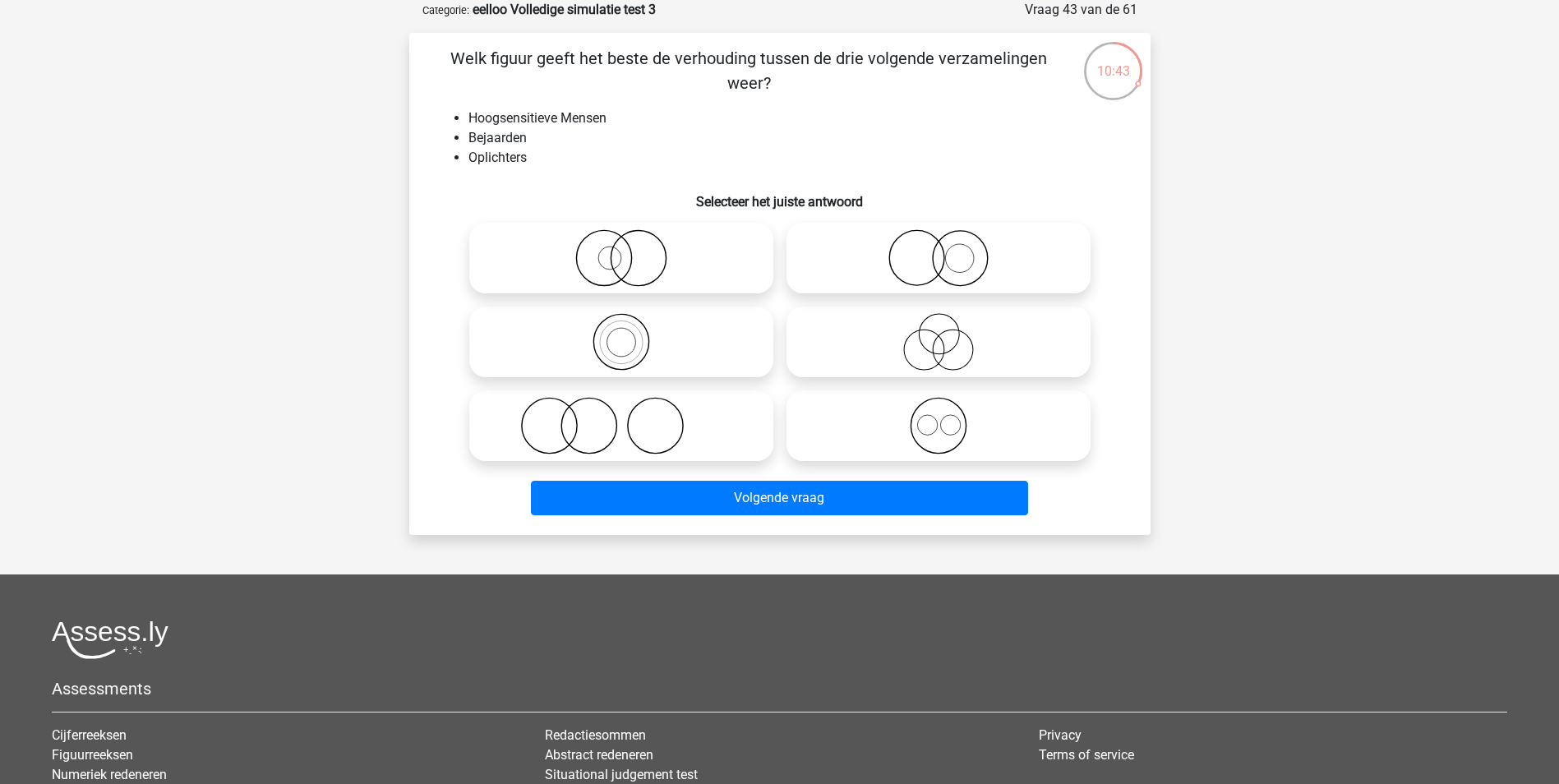
click at [986, 346] on icon at bounding box center [938, 341] width 291 height 57
click at [949, 333] on input "radio" at bounding box center [944, 328] width 11 height 11
radio input "true"
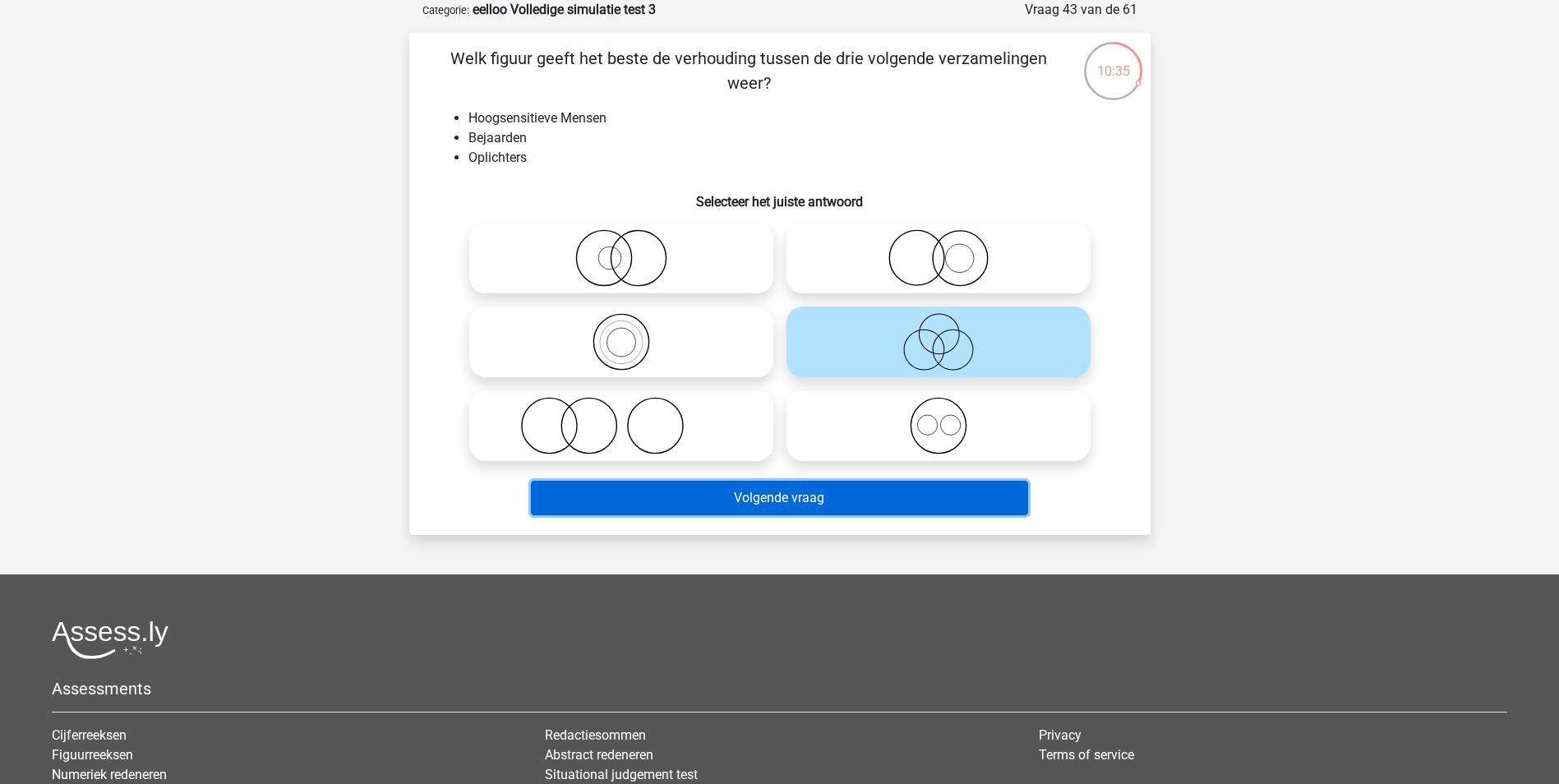
click at [883, 496] on button "Volgende vraag" at bounding box center [779, 498] width 497 height 34
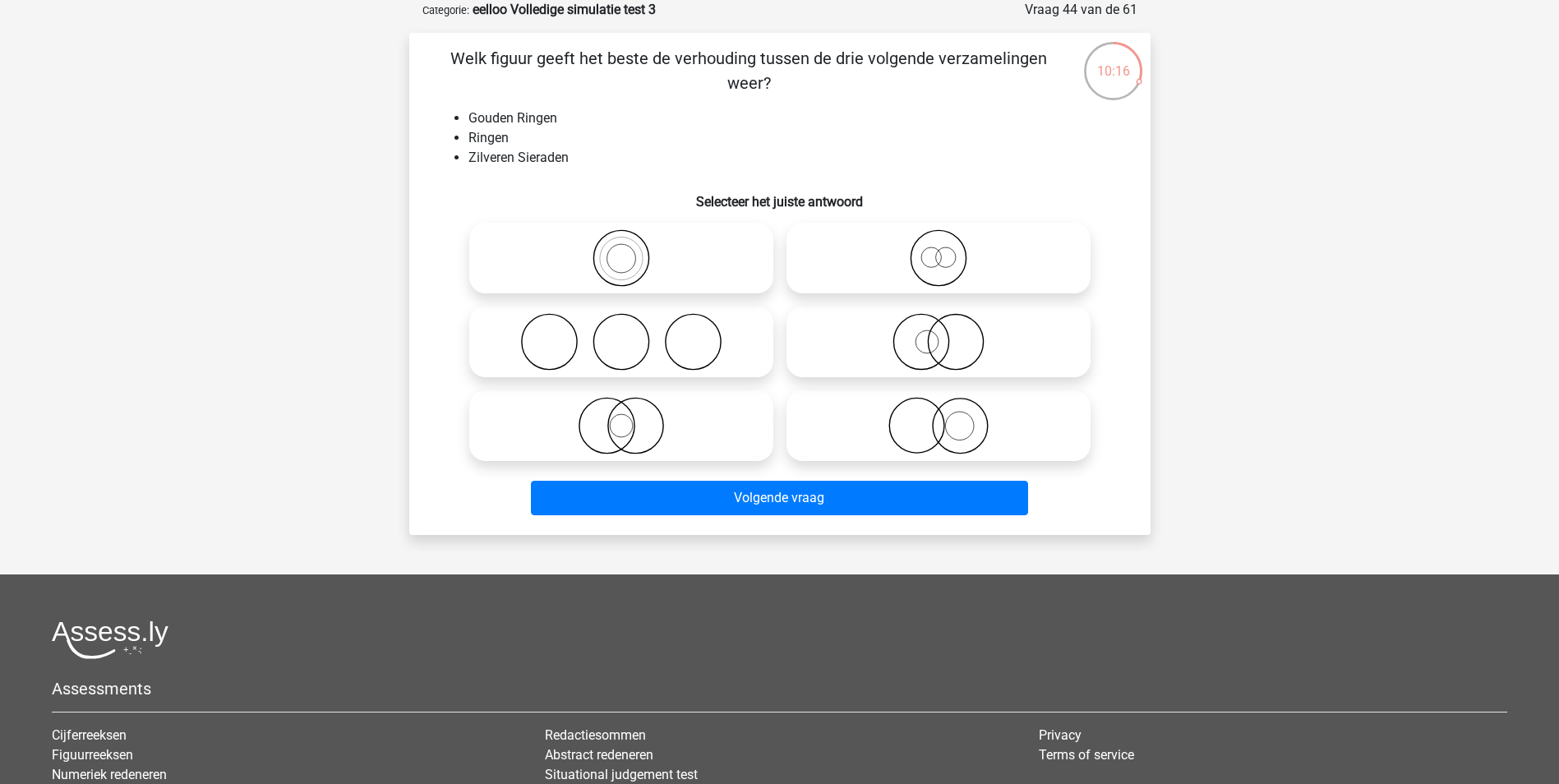
click at [953, 401] on icon at bounding box center [938, 425] width 291 height 57
click at [949, 407] on input "radio" at bounding box center [944, 412] width 11 height 11
radio input "true"
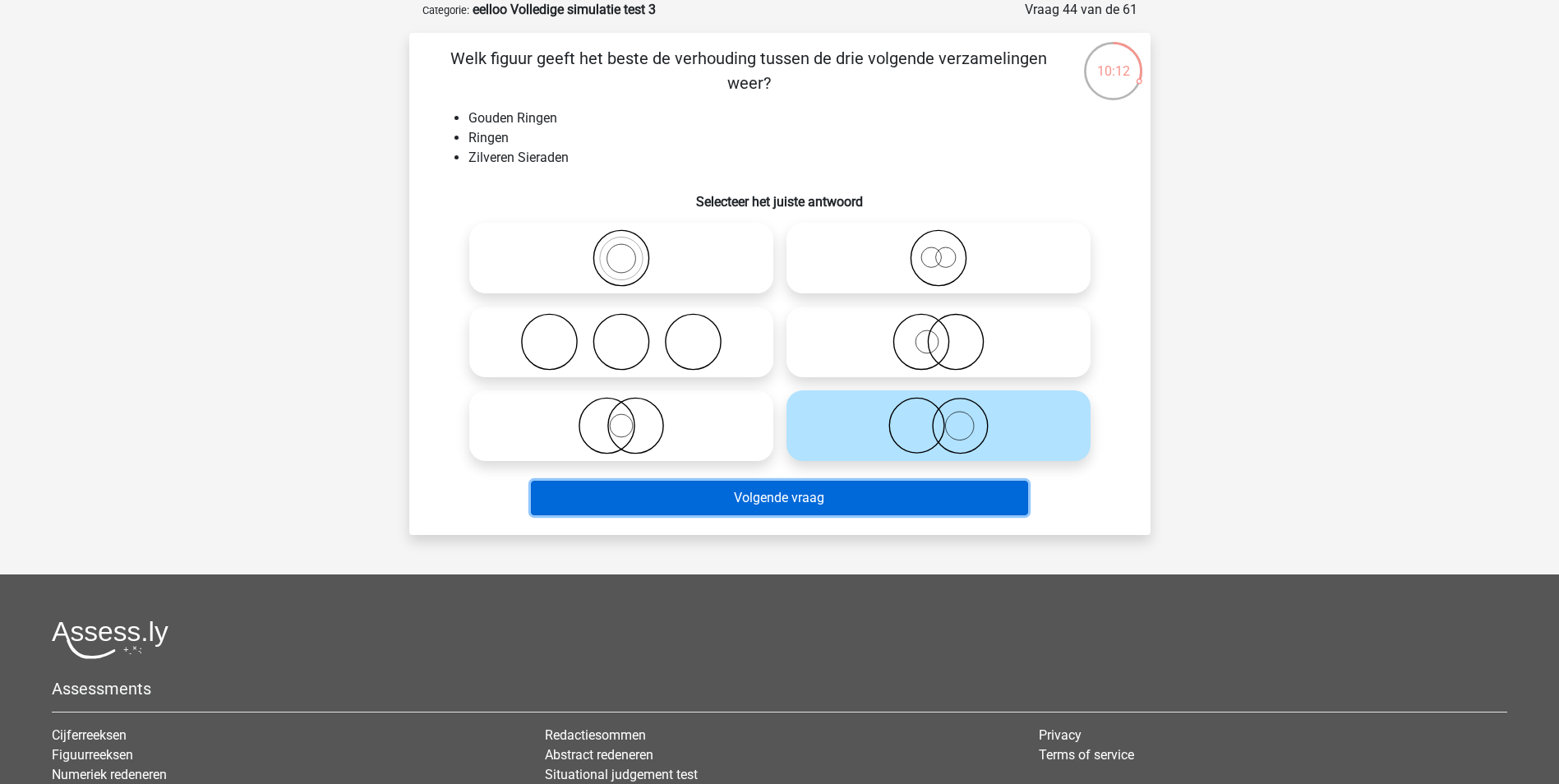
click at [911, 494] on button "Volgende vraag" at bounding box center [779, 498] width 497 height 34
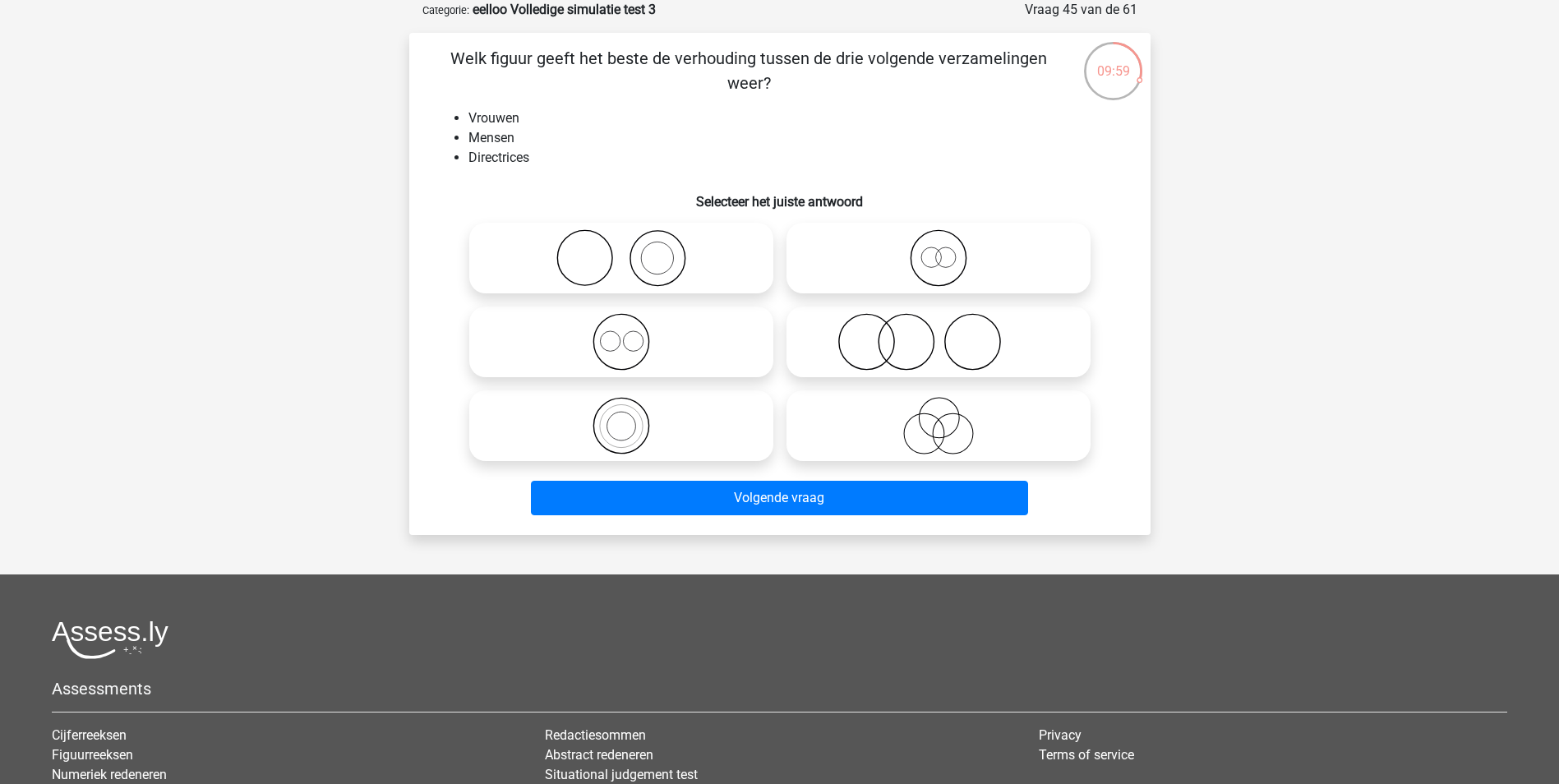
click at [654, 412] on icon at bounding box center [621, 425] width 291 height 57
click at [632, 412] on input "radio" at bounding box center [627, 412] width 11 height 11
radio input "true"
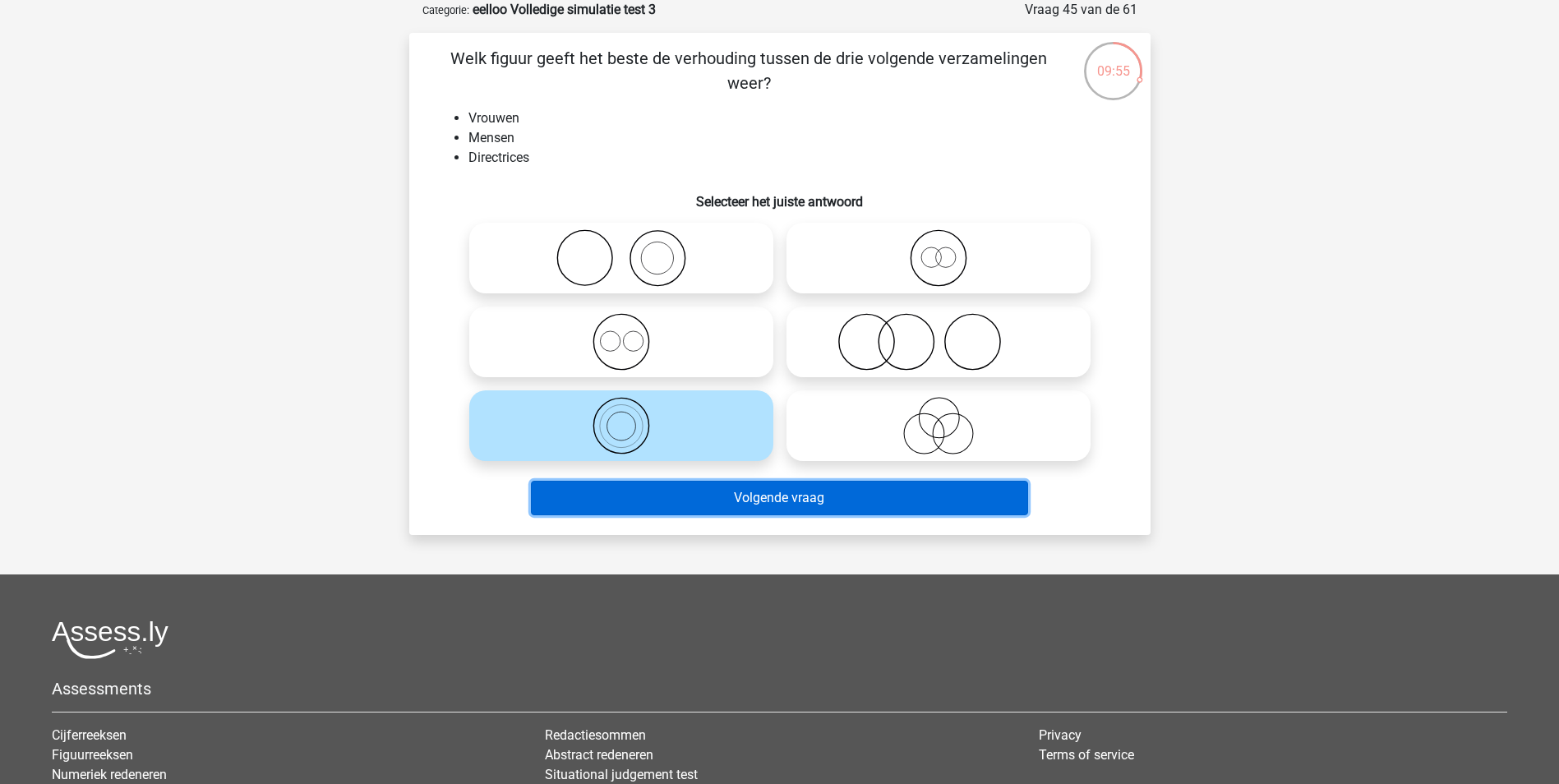
click at [723, 506] on button "Volgende vraag" at bounding box center [779, 498] width 497 height 34
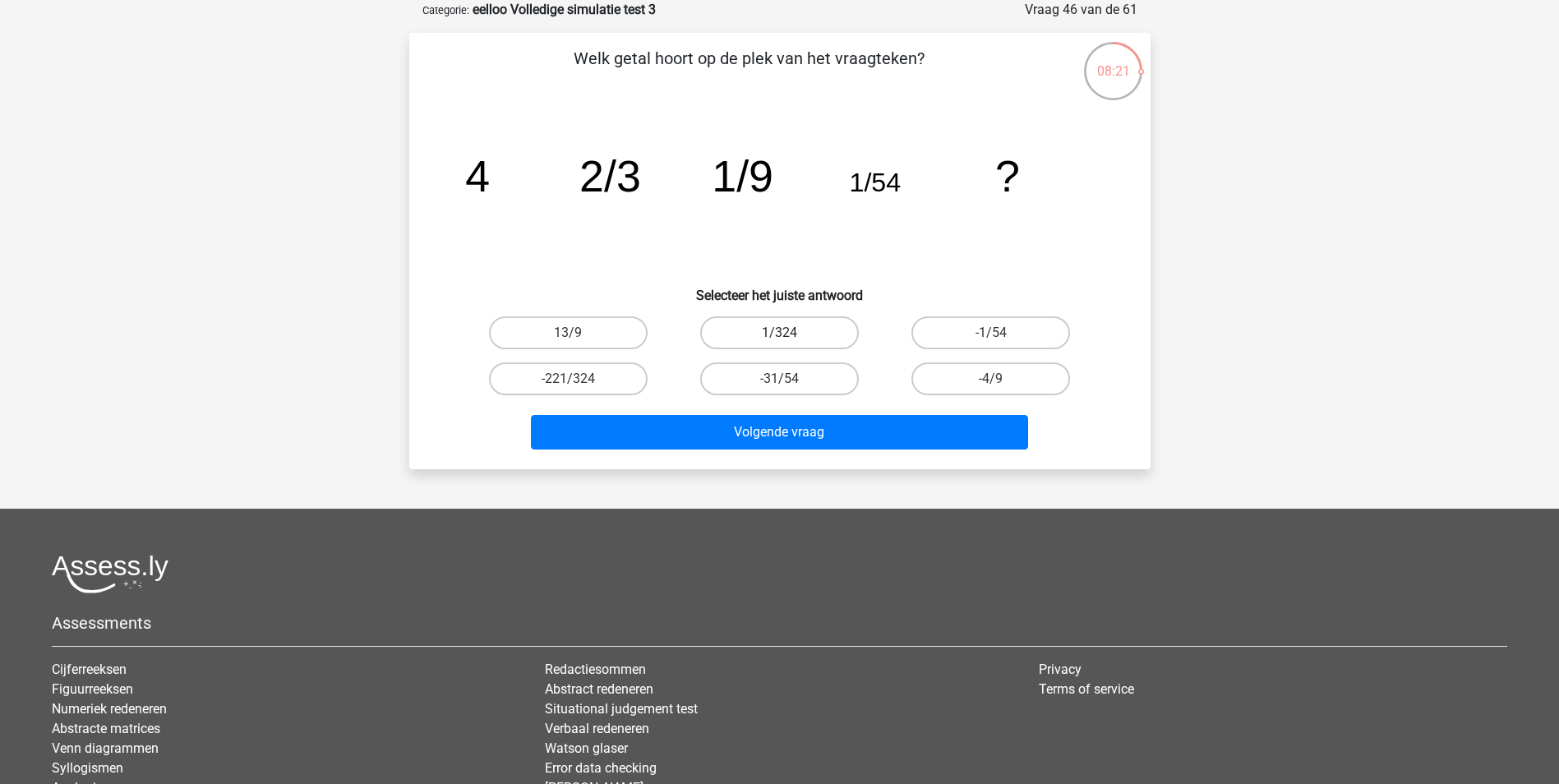
click at [801, 317] on label "1/324" at bounding box center [779, 332] width 158 height 33
click at [790, 332] on input "1/324" at bounding box center [784, 338] width 11 height 11
radio input "true"
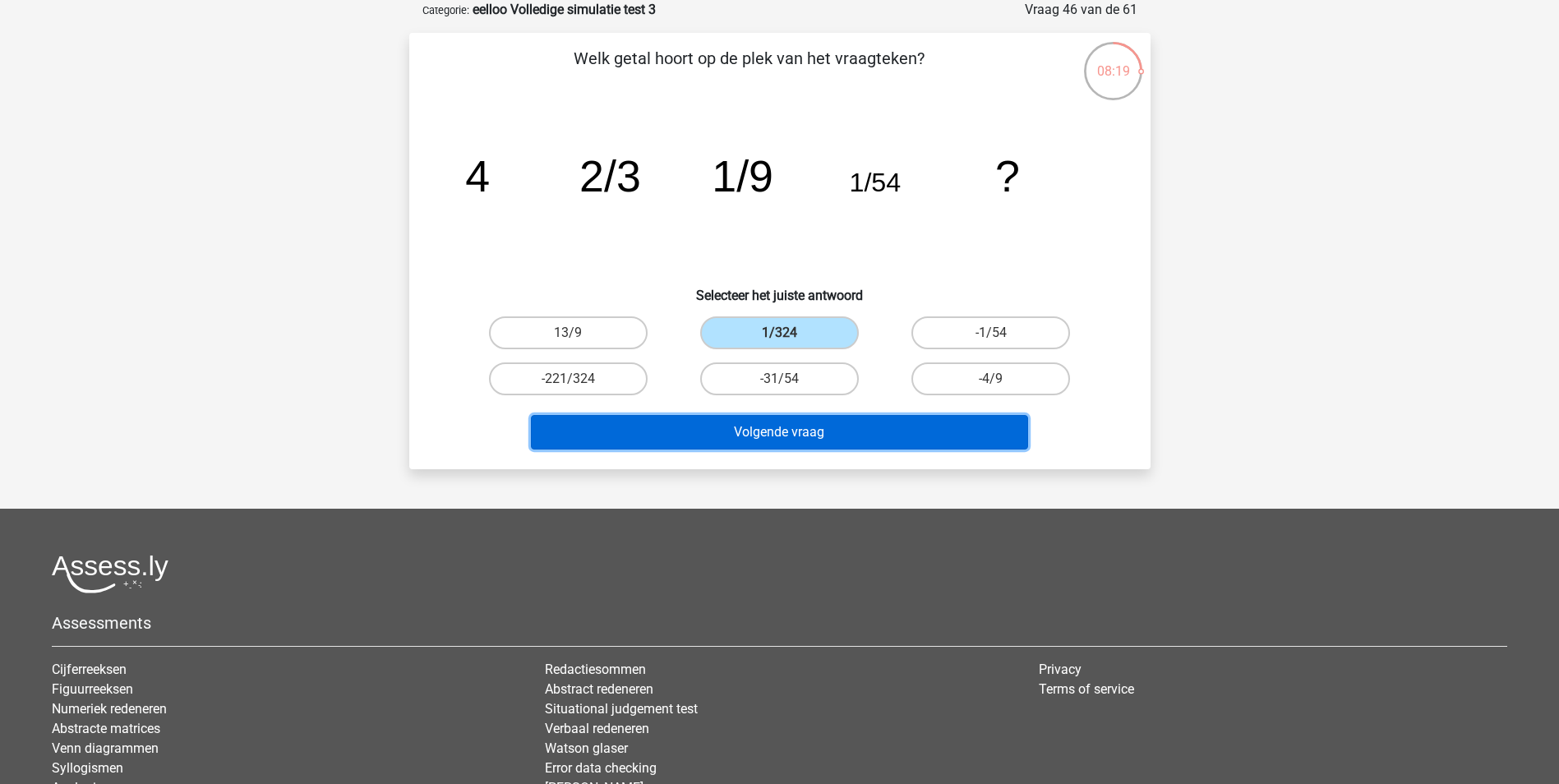
click at [768, 424] on button "Volgende vraag" at bounding box center [779, 431] width 497 height 34
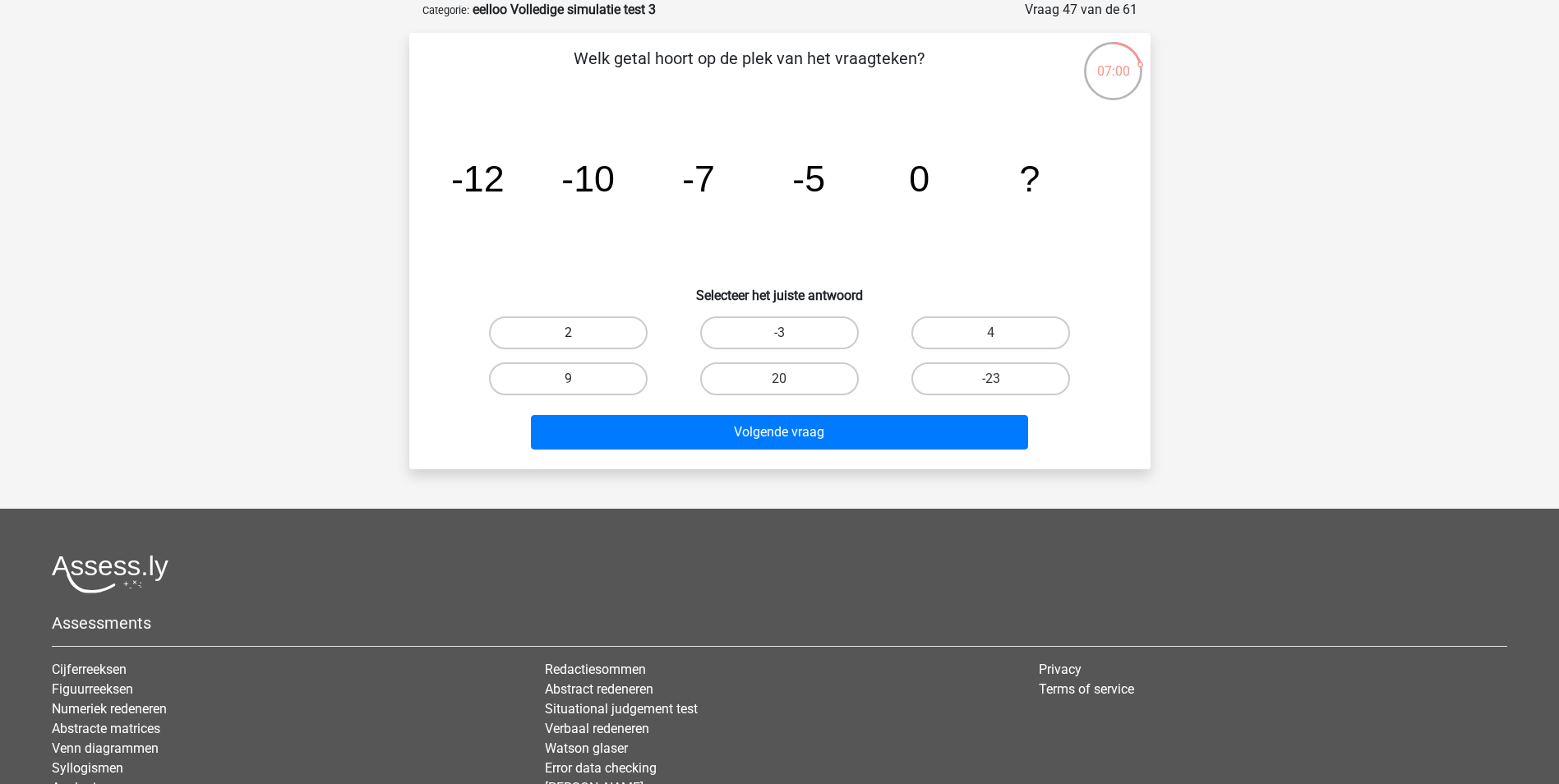
click at [597, 332] on label "2" at bounding box center [568, 332] width 158 height 33
click at [578, 332] on input "2" at bounding box center [573, 338] width 11 height 11
radio input "true"
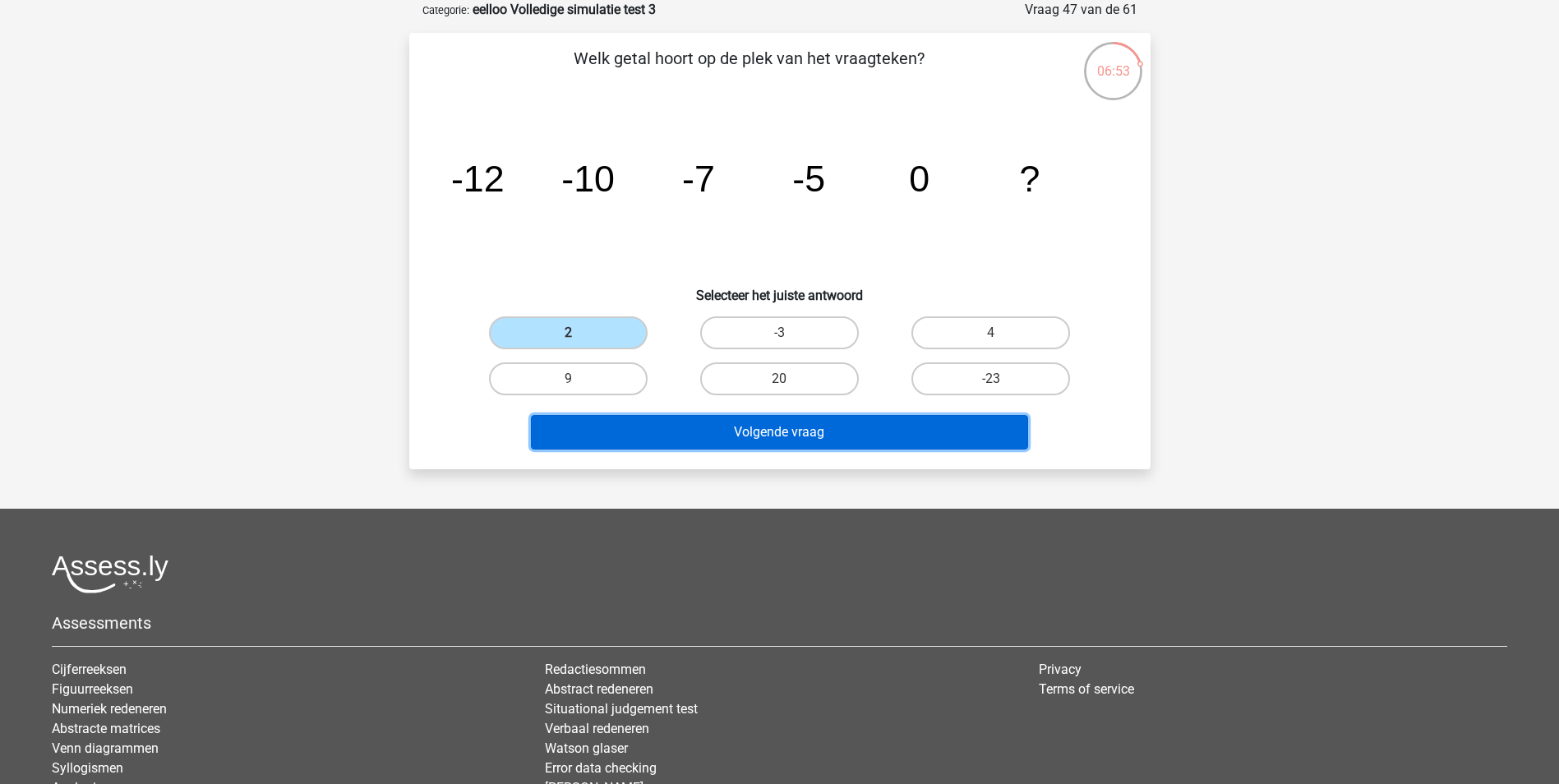
click at [777, 439] on button "Volgende vraag" at bounding box center [779, 431] width 497 height 34
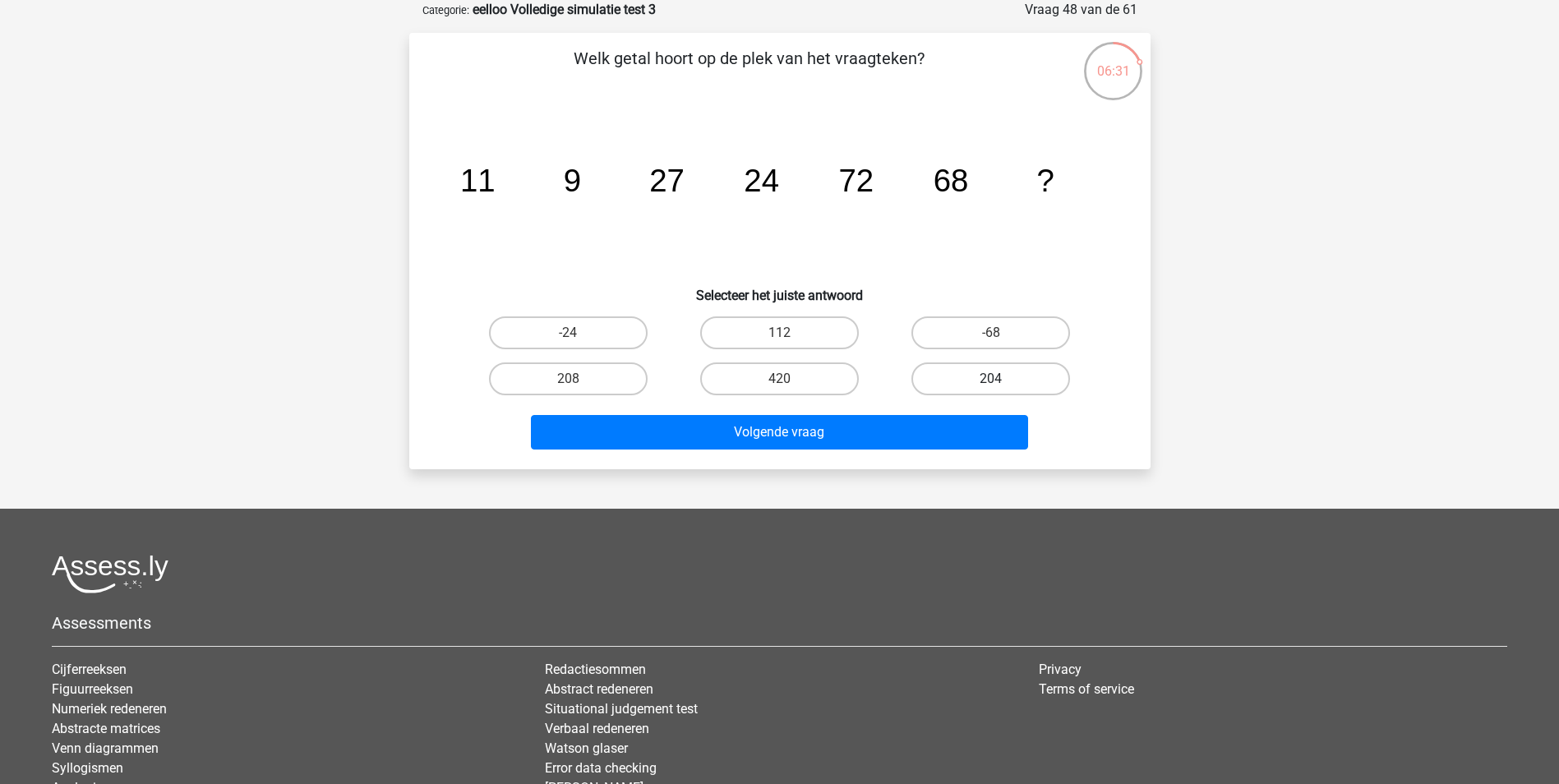
click at [1009, 383] on label "204" at bounding box center [990, 378] width 158 height 33
click at [1002, 383] on input "204" at bounding box center [997, 384] width 11 height 11
radio input "true"
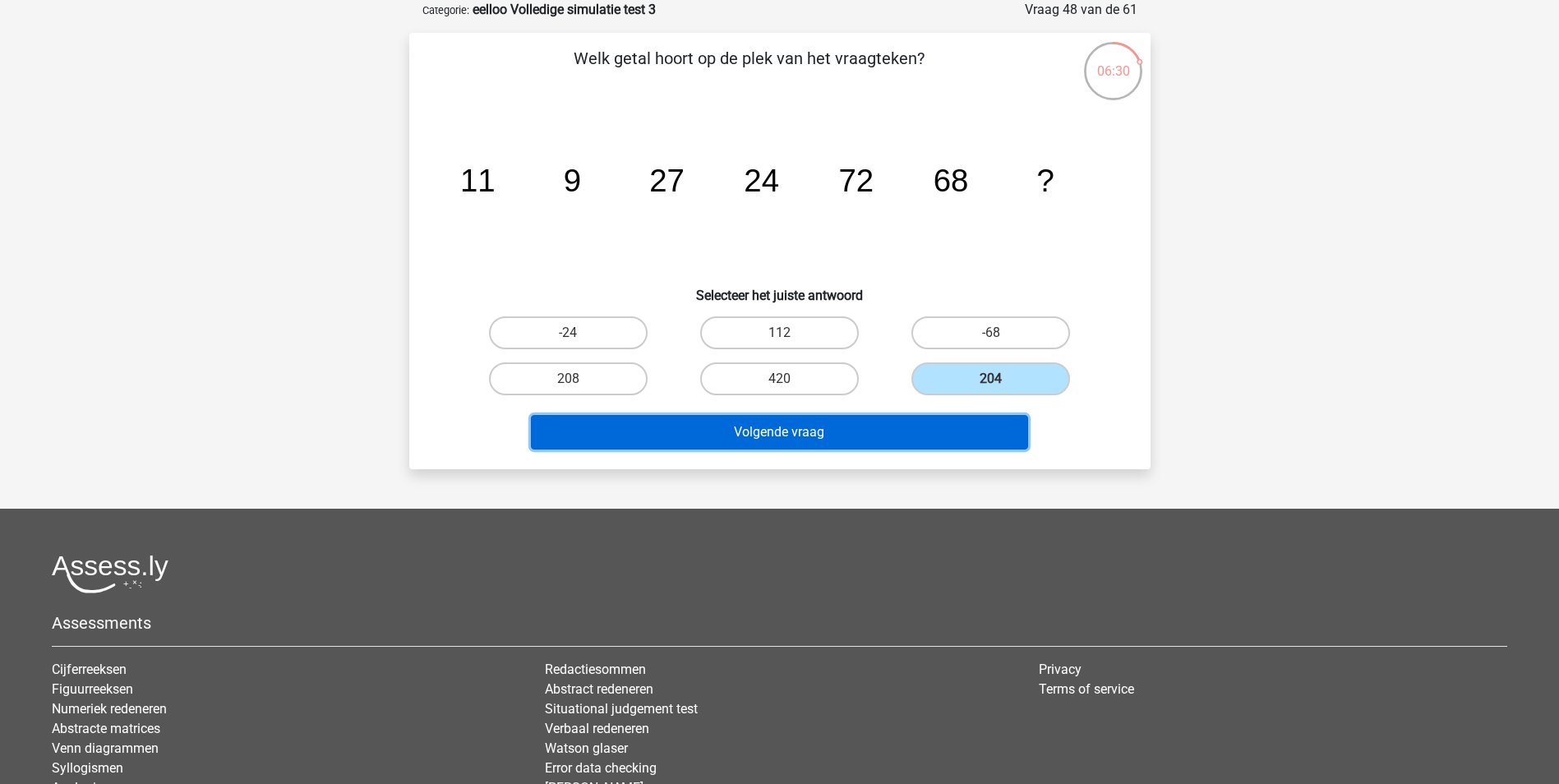
click at [966, 438] on button "Volgende vraag" at bounding box center [779, 431] width 497 height 34
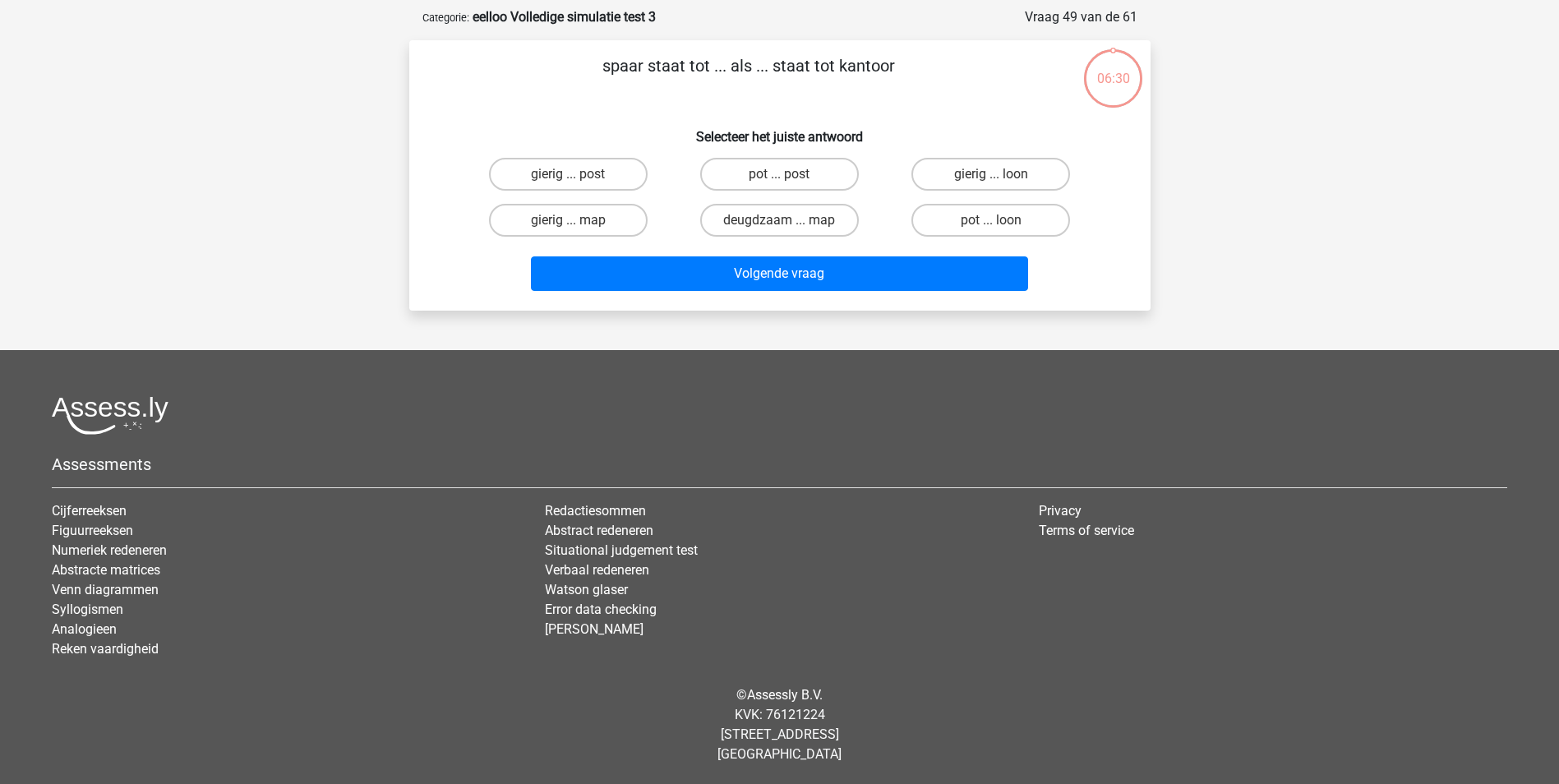
scroll to position [75, 0]
click at [831, 178] on label "pot ... post" at bounding box center [779, 173] width 158 height 33
click at [790, 178] on input "pot ... post" at bounding box center [784, 179] width 11 height 11
radio input "true"
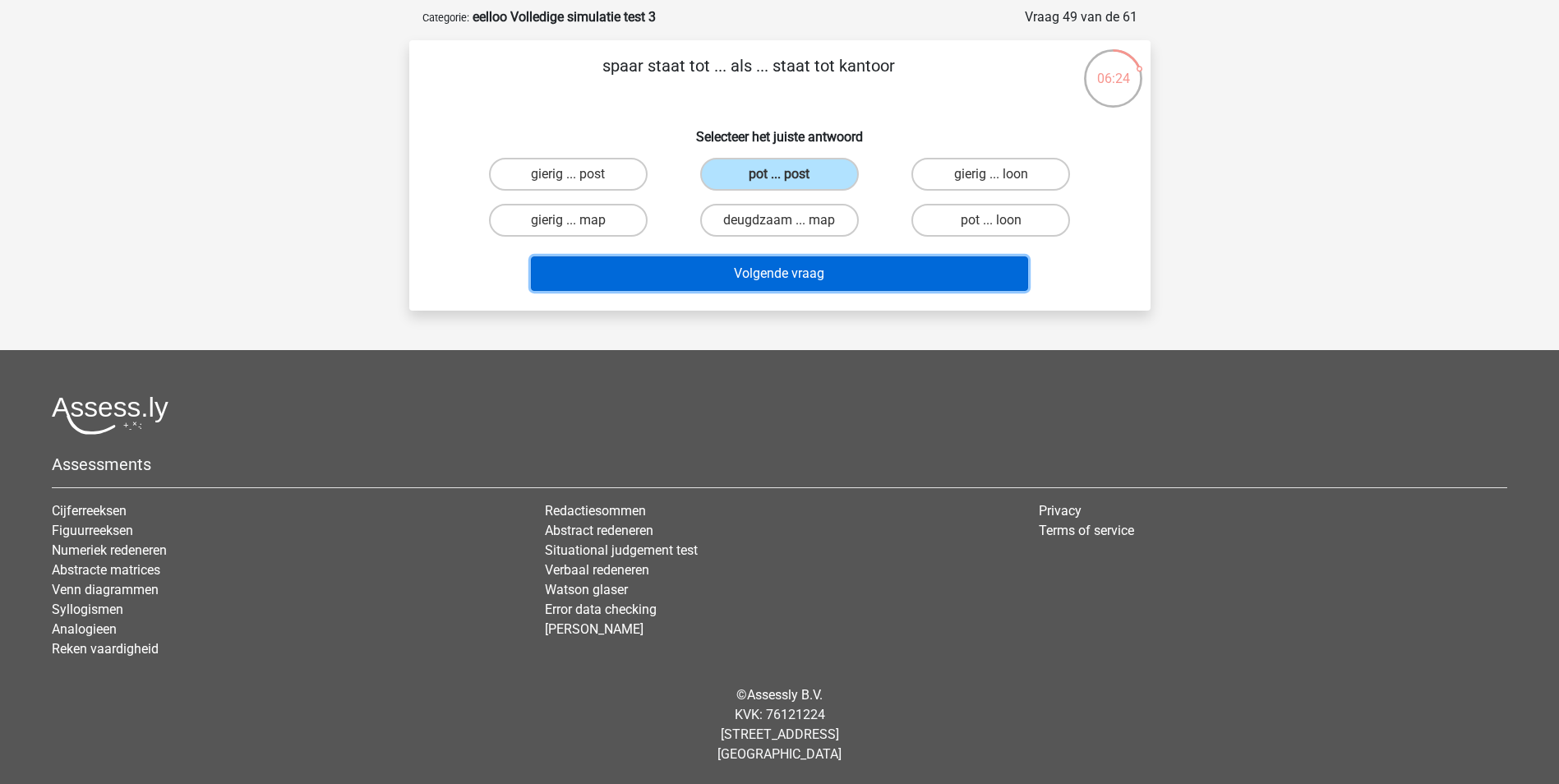
click at [870, 280] on button "Volgende vraag" at bounding box center [779, 273] width 497 height 34
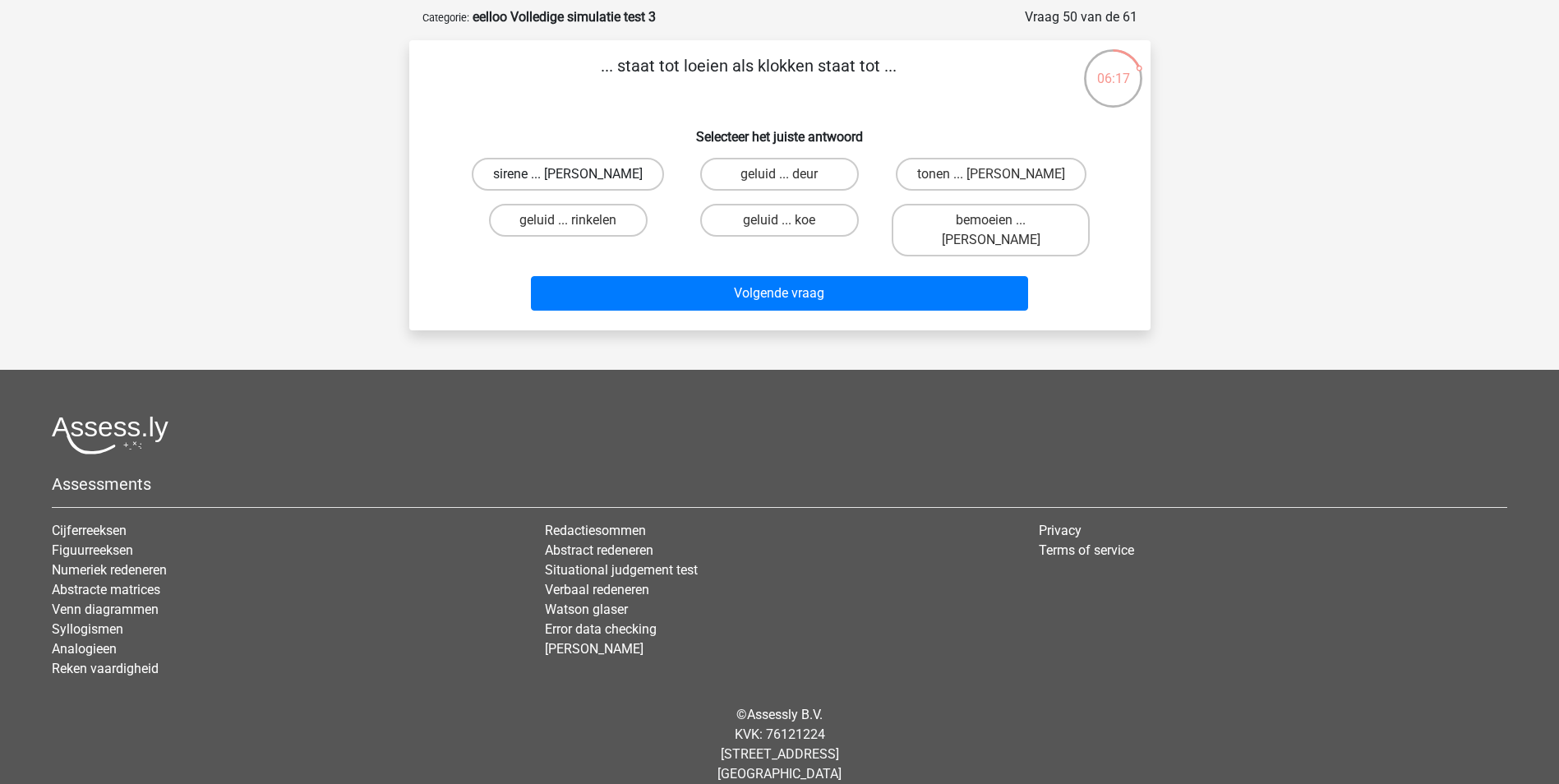
click at [620, 177] on label "sirene ... luiden" at bounding box center [567, 173] width 192 height 33
click at [578, 177] on input "sirene ... luiden" at bounding box center [573, 179] width 11 height 11
radio input "true"
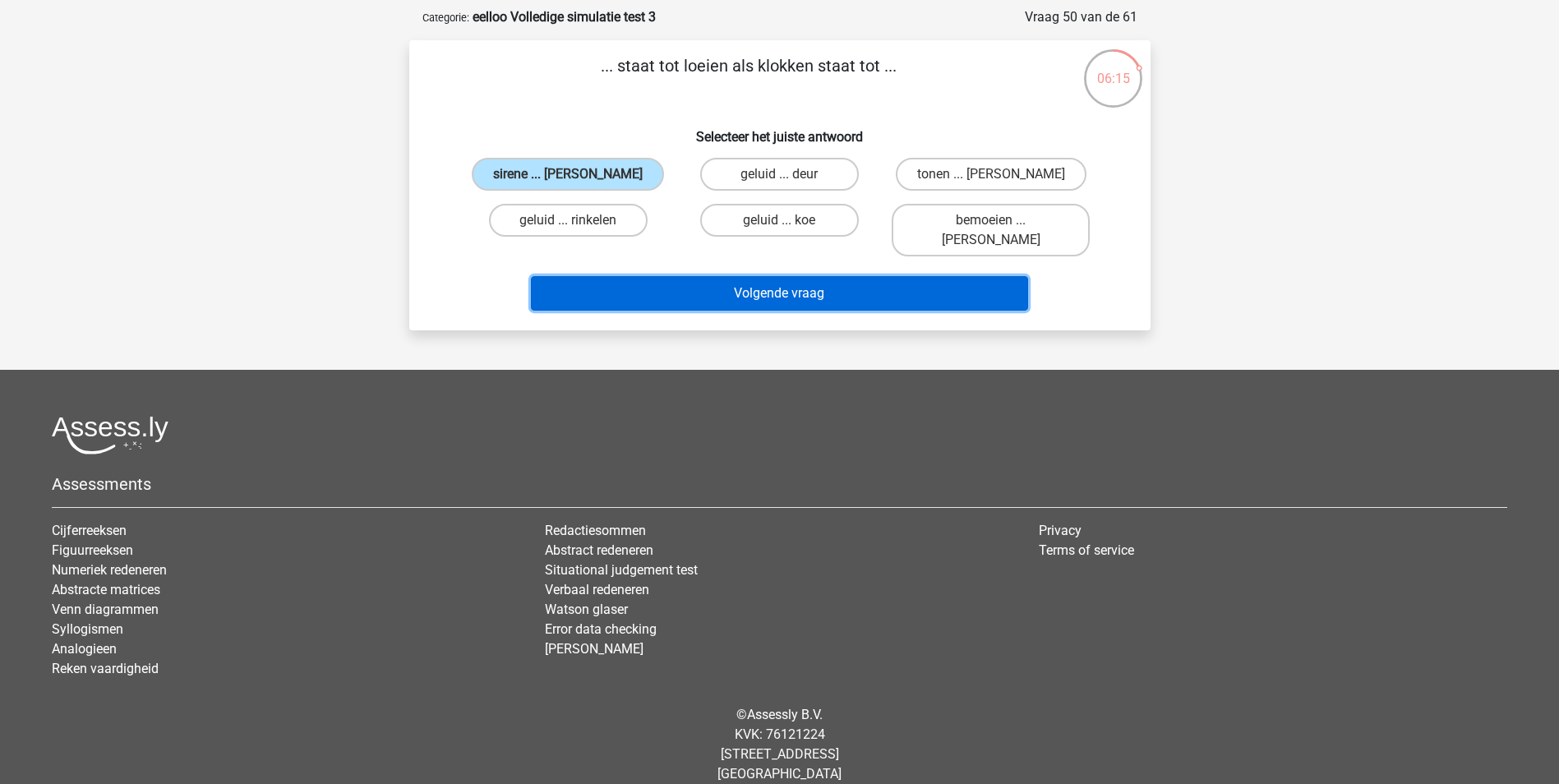
click at [764, 278] on button "Volgende vraag" at bounding box center [779, 293] width 497 height 34
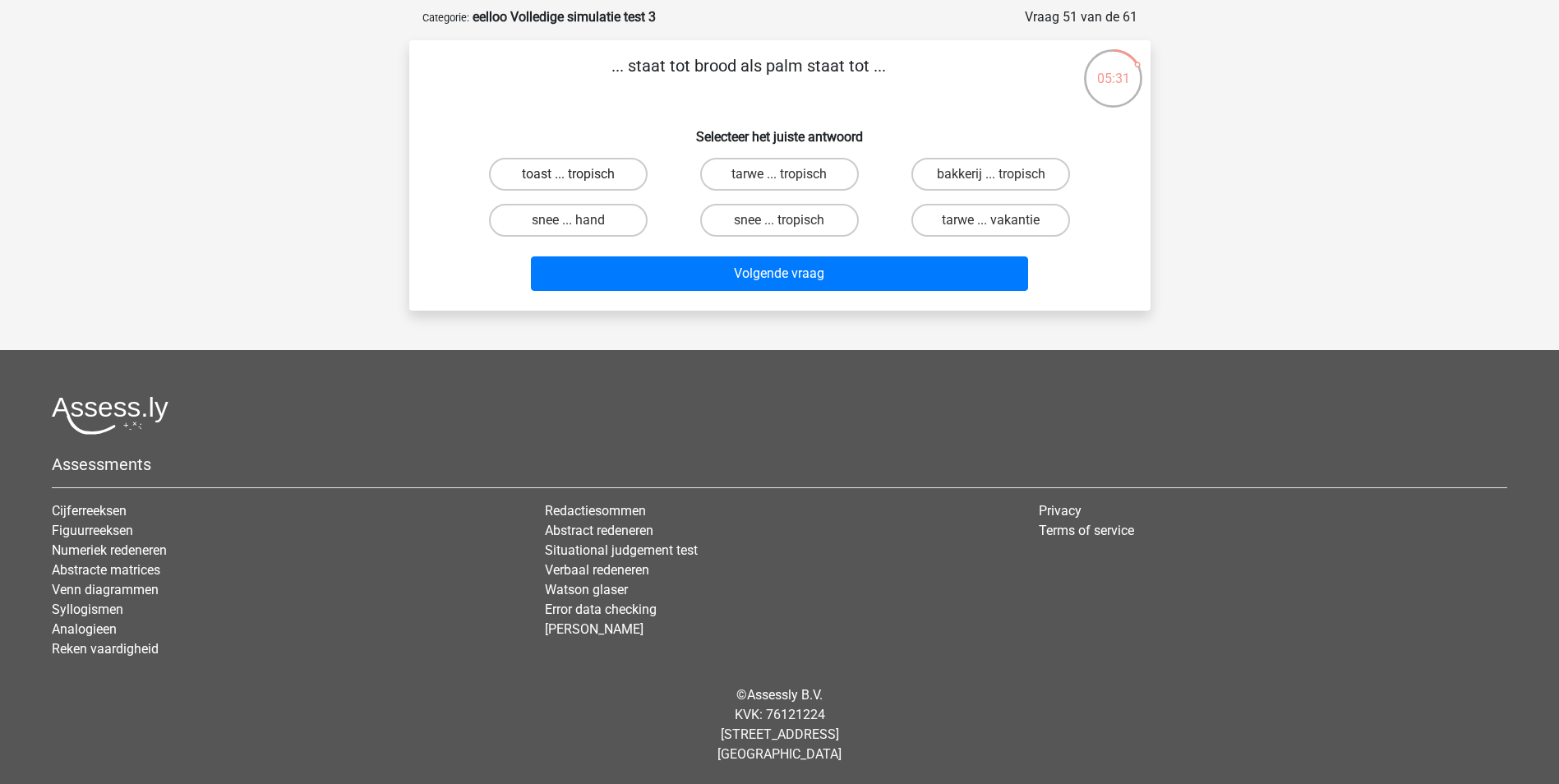
click at [615, 179] on label "toast ... tropisch" at bounding box center [568, 173] width 158 height 33
click at [578, 179] on input "toast ... tropisch" at bounding box center [573, 179] width 11 height 11
radio input "true"
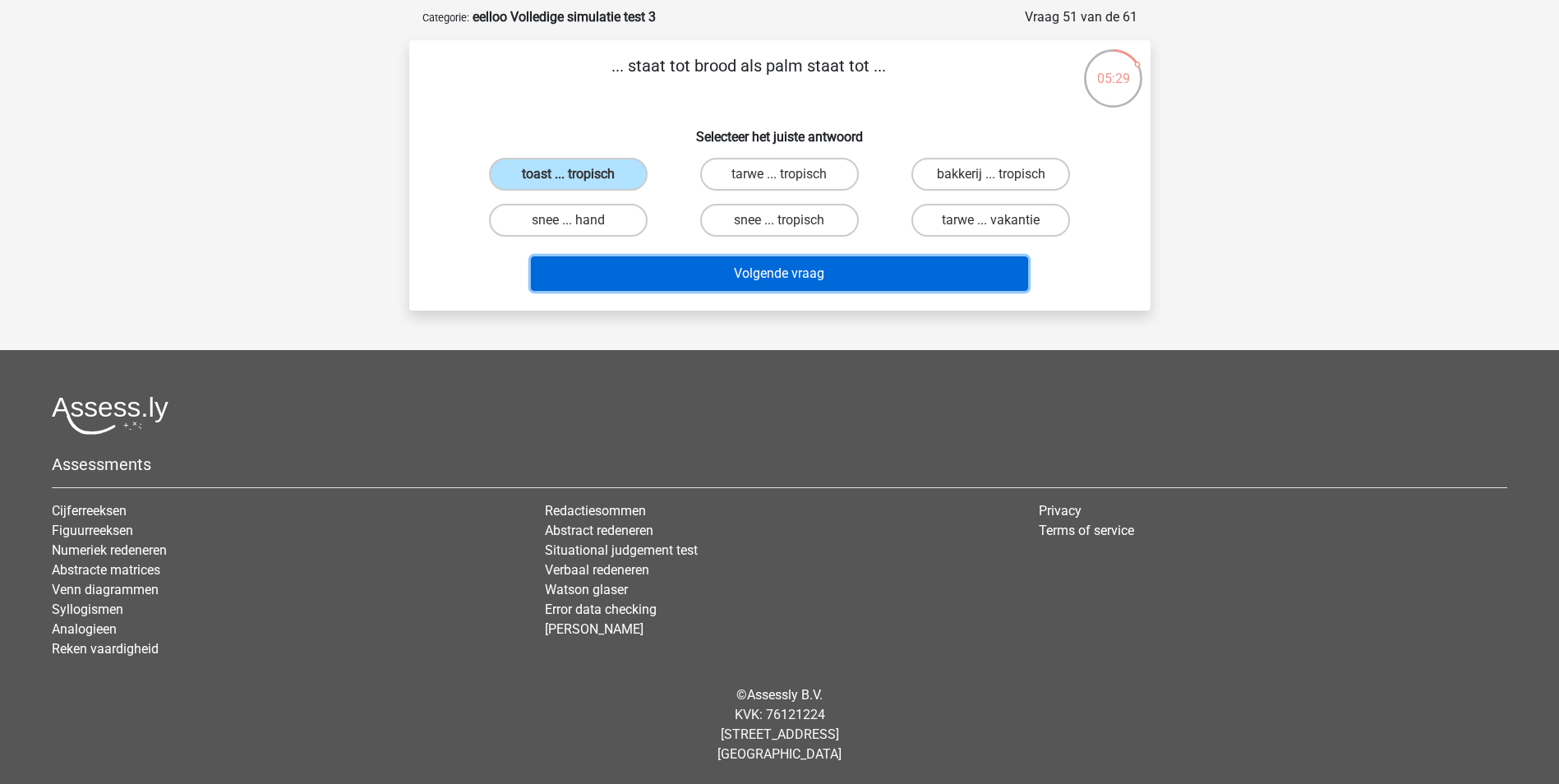
click at [794, 273] on button "Volgende vraag" at bounding box center [779, 273] width 497 height 34
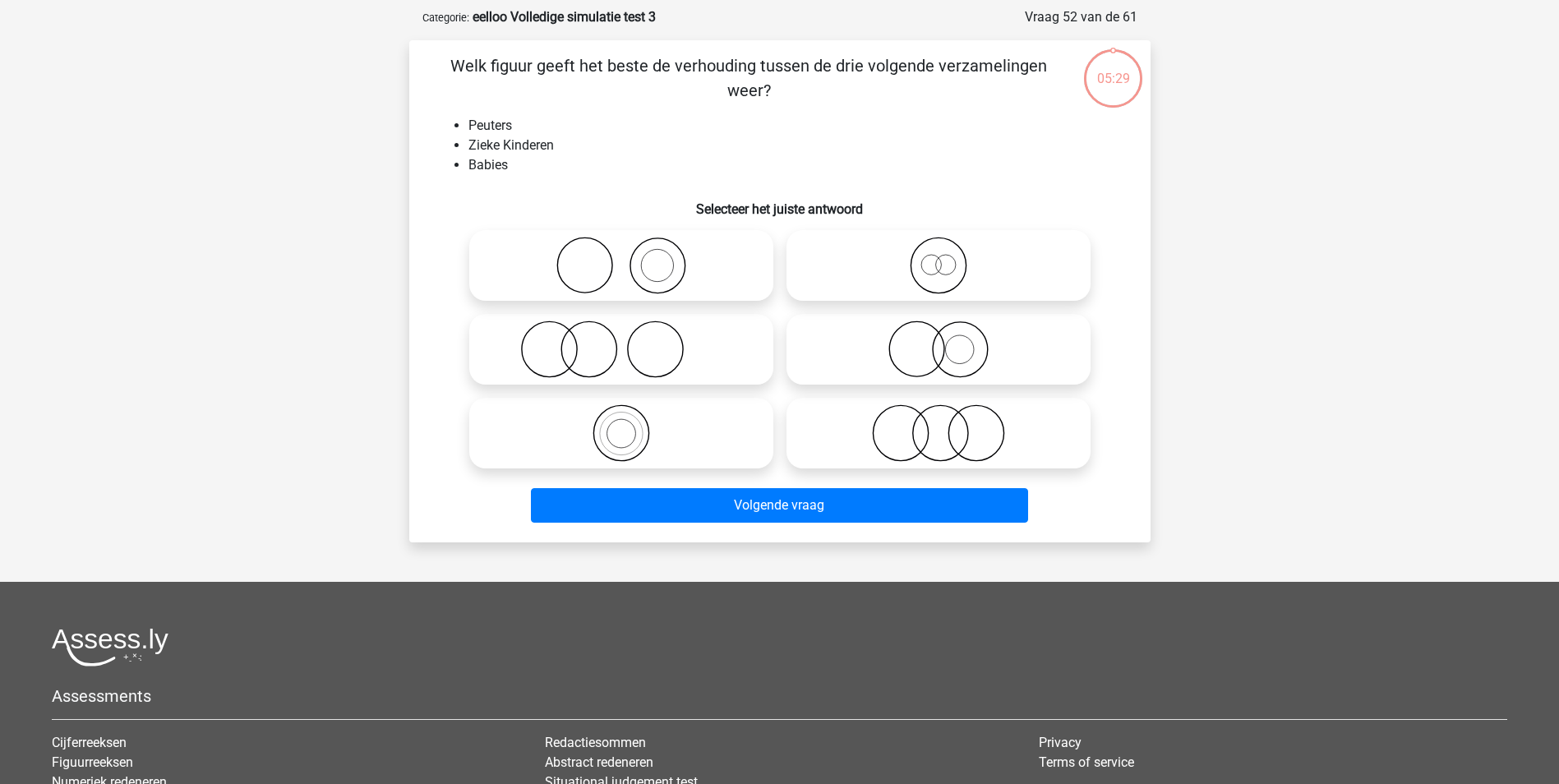
scroll to position [82, 0]
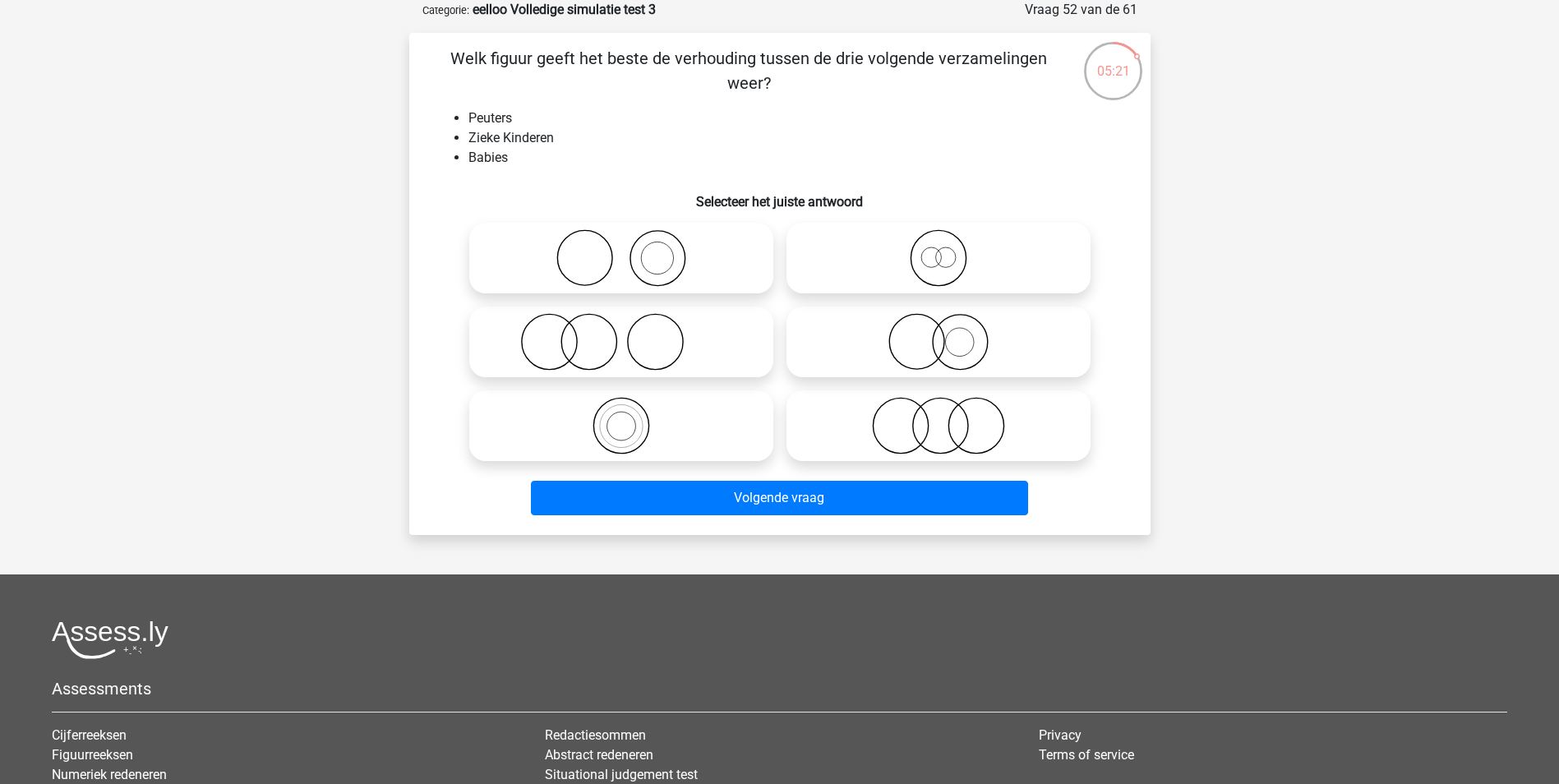
click at [955, 430] on icon at bounding box center [938, 425] width 291 height 57
click at [949, 417] on input "radio" at bounding box center [944, 412] width 11 height 11
radio input "true"
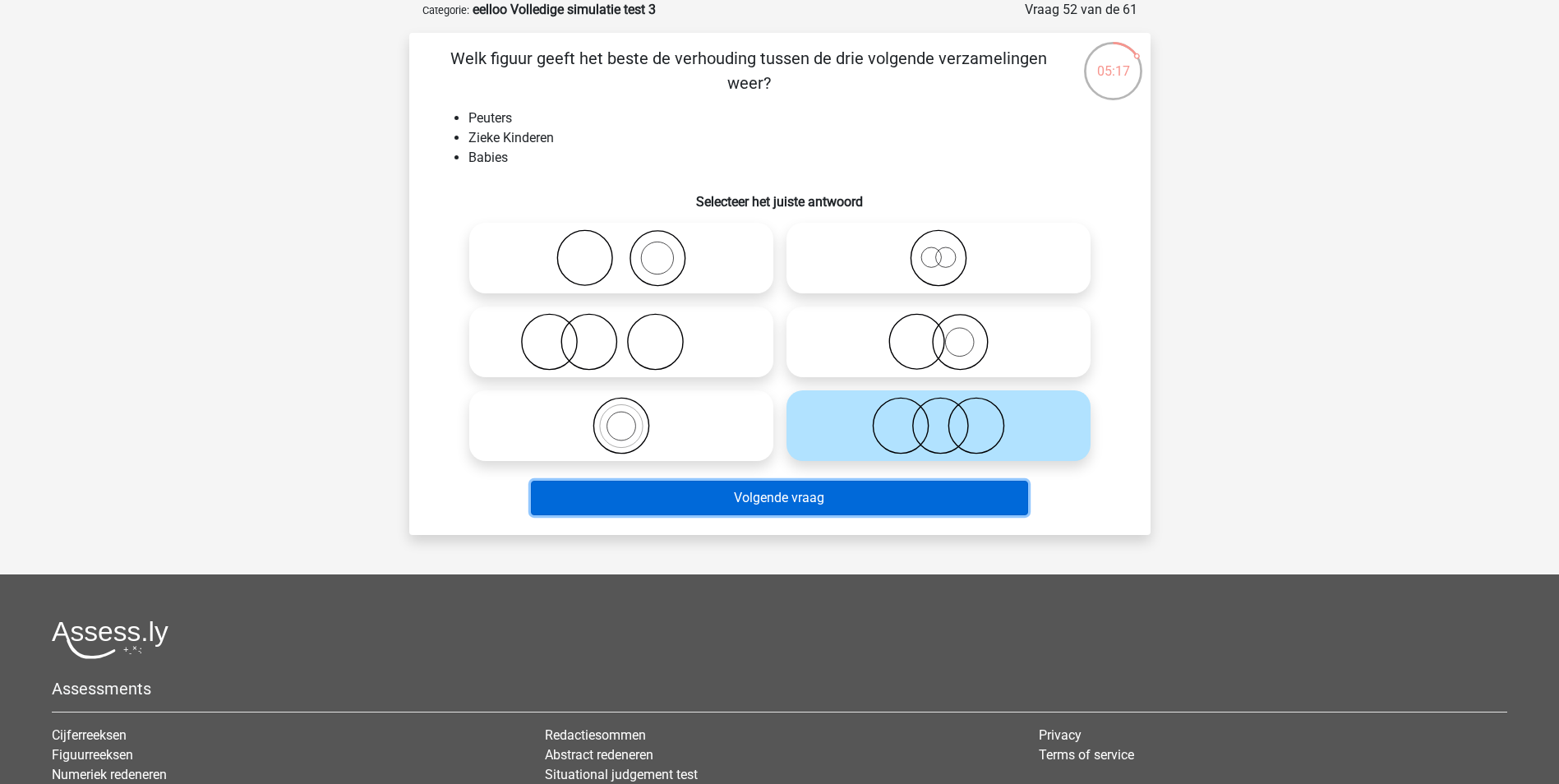
click at [943, 499] on button "Volgende vraag" at bounding box center [779, 498] width 497 height 34
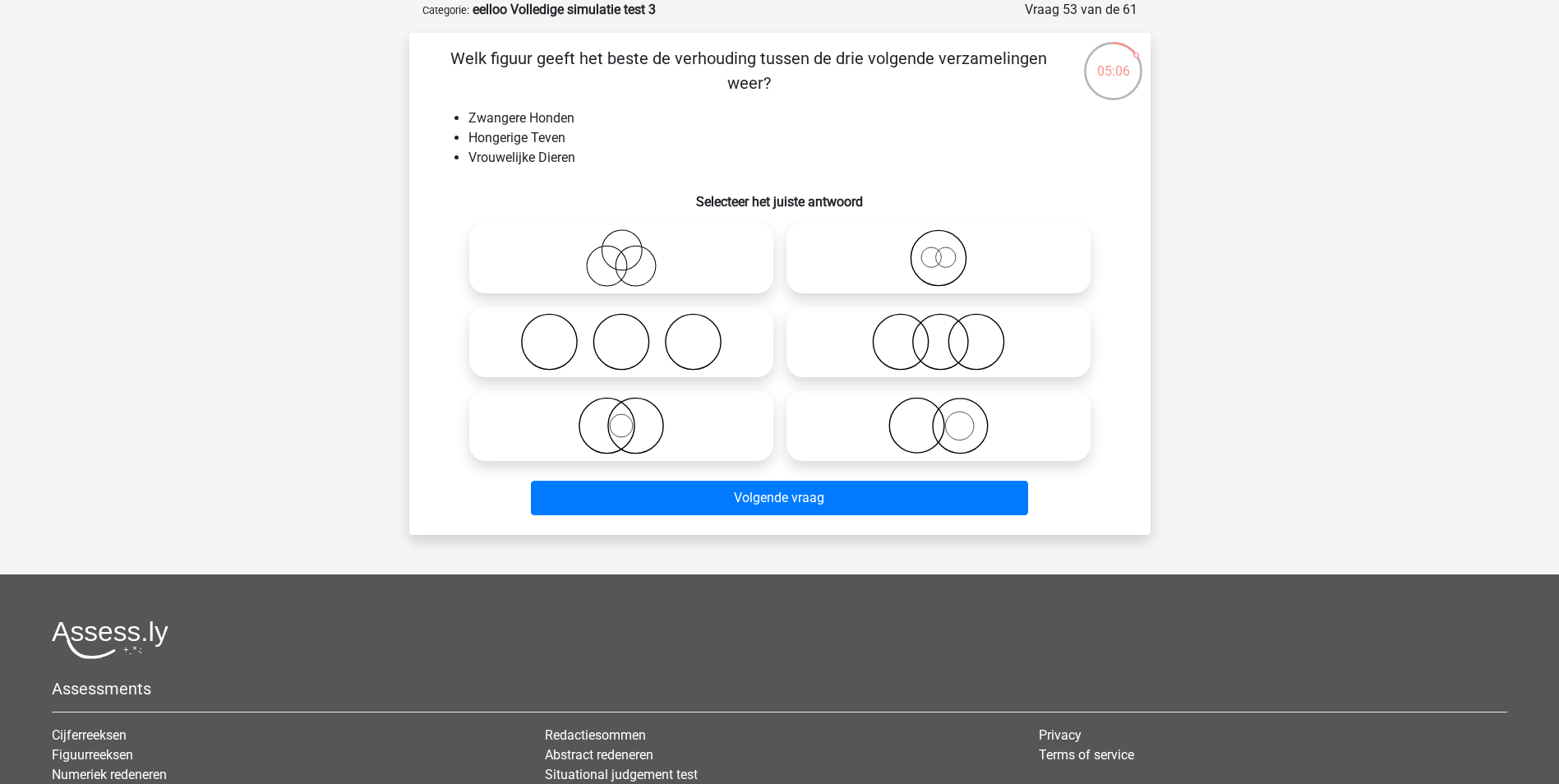
click at [962, 262] on icon at bounding box center [938, 257] width 291 height 57
click at [949, 250] on input "radio" at bounding box center [944, 244] width 11 height 11
radio input "true"
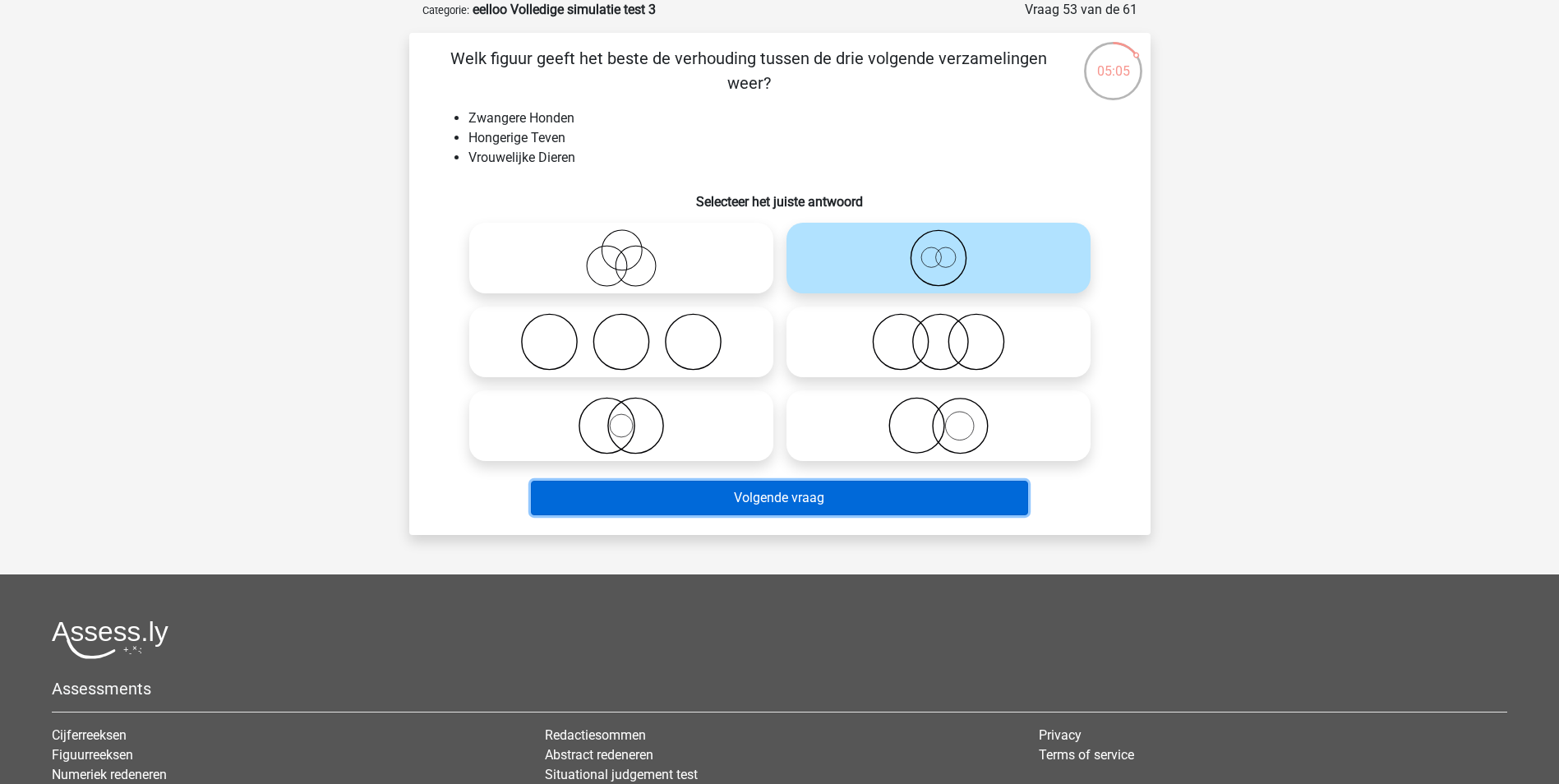
click at [914, 502] on button "Volgende vraag" at bounding box center [779, 498] width 497 height 34
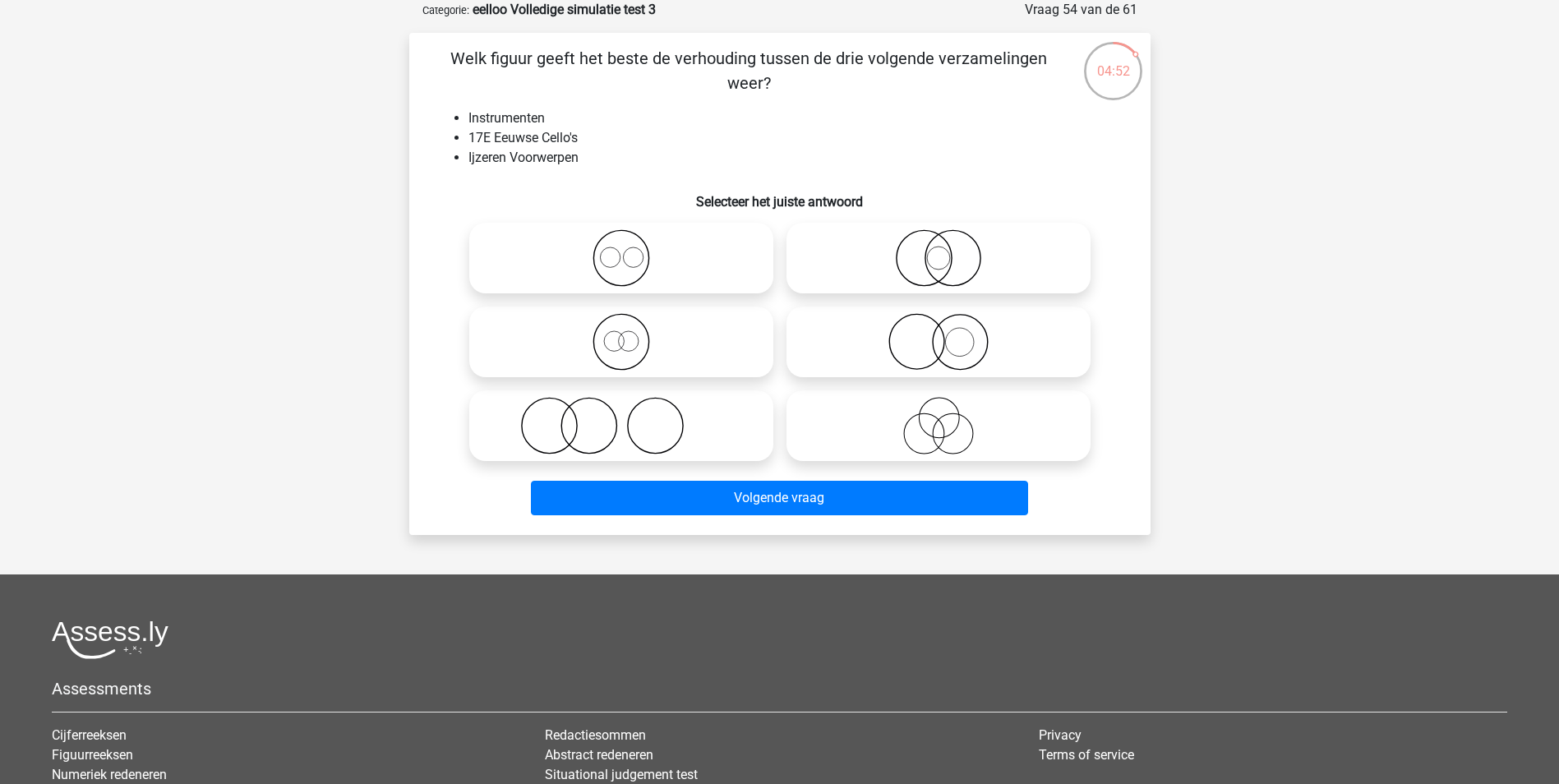
click at [662, 251] on icon at bounding box center [621, 257] width 291 height 57
click at [632, 250] on input "radio" at bounding box center [627, 244] width 11 height 11
radio input "true"
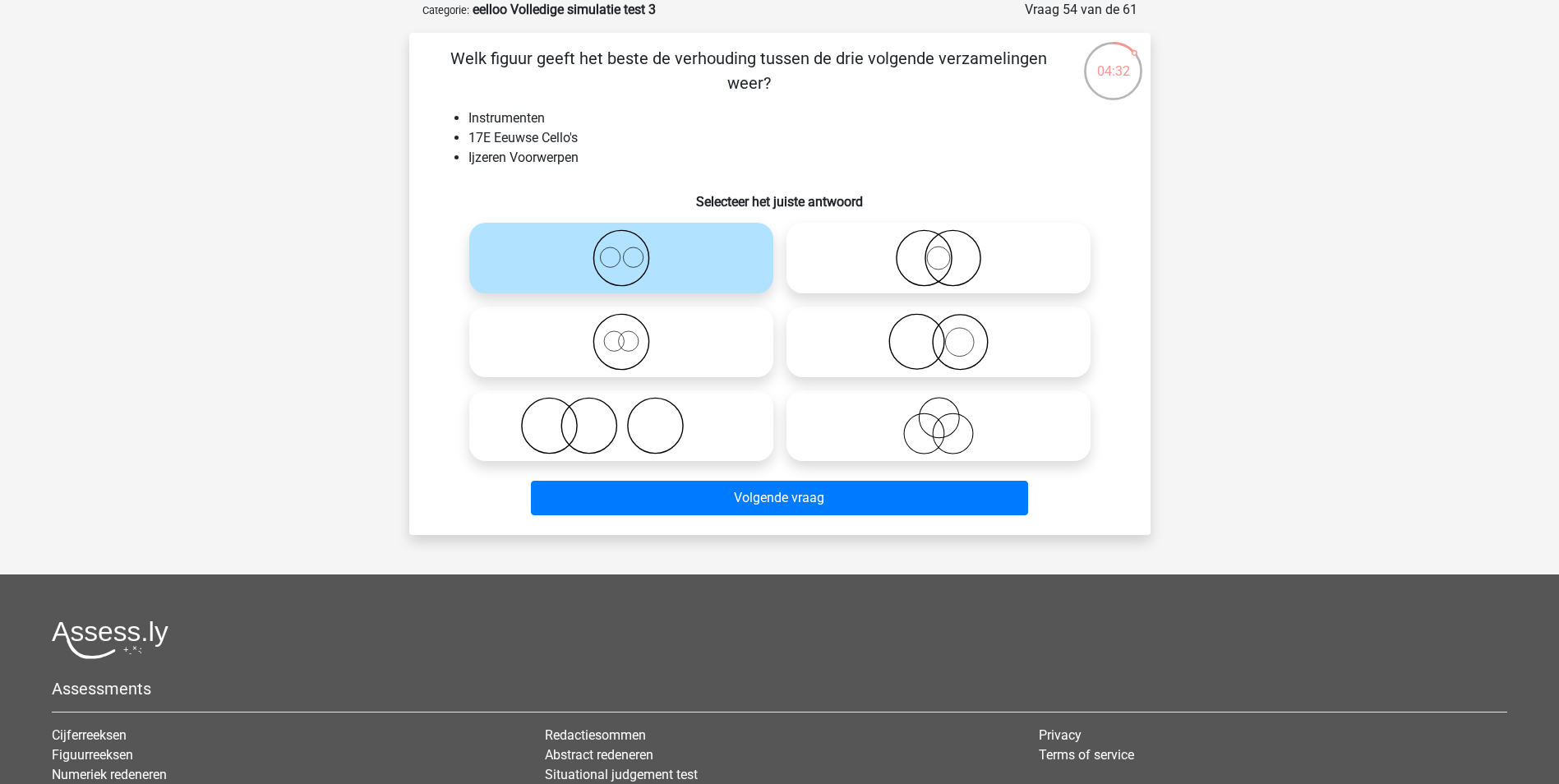
click at [968, 348] on icon at bounding box center [938, 341] width 291 height 57
click at [949, 333] on input "radio" at bounding box center [944, 328] width 11 height 11
radio input "true"
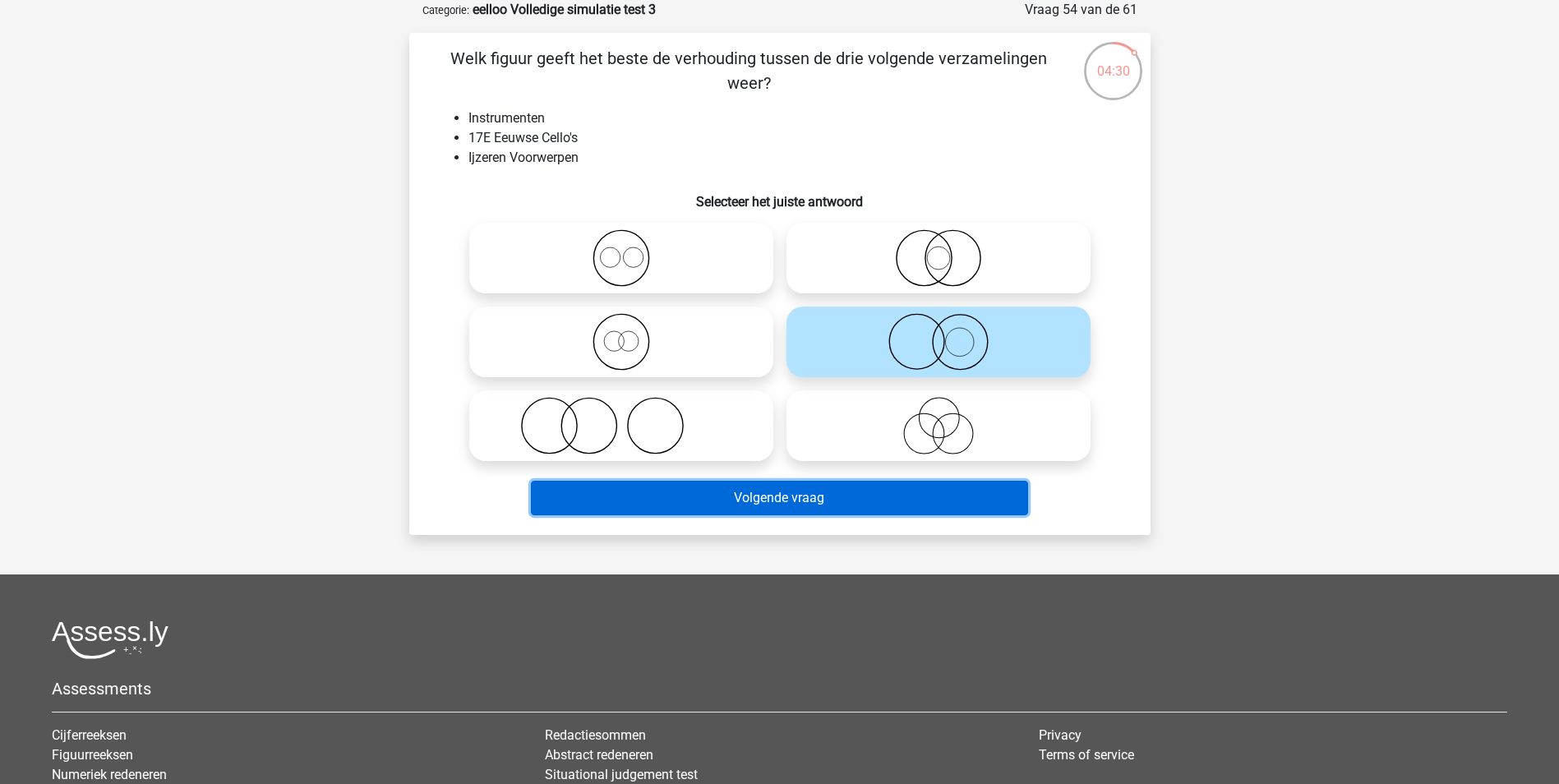
click at [895, 495] on button "Volgende vraag" at bounding box center [779, 498] width 497 height 34
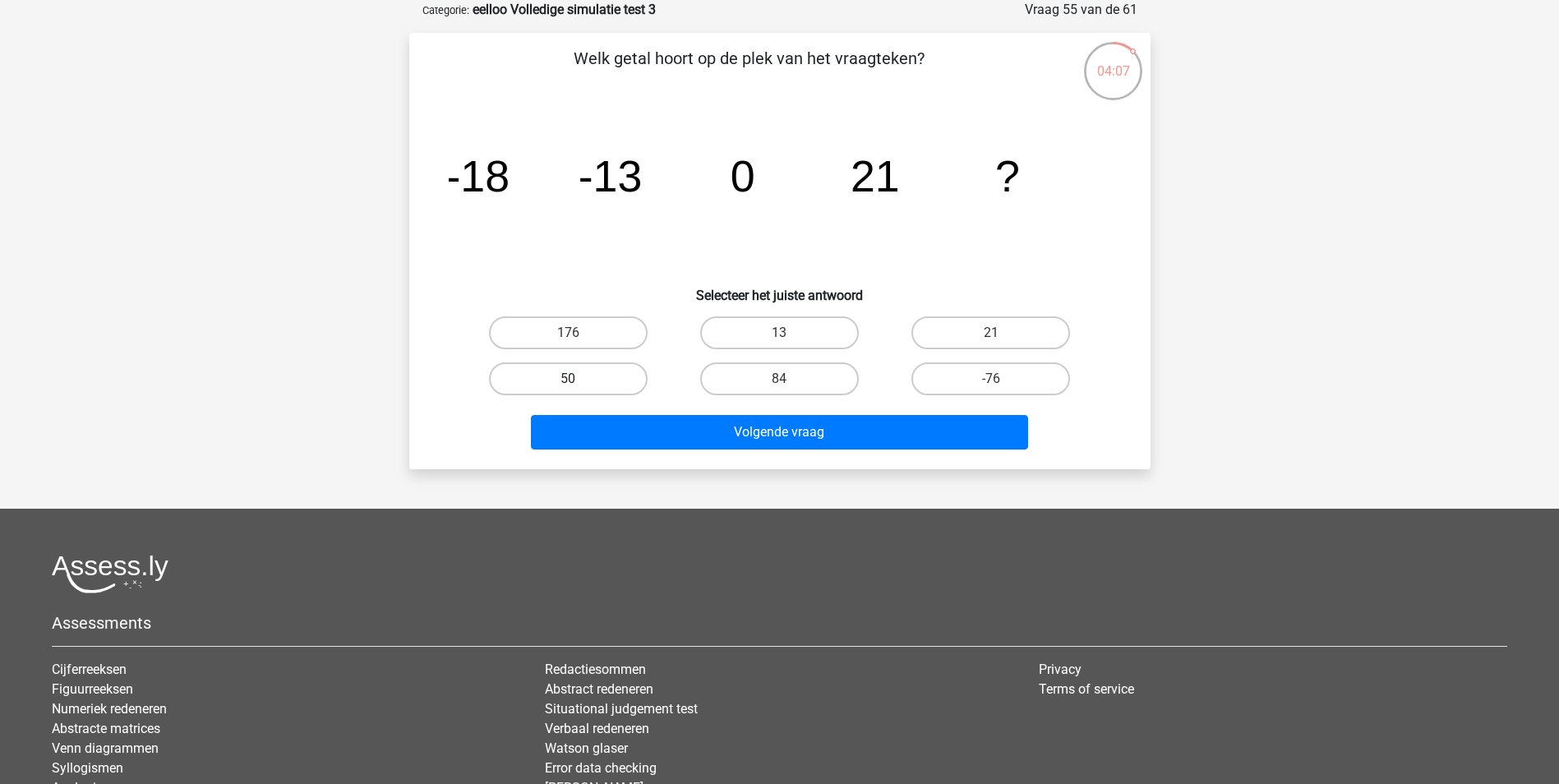
click at [625, 377] on label "50" at bounding box center [568, 378] width 158 height 33
click at [578, 378] on input "50" at bounding box center [573, 384] width 11 height 11
radio input "true"
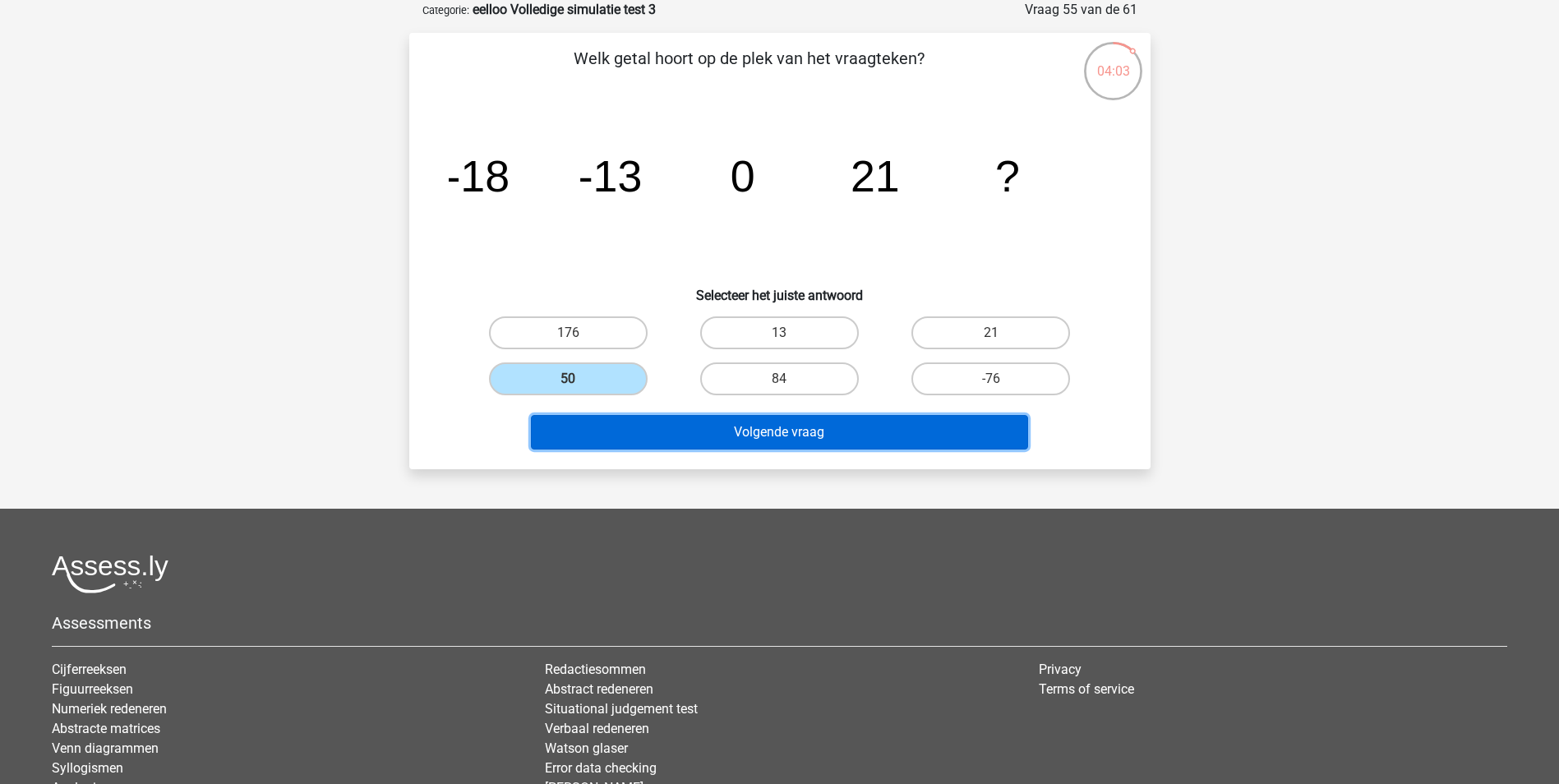
click at [777, 438] on button "Volgende vraag" at bounding box center [779, 431] width 497 height 34
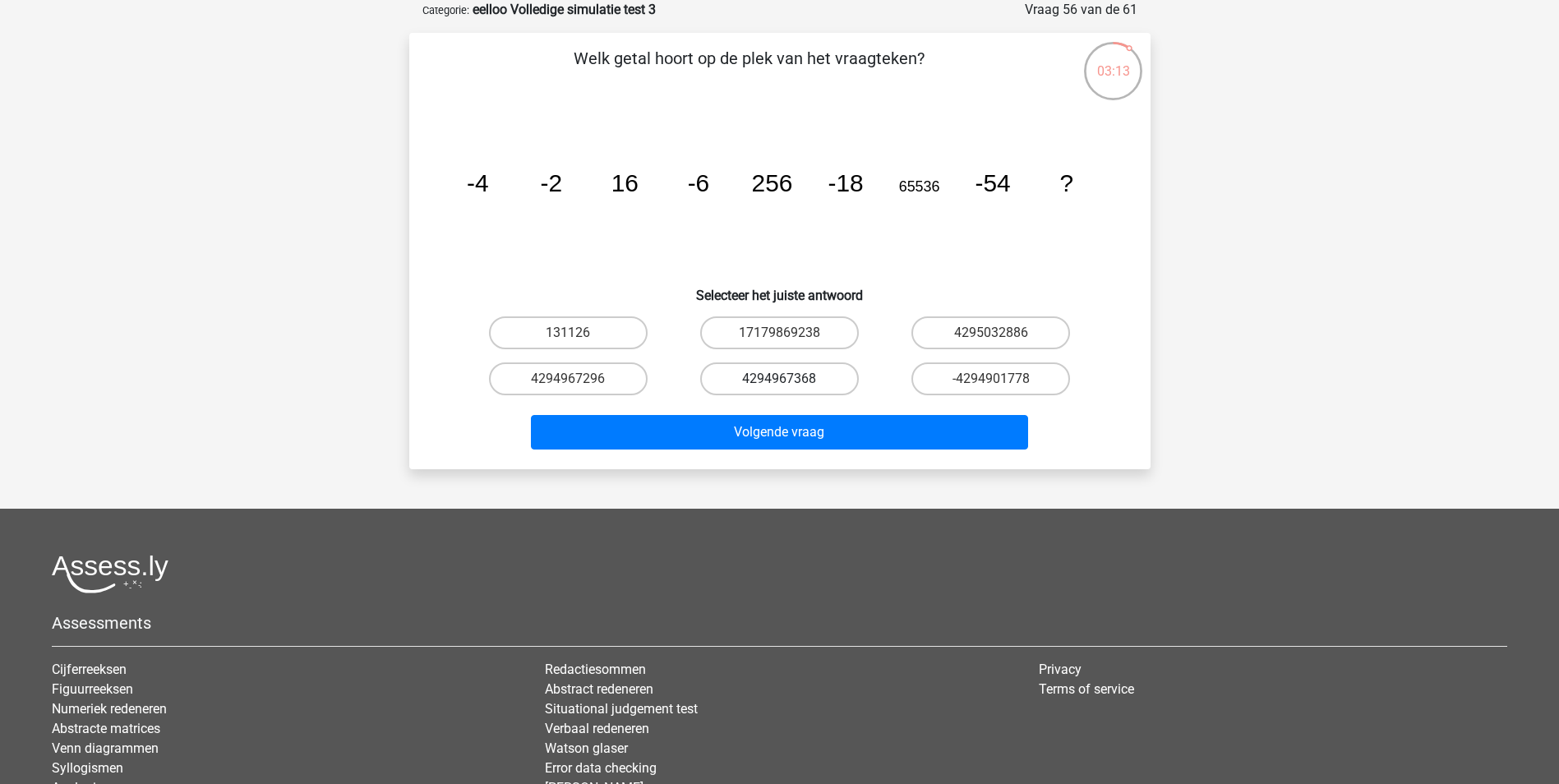
click at [769, 384] on label "4294967368" at bounding box center [779, 378] width 158 height 33
click at [779, 384] on input "4294967368" at bounding box center [784, 384] width 11 height 11
radio input "true"
click at [606, 377] on label "4294967296" at bounding box center [568, 378] width 158 height 33
click at [578, 378] on input "4294967296" at bounding box center [573, 384] width 11 height 11
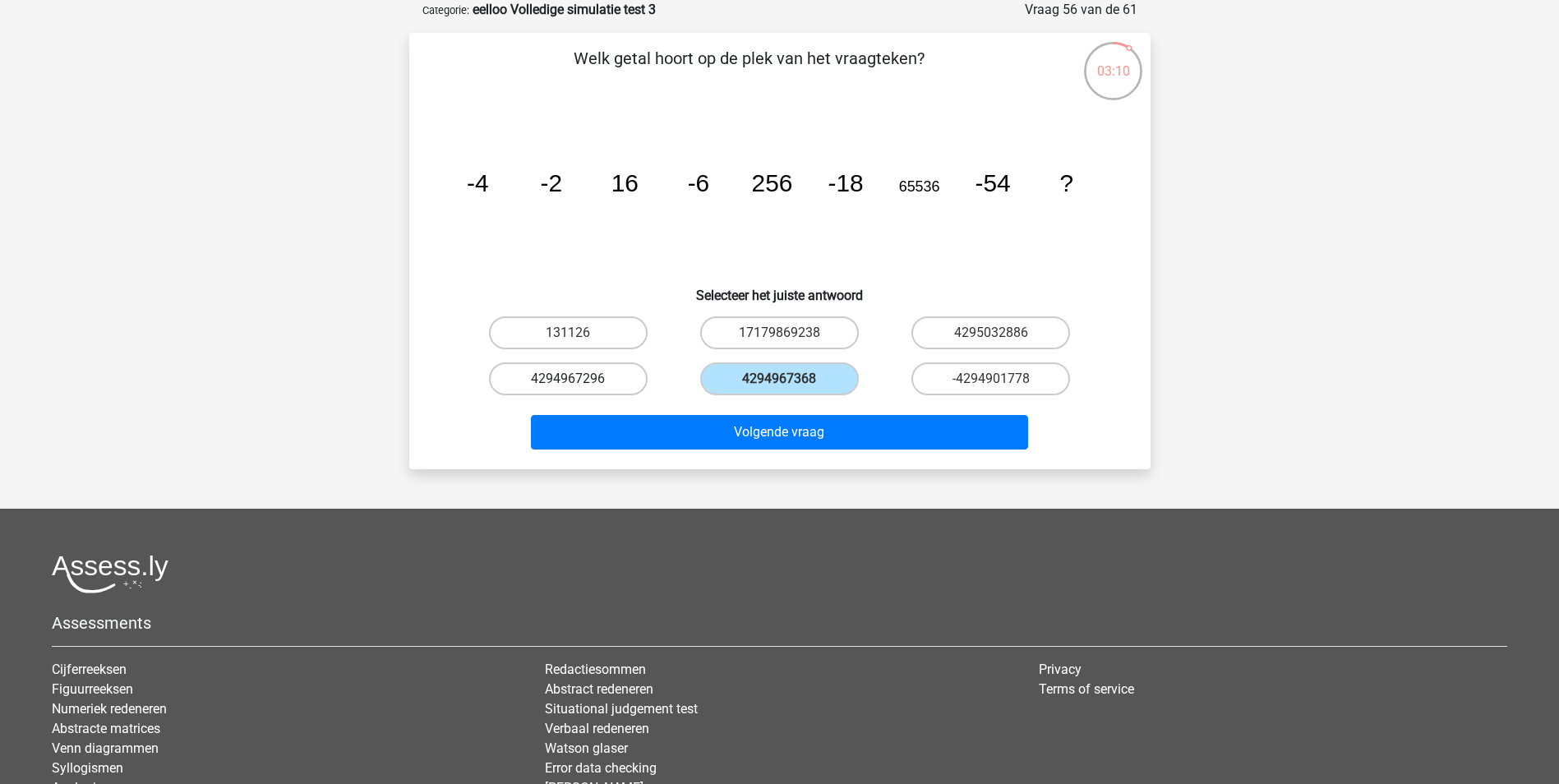
radio input "true"
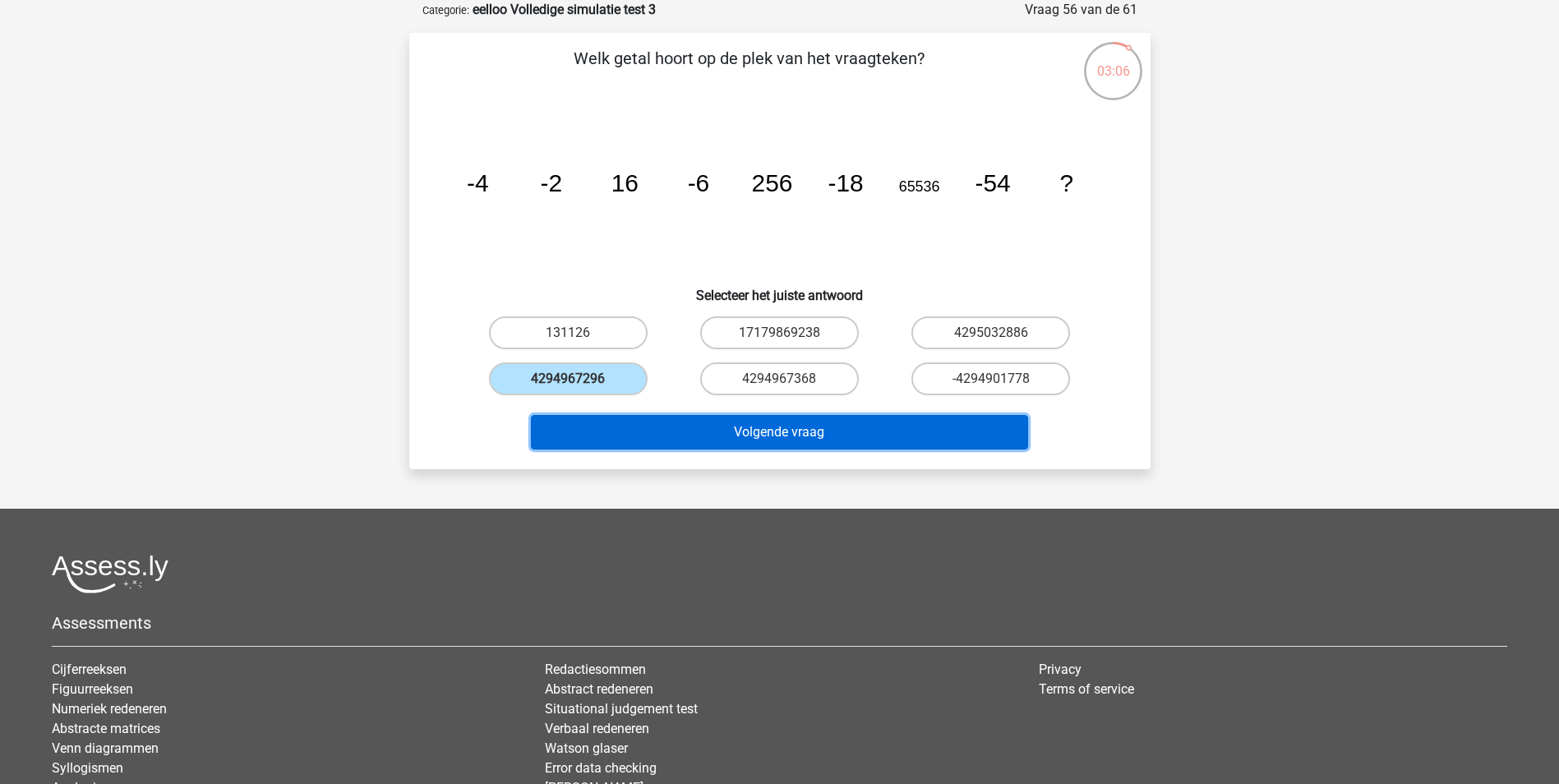
click at [653, 422] on button "Volgende vraag" at bounding box center [779, 431] width 497 height 34
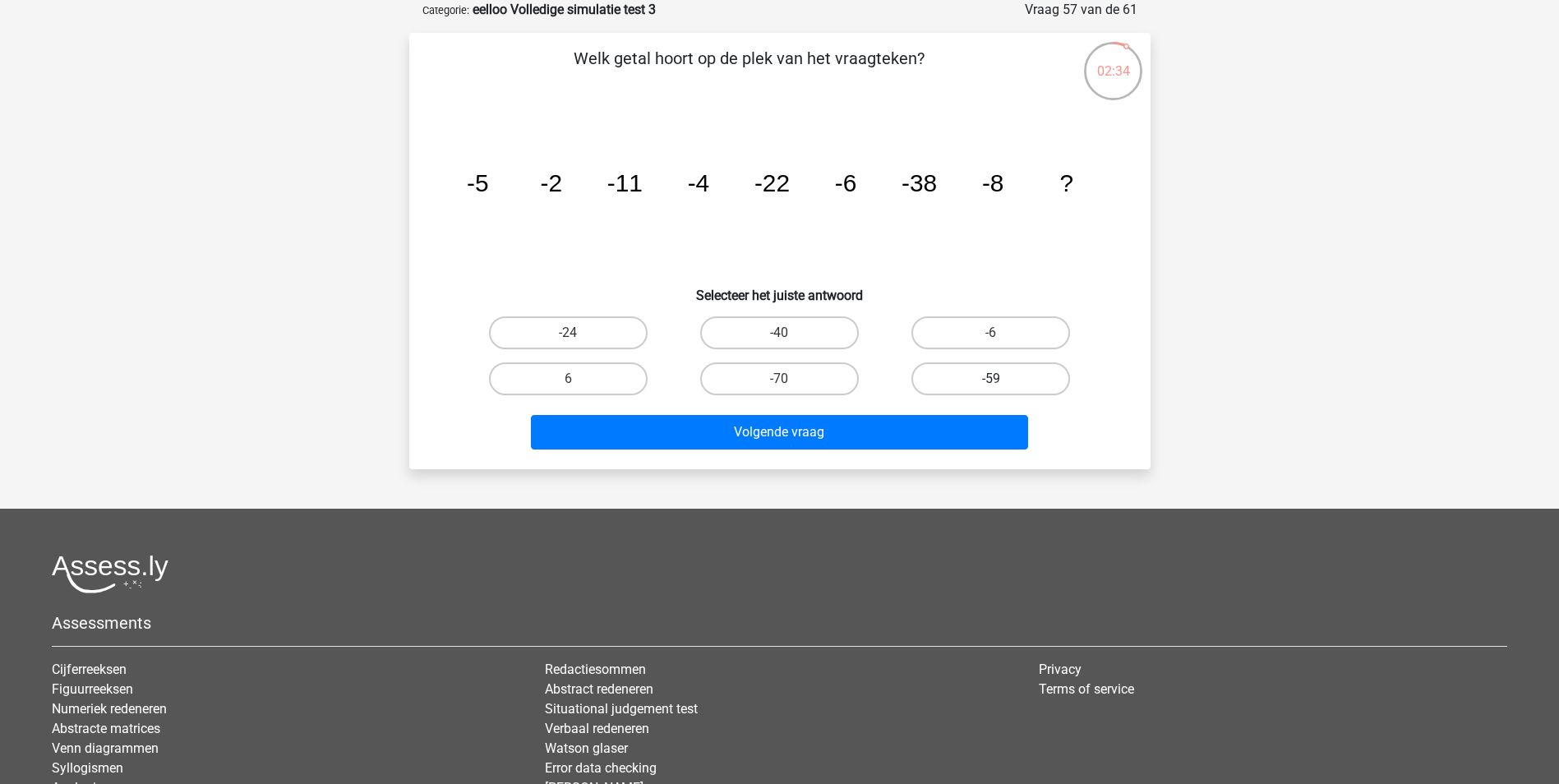
click at [984, 369] on label "-59" at bounding box center [990, 378] width 158 height 33
click at [991, 378] on input "-59" at bounding box center [997, 384] width 11 height 11
radio input "true"
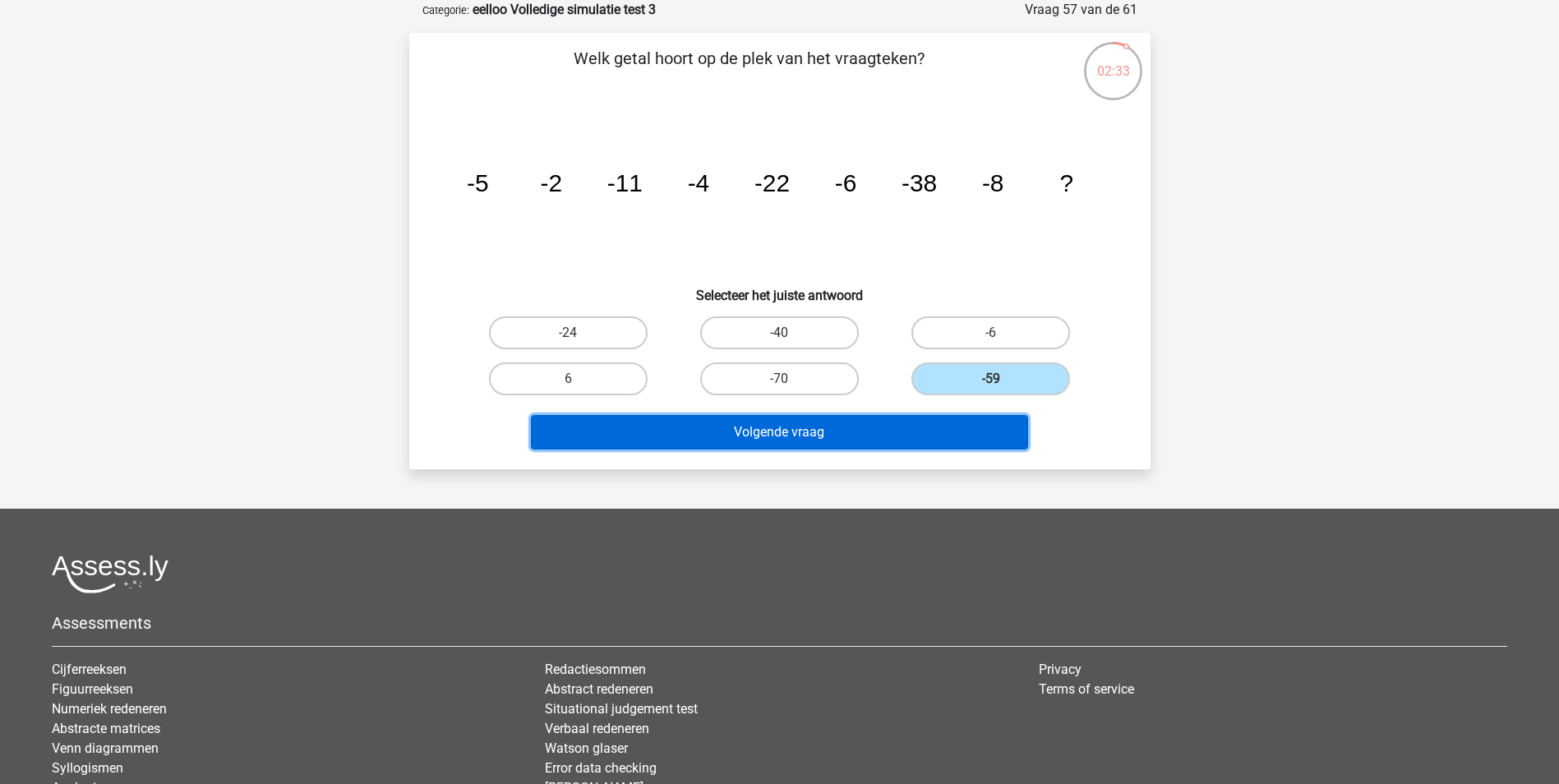
click at [971, 438] on button "Volgende vraag" at bounding box center [779, 431] width 497 height 34
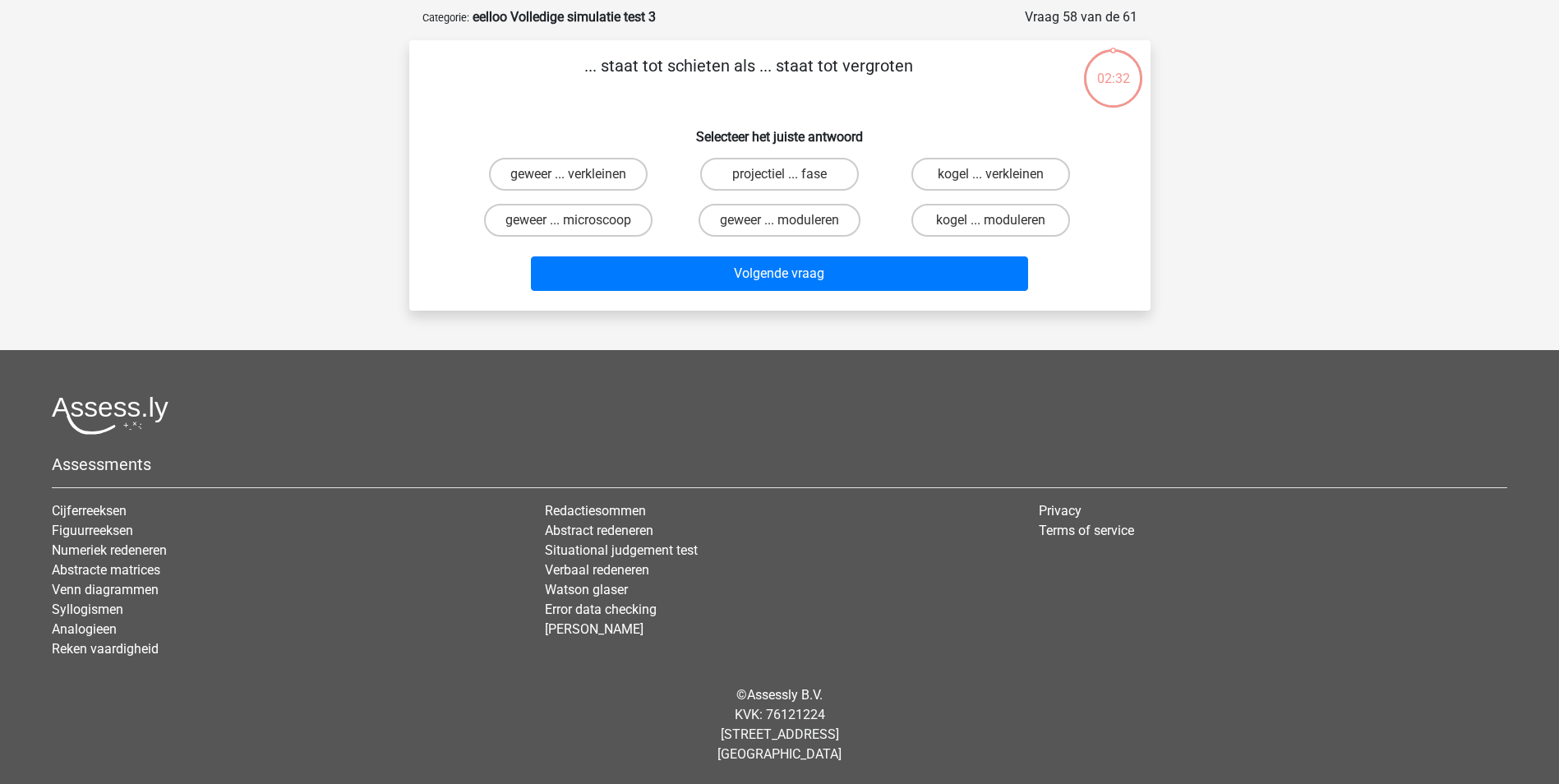
scroll to position [75, 0]
click at [630, 217] on label "geweer ... microscoop" at bounding box center [568, 219] width 169 height 33
click at [578, 220] on input "geweer ... microscoop" at bounding box center [573, 225] width 11 height 11
radio input "true"
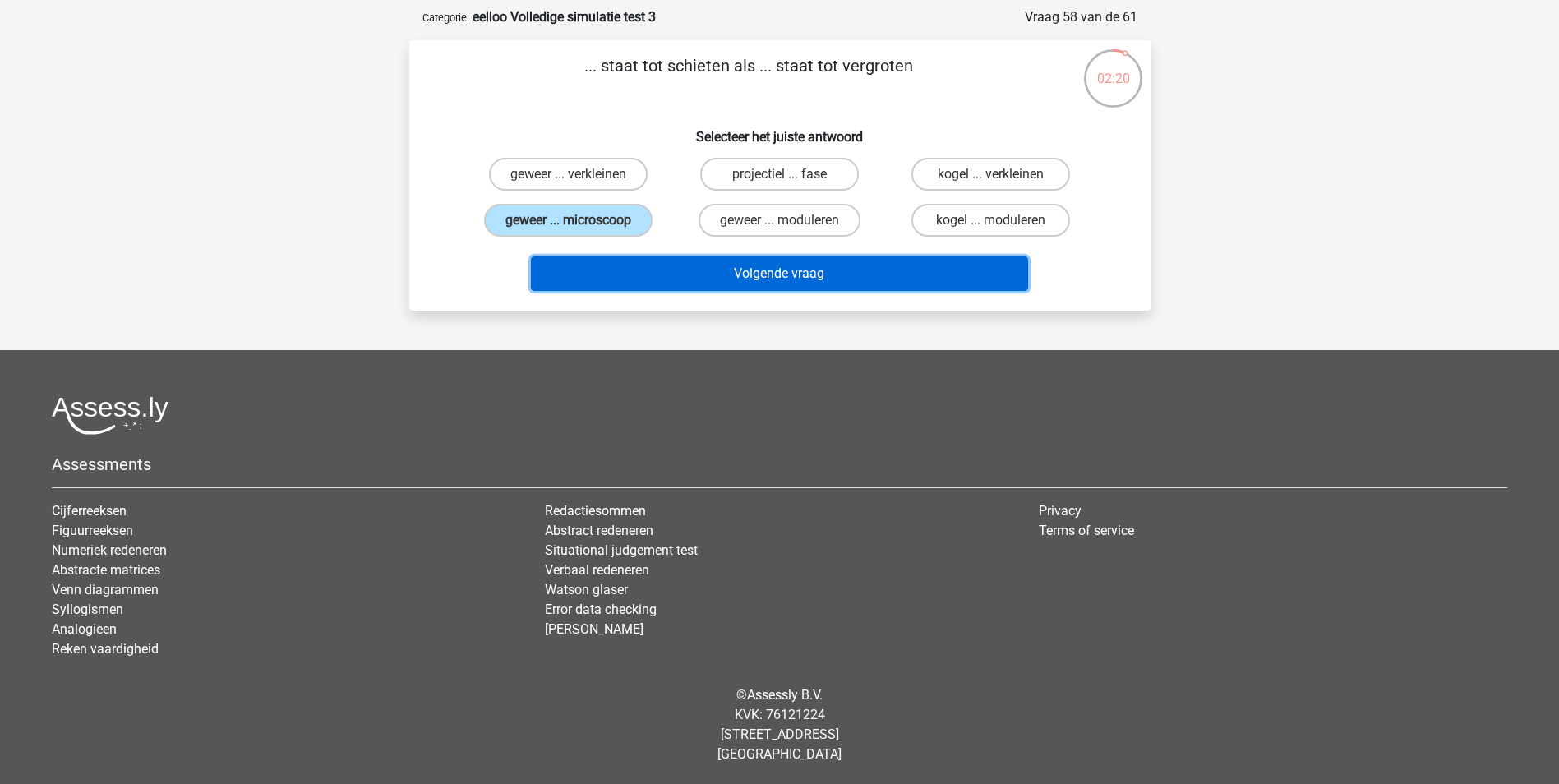
click at [679, 269] on button "Volgende vraag" at bounding box center [779, 273] width 497 height 34
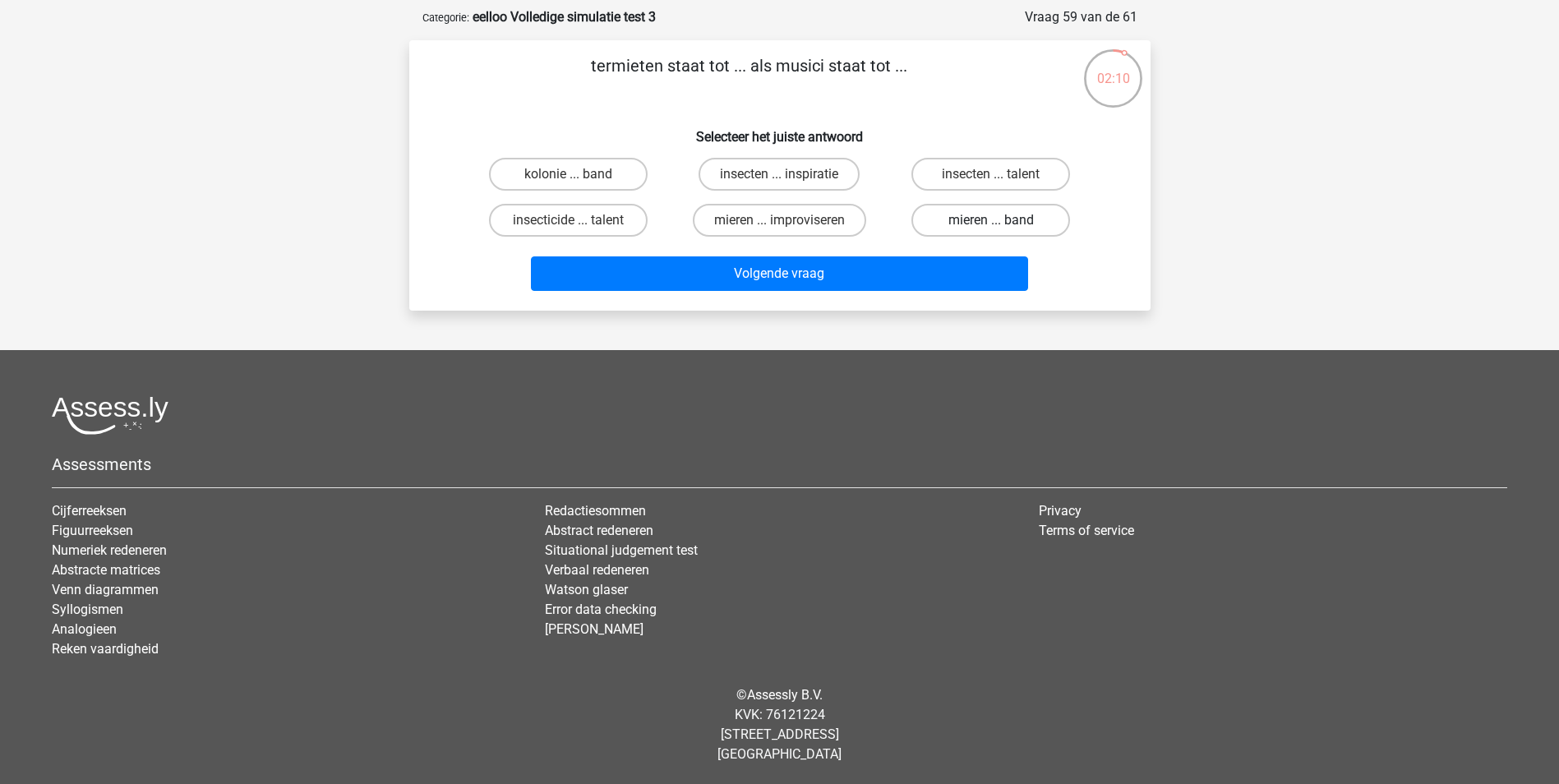
click at [989, 222] on label "mieren ... band" at bounding box center [990, 219] width 158 height 33
click at [991, 222] on input "mieren ... band" at bounding box center [997, 225] width 11 height 11
radio input "true"
click at [547, 171] on label "kolonie ... band" at bounding box center [568, 173] width 158 height 33
click at [568, 174] on input "kolonie ... band" at bounding box center [573, 179] width 11 height 11
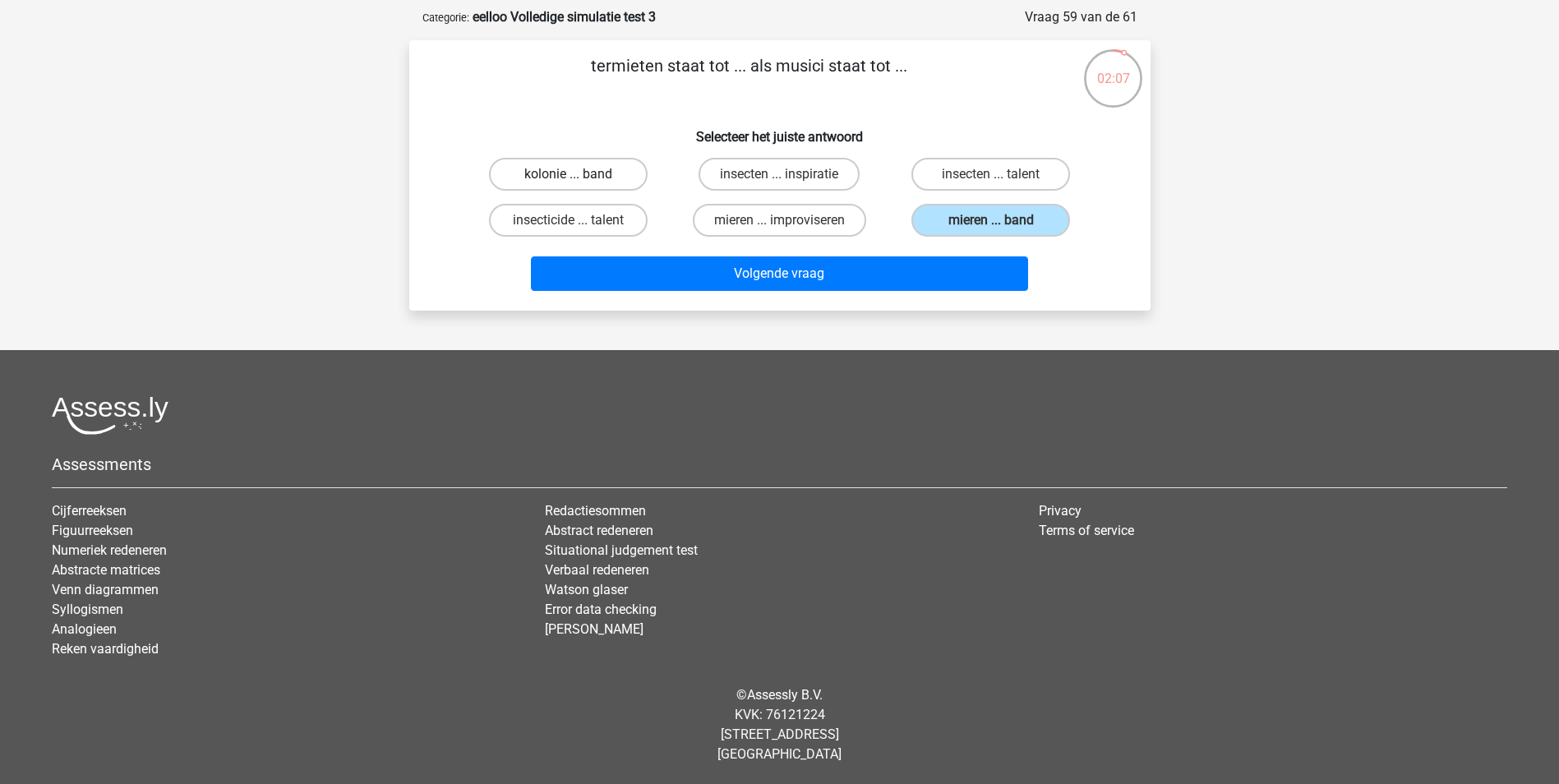
radio input "true"
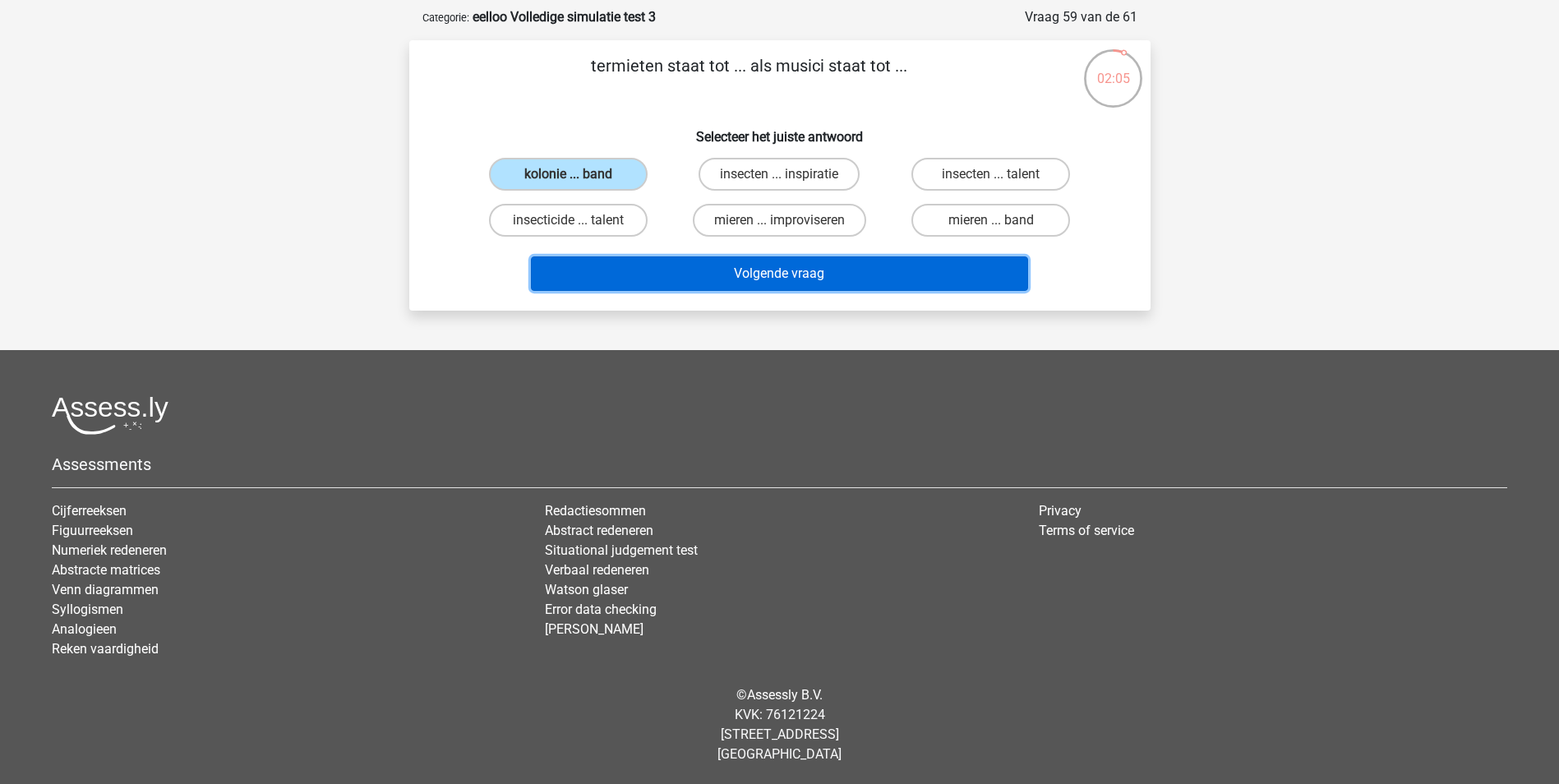
click at [748, 271] on button "Volgende vraag" at bounding box center [779, 273] width 497 height 34
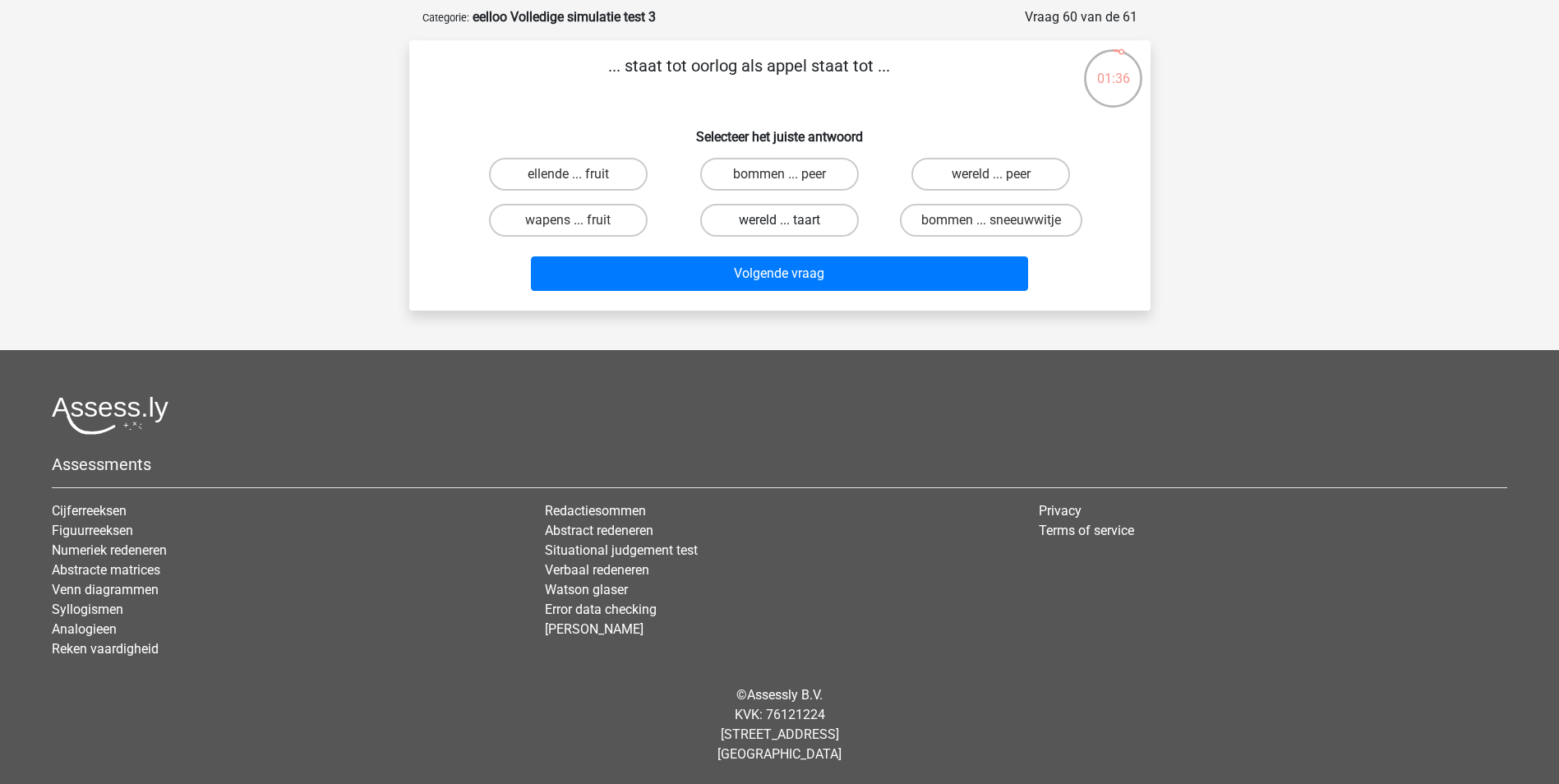
click at [748, 220] on label "wereld ... taart" at bounding box center [779, 219] width 158 height 33
click at [779, 220] on input "wereld ... taart" at bounding box center [784, 225] width 11 height 11
radio input "true"
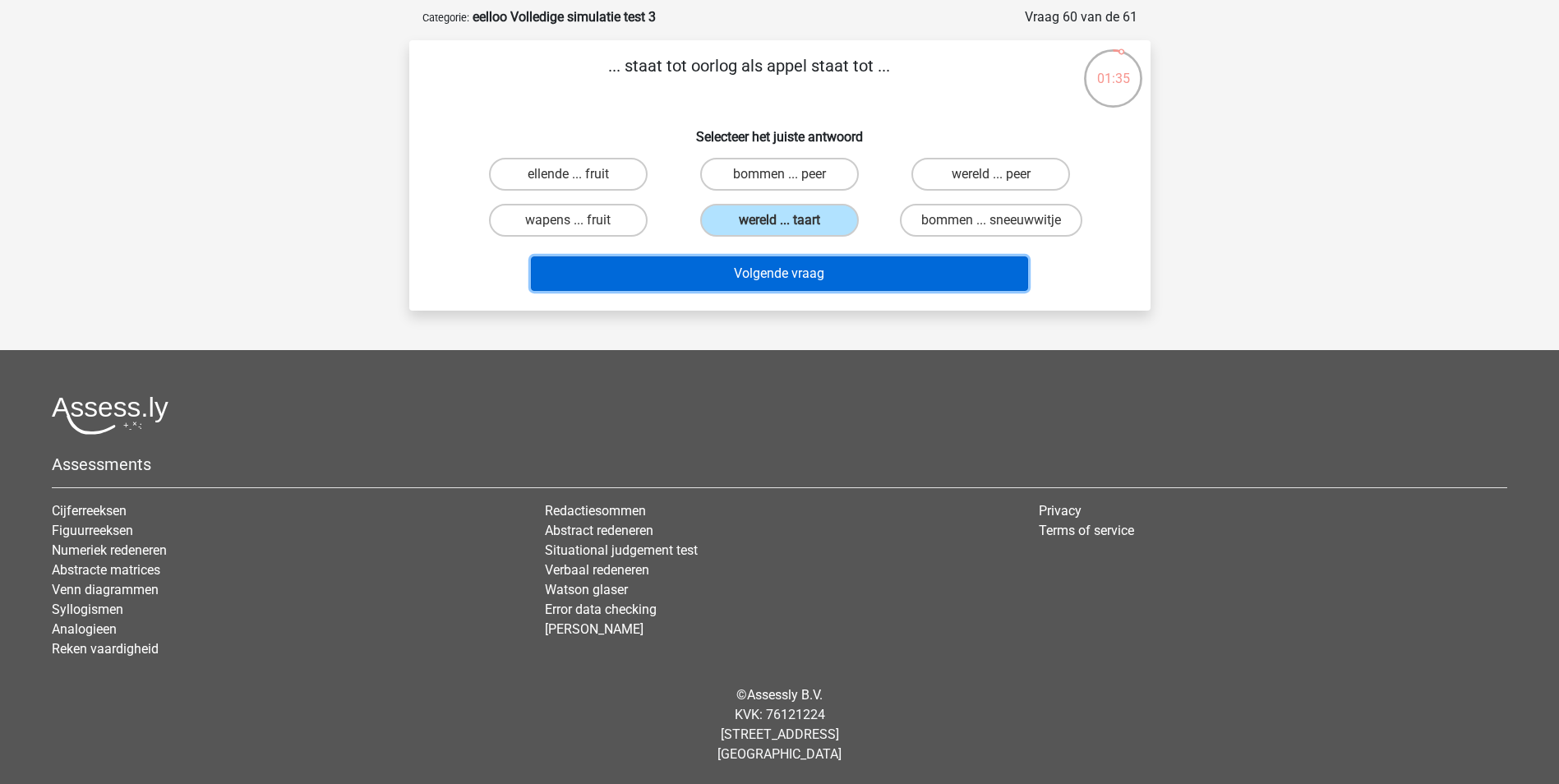
click at [750, 269] on button "Volgende vraag" at bounding box center [779, 273] width 497 height 34
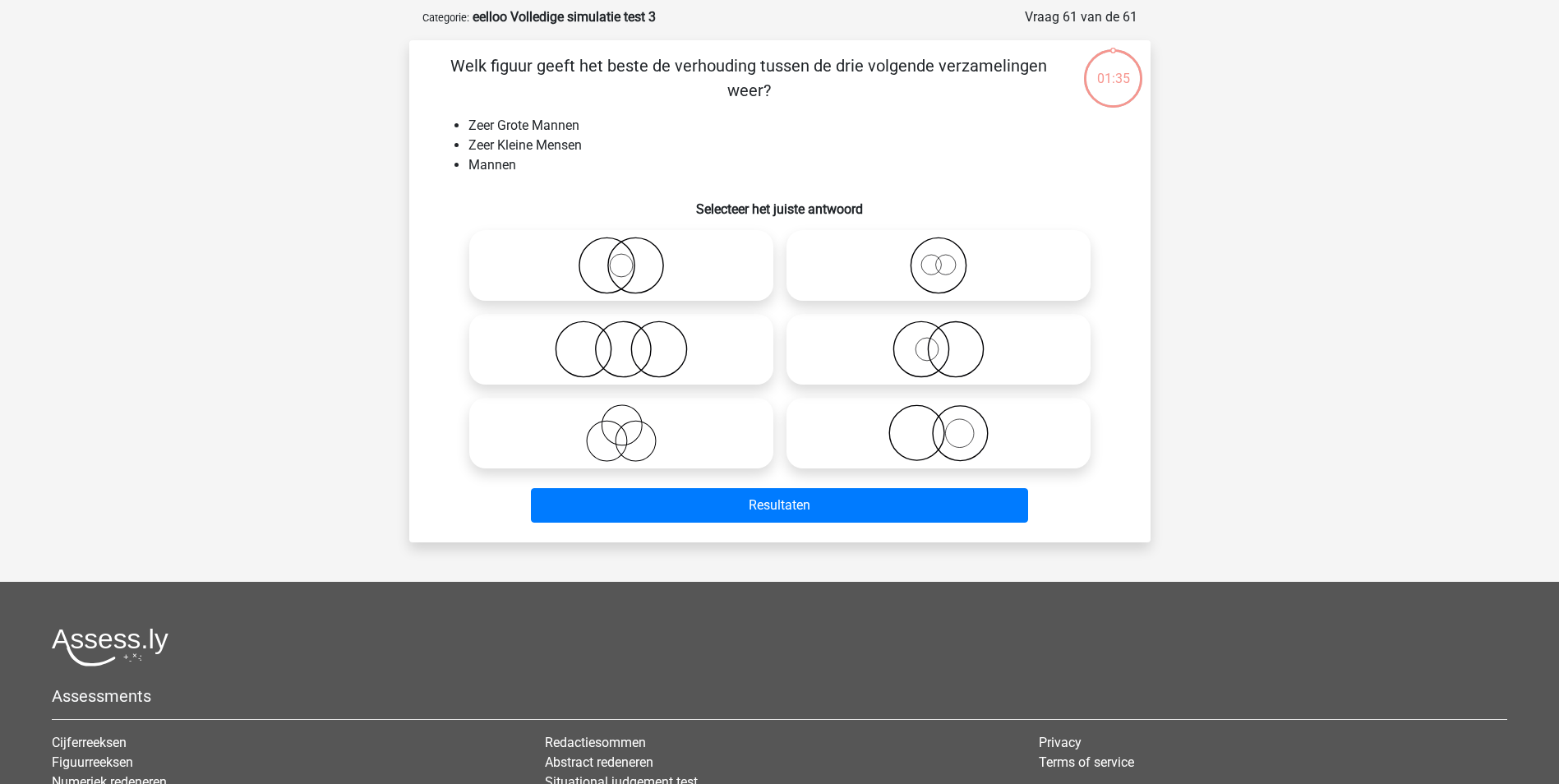
scroll to position [82, 0]
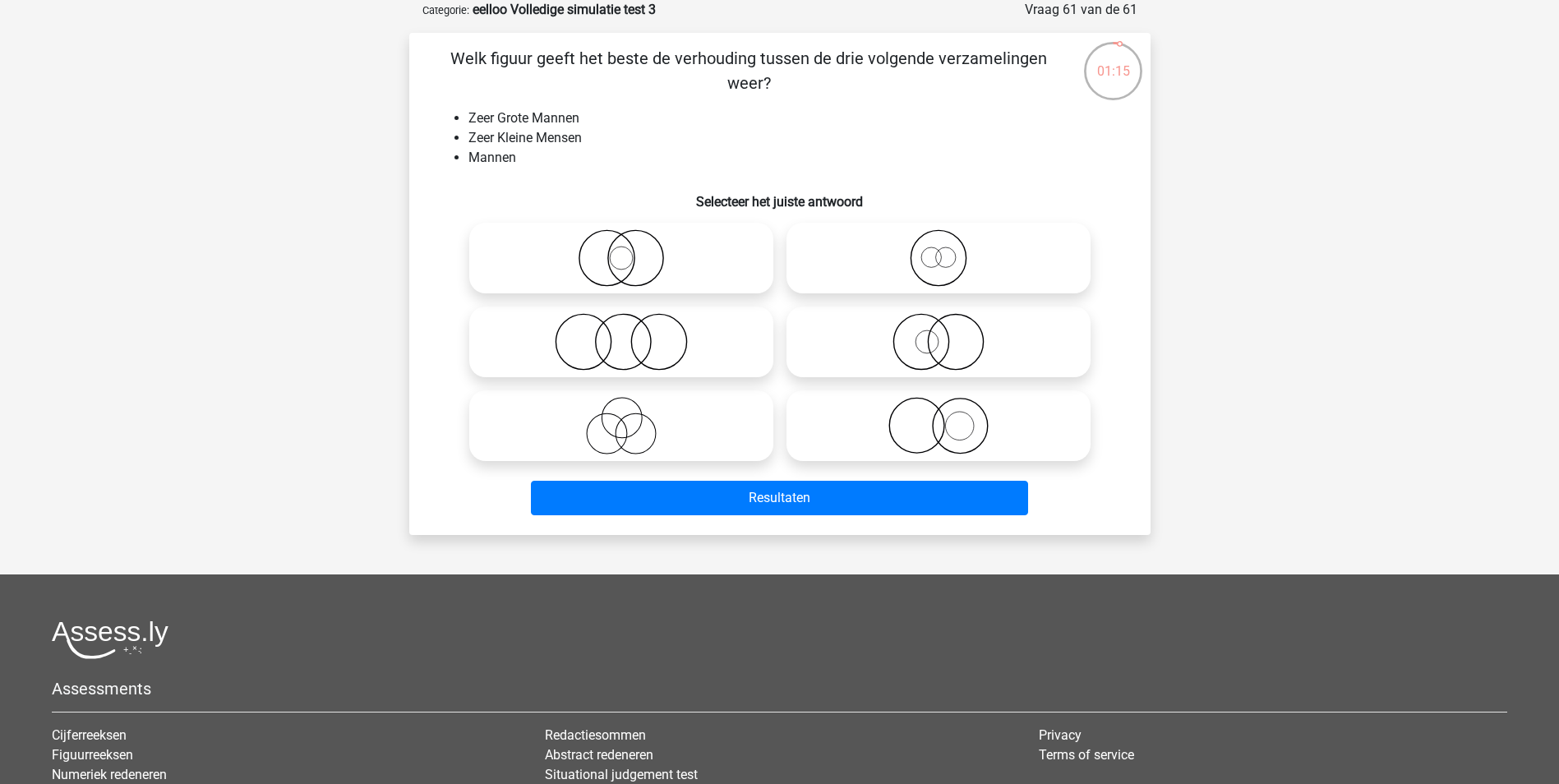
click at [692, 348] on icon at bounding box center [621, 341] width 291 height 57
click at [632, 333] on input "radio" at bounding box center [627, 328] width 11 height 11
radio input "true"
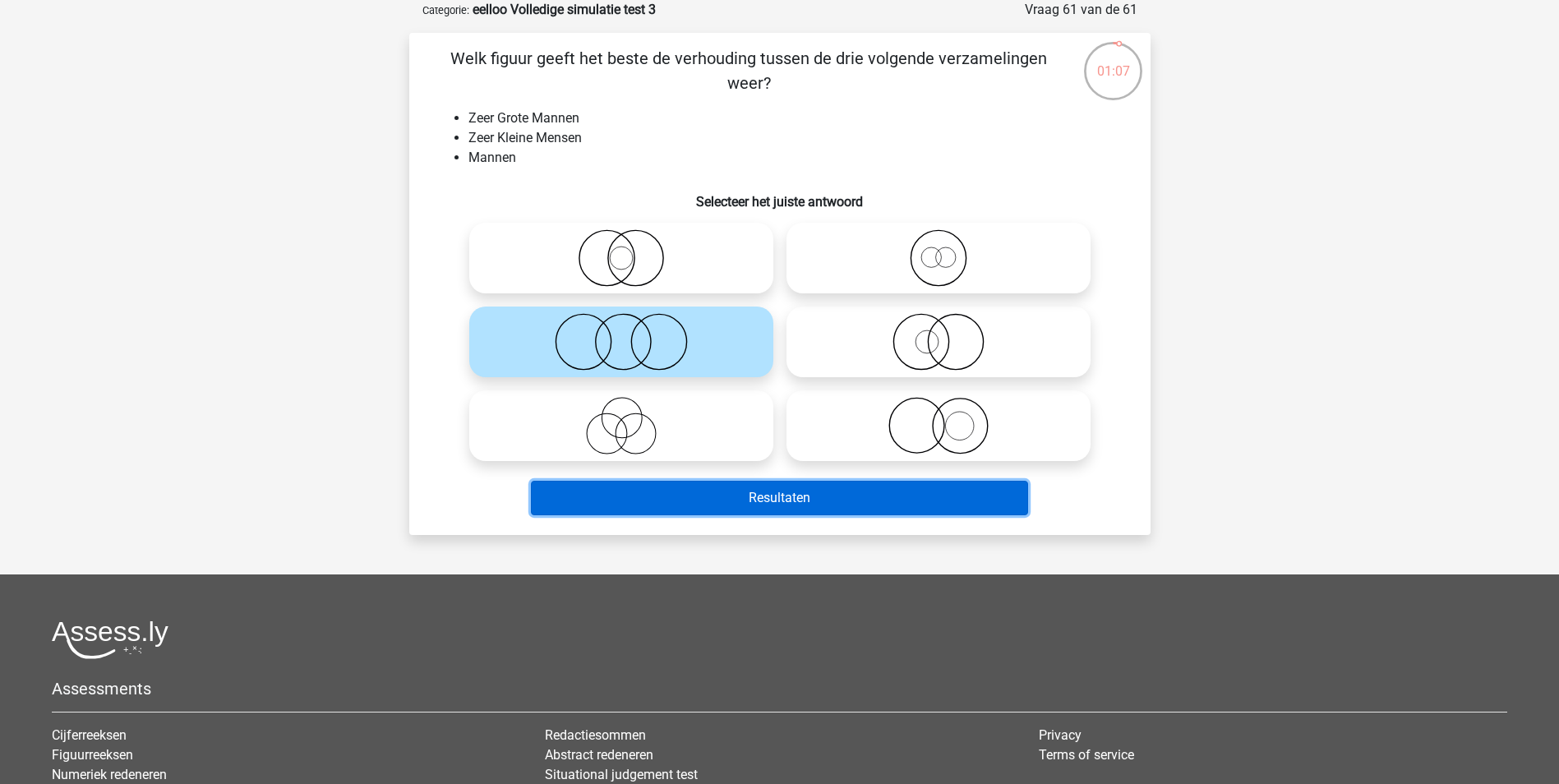
click at [808, 491] on button "Resultaten" at bounding box center [779, 498] width 497 height 34
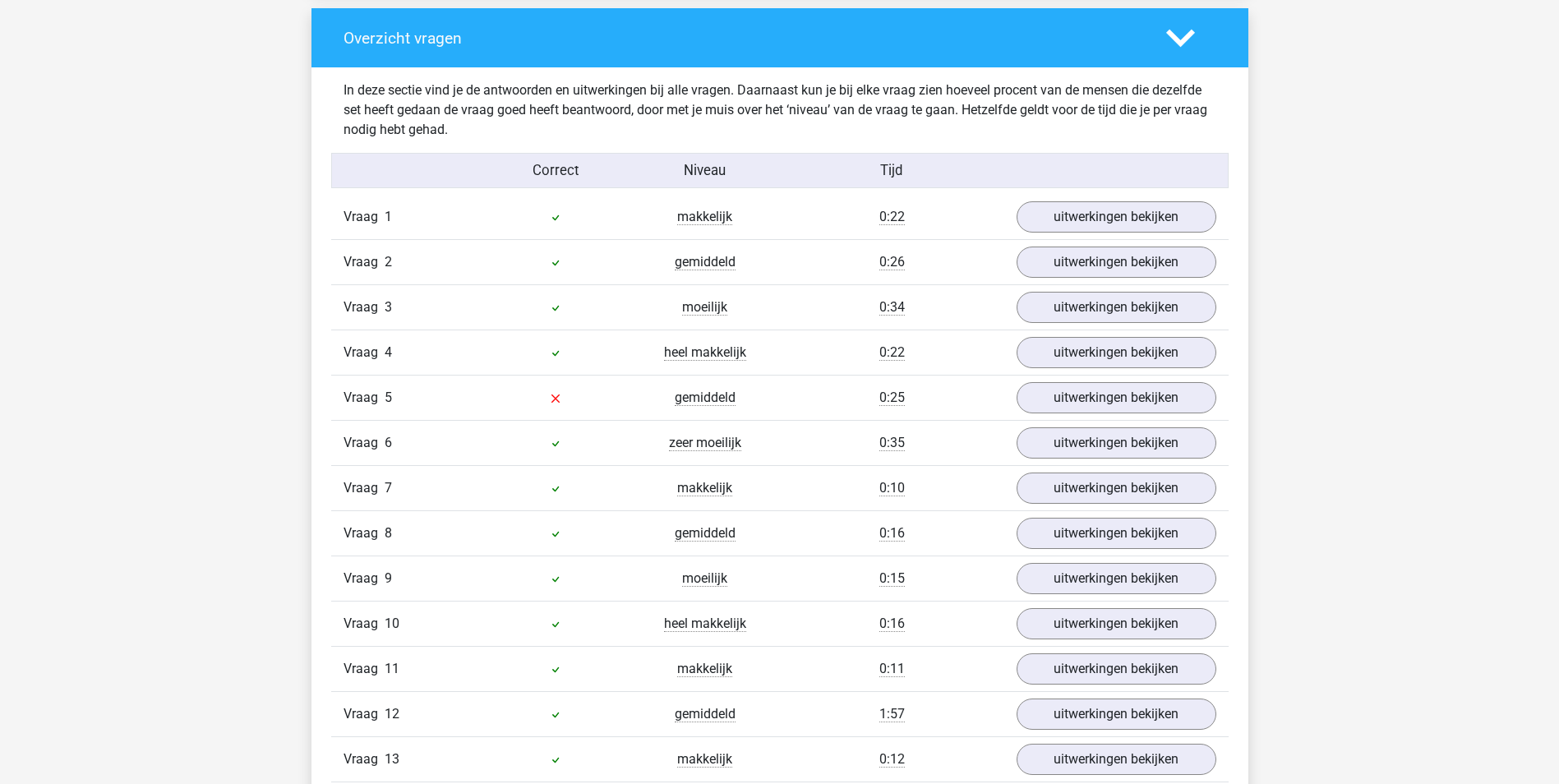
scroll to position [1725, 0]
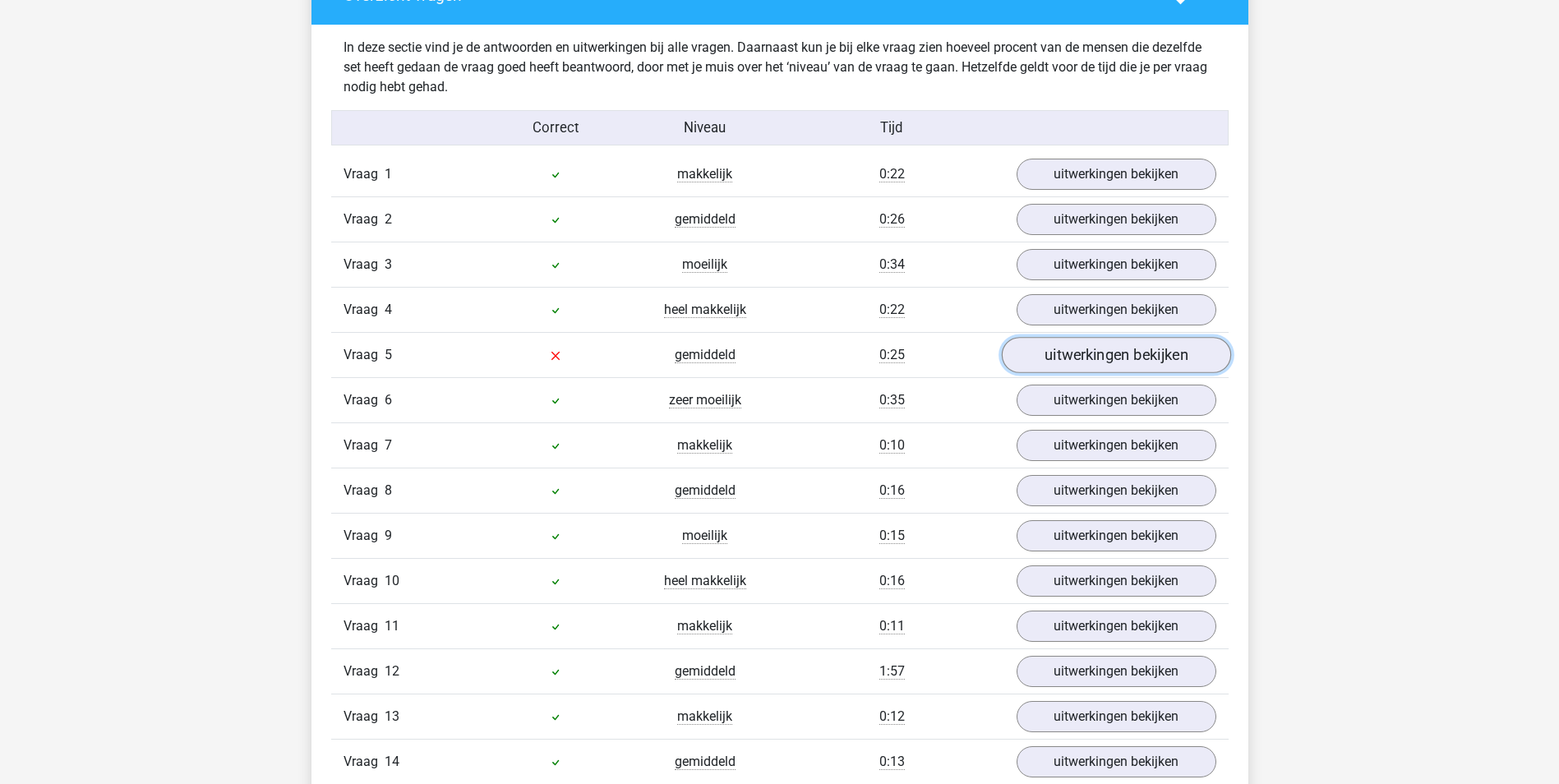
click at [1157, 360] on link "uitwerkingen bekijken" at bounding box center [1115, 355] width 229 height 36
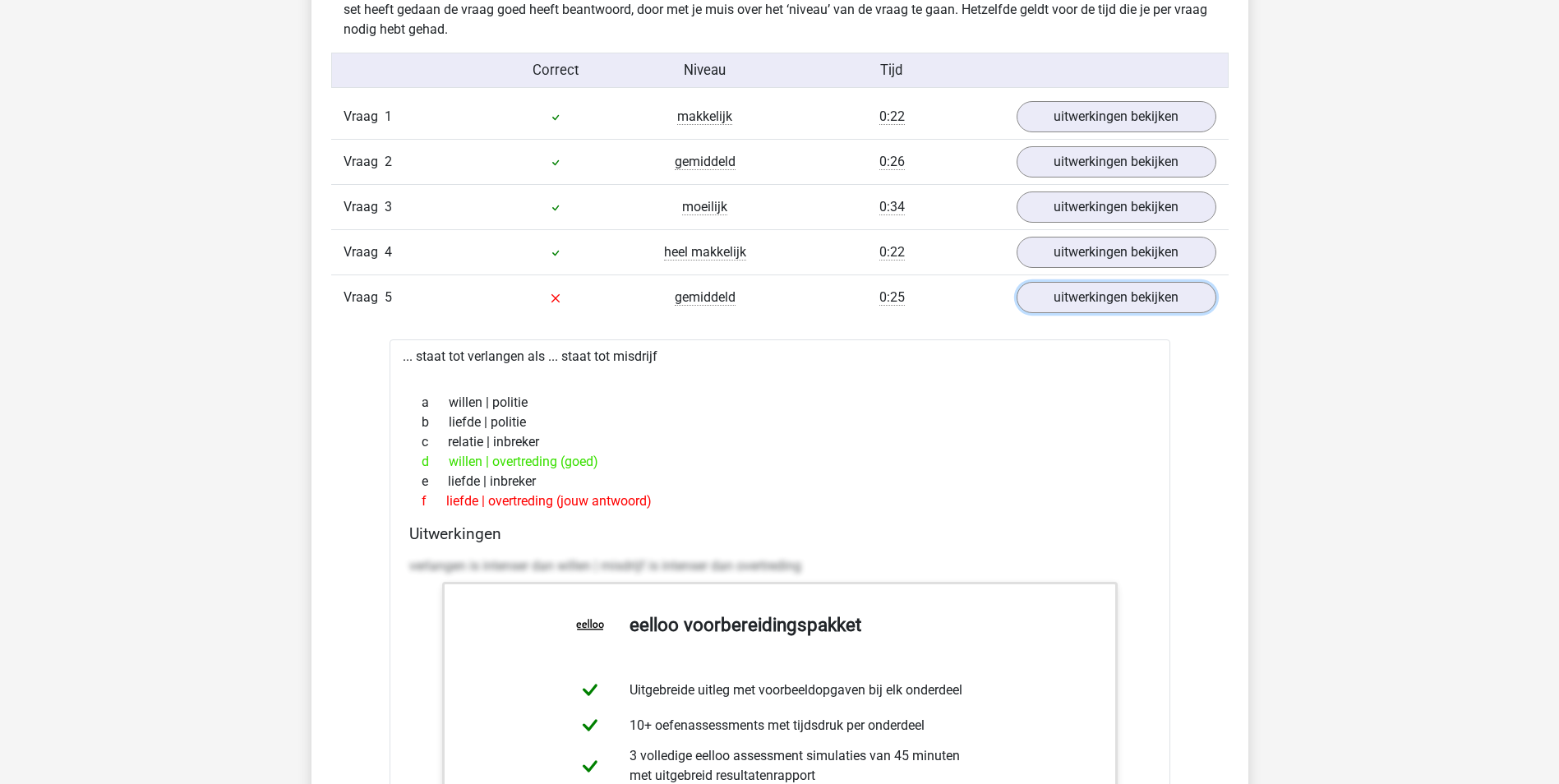
scroll to position [1808, 0]
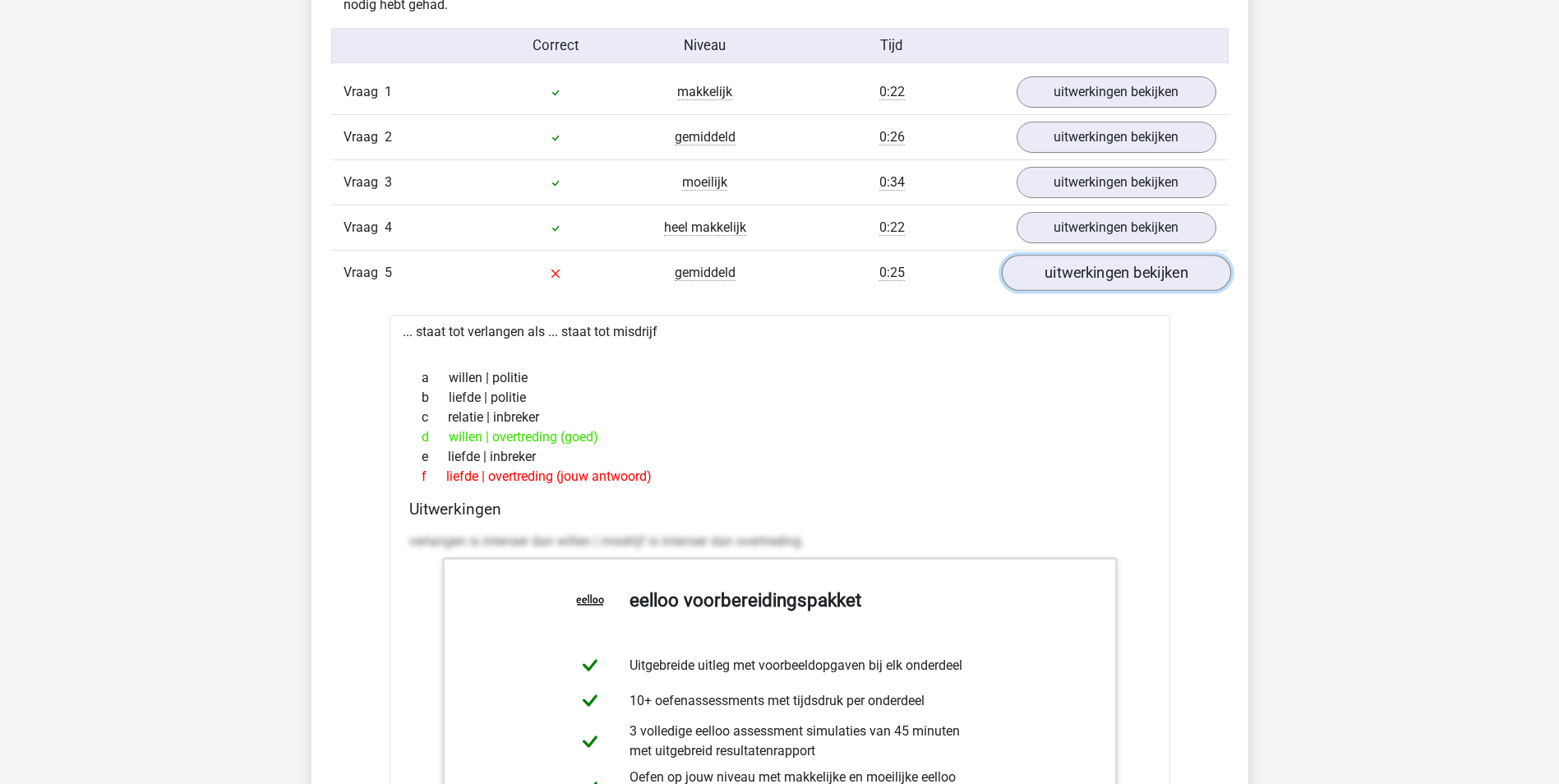
click at [1071, 278] on link "uitwerkingen bekijken" at bounding box center [1115, 273] width 229 height 36
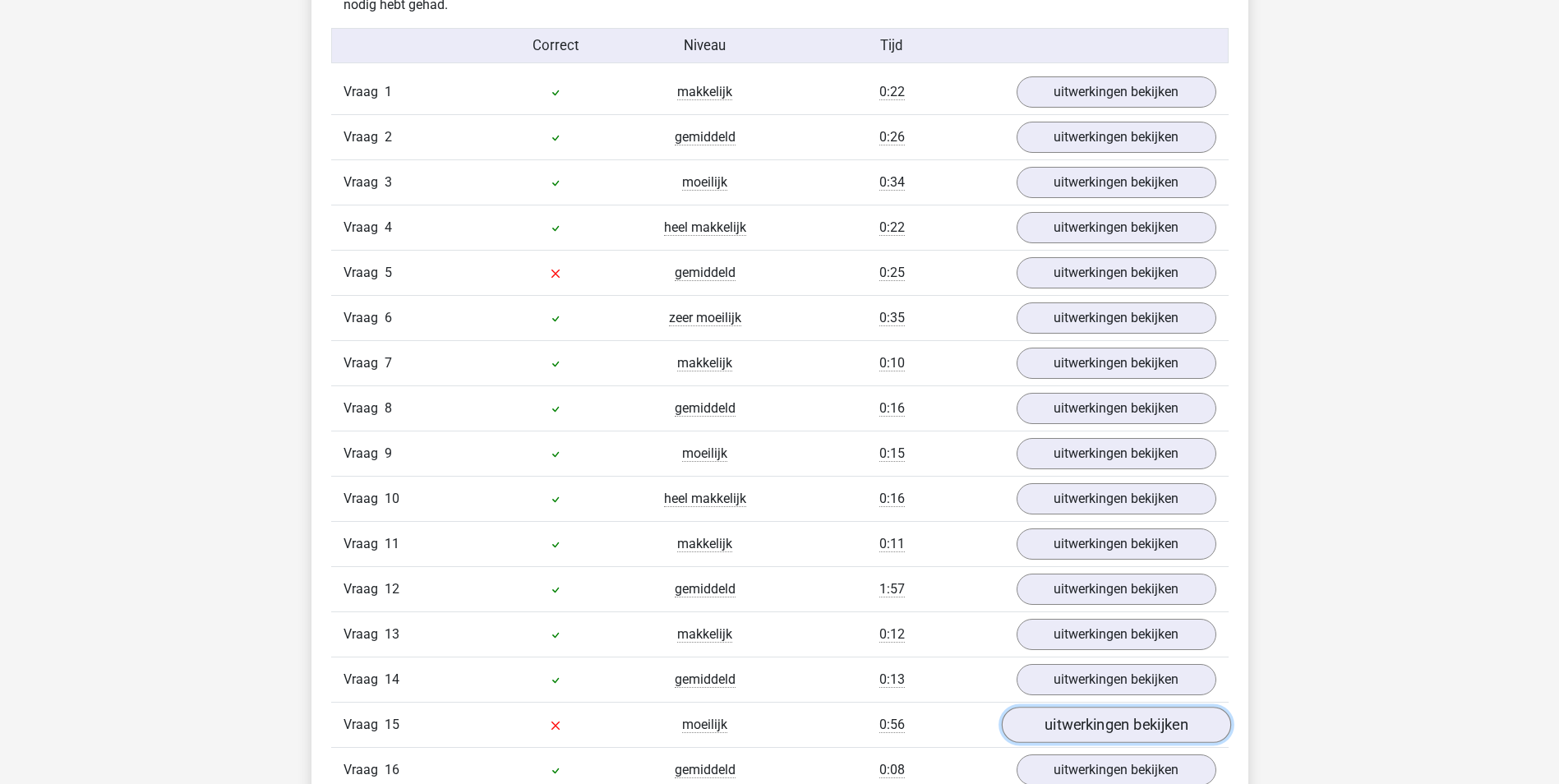
click at [1066, 730] on link "uitwerkingen bekijken" at bounding box center [1115, 725] width 229 height 36
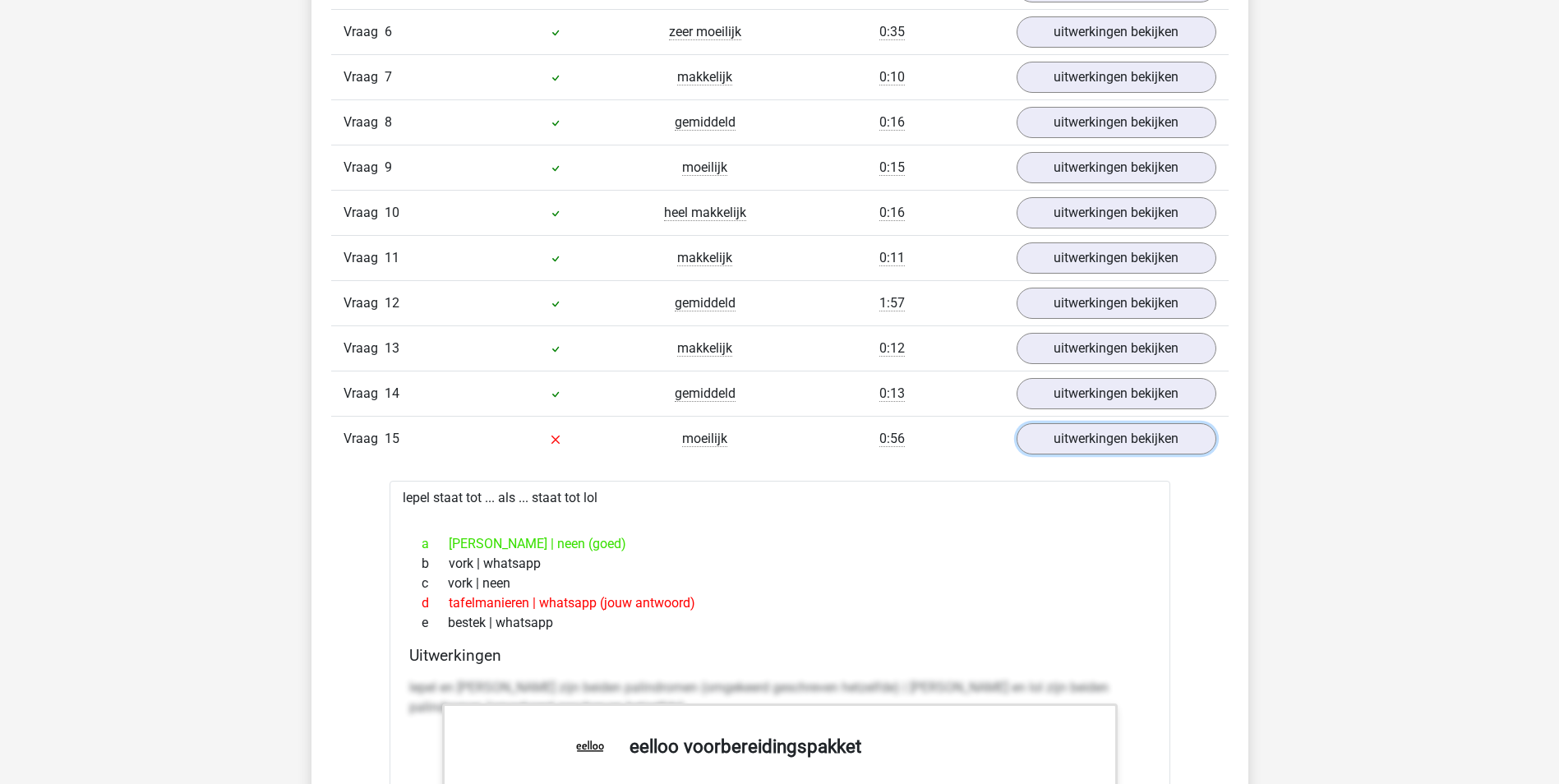
scroll to position [2135, 0]
